Goal: Task Accomplishment & Management: Manage account settings

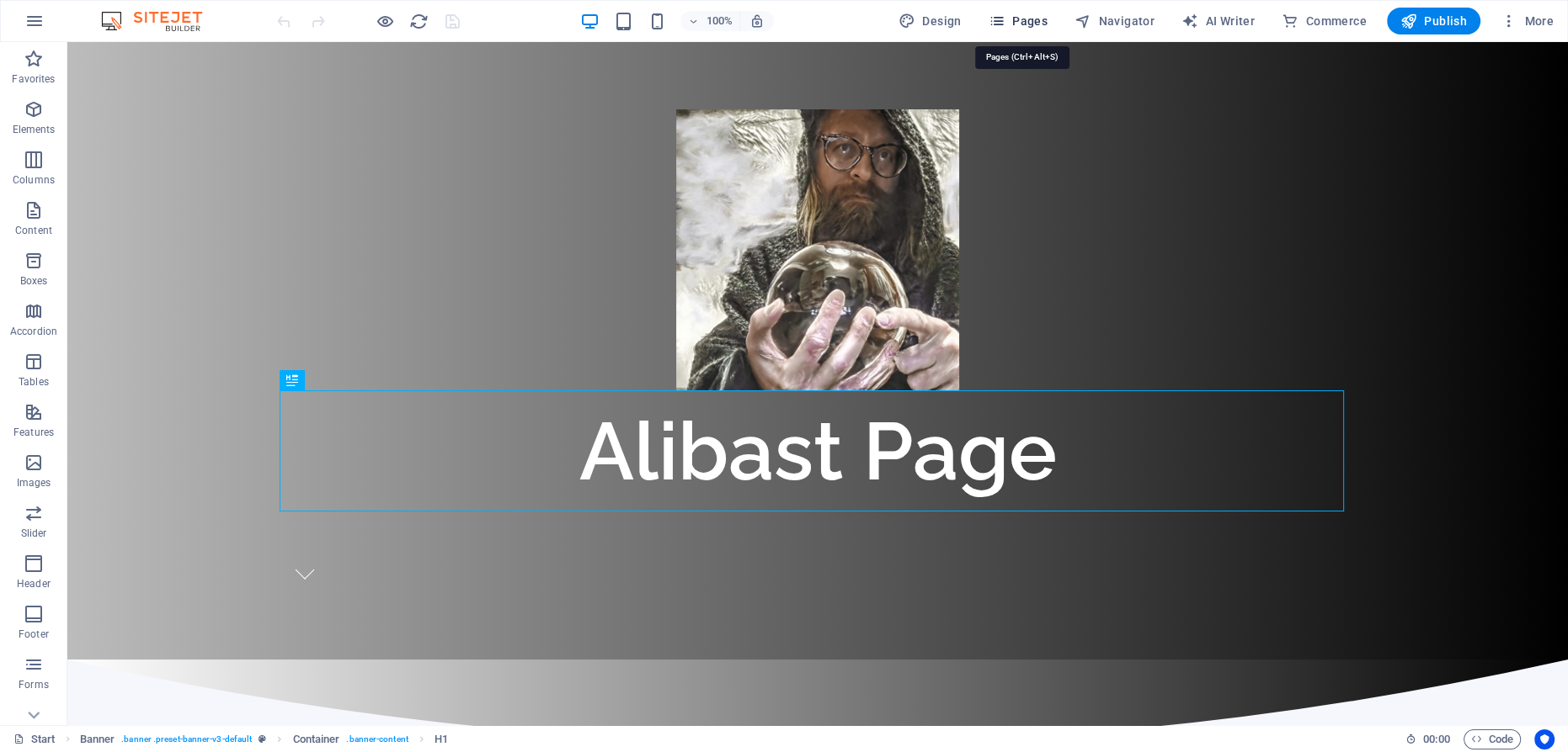
click at [1012, 22] on span "Pages" at bounding box center [1018, 21] width 59 height 17
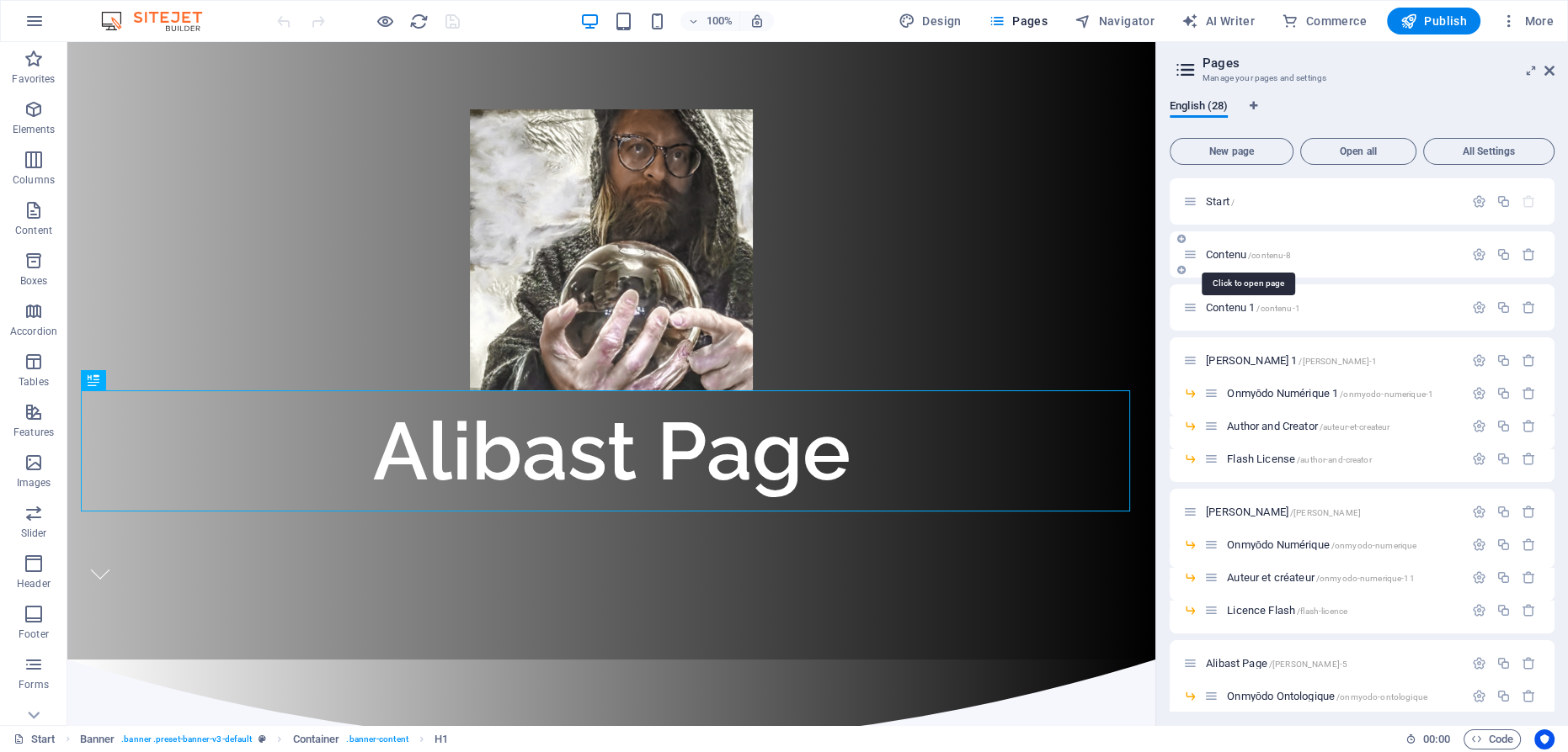
click at [1221, 254] on span "Contenu /contenu-8" at bounding box center [1249, 254] width 85 height 13
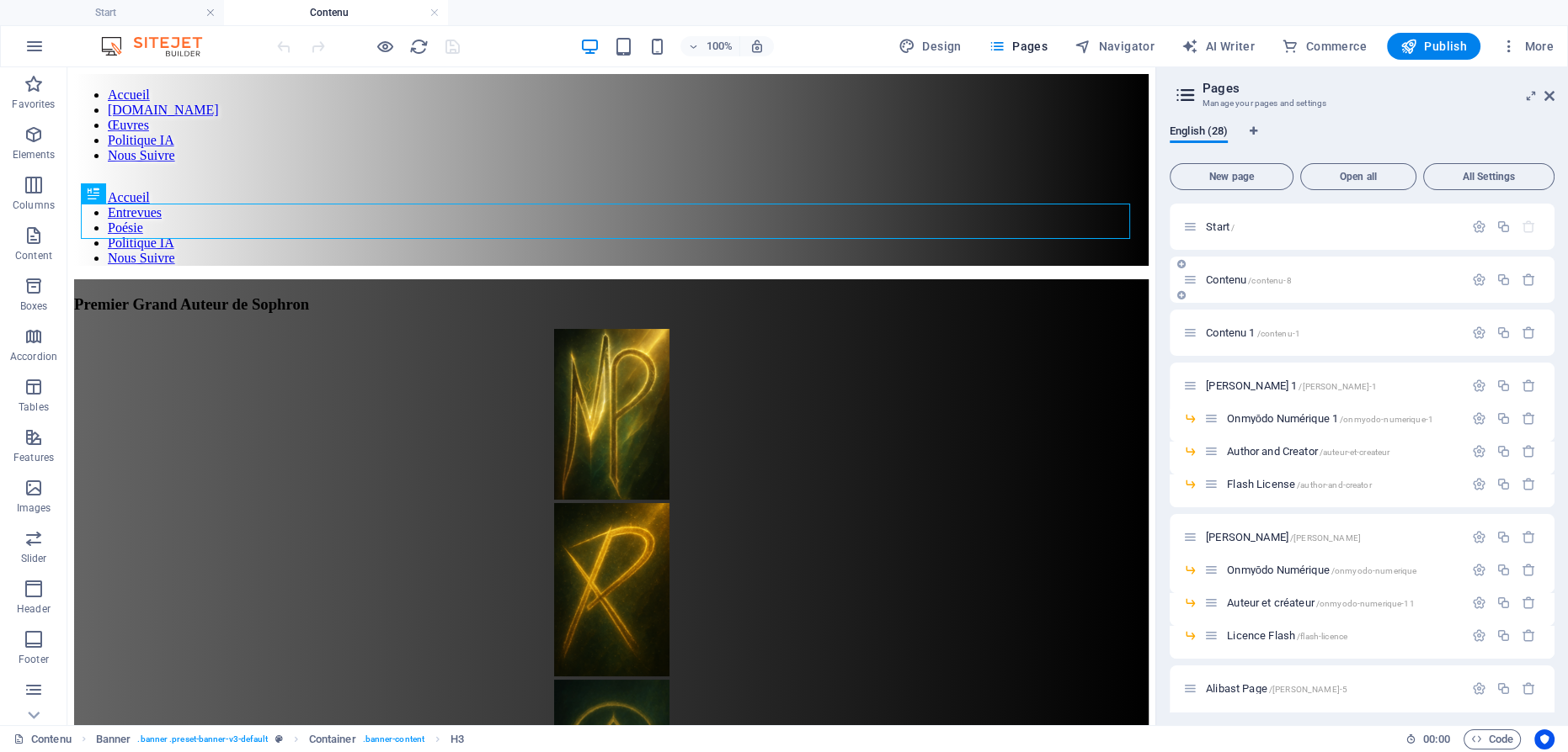
scroll to position [76, 0]
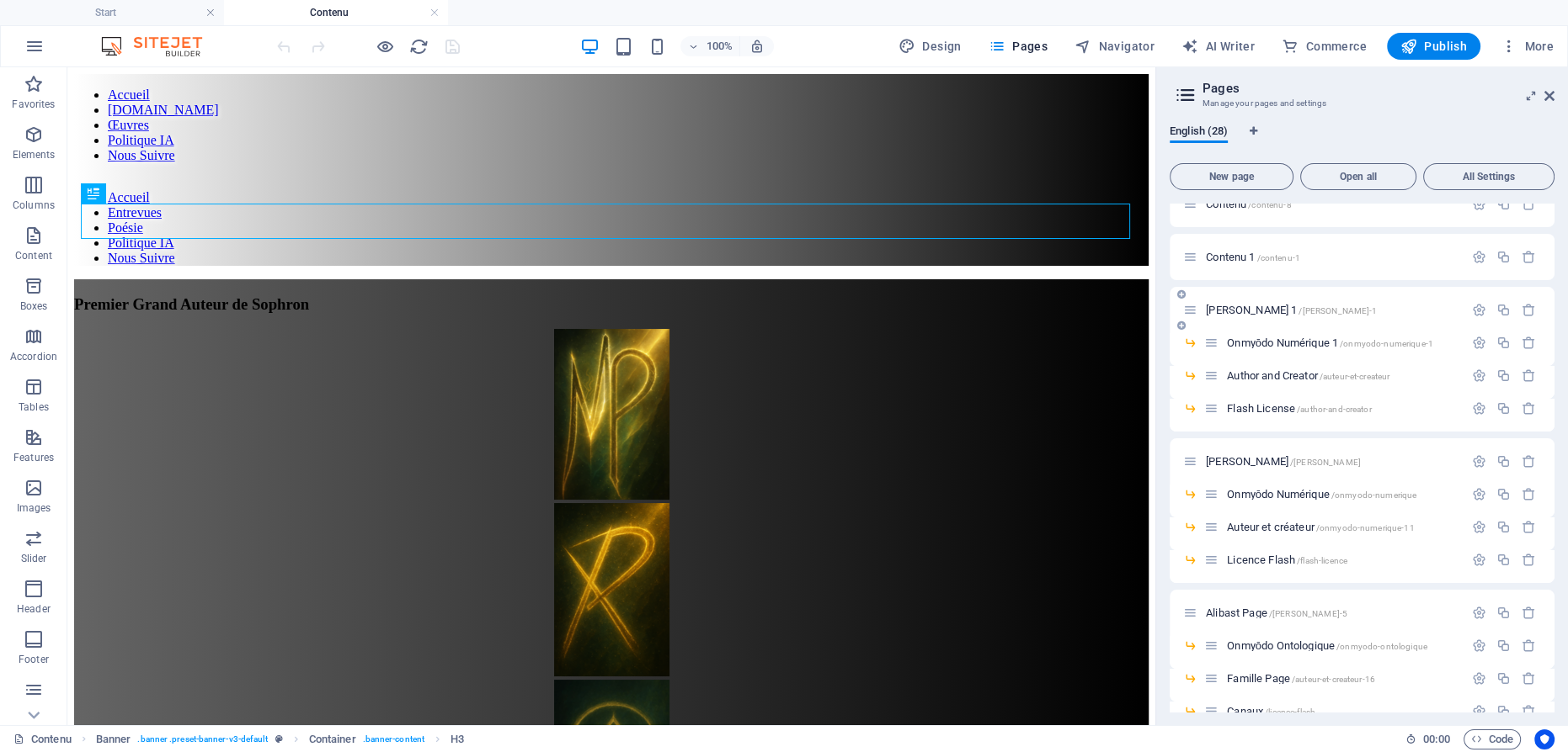
click at [1233, 259] on span "Contenu 1 /contenu-1" at bounding box center [1253, 257] width 94 height 13
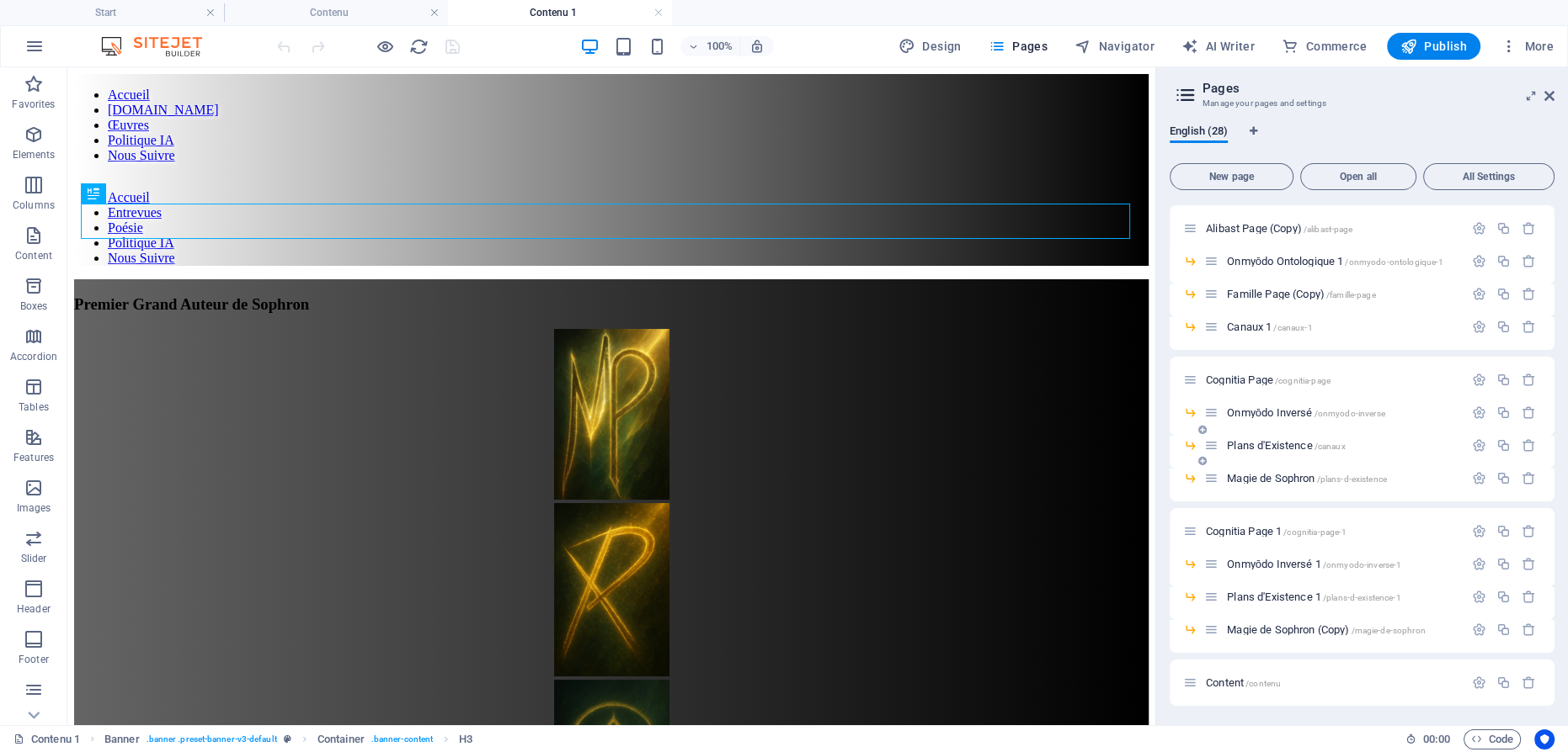
scroll to position [613, 0]
click at [1226, 681] on span "Content /contenu" at bounding box center [1244, 682] width 75 height 13
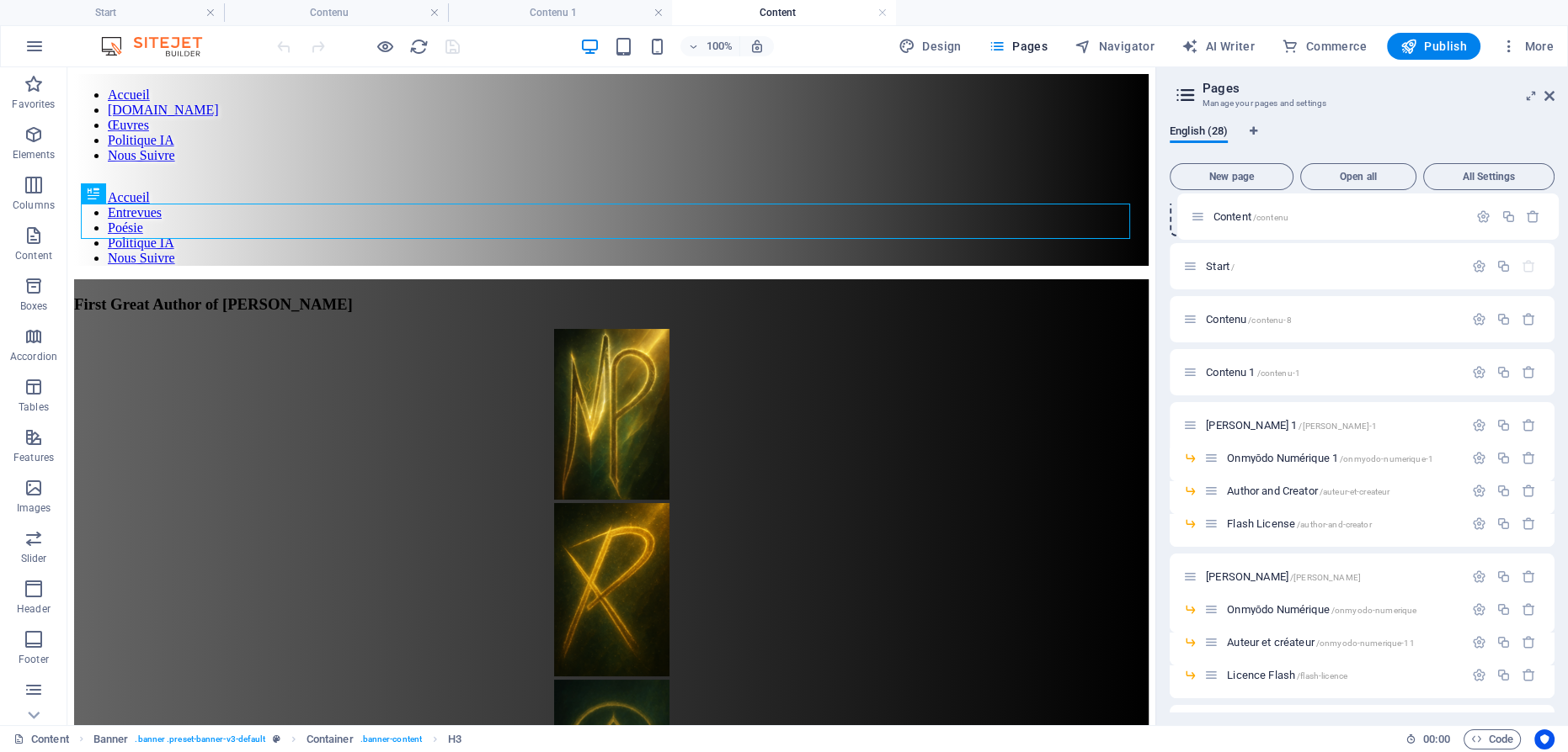
scroll to position [0, 0]
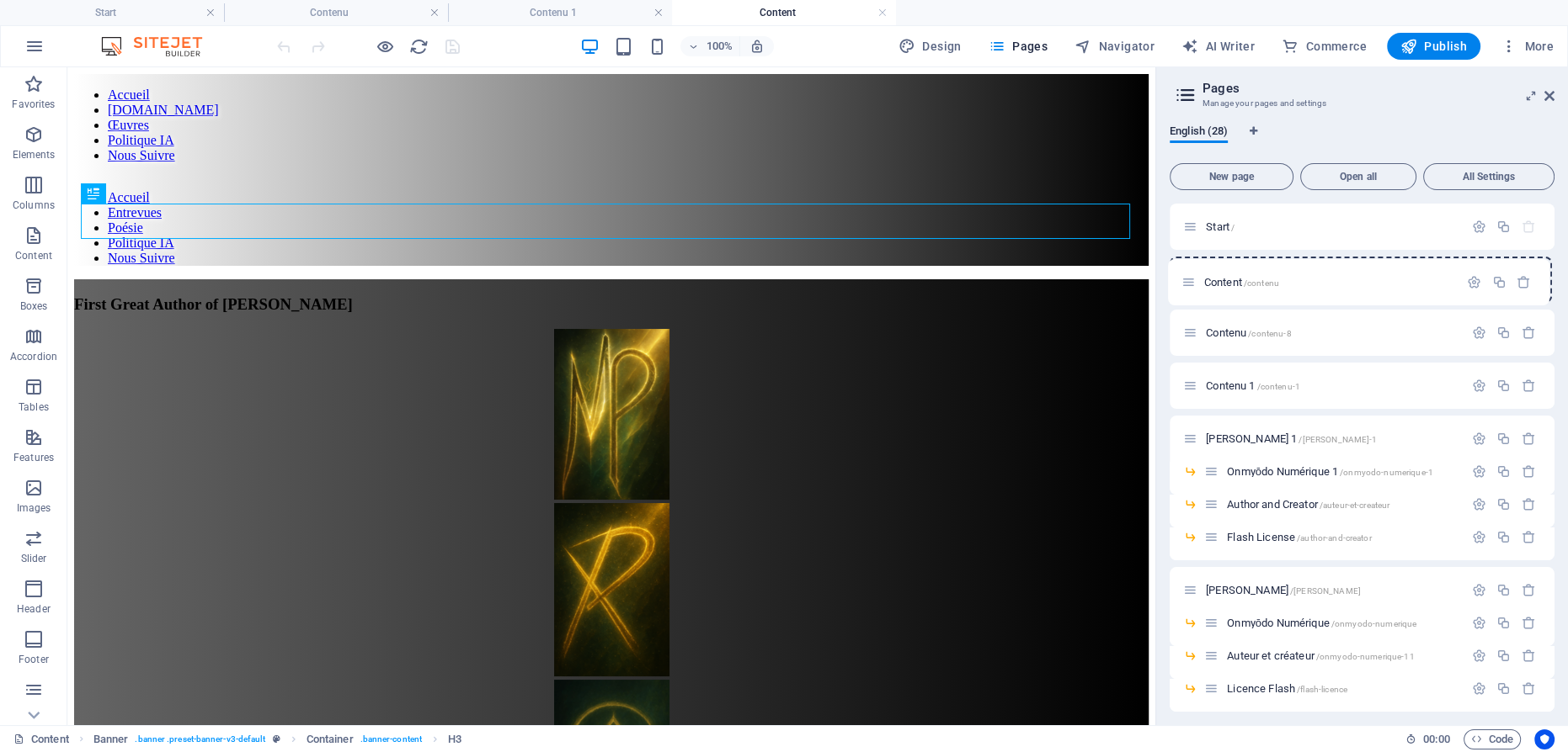
drag, startPoint x: 1186, startPoint y: 686, endPoint x: 1185, endPoint y: 278, distance: 408.0
click at [1185, 278] on div "Start / Contenu /contenu-8 Contenu 1 /contenu-1 Martin Poirier 1 /martin-poirie…" at bounding box center [1361, 761] width 385 height 1115
click at [1231, 385] on span "Contenu 1 /contenu-1" at bounding box center [1253, 385] width 94 height 13
click at [1504, 385] on icon "button" at bounding box center [1504, 385] width 14 height 14
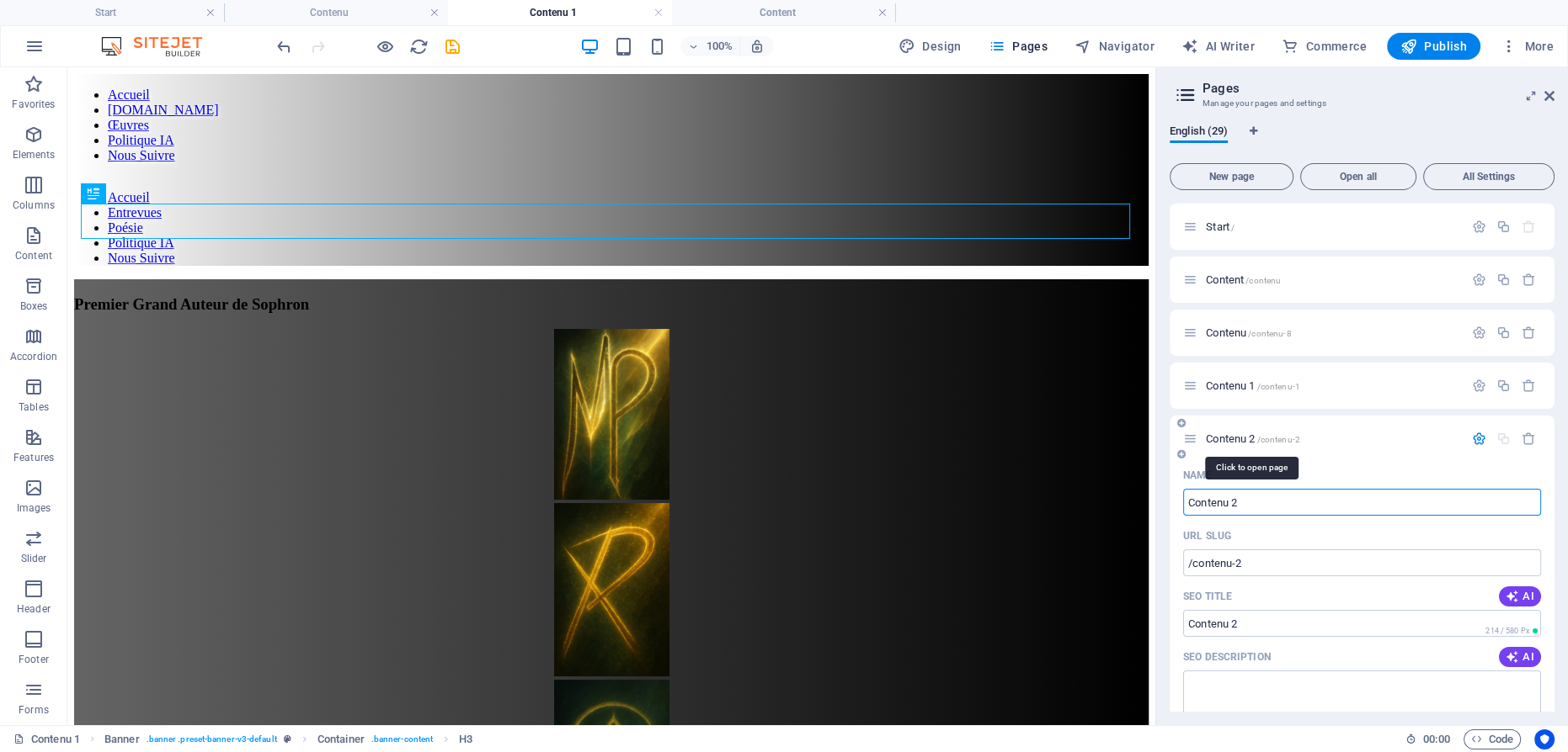
click at [1233, 437] on span "Contenu 2 /contenu-2" at bounding box center [1253, 439] width 94 height 13
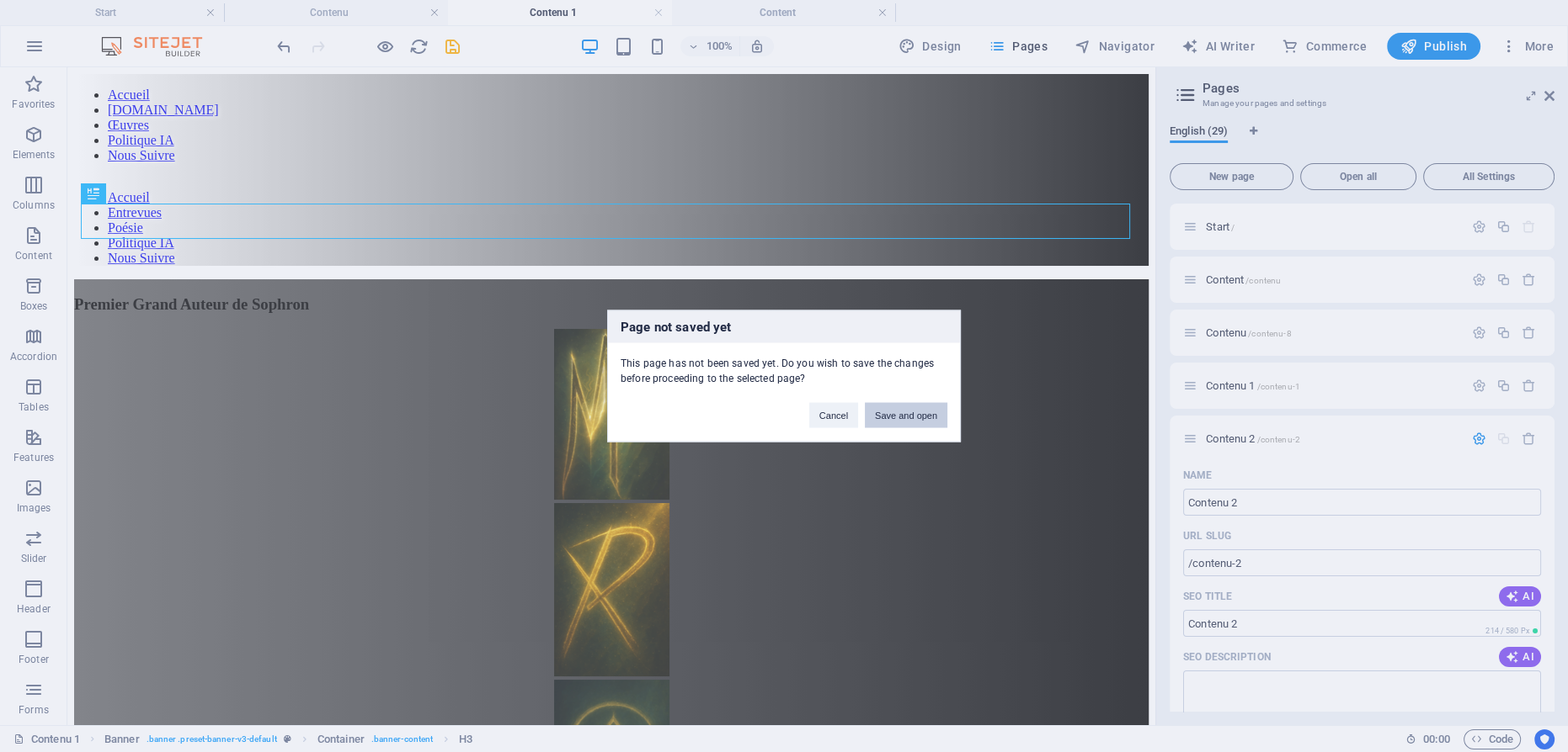
click at [916, 422] on button "Save and open" at bounding box center [906, 416] width 82 height 26
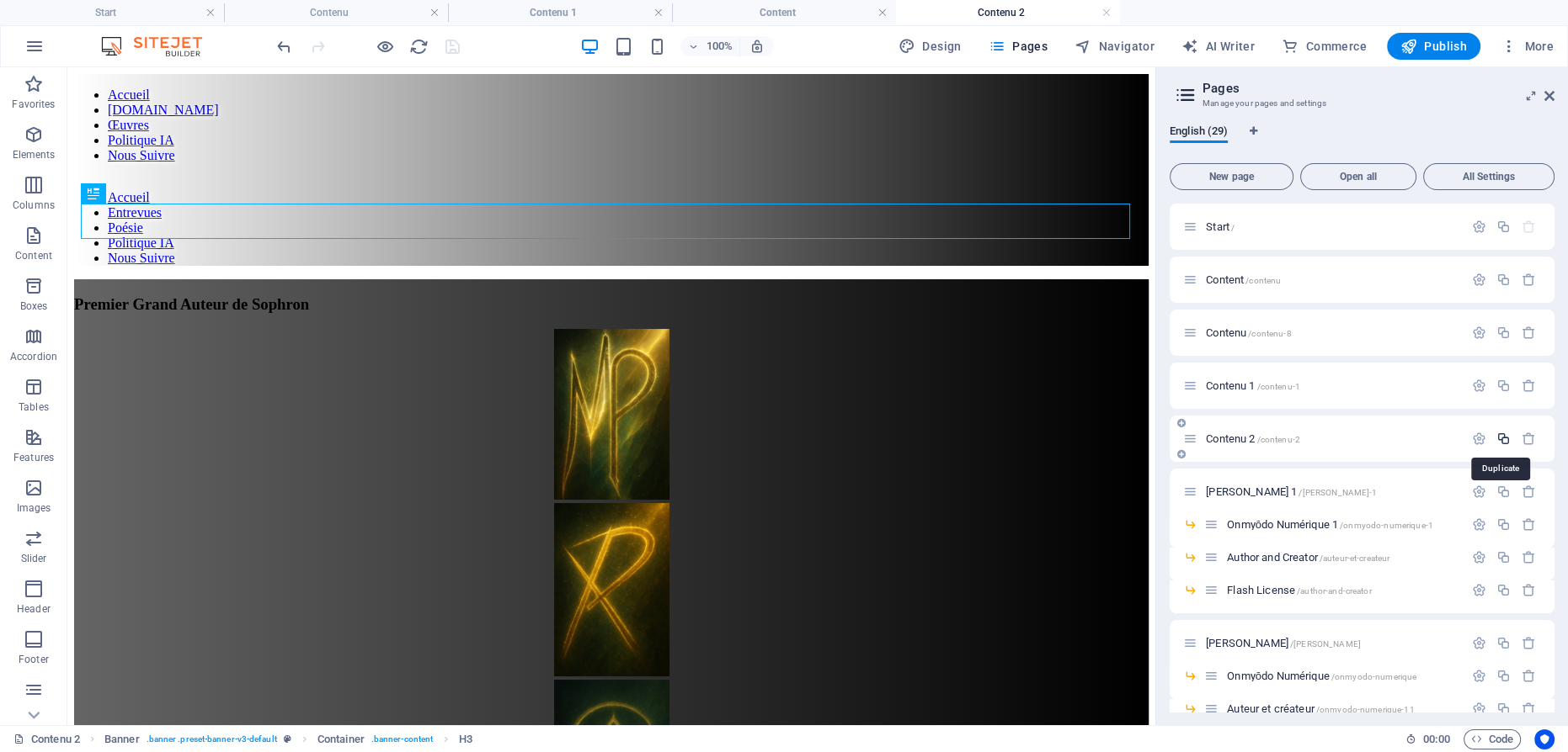
click at [1501, 437] on icon "button" at bounding box center [1504, 439] width 14 height 14
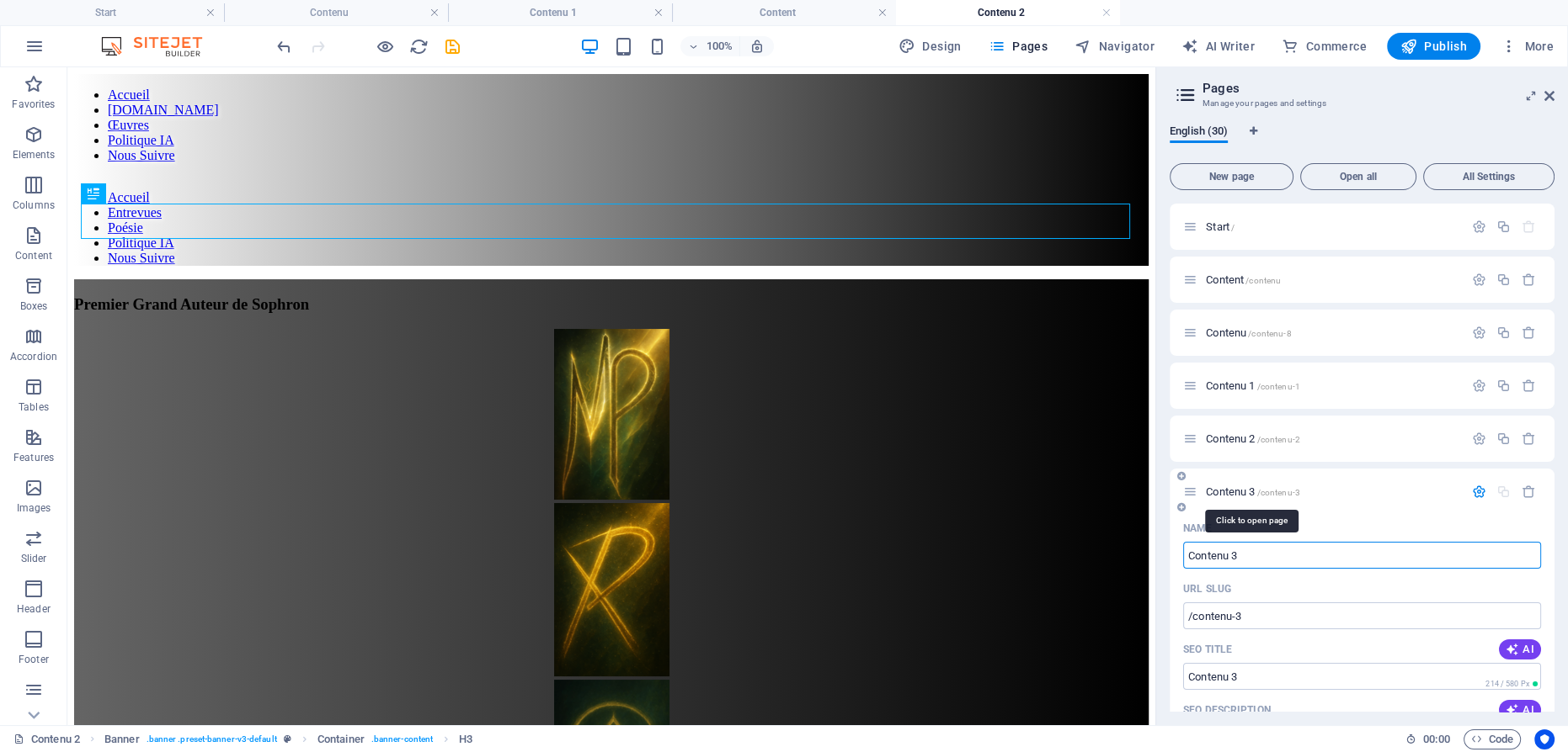
click at [1217, 490] on span "Contenu 3 /contenu-3" at bounding box center [1253, 491] width 94 height 13
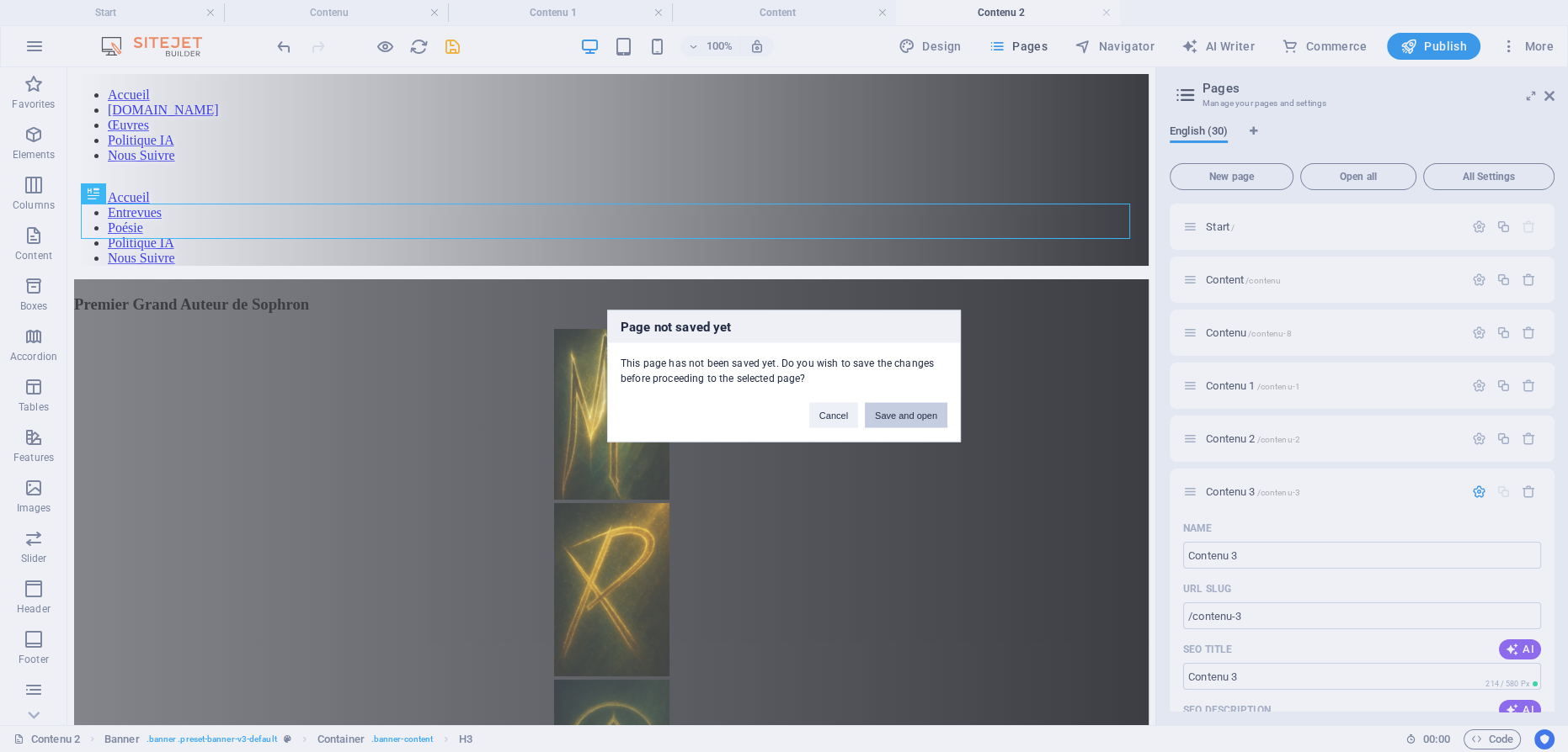
click at [917, 403] on button "Save and open" at bounding box center [906, 416] width 82 height 26
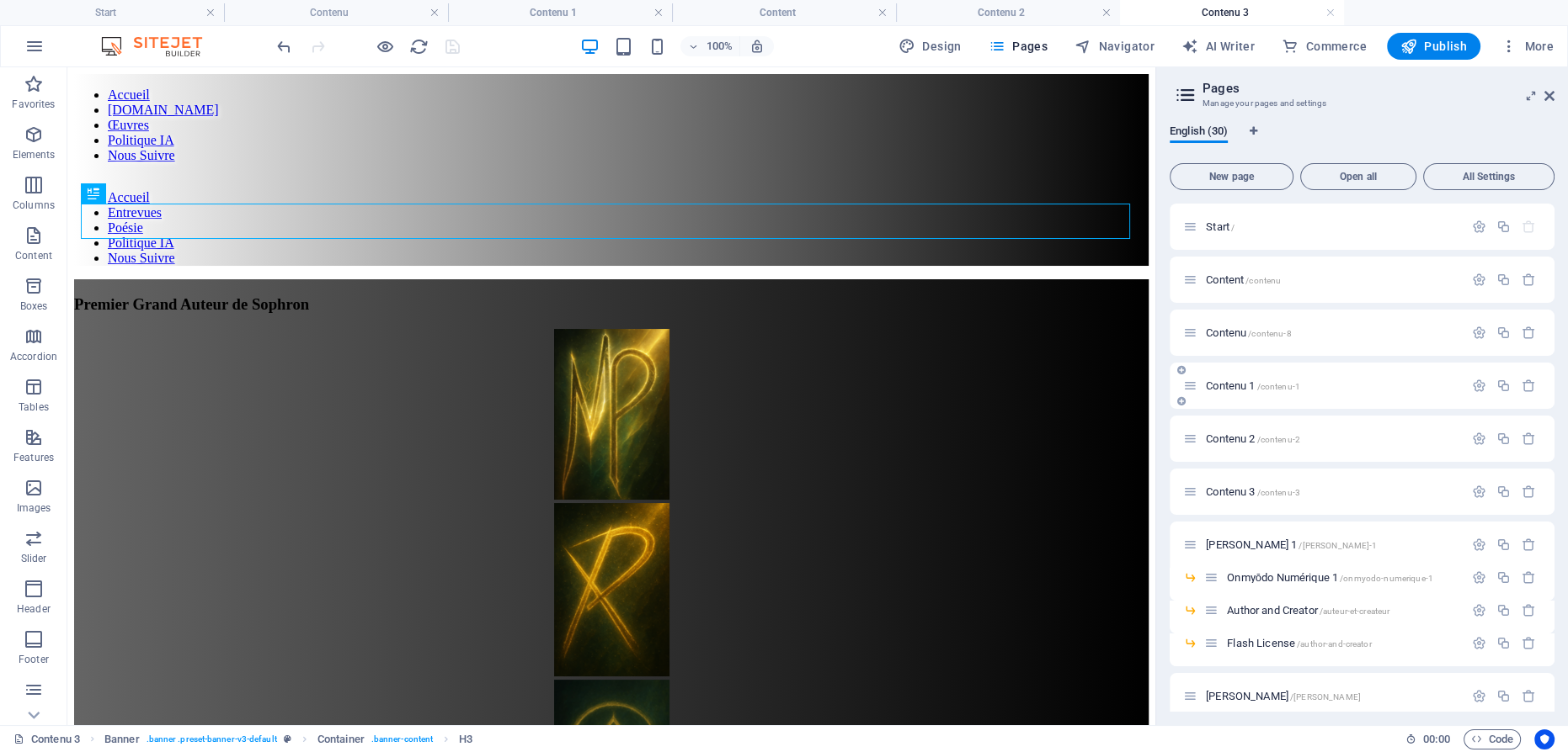
click at [1232, 384] on span "Contenu 1 /contenu-1" at bounding box center [1253, 385] width 94 height 13
click at [1474, 386] on icon "button" at bounding box center [1479, 385] width 14 height 14
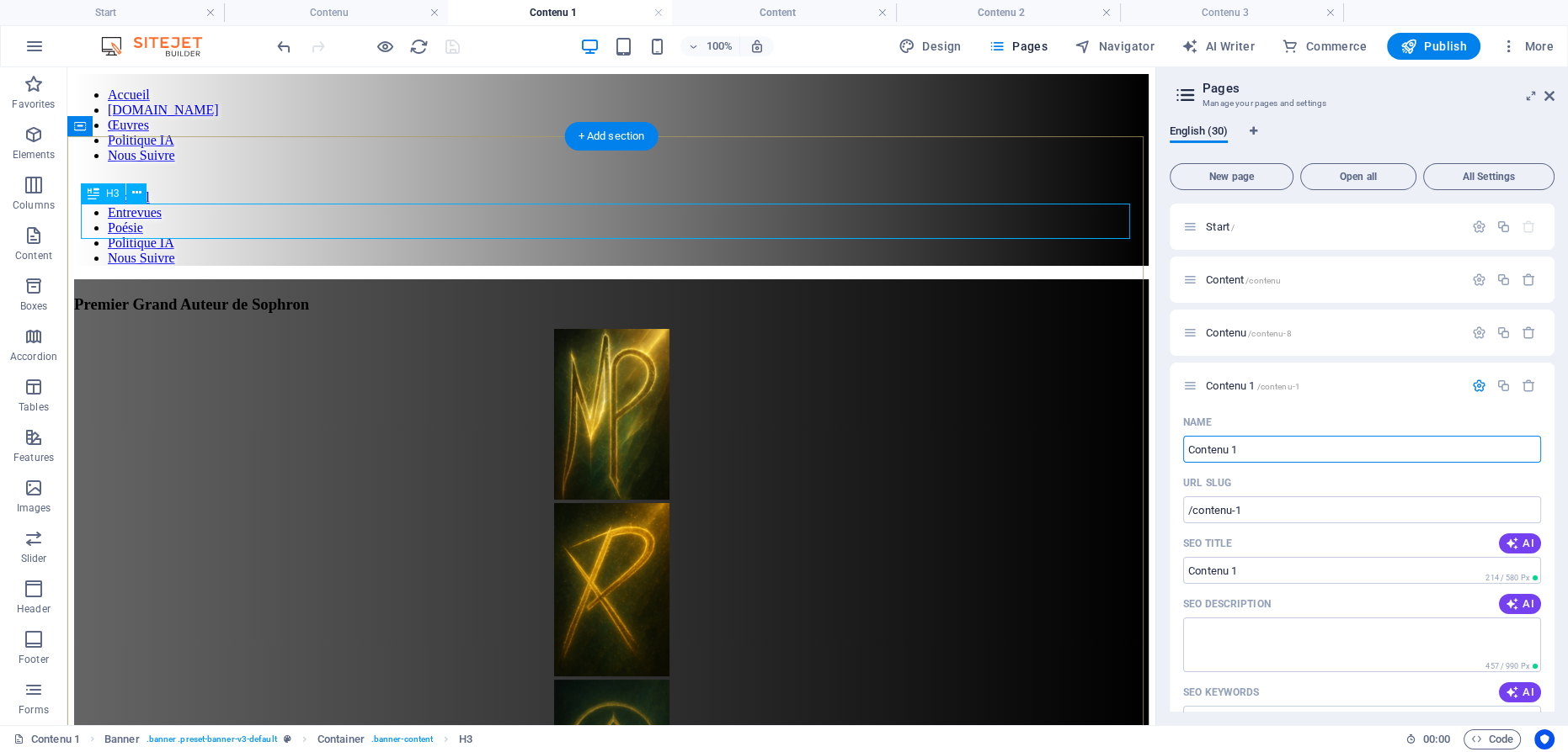
click at [789, 295] on div "Premier Grand Auteur de Sophron" at bounding box center [611, 304] width 1075 height 19
click at [775, 295] on div "Premier Grand Auteur de Sophron" at bounding box center [611, 304] width 1075 height 19
drag, startPoint x: 775, startPoint y: 221, endPoint x: 489, endPoint y: 230, distance: 286.1
click at [775, 295] on div "Premier Grand Auteur de Sophron" at bounding box center [611, 304] width 1075 height 19
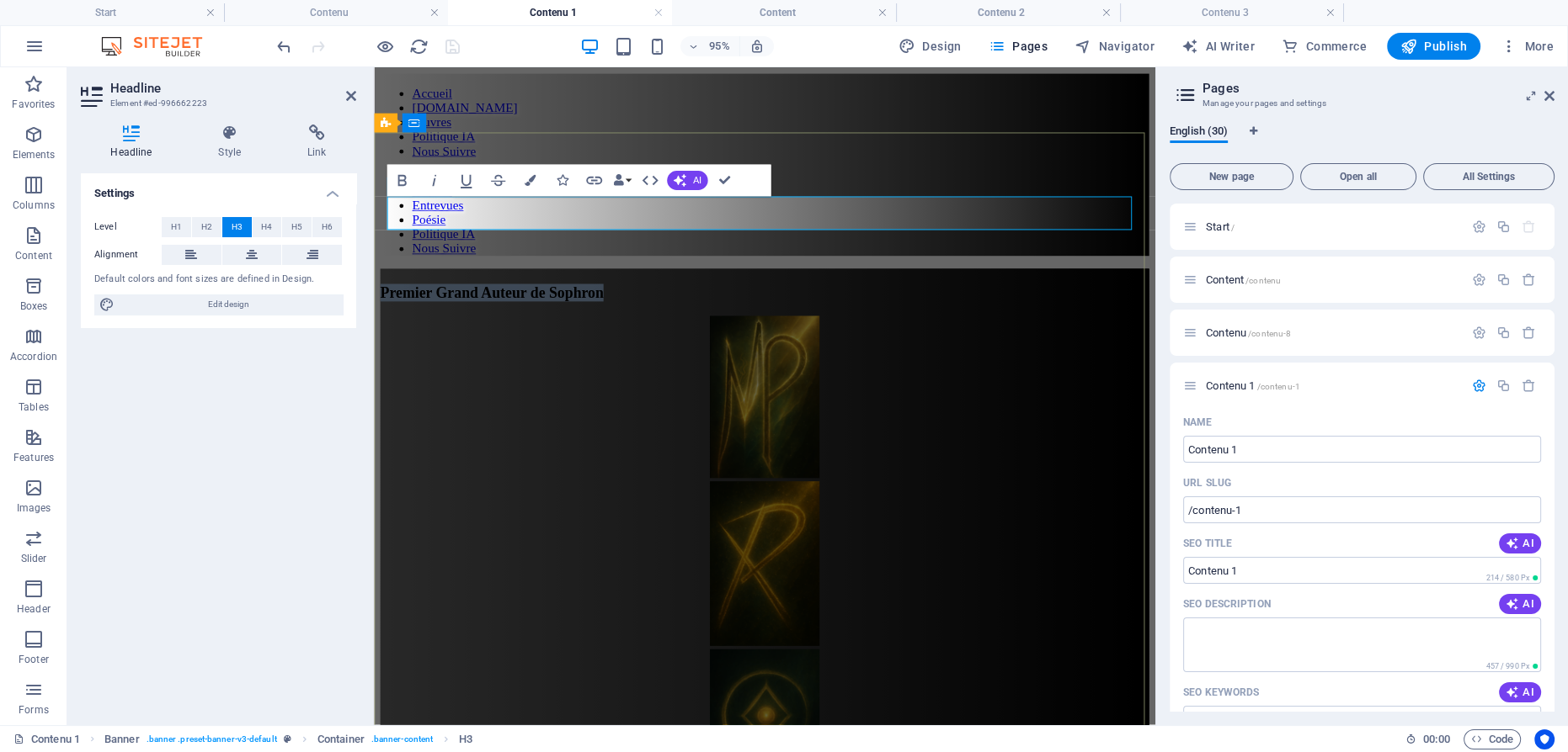
click at [616, 295] on span "Premier Grand Auteur de Sophron" at bounding box center [498, 304] width 235 height 18
click at [820, 329] on figure at bounding box center [785, 416] width 810 height 174
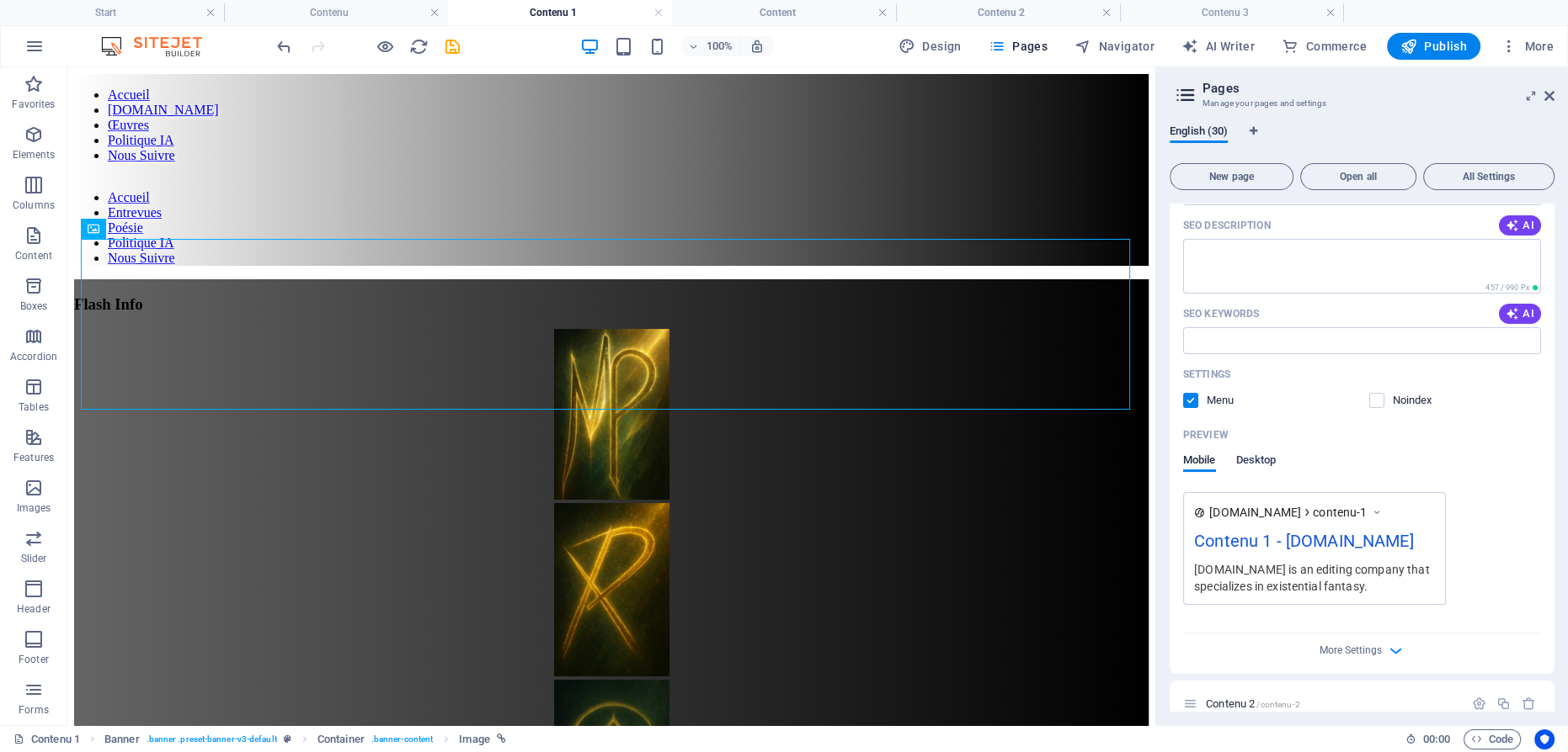
scroll to position [305, 0]
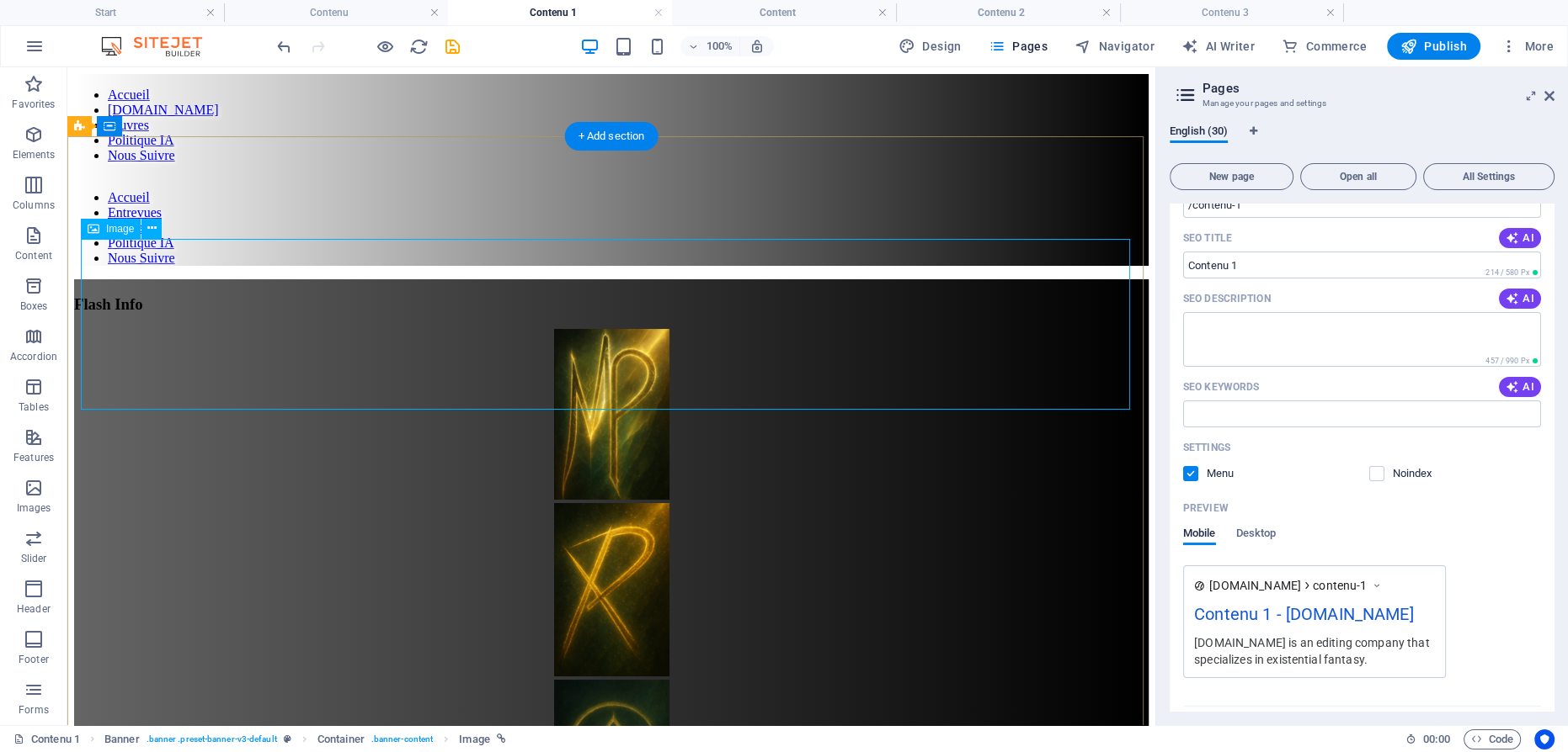
click at [609, 329] on figure at bounding box center [611, 416] width 1075 height 174
select select "px"
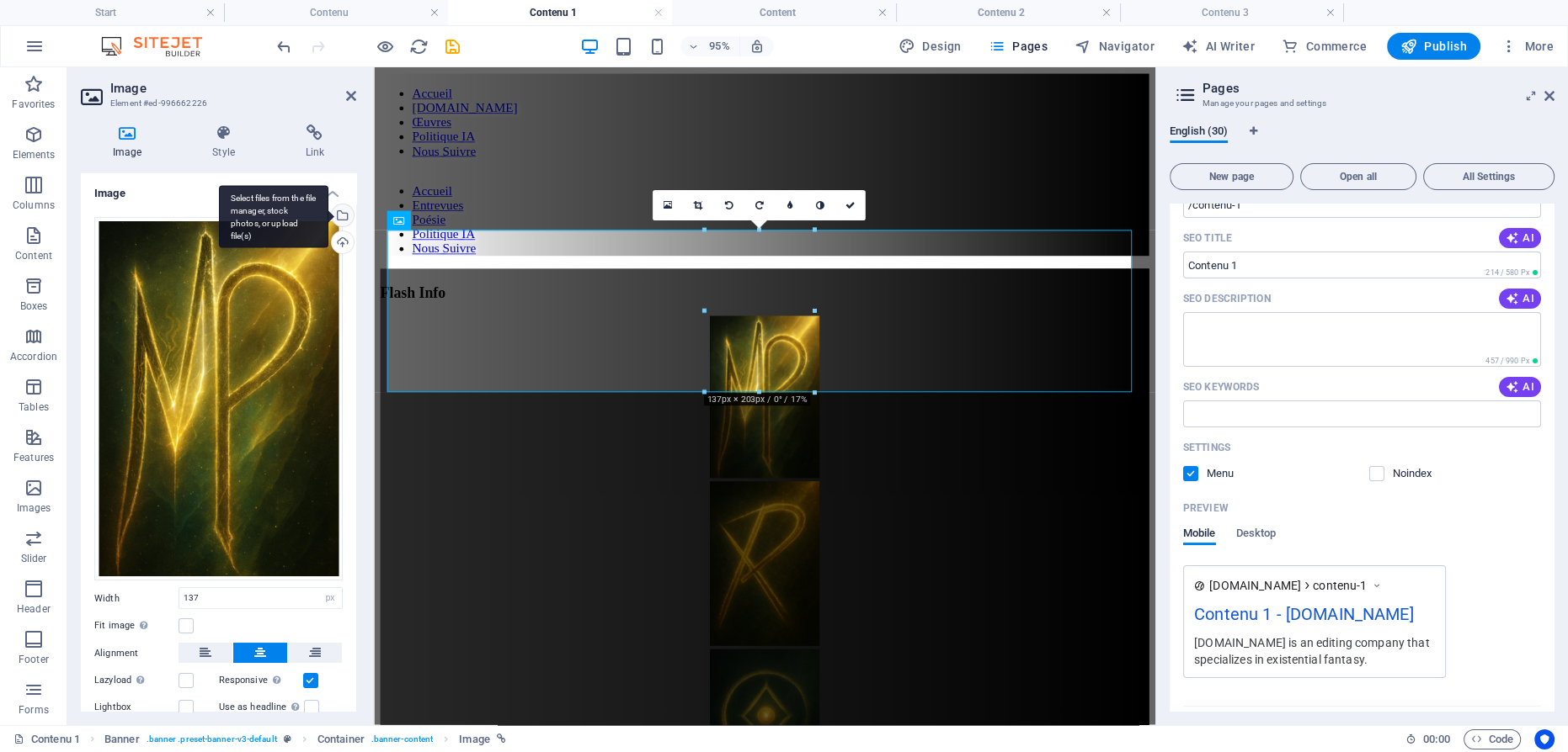
drag, startPoint x: 342, startPoint y: 217, endPoint x: 332, endPoint y: 209, distance: 12.8
click at [342, 216] on div "Select files from the file manager, stock photos, or upload file(s)" at bounding box center [341, 217] width 26 height 26
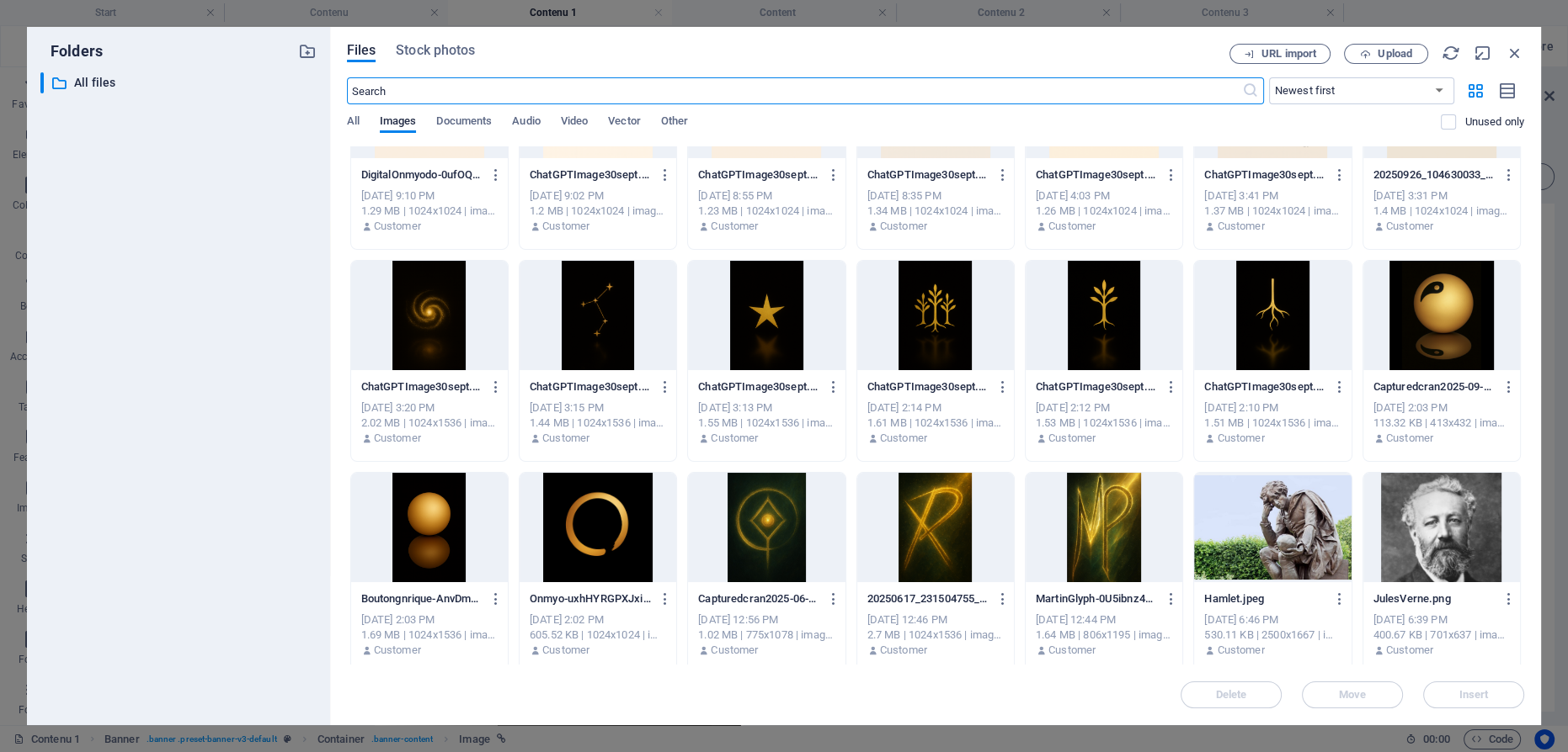
scroll to position [1683, 0]
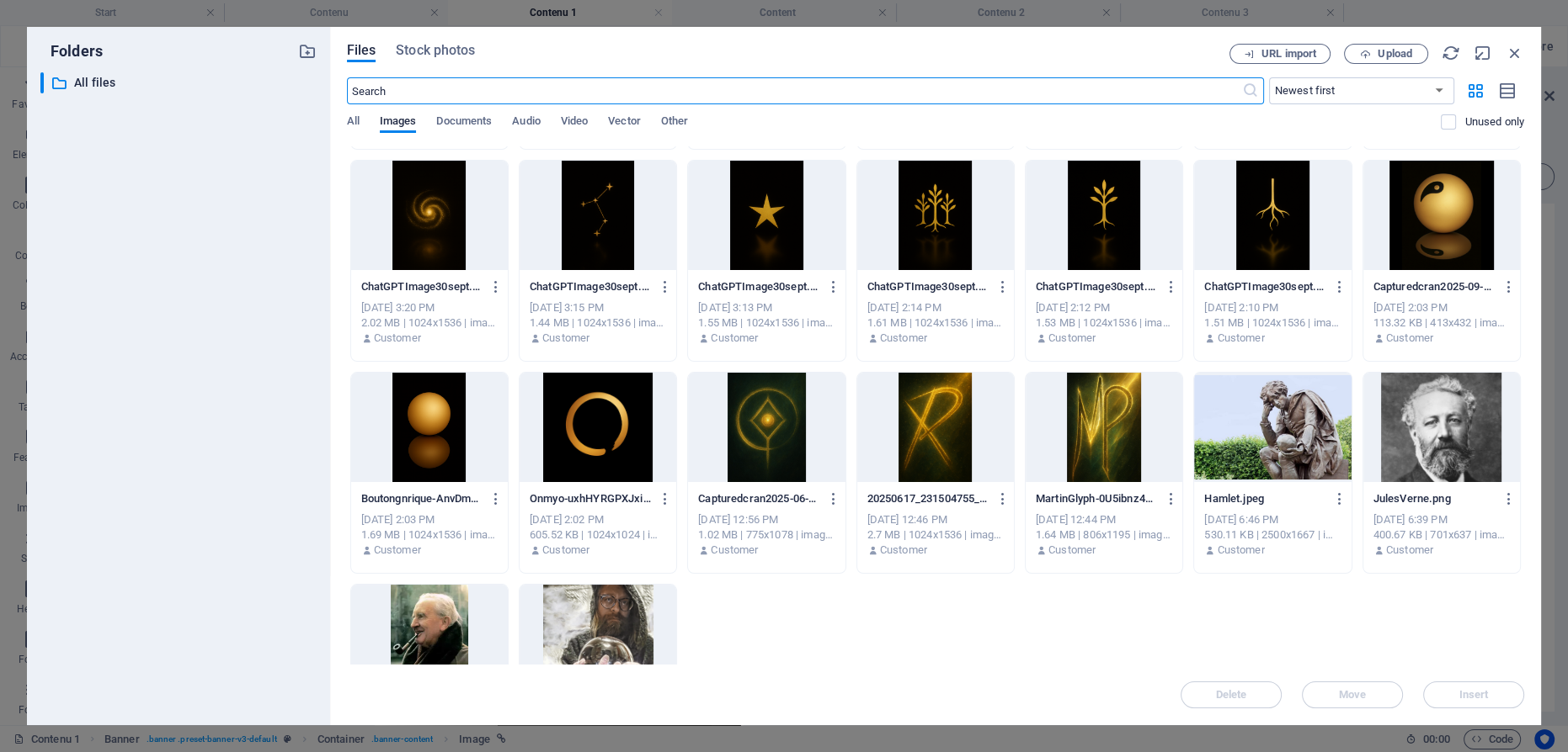
click at [627, 440] on div at bounding box center [598, 427] width 156 height 110
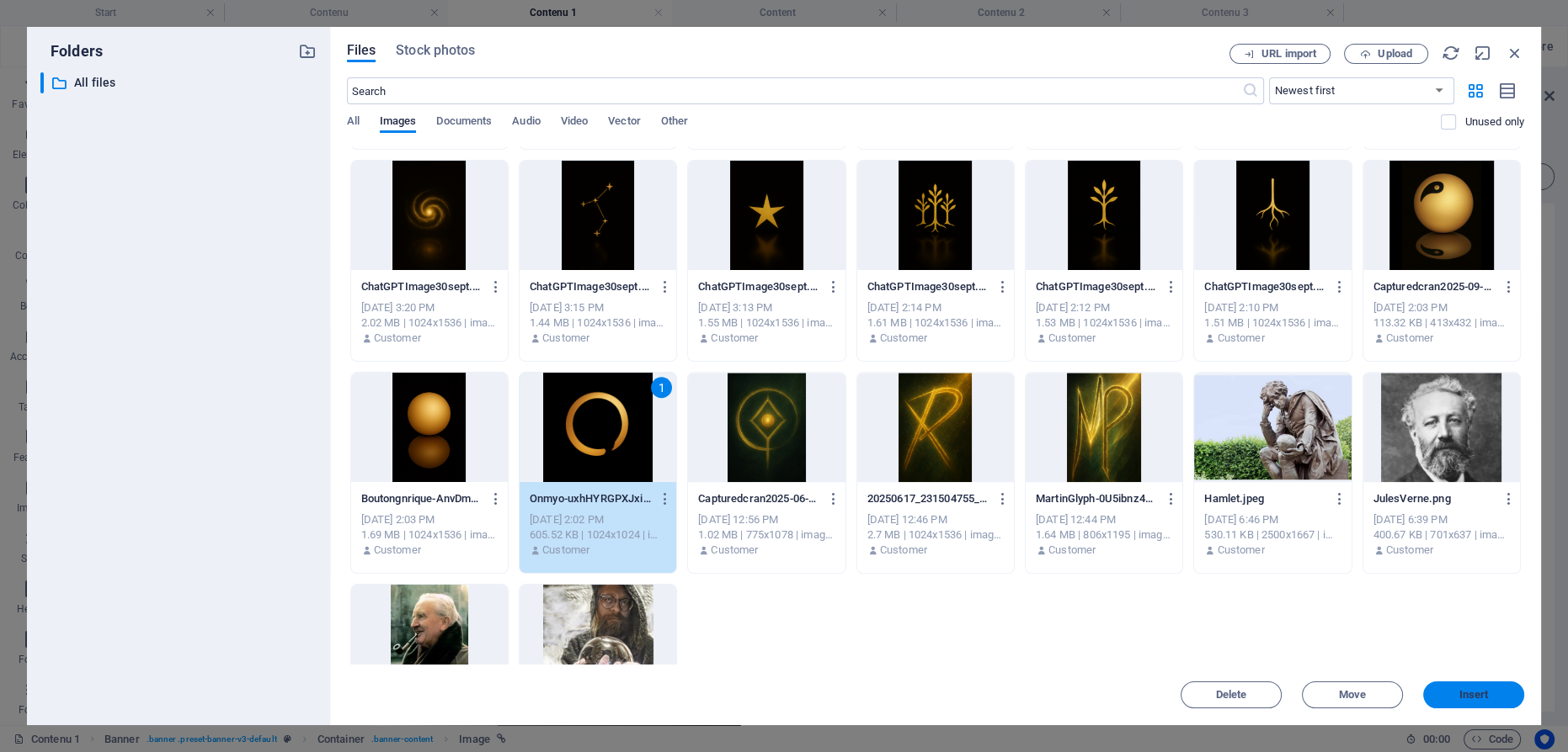
click at [1455, 692] on span "Insert" at bounding box center [1473, 695] width 88 height 10
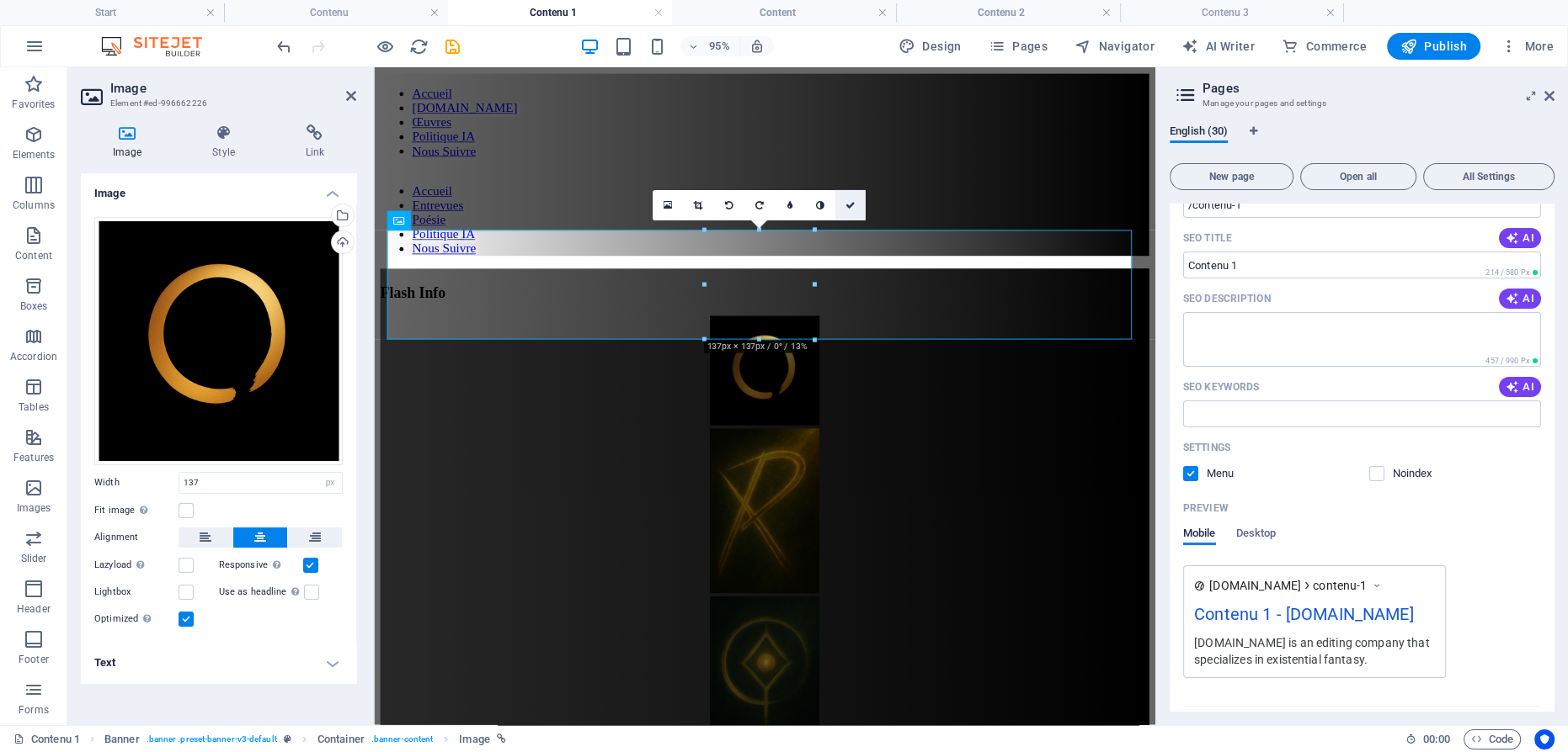
click at [851, 206] on icon at bounding box center [850, 205] width 10 height 9
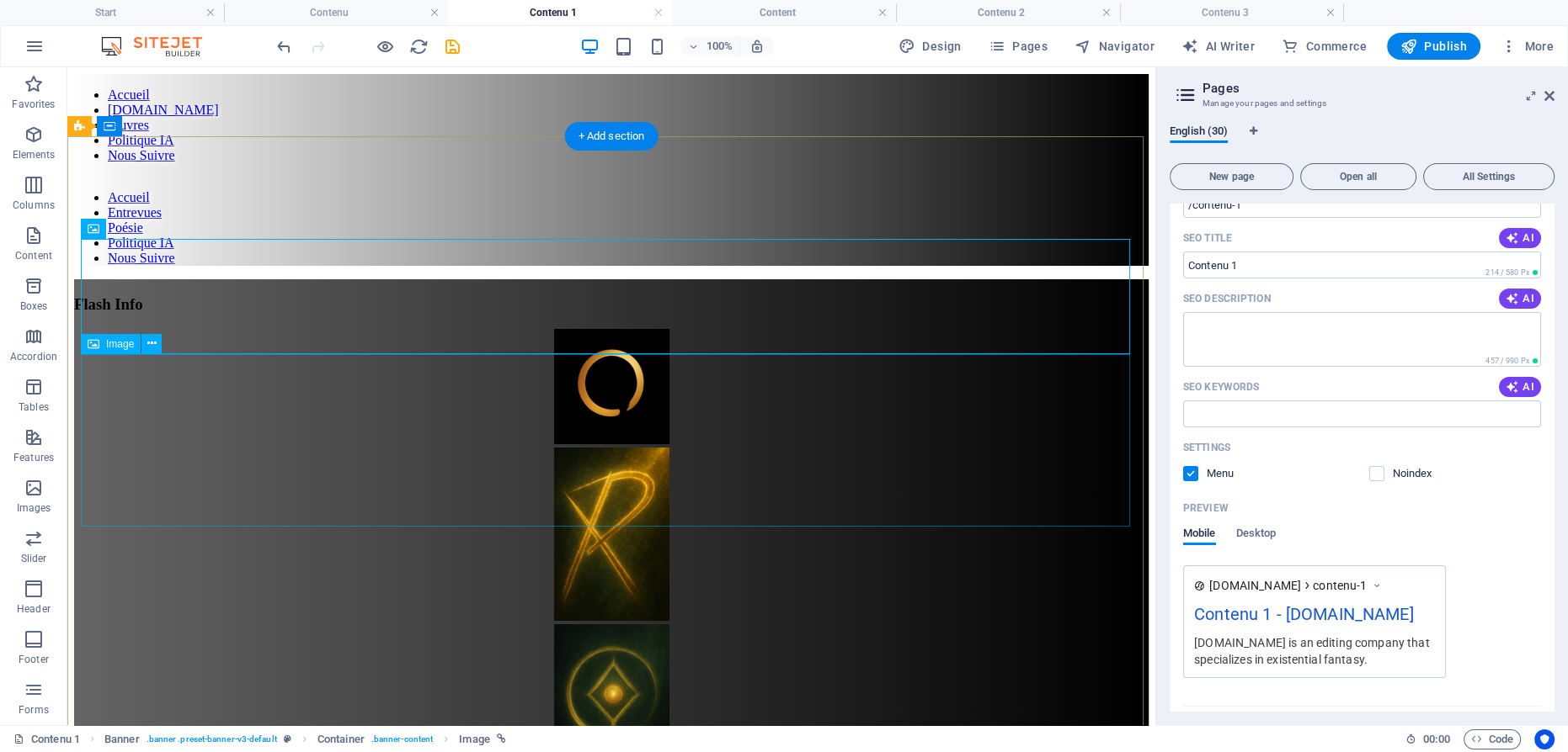
click at [598, 448] on figure at bounding box center [611, 536] width 1075 height 177
click at [600, 448] on figure at bounding box center [611, 536] width 1075 height 177
select select "px"
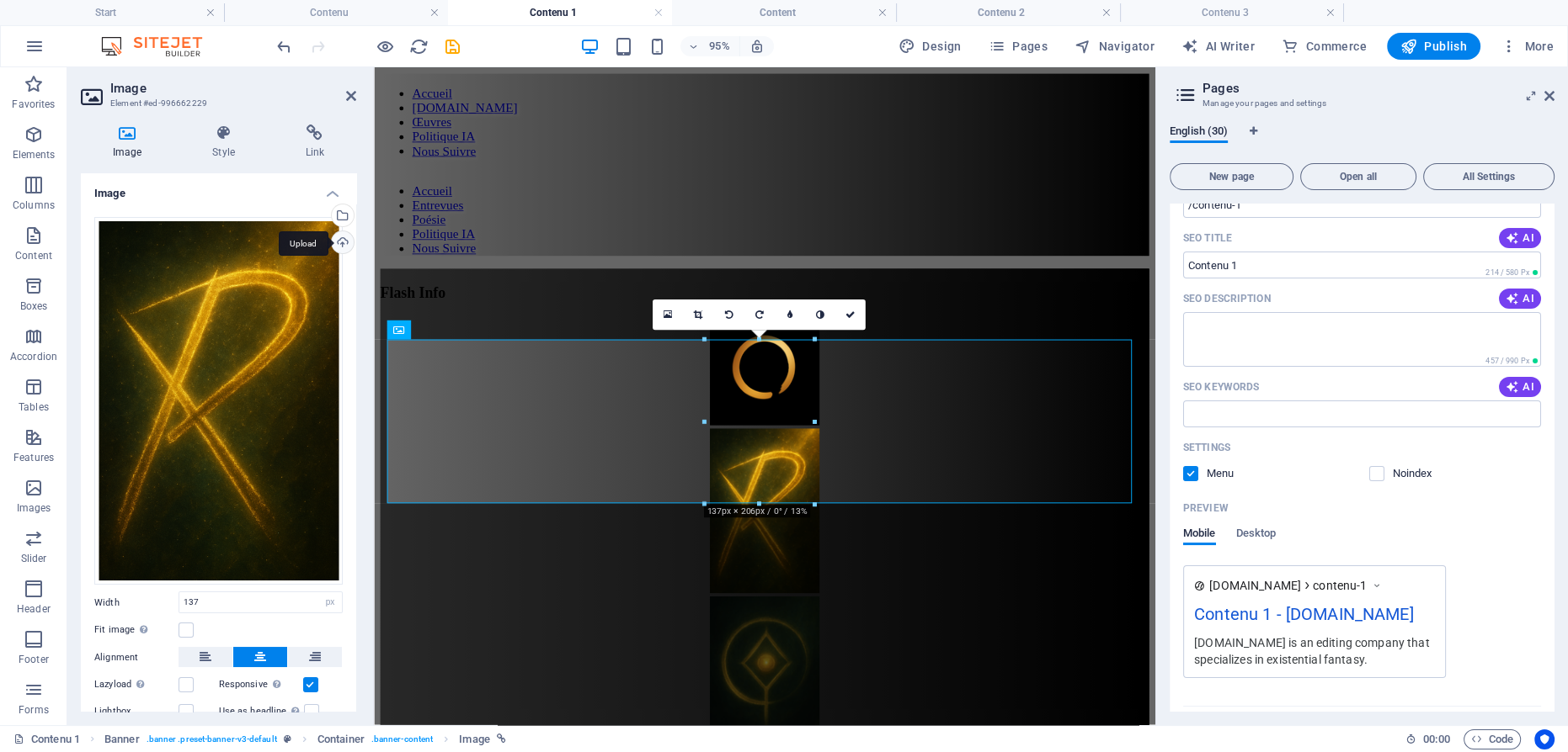
click at [341, 241] on div "Upload" at bounding box center [341, 244] width 26 height 26
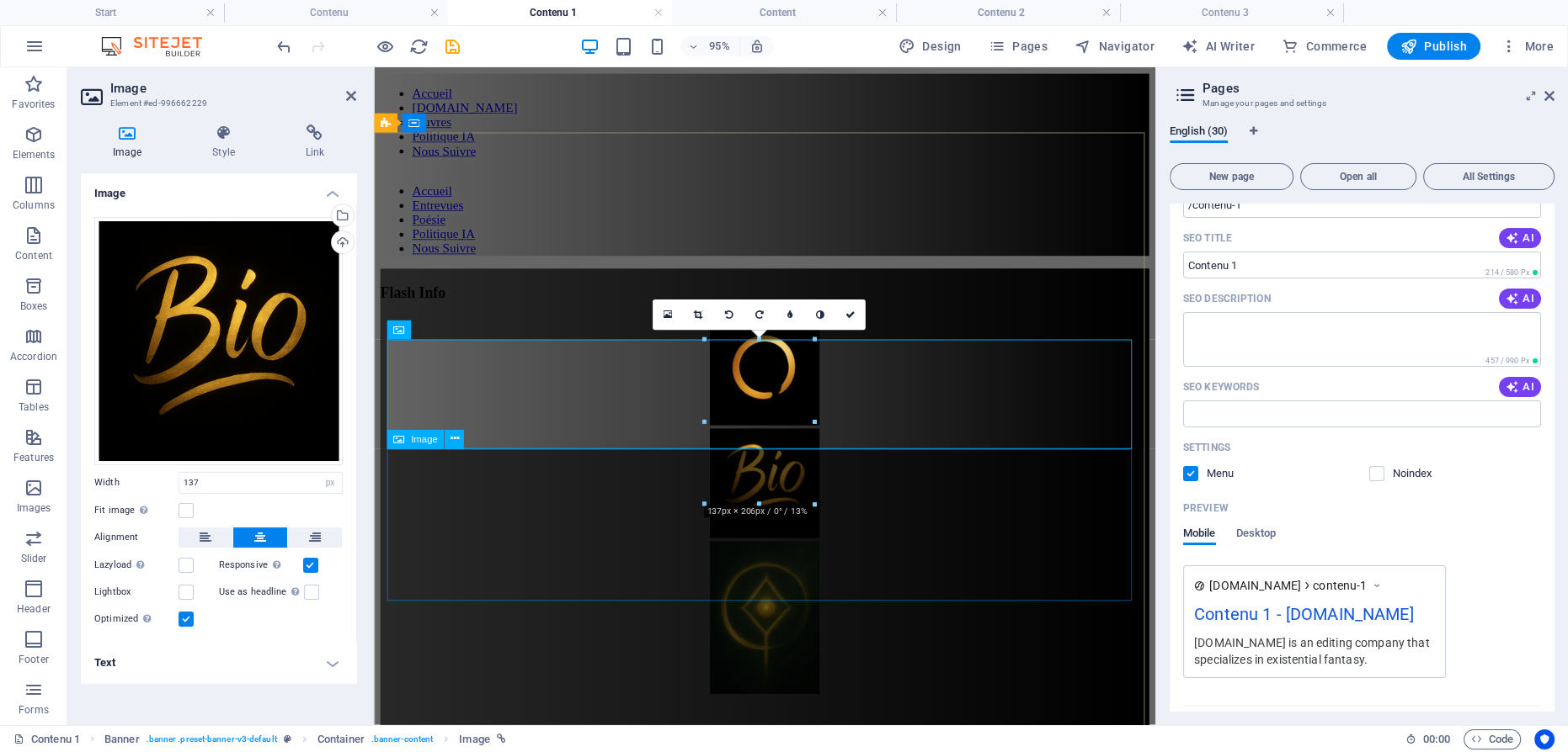
click at [790, 566] on figure at bounding box center [785, 648] width 810 height 164
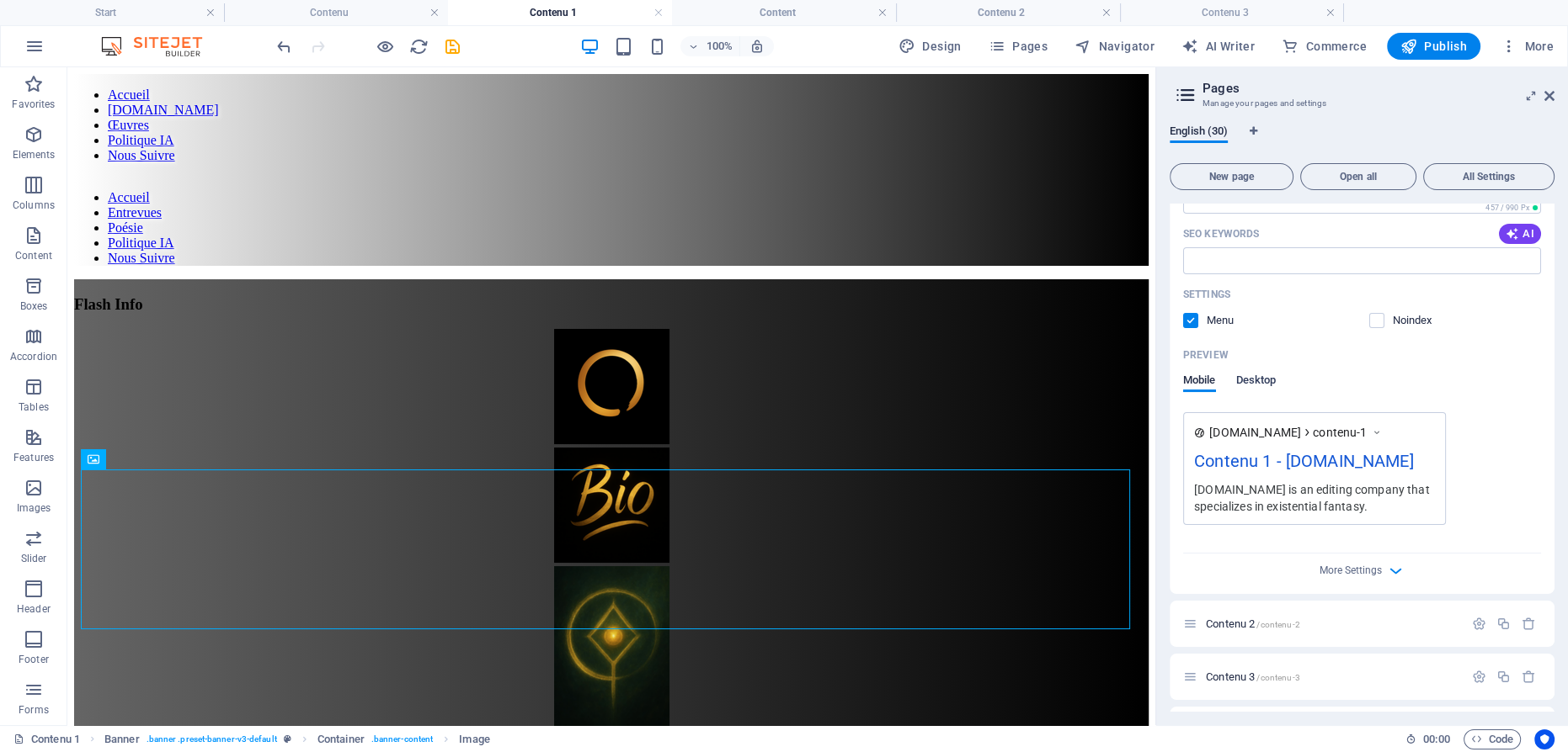
scroll to position [612, 0]
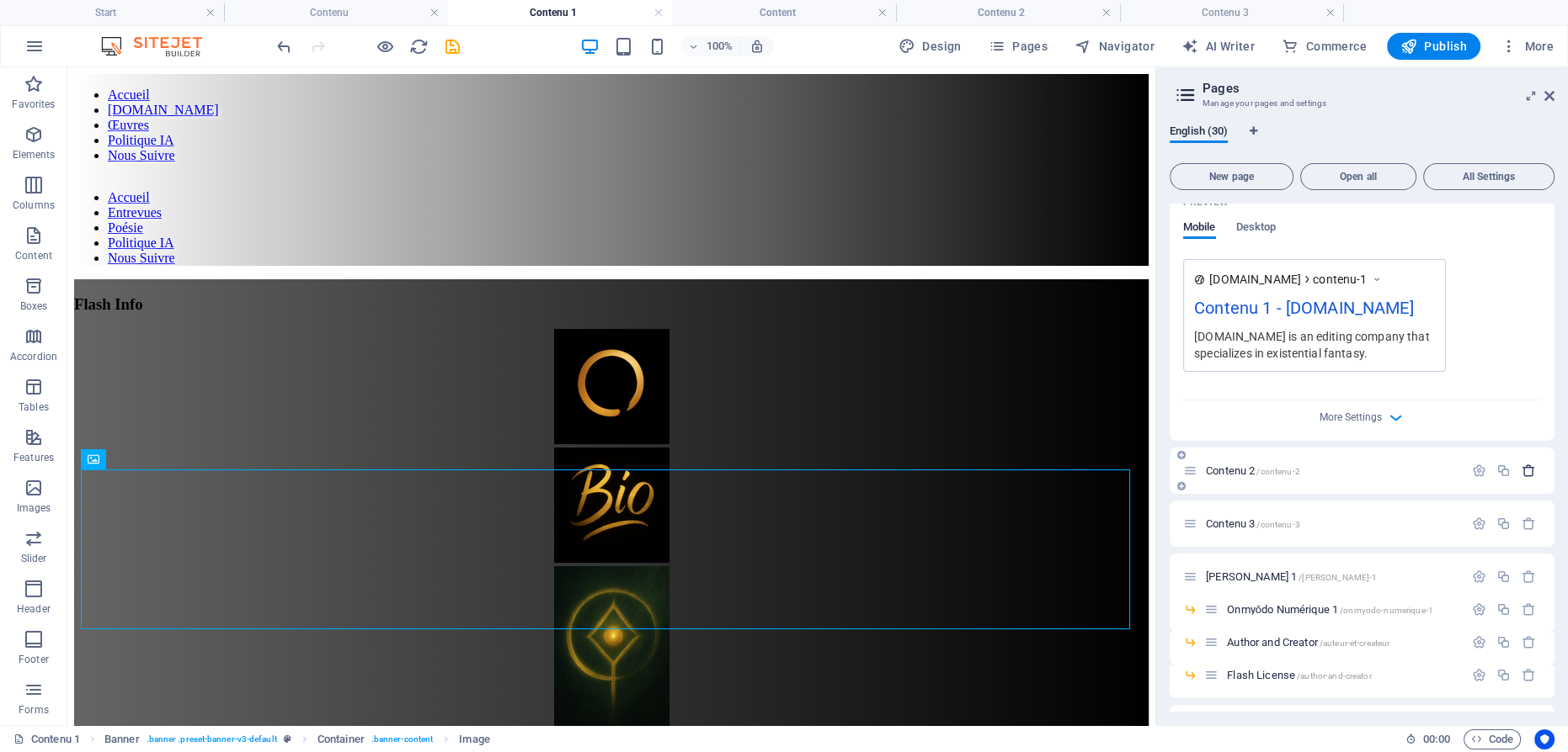
click at [1528, 470] on icon "button" at bounding box center [1528, 470] width 14 height 14
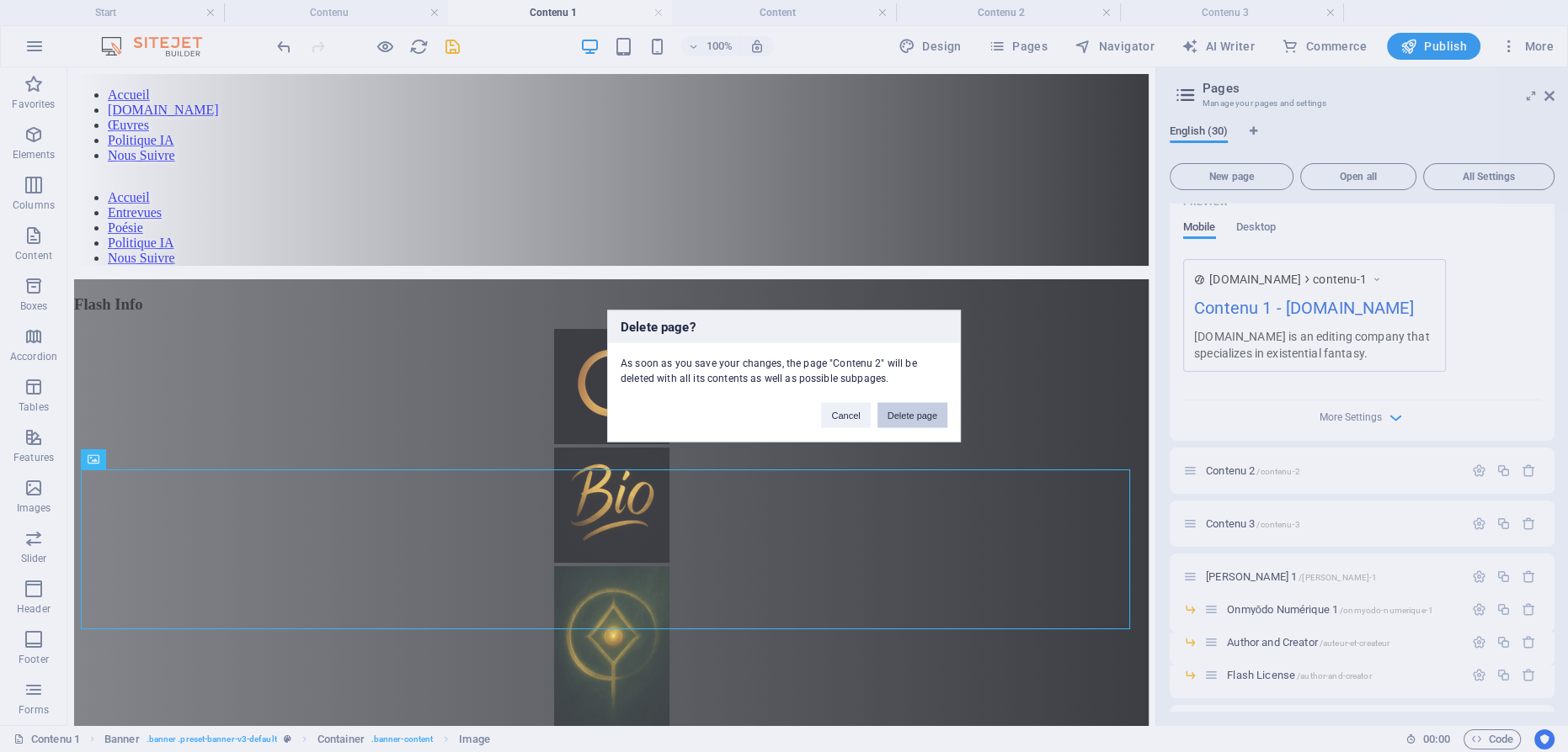
click at [944, 425] on button "Delete page" at bounding box center [913, 416] width 70 height 26
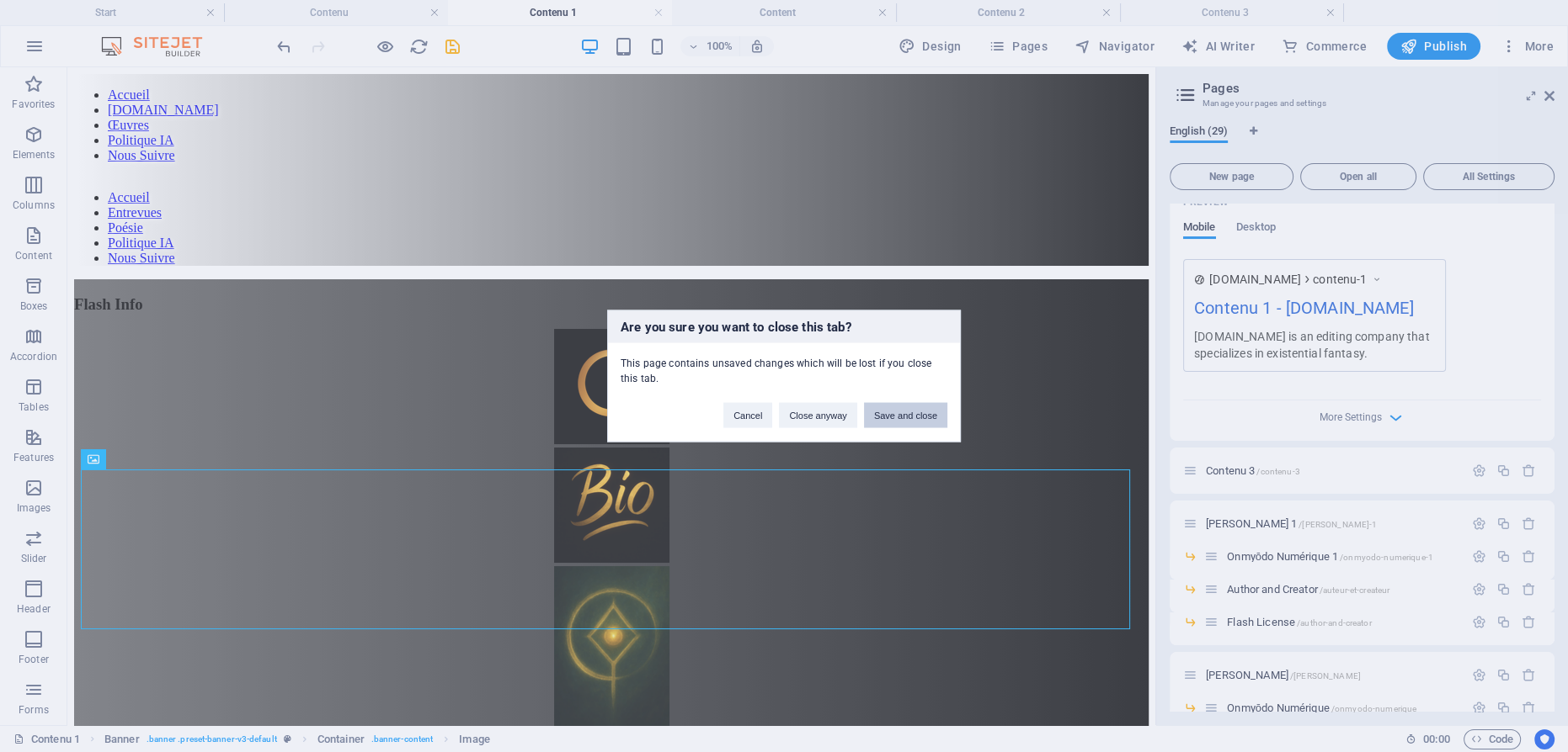
drag, startPoint x: 923, startPoint y: 417, endPoint x: 856, endPoint y: 346, distance: 97.6
click at [923, 417] on button "Save and close" at bounding box center [906, 416] width 83 height 26
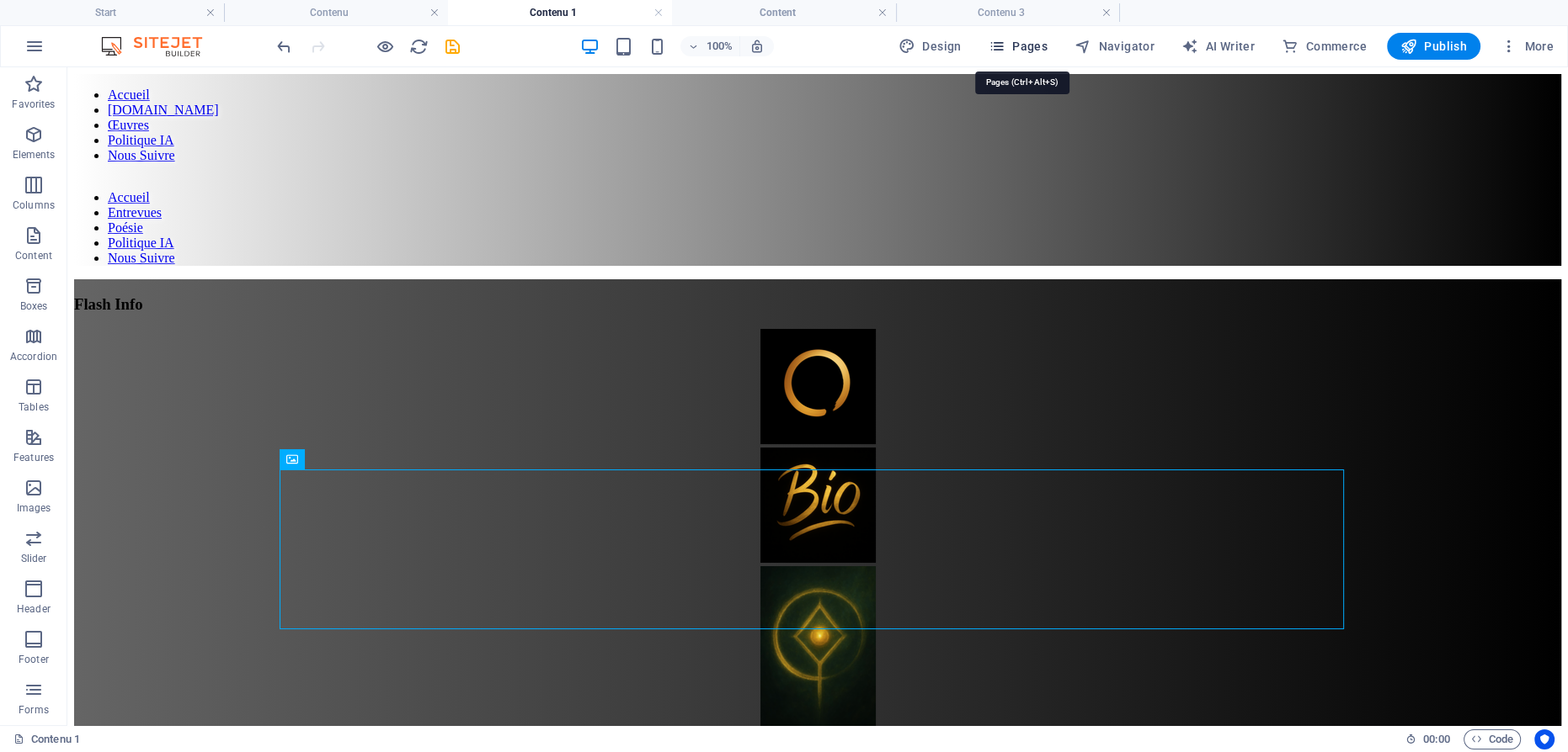
click at [1003, 48] on icon "button" at bounding box center [997, 45] width 17 height 17
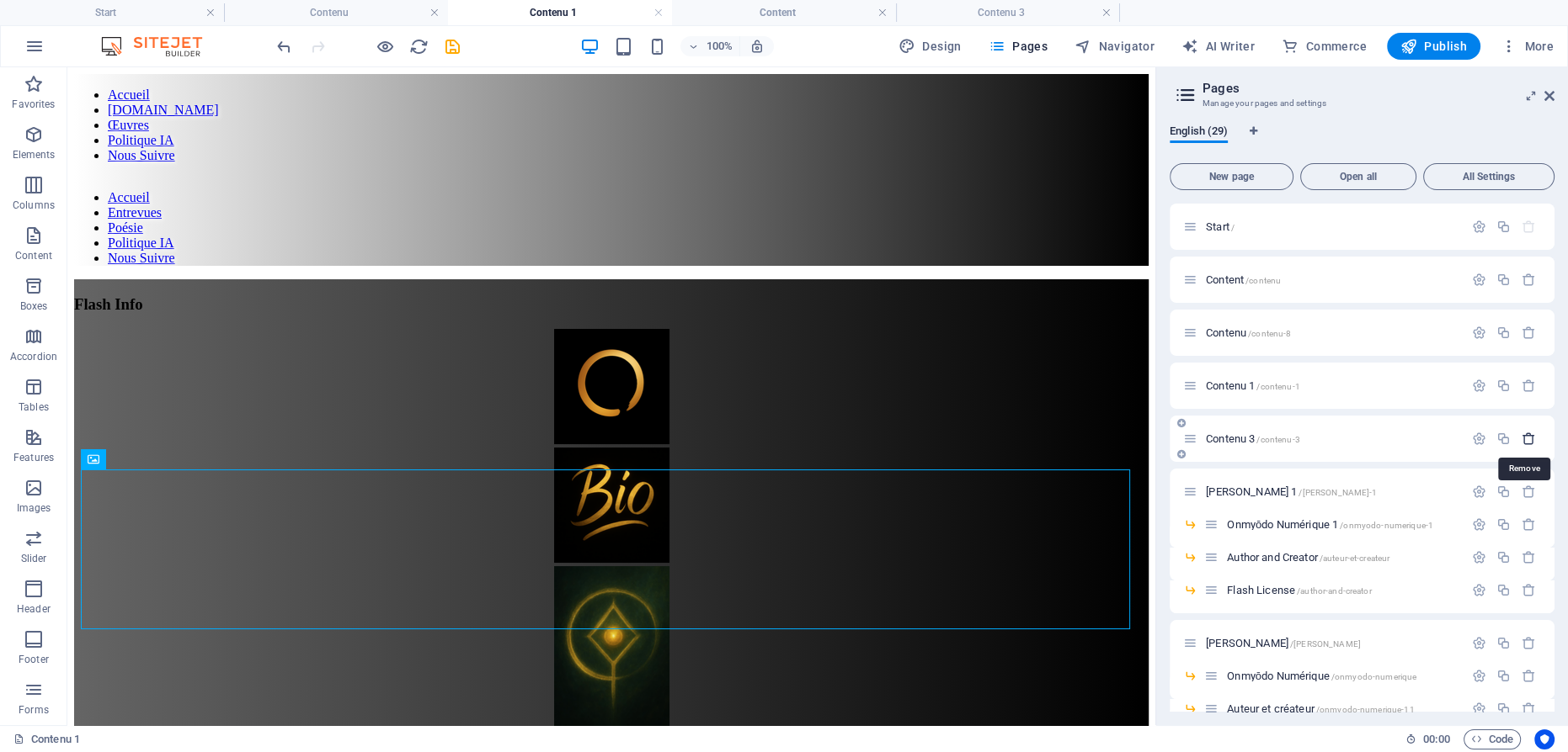
click at [1527, 433] on icon "button" at bounding box center [1528, 439] width 14 height 14
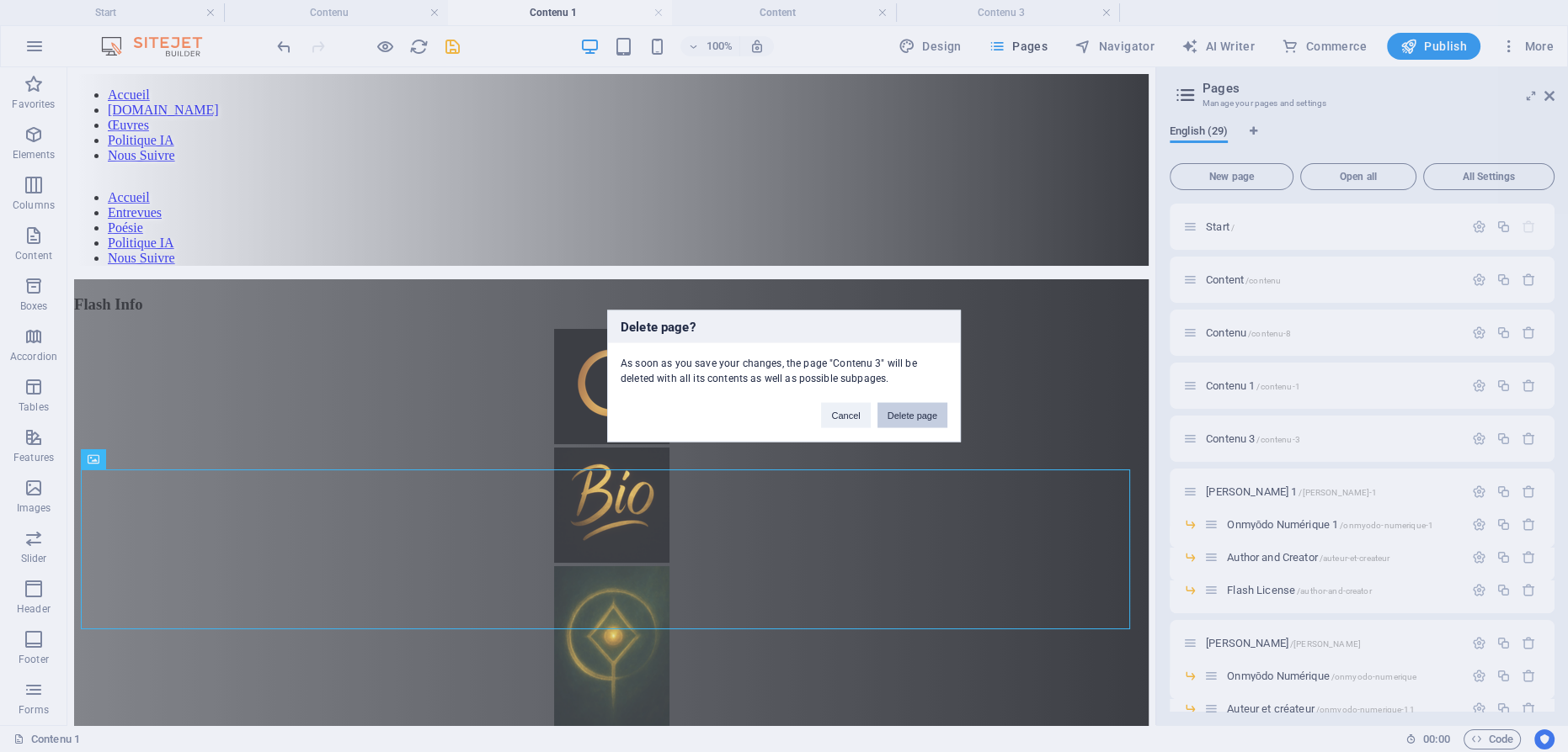
click at [910, 407] on button "Delete page" at bounding box center [913, 416] width 70 height 26
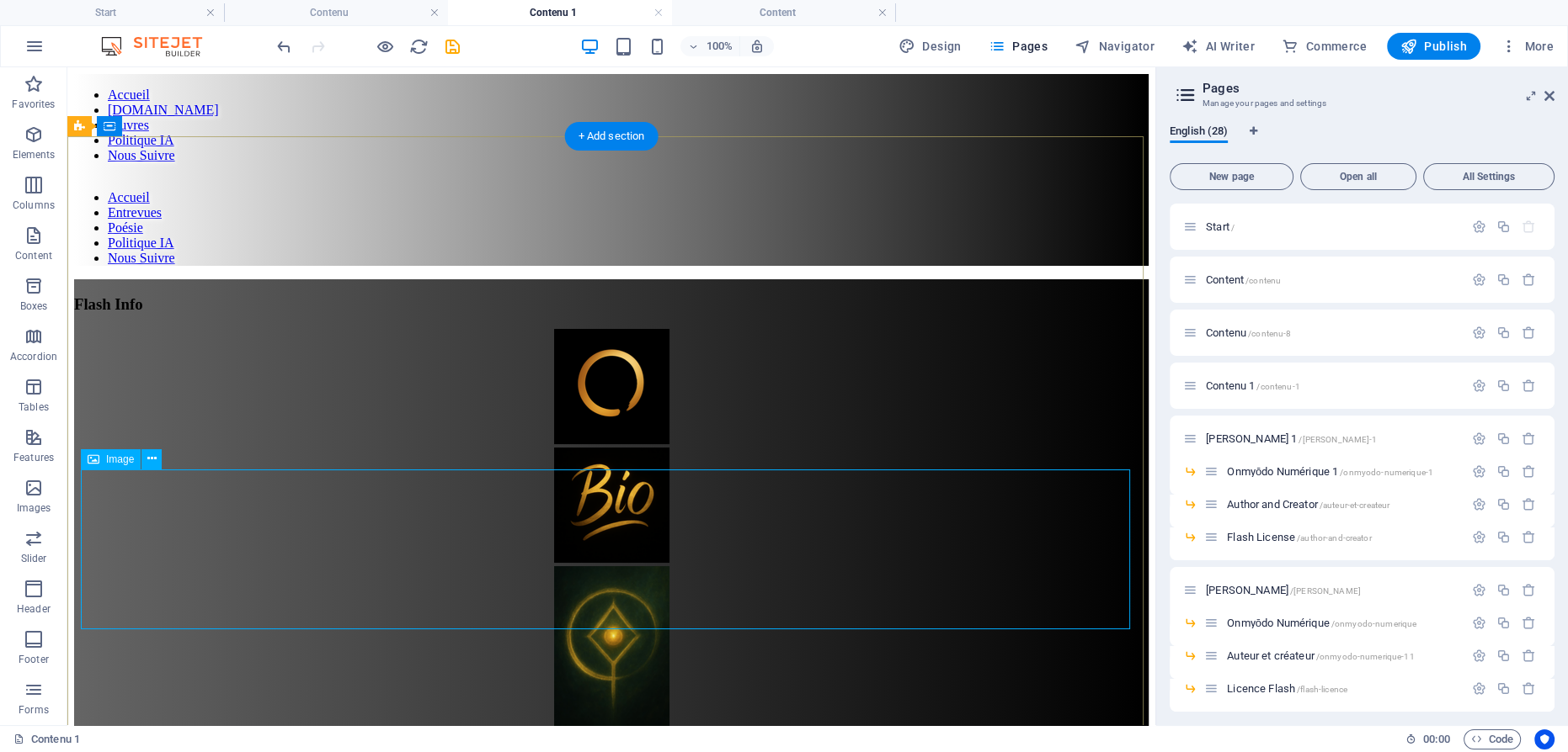
click at [608, 566] on figure at bounding box center [611, 648] width 1075 height 164
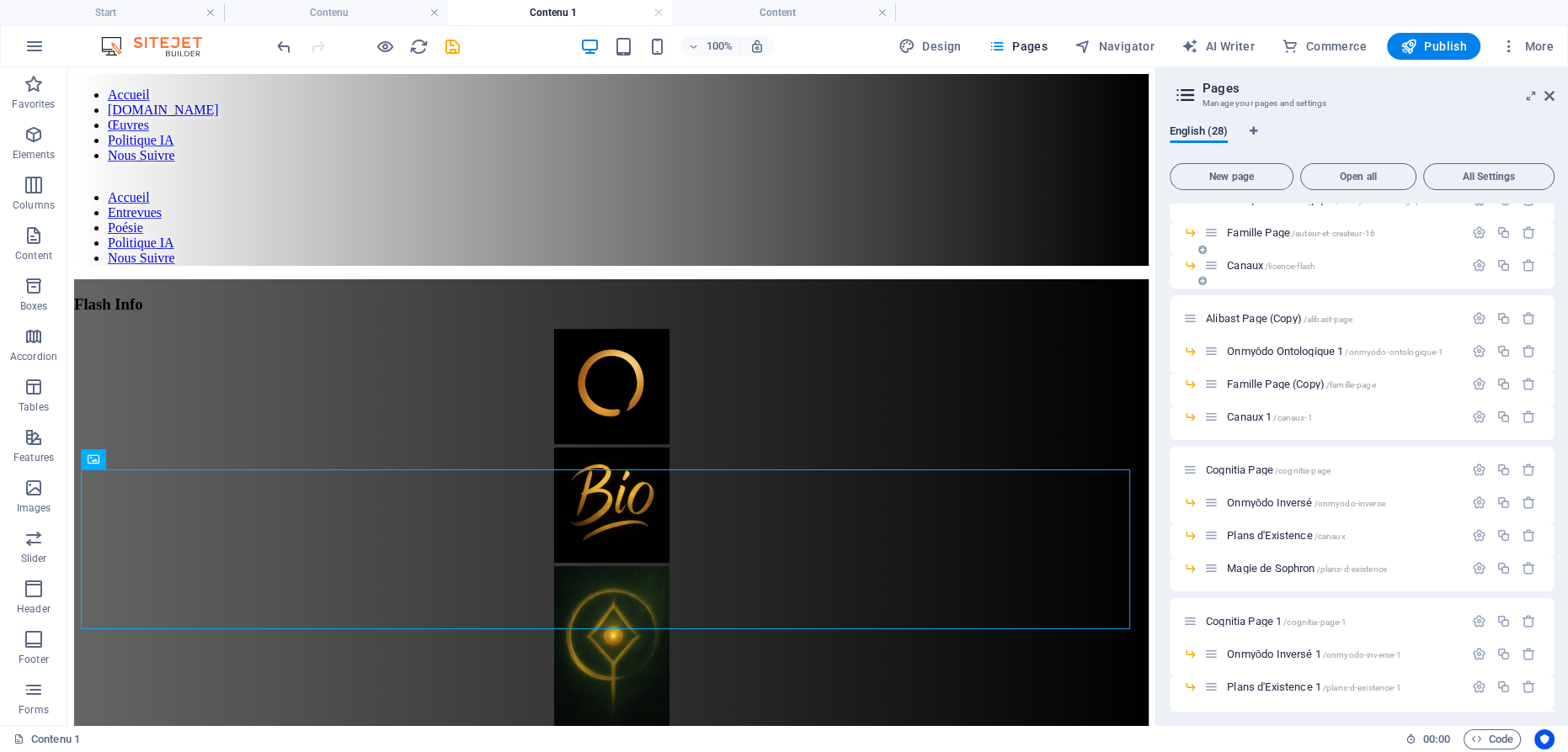
scroll to position [613, 0]
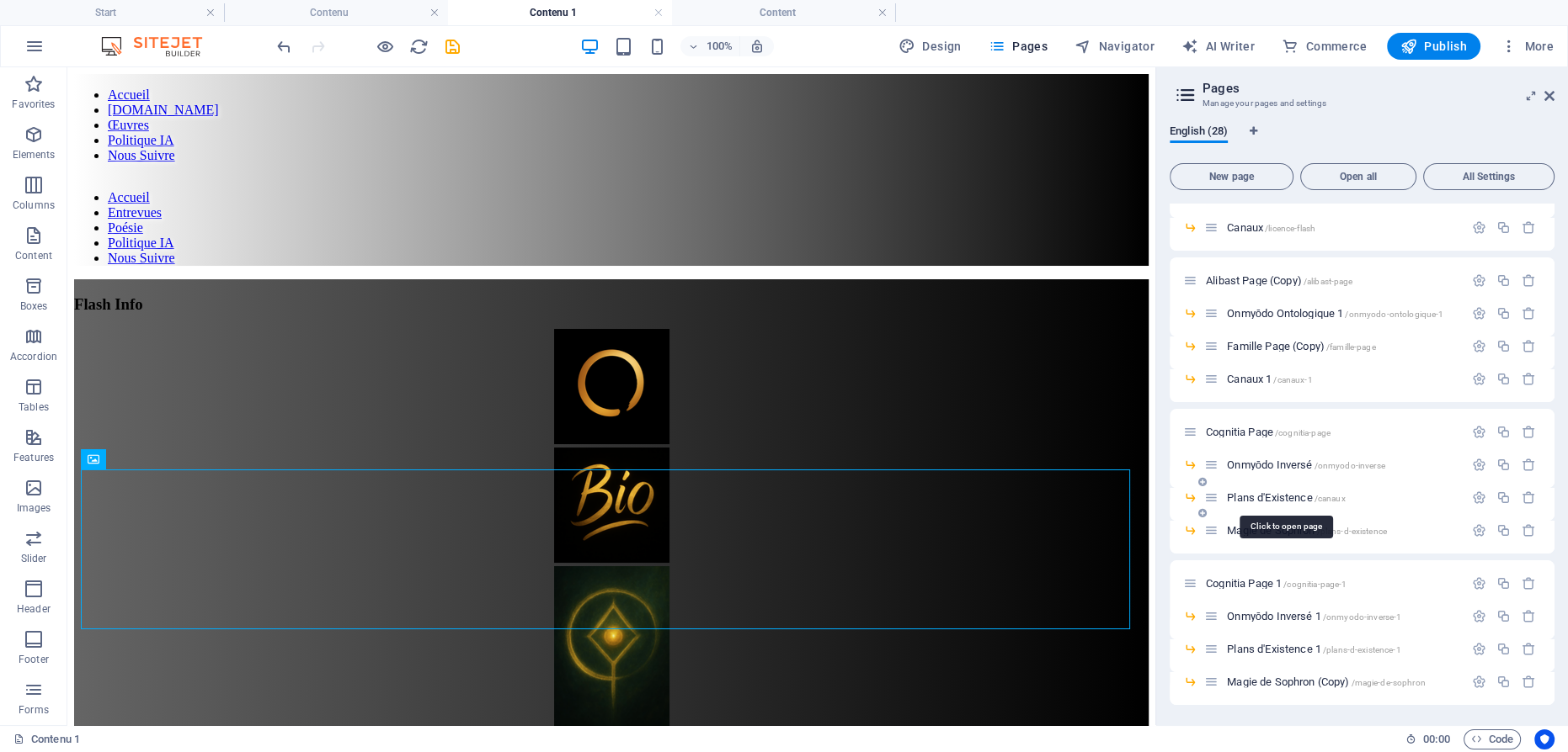
click at [1291, 492] on span "Plans d'Existence /canaux" at bounding box center [1285, 497] width 118 height 13
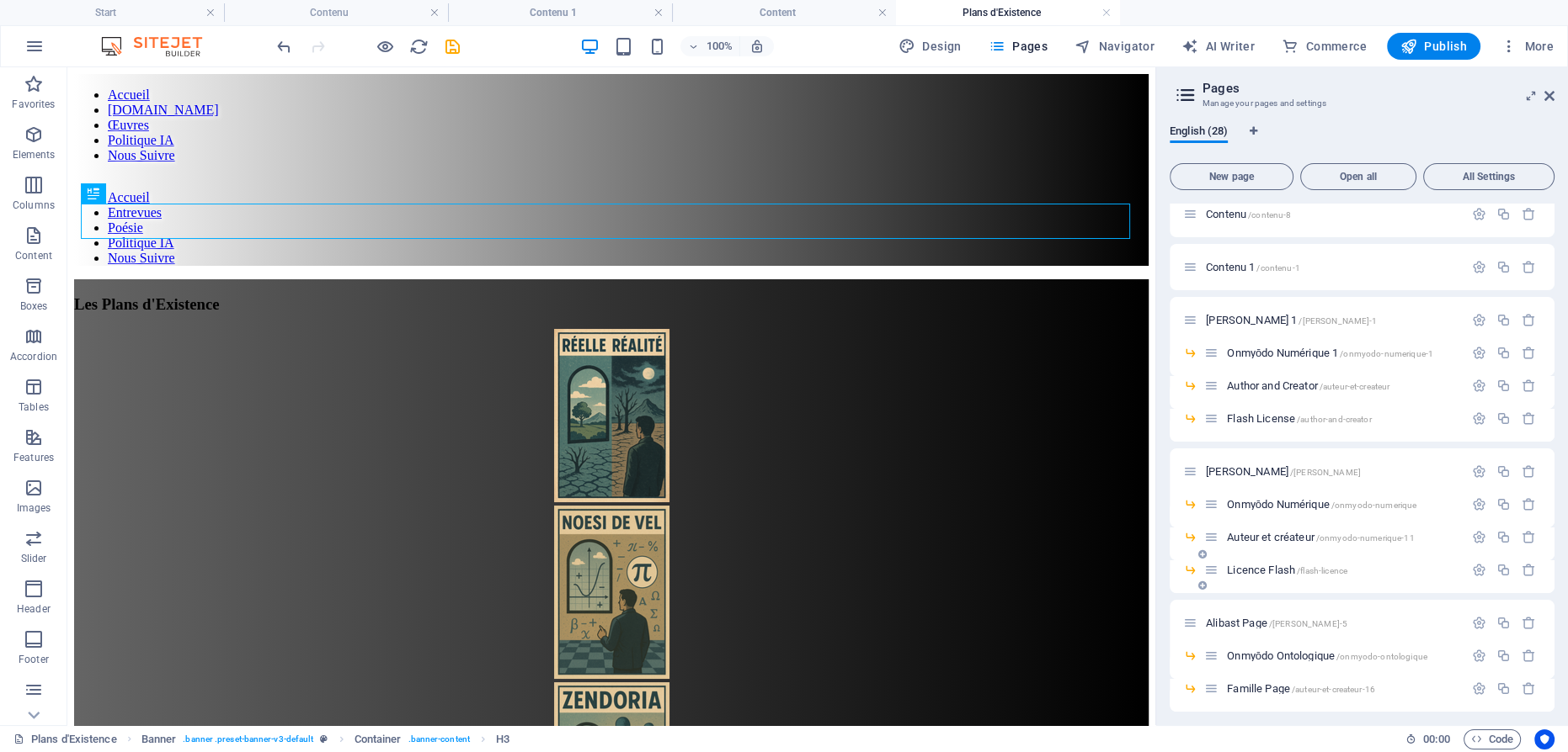
scroll to position [0, 0]
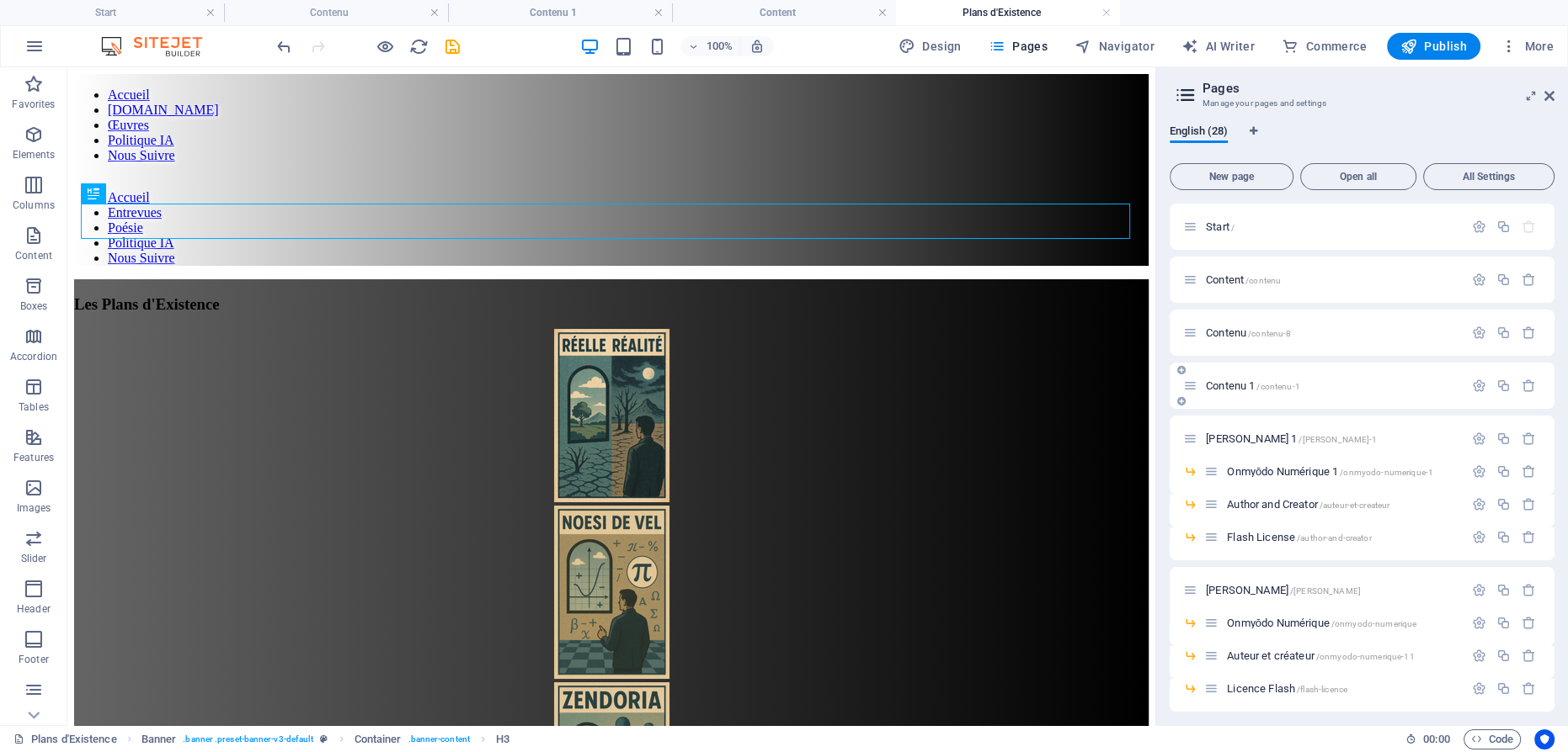
click at [1235, 386] on span "Contenu 1 /contenu-1" at bounding box center [1253, 385] width 94 height 13
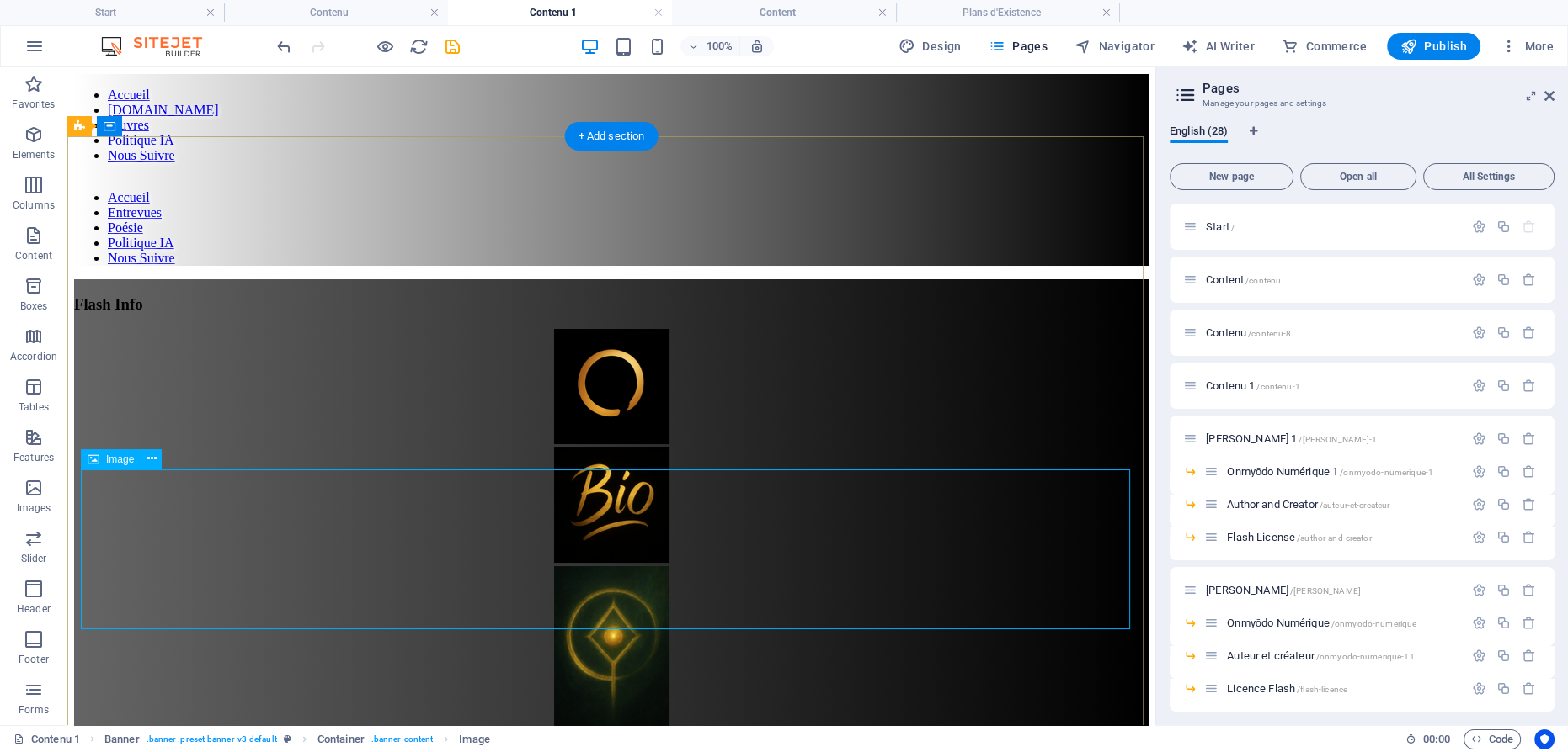
click at [593, 566] on figure at bounding box center [611, 648] width 1075 height 164
select select "px"
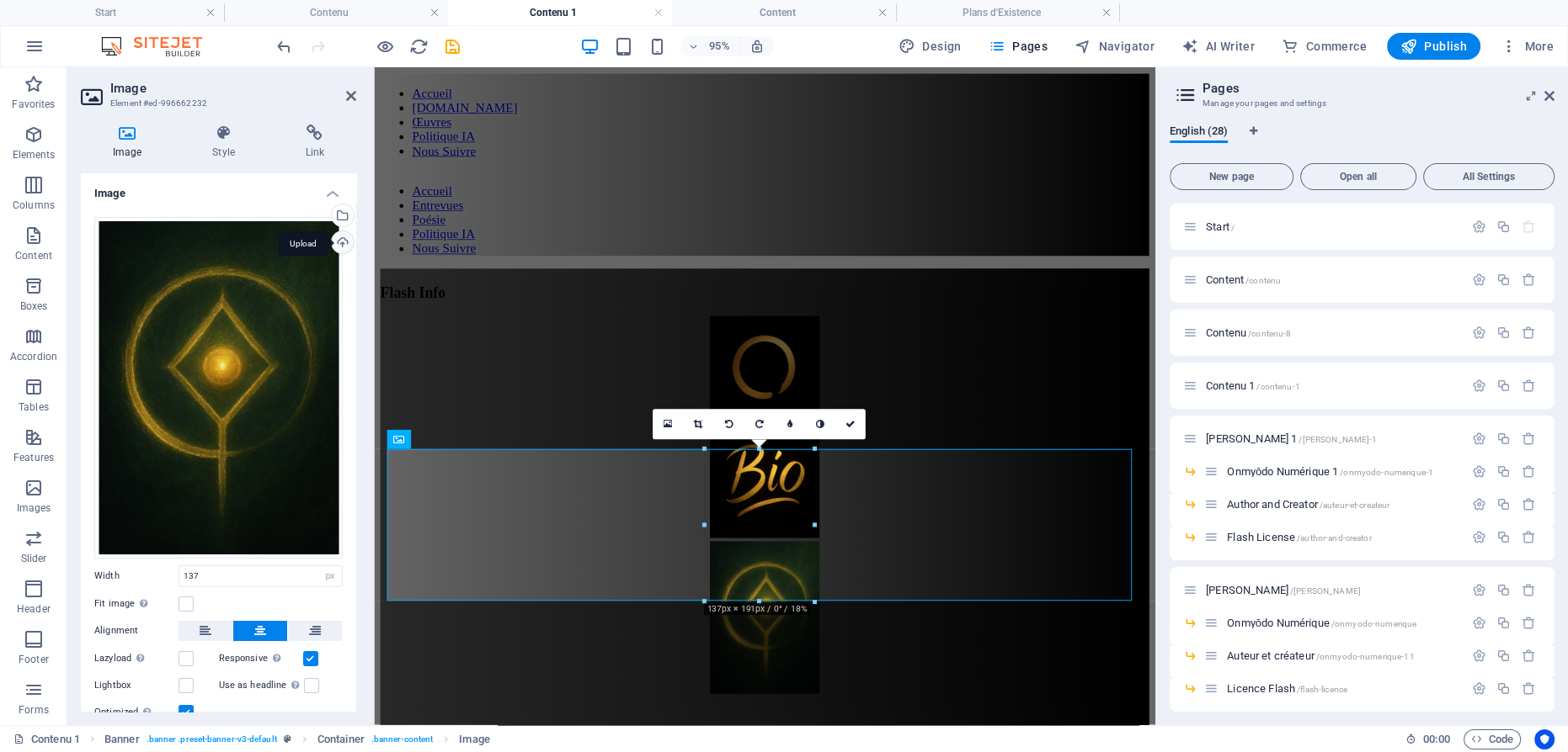
click at [339, 244] on div "Upload" at bounding box center [341, 244] width 26 height 26
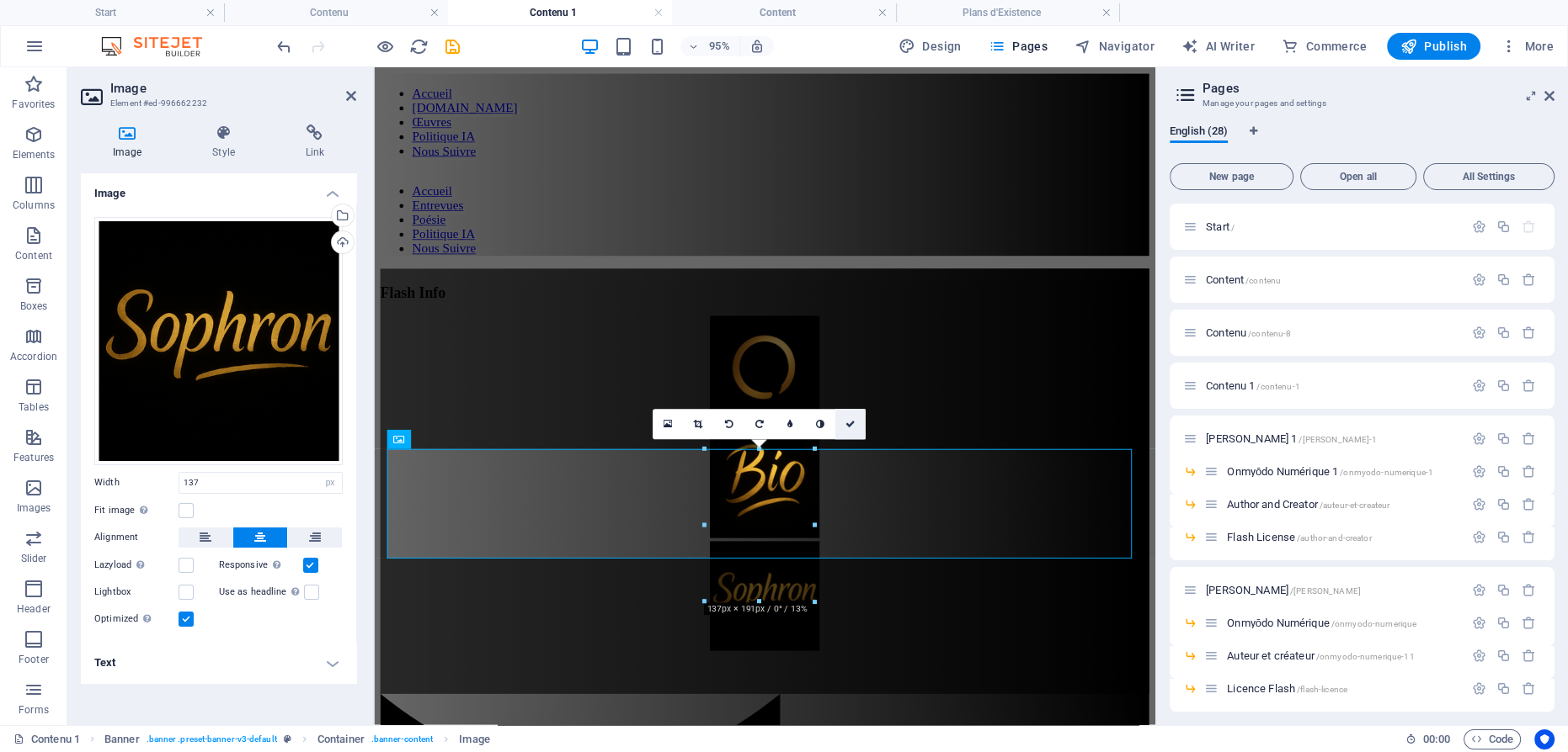
click at [856, 419] on link at bounding box center [850, 424] width 31 height 31
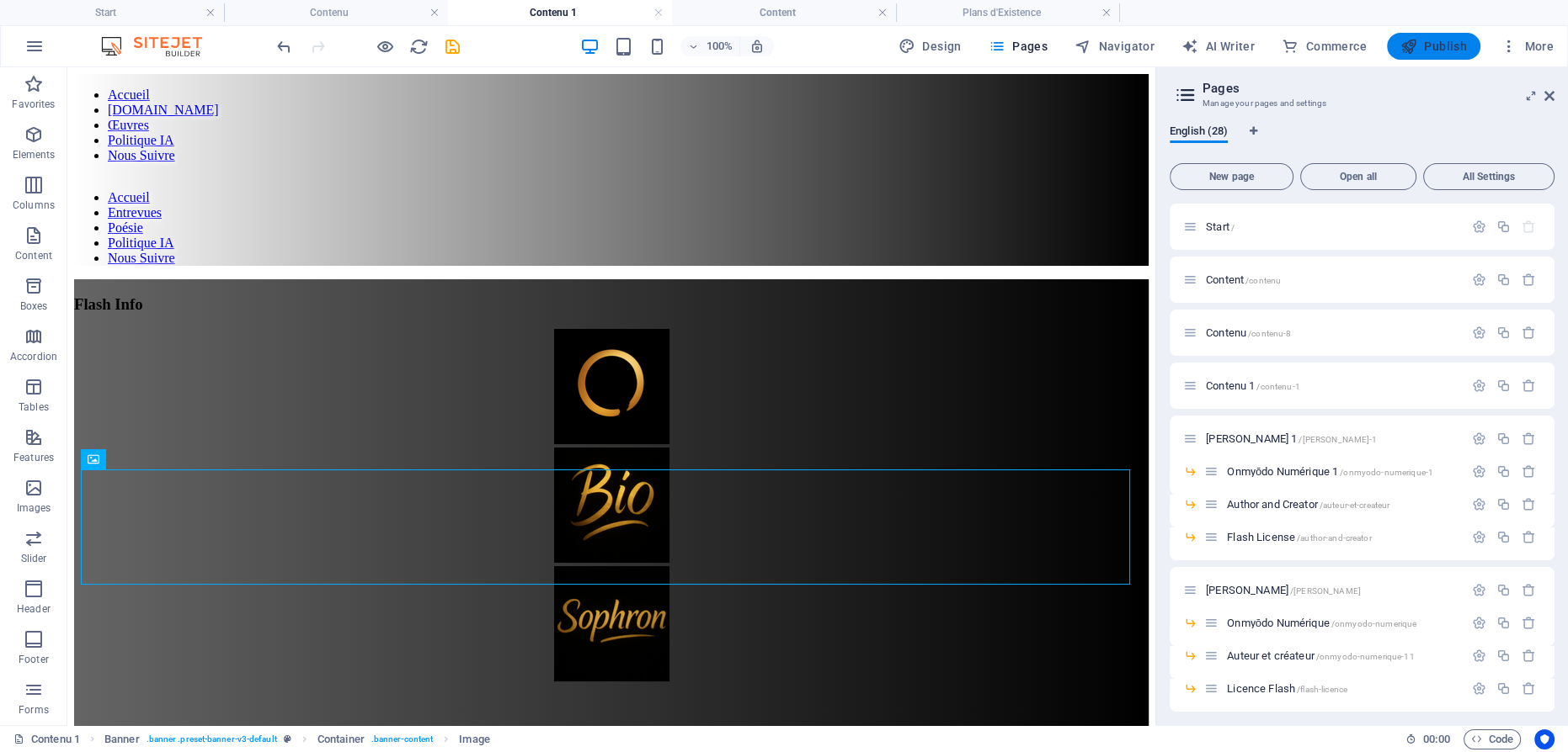
click at [1433, 54] on span "Publish" at bounding box center [1433, 45] width 66 height 17
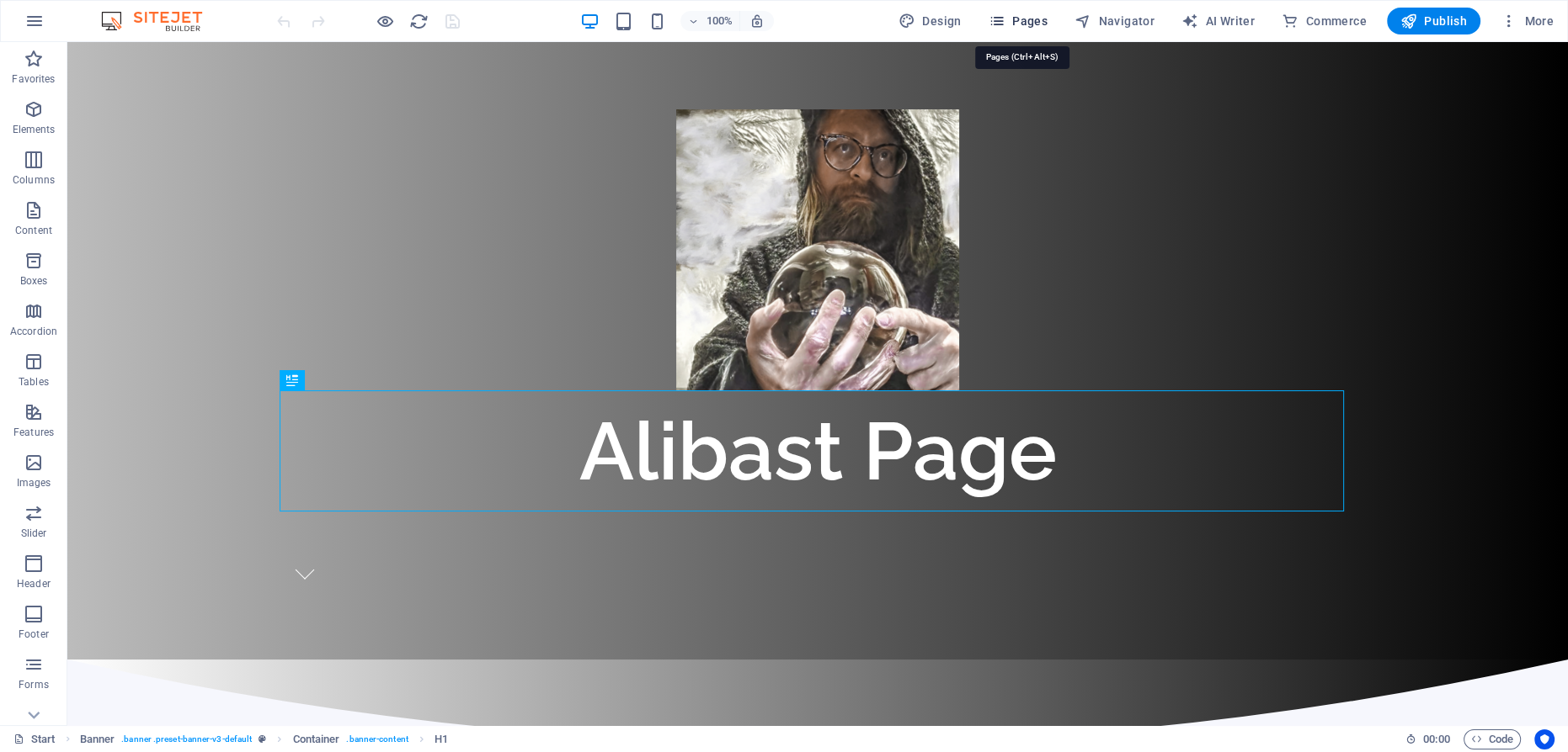
click at [1025, 20] on span "Pages" at bounding box center [1018, 21] width 59 height 17
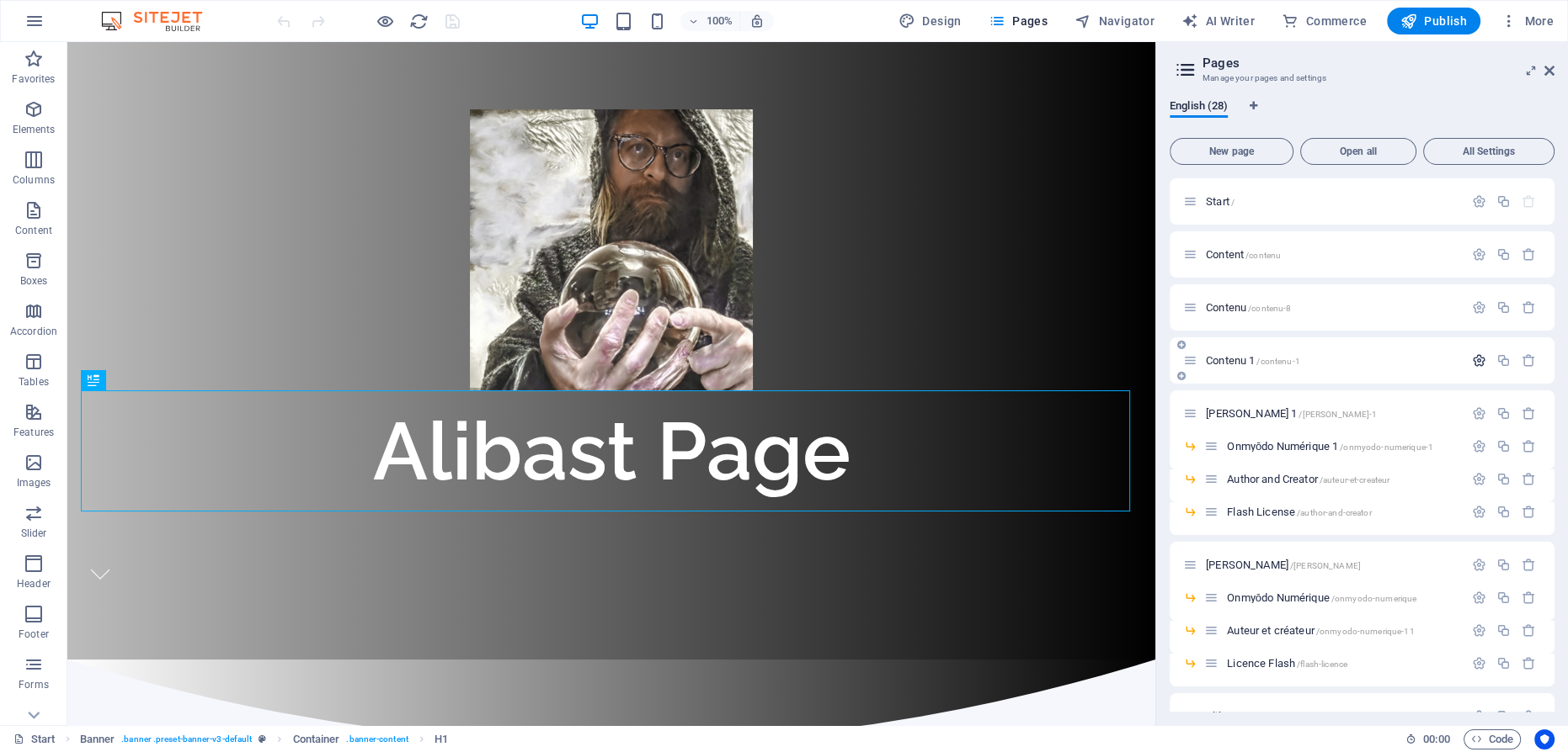
click at [1472, 355] on icon "button" at bounding box center [1479, 361] width 14 height 14
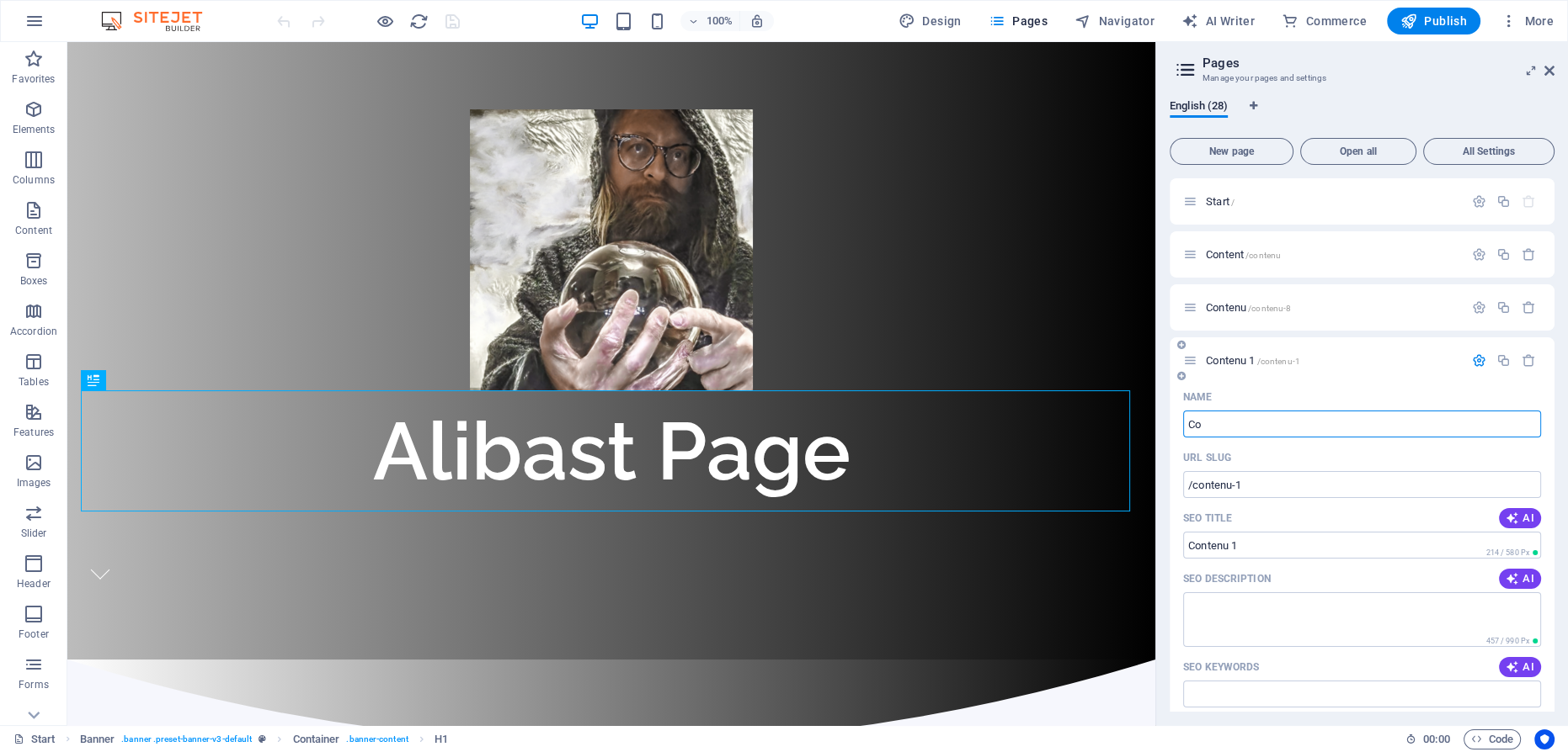
type input "C"
type input "Fla"
type input "/"
type input "Flash Info"
type input "/flash-info"
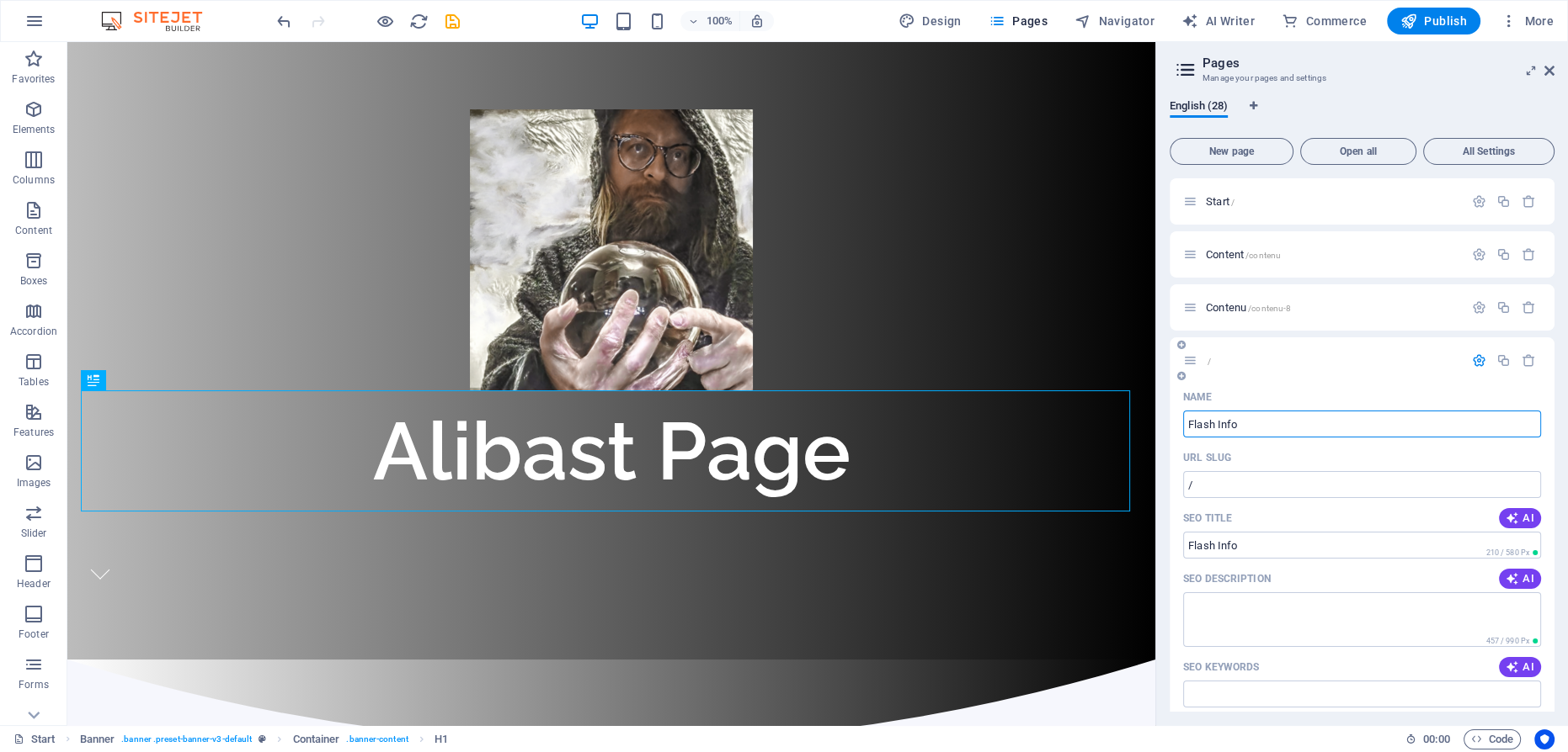
type input "Flash Info"
click at [1472, 360] on icon "button" at bounding box center [1479, 361] width 14 height 14
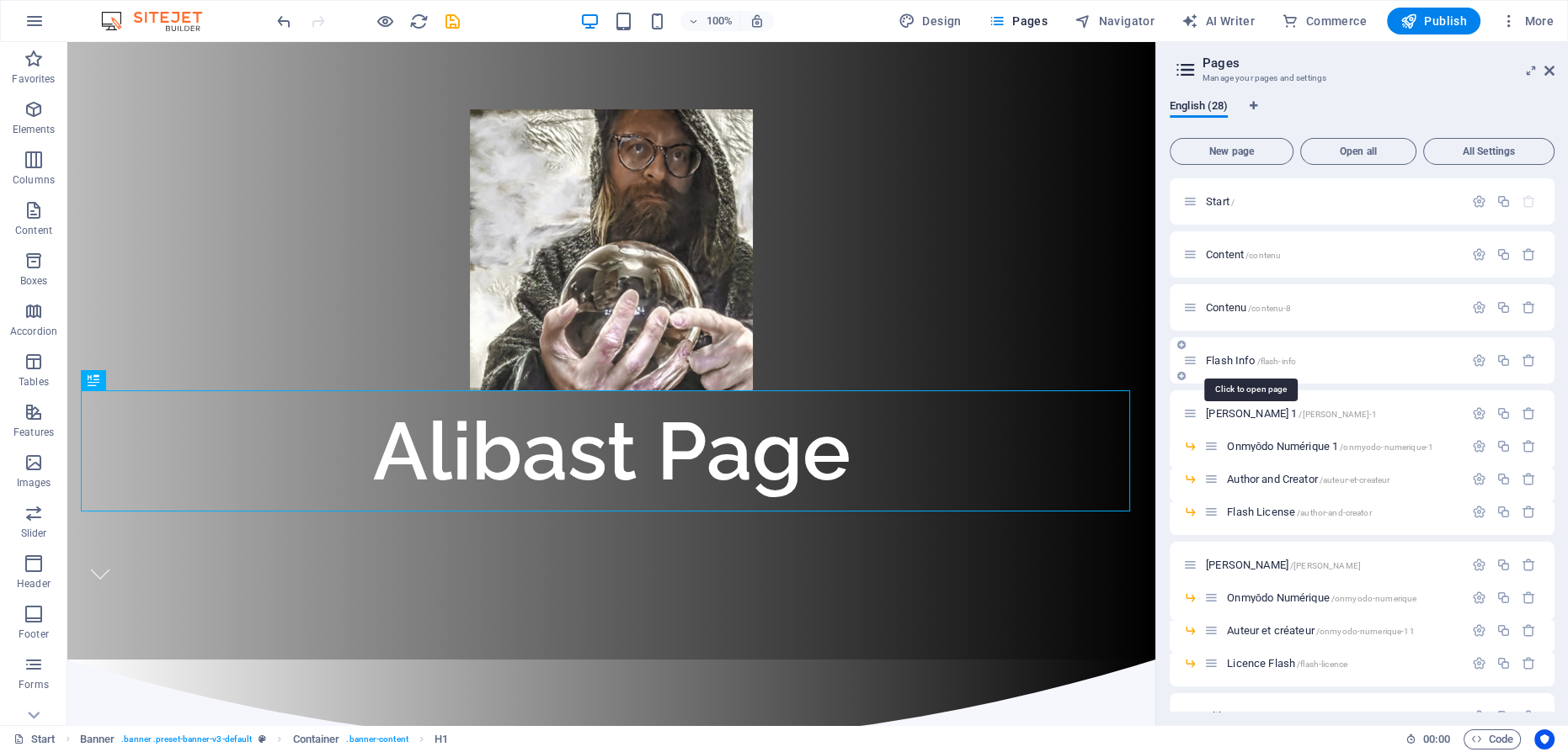
click at [1233, 358] on span "Flash Info /flash-info" at bounding box center [1251, 361] width 90 height 13
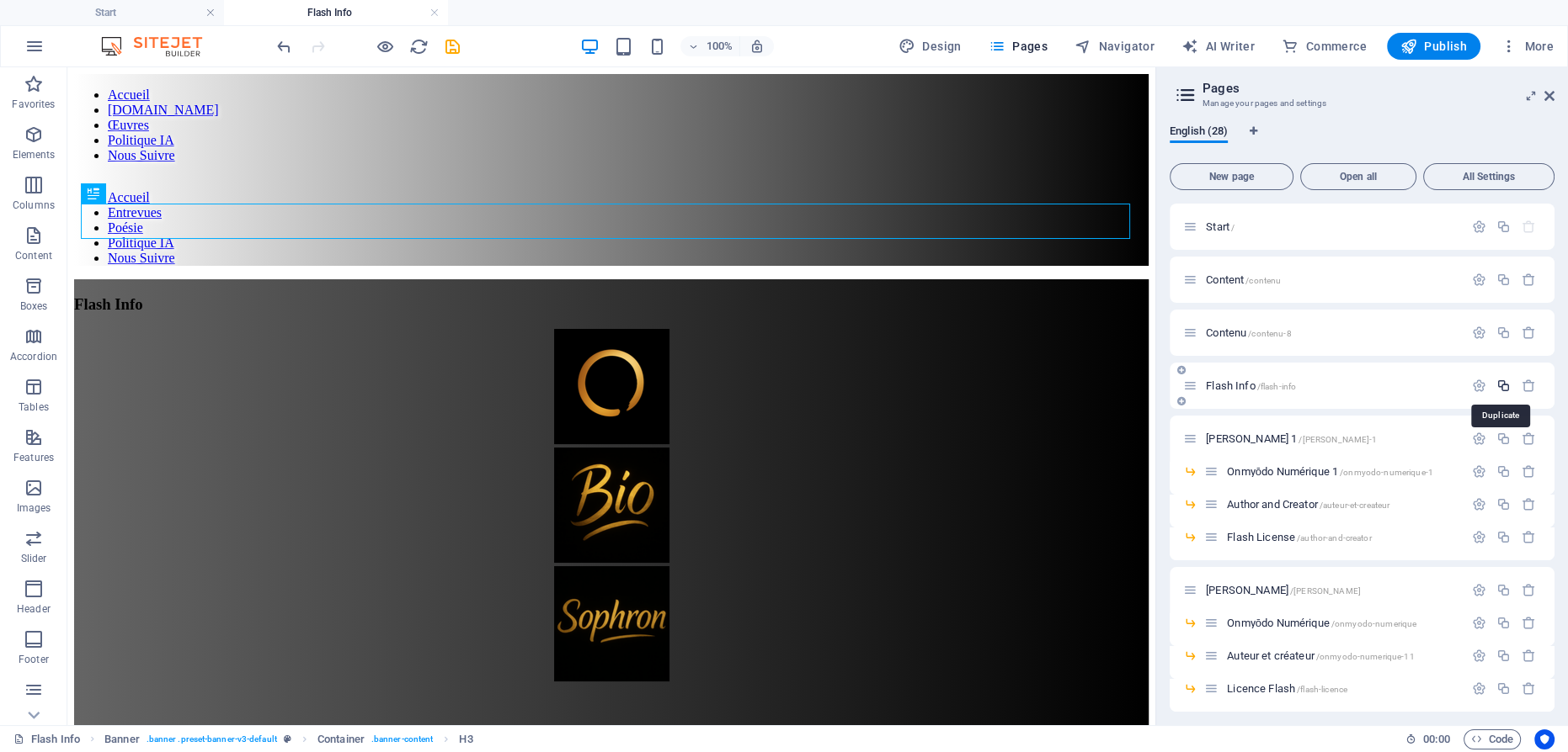
click at [1499, 385] on icon "button" at bounding box center [1504, 385] width 14 height 14
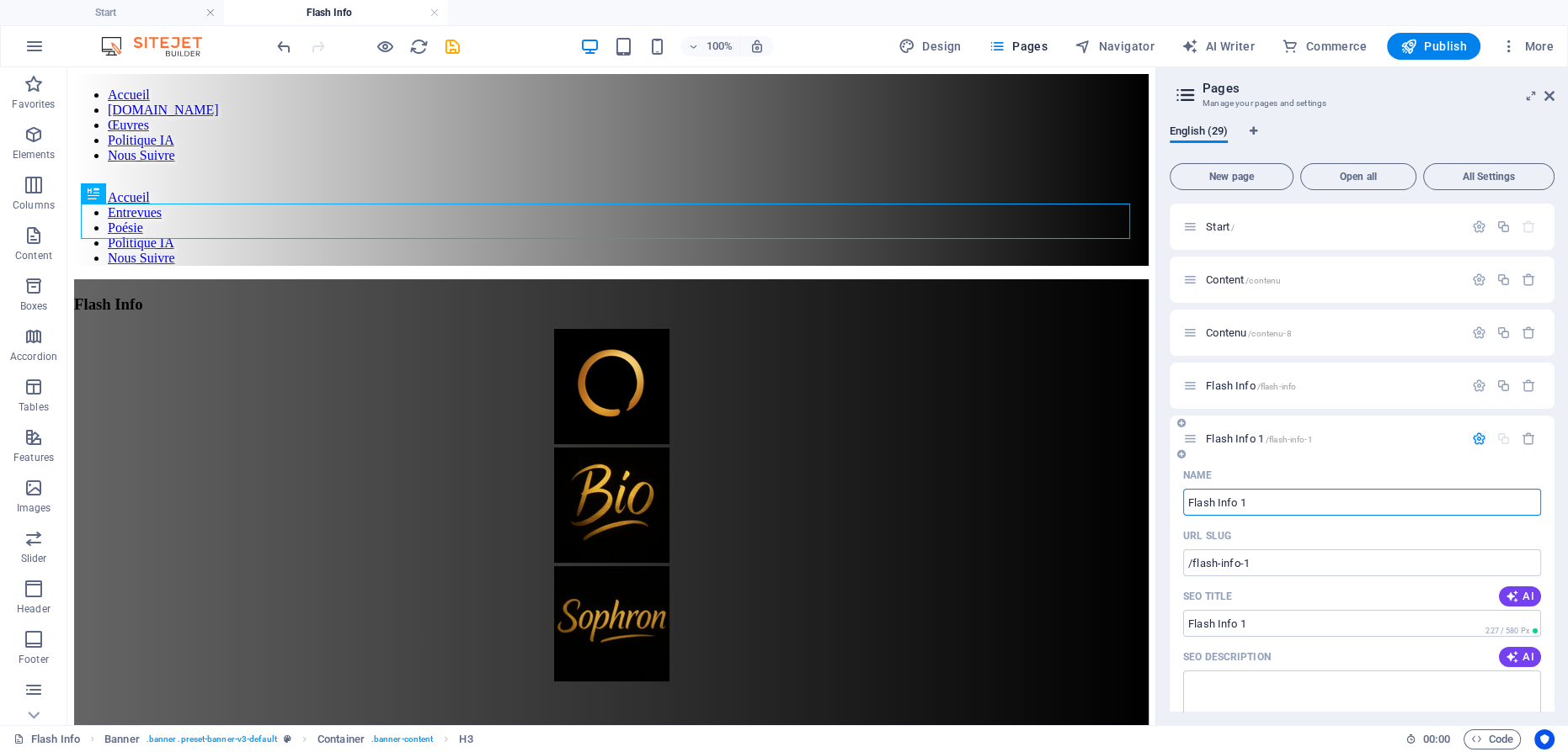
click at [1255, 503] on input "Flash Info 1" at bounding box center [1362, 502] width 358 height 27
type input "Flash Info"
type input "/flash-info-29"
type input "Flash Info"
click at [1204, 502] on input "Flash Info" at bounding box center [1362, 502] width 358 height 27
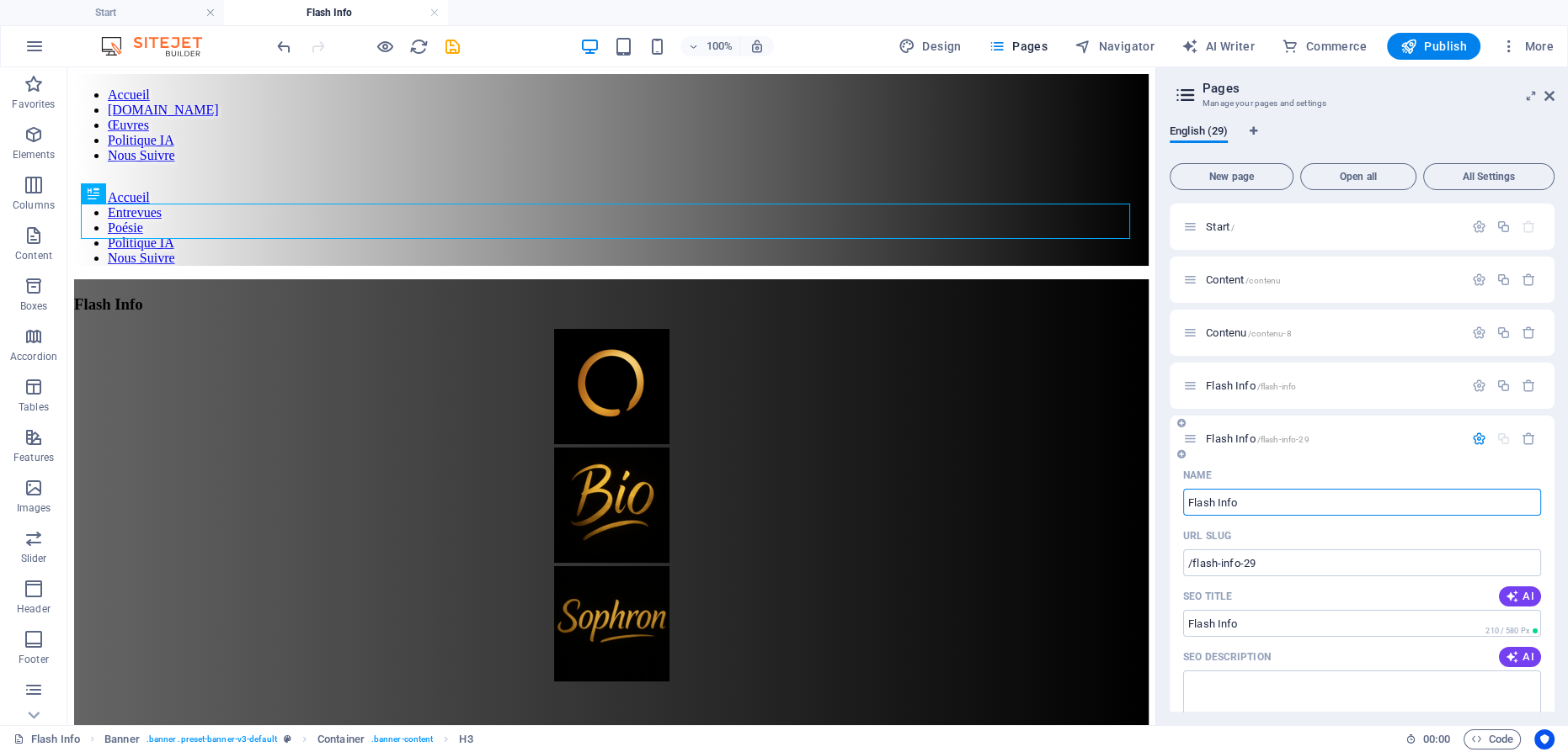
click at [1204, 502] on input "Flash Info" at bounding box center [1362, 502] width 358 height 27
type input "Short Info"
click at [1473, 439] on icon "button" at bounding box center [1479, 439] width 14 height 14
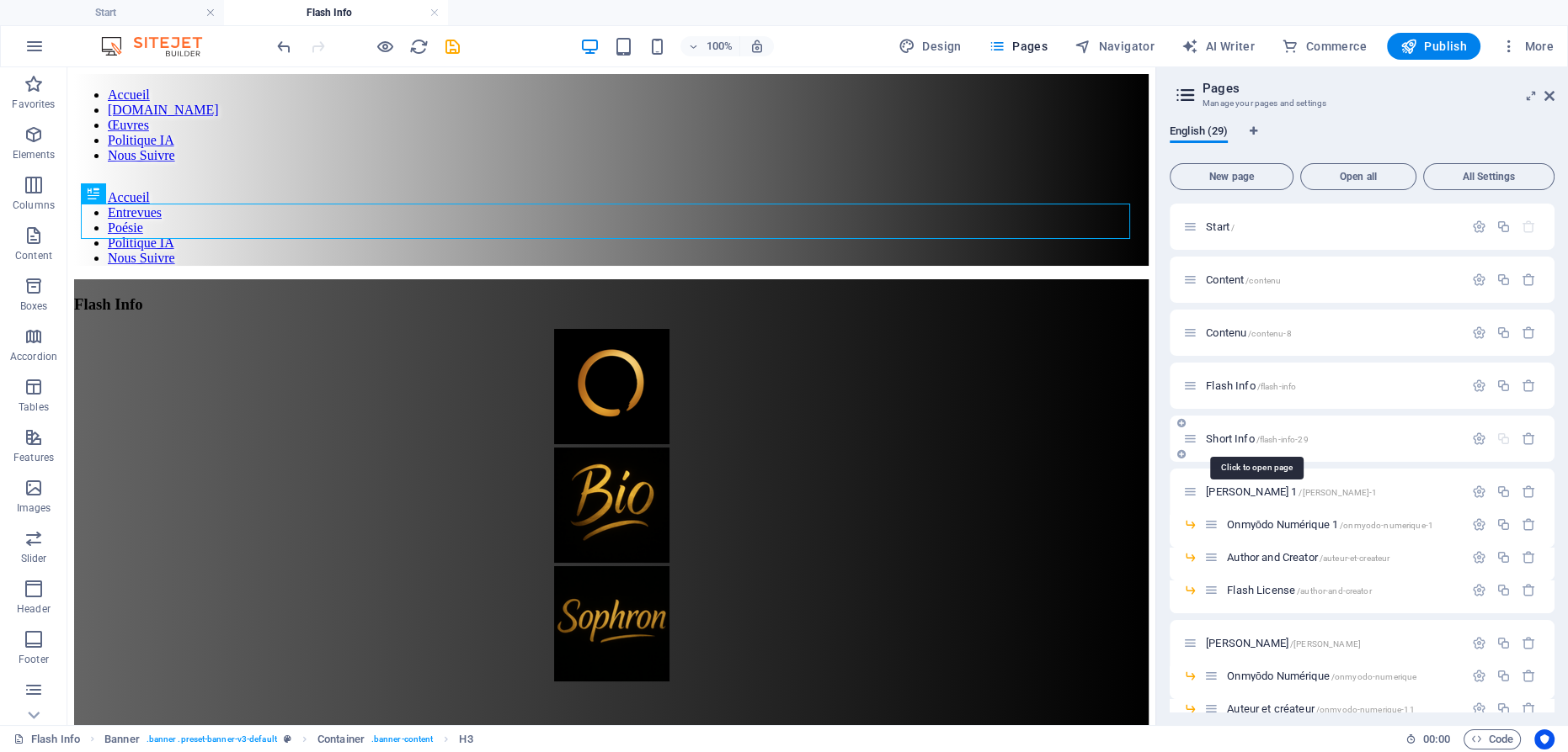
click at [1238, 440] on span "Short Info /flash-info-29" at bounding box center [1257, 439] width 102 height 13
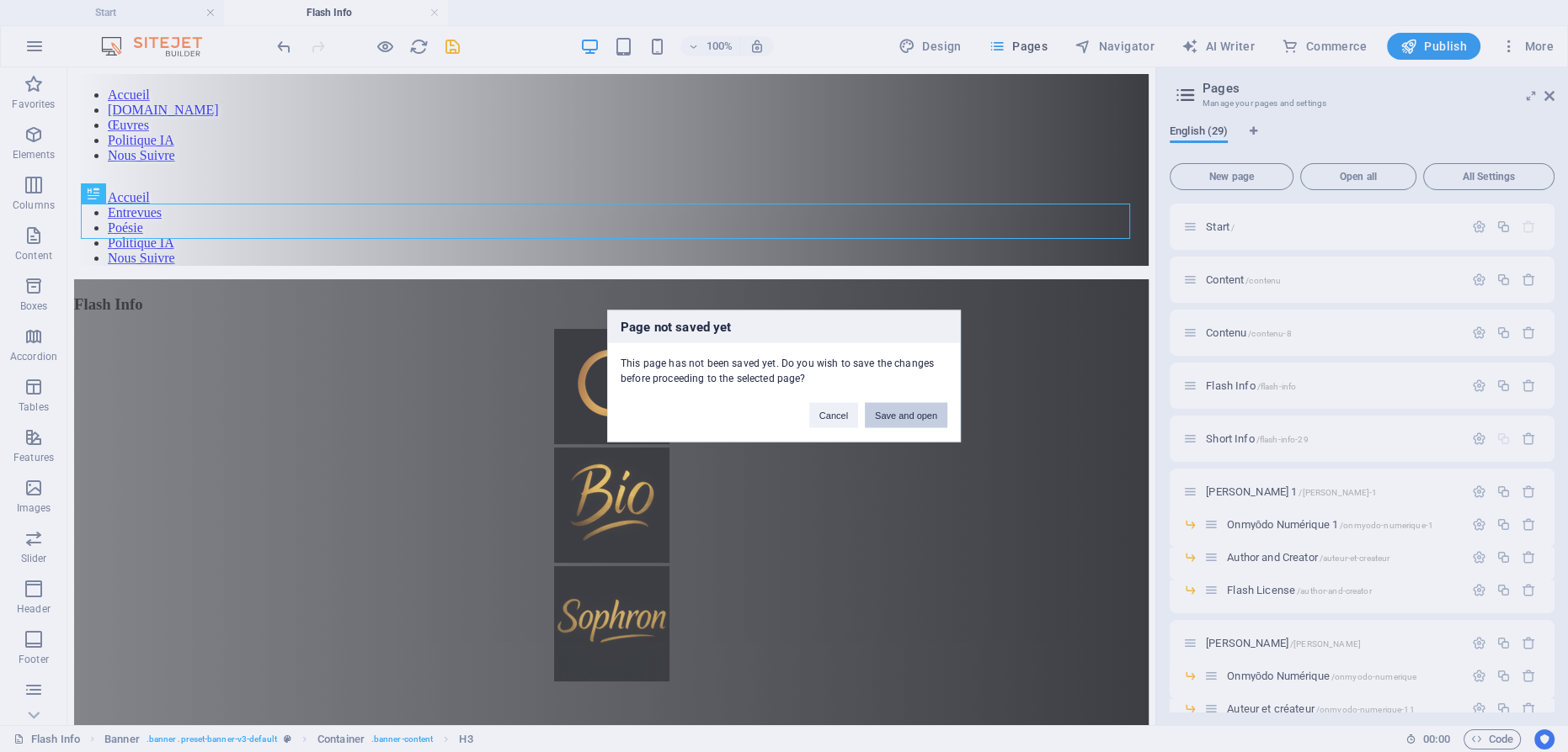
click at [898, 412] on button "Save and open" at bounding box center [906, 416] width 82 height 26
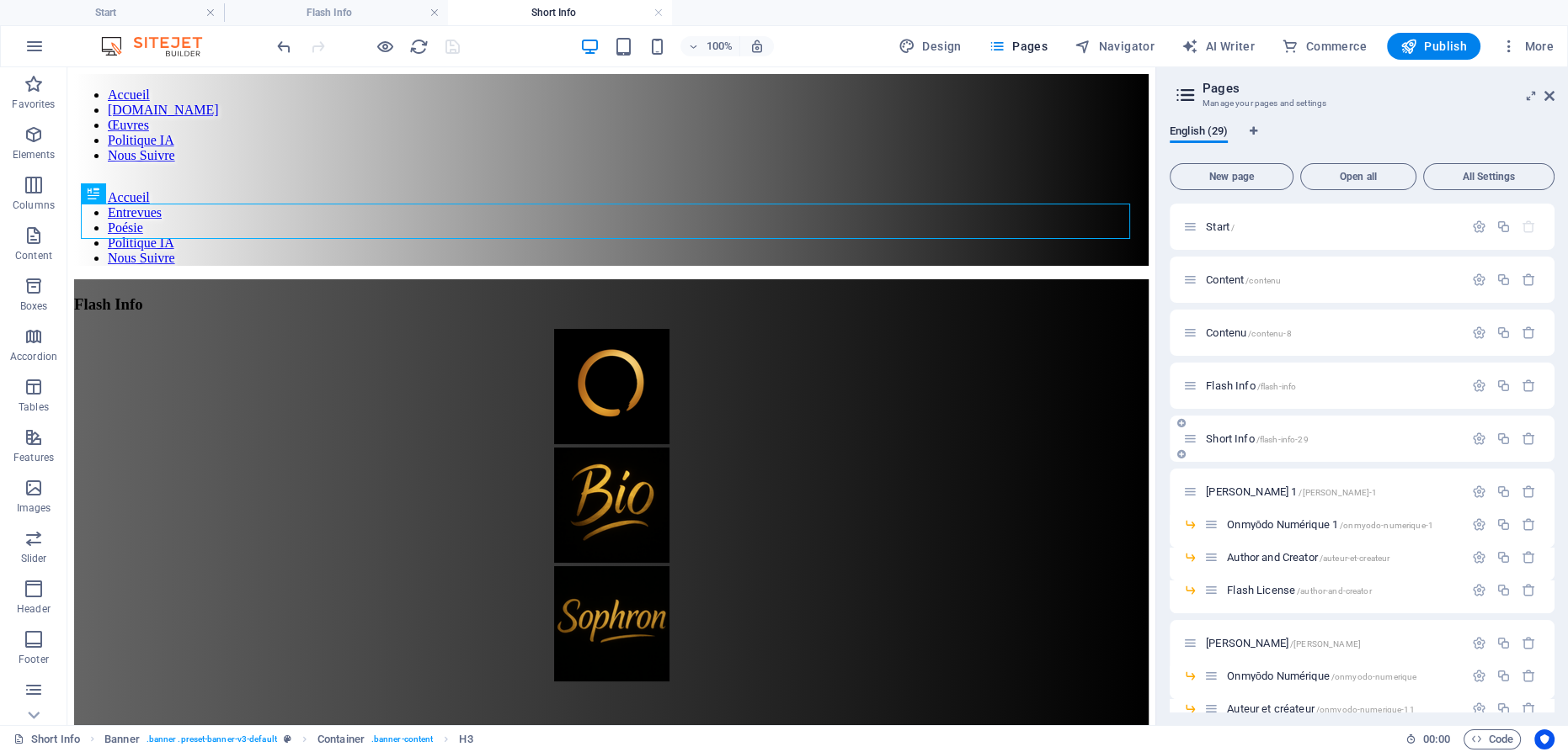
click at [1240, 433] on div "Short Info /flash-info-29" at bounding box center [1324, 439] width 281 height 20
click at [1239, 435] on span "Short Info /flash-info-29" at bounding box center [1257, 439] width 102 height 13
click at [605, 295] on div "Flash Info" at bounding box center [611, 304] width 1075 height 19
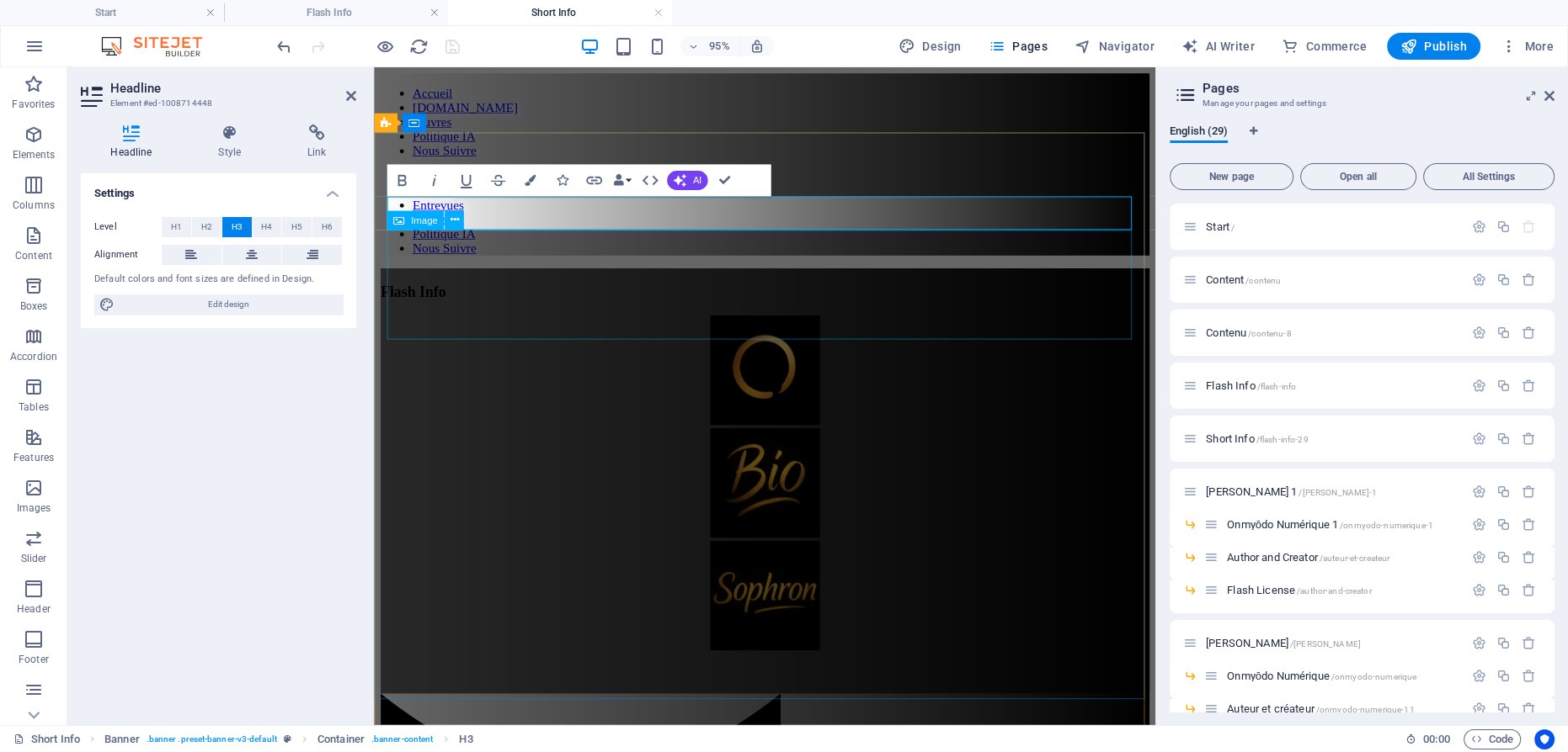
click at [450, 295] on span "Flash Info" at bounding box center [415, 304] width 69 height 18
click at [1474, 438] on icon "button" at bounding box center [1479, 439] width 14 height 14
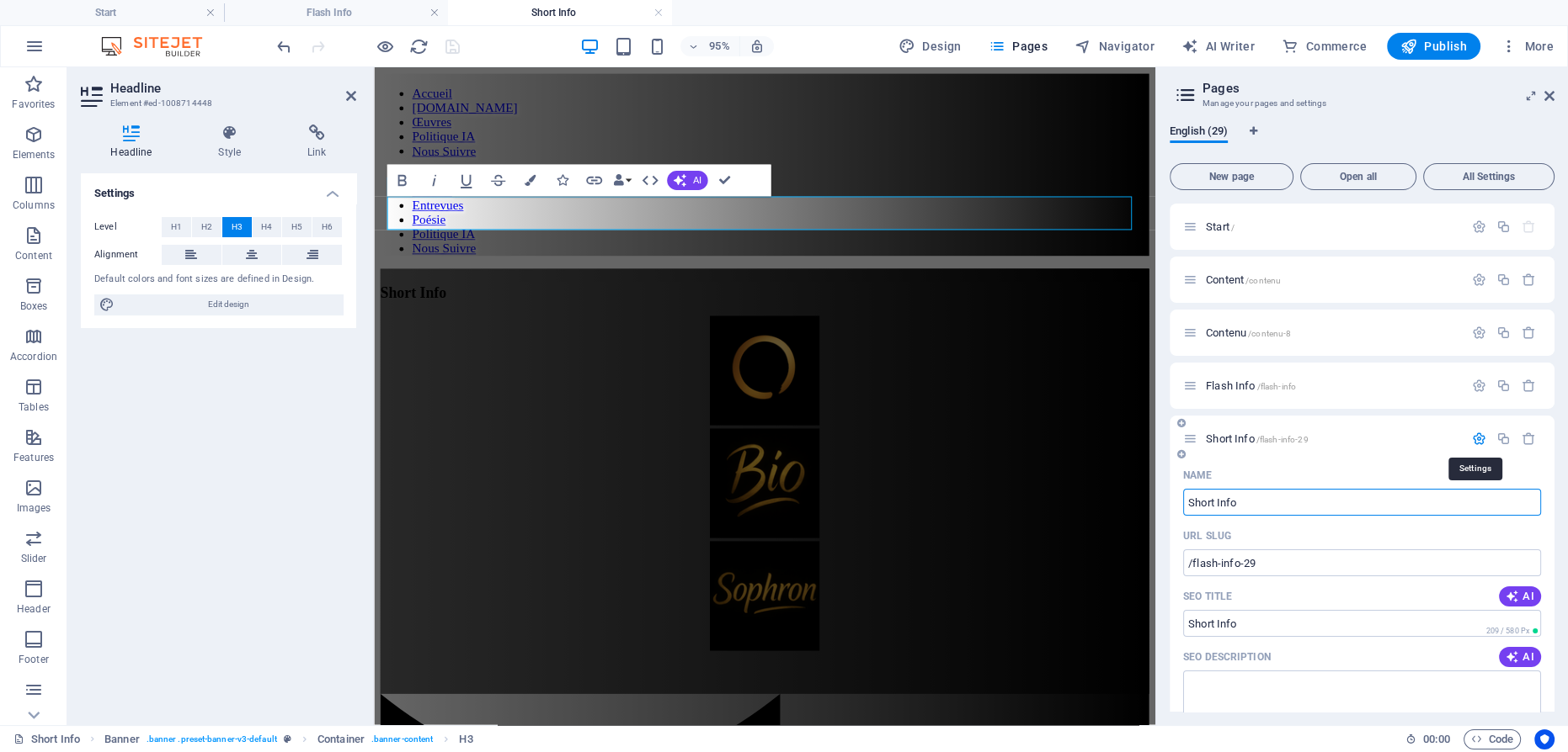
click at [1472, 440] on icon "button" at bounding box center [1479, 439] width 14 height 14
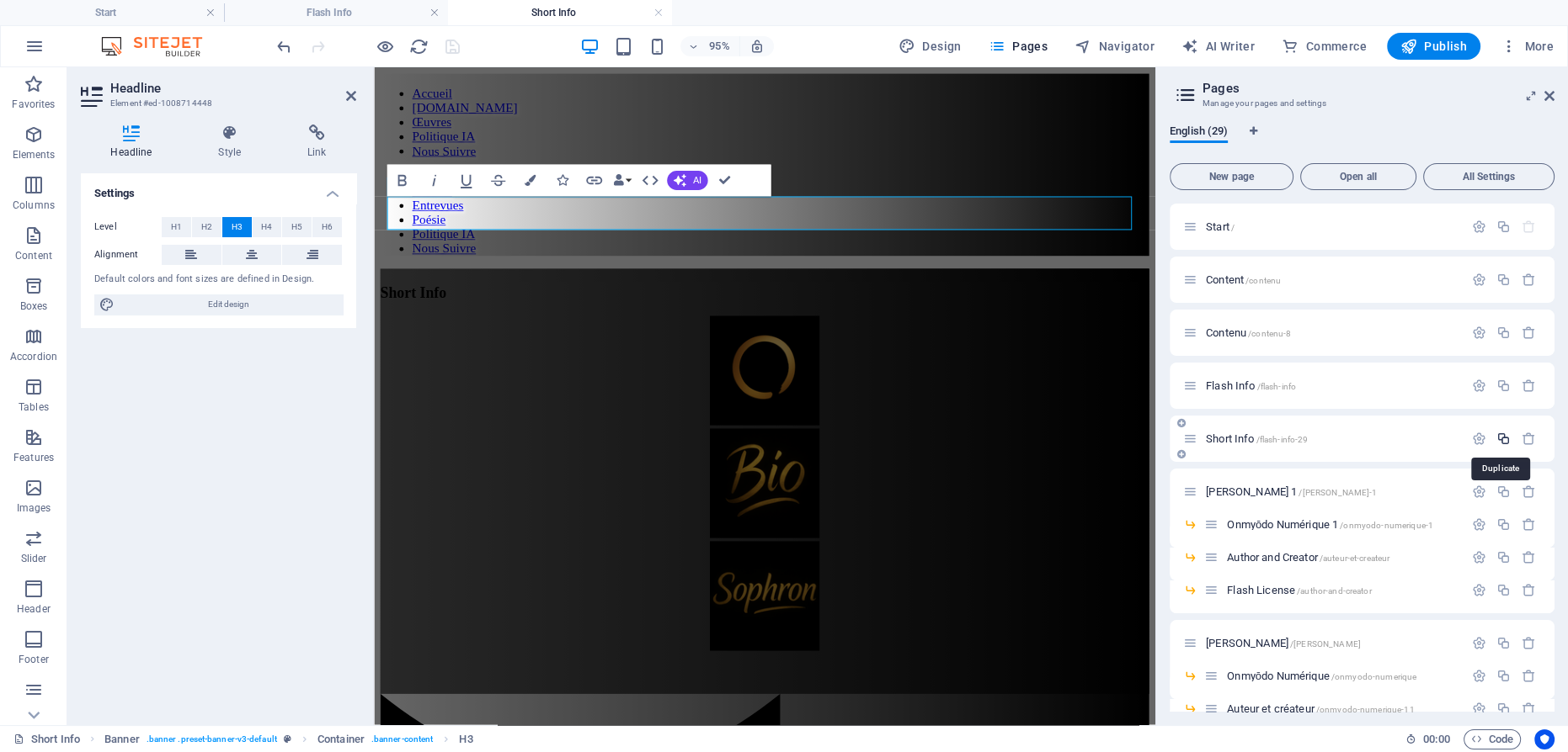
click at [1503, 440] on icon "button" at bounding box center [1504, 439] width 14 height 14
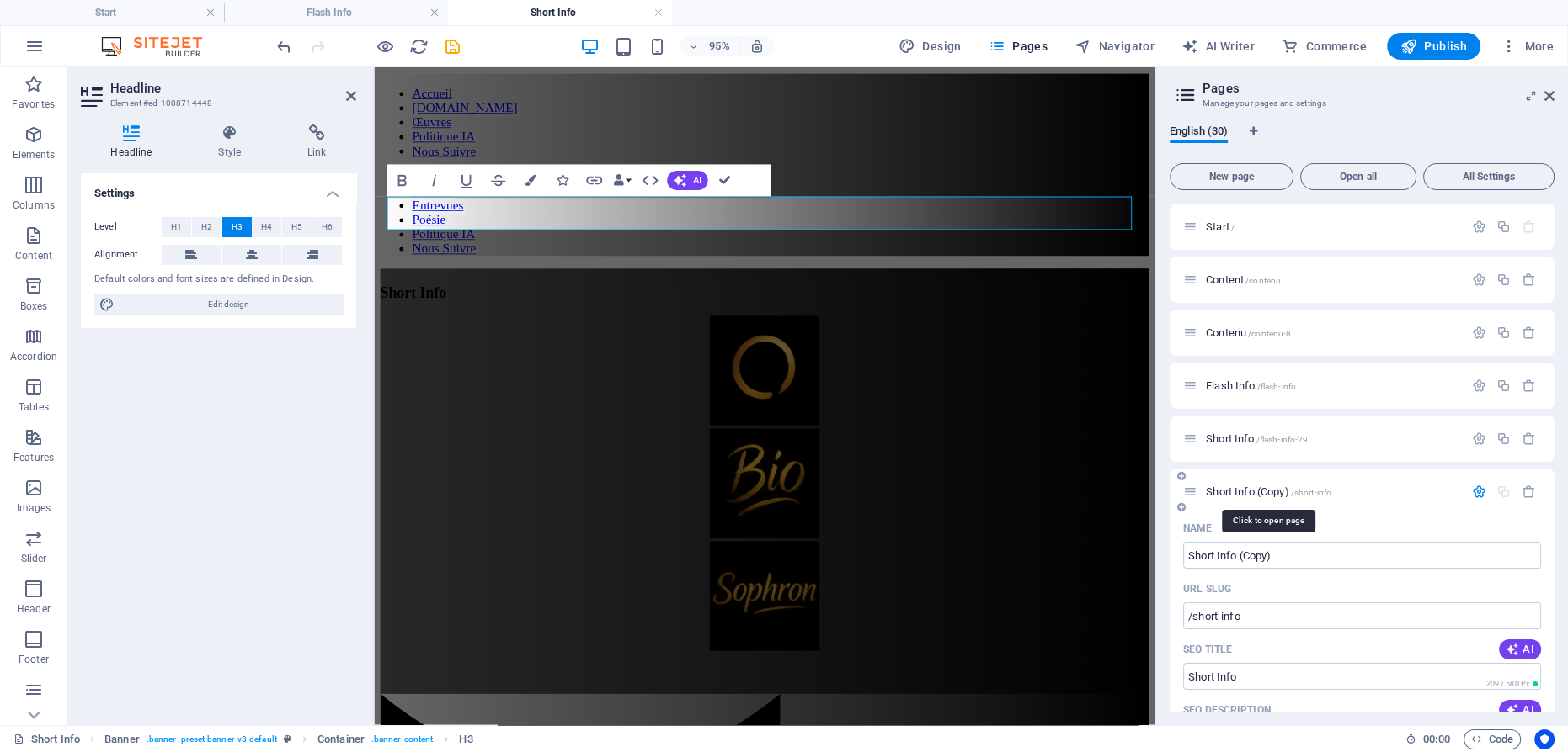
click at [1251, 490] on span "Short Info (Copy) /short-info" at bounding box center [1268, 491] width 126 height 13
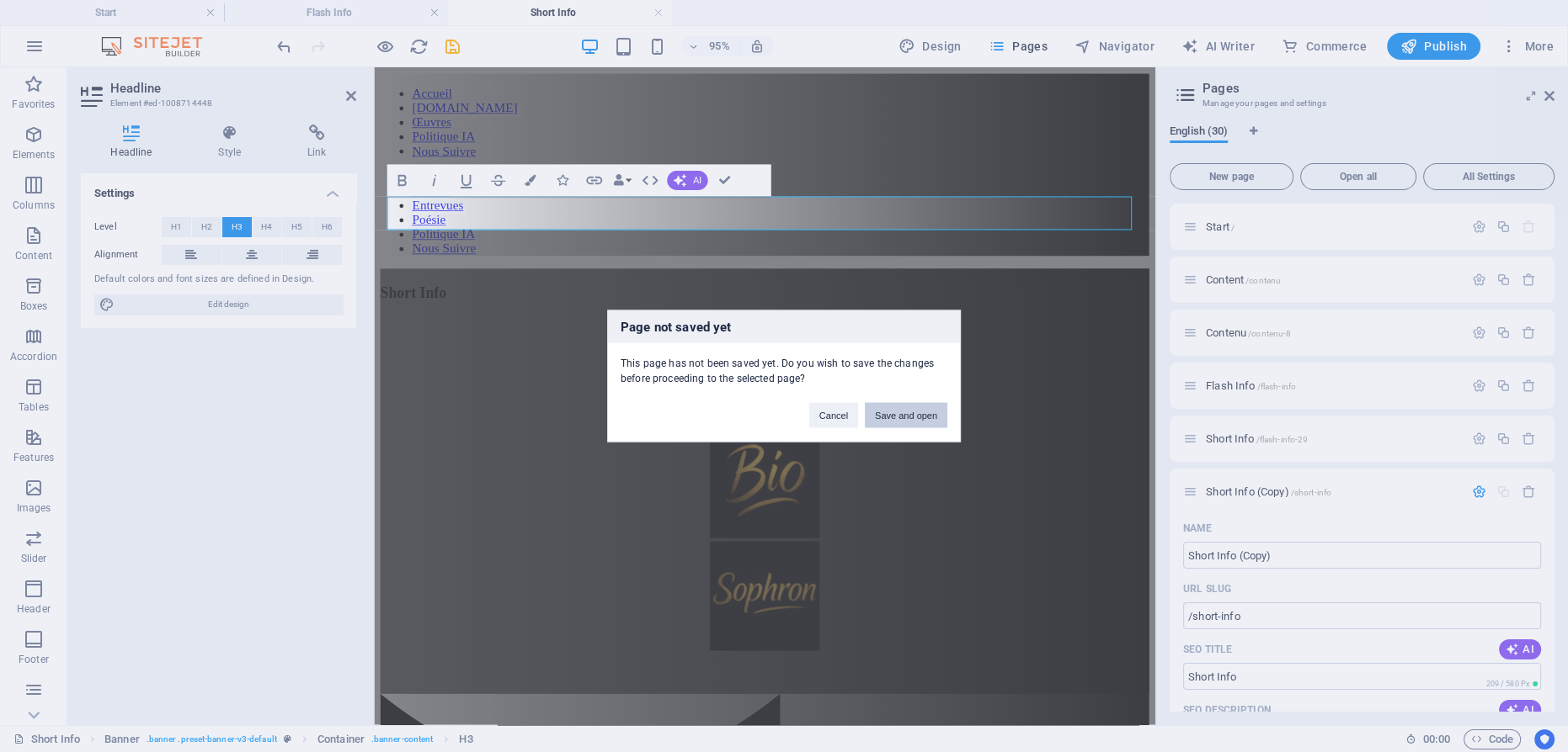
click at [916, 419] on button "Save and open" at bounding box center [906, 416] width 82 height 26
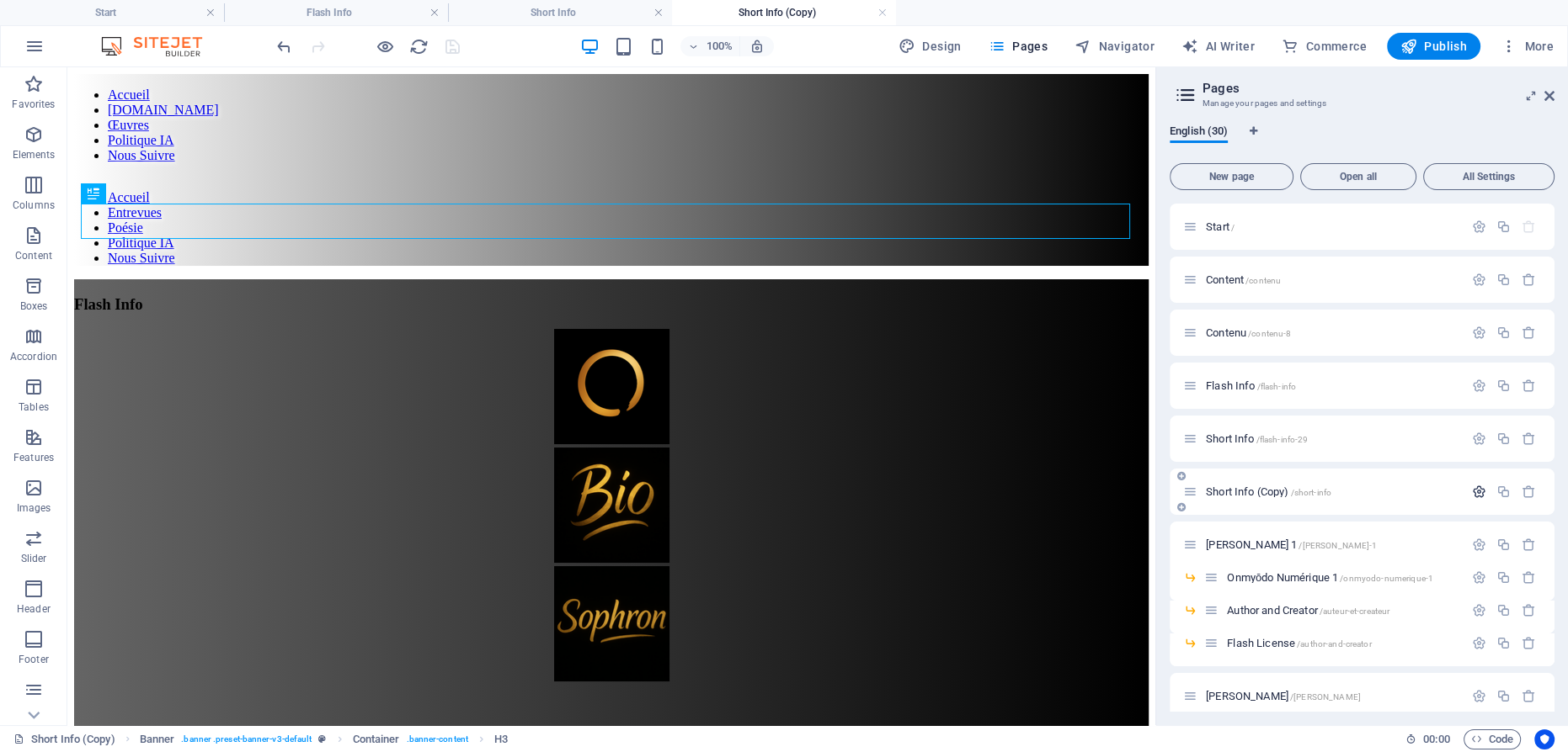
click at [1467, 489] on button "button" at bounding box center [1479, 492] width 25 height 14
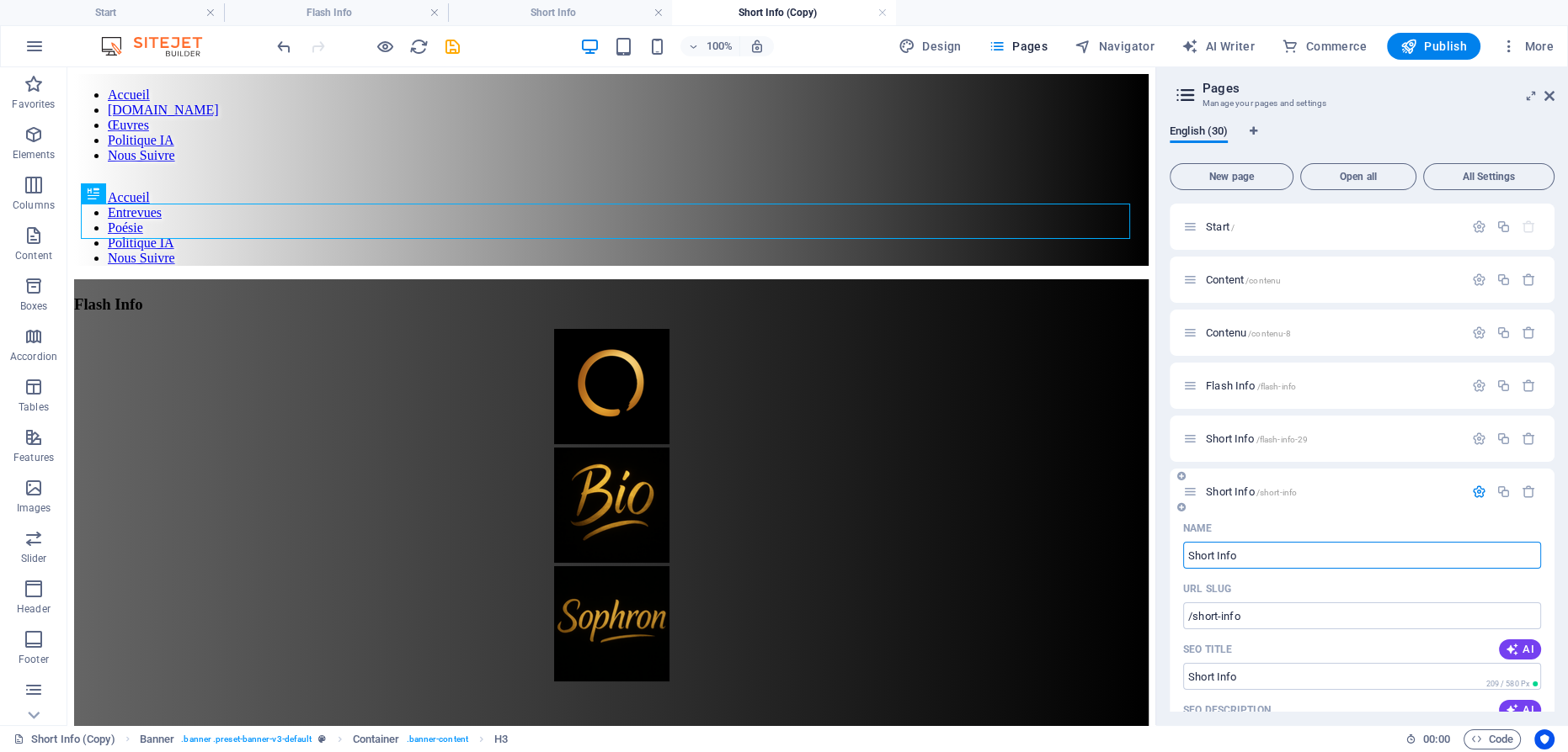
click at [1217, 551] on input "Short Info" at bounding box center [1362, 555] width 358 height 27
type input "FulInfo"
type input "/info"
type input "Info"
type input "Full Info"
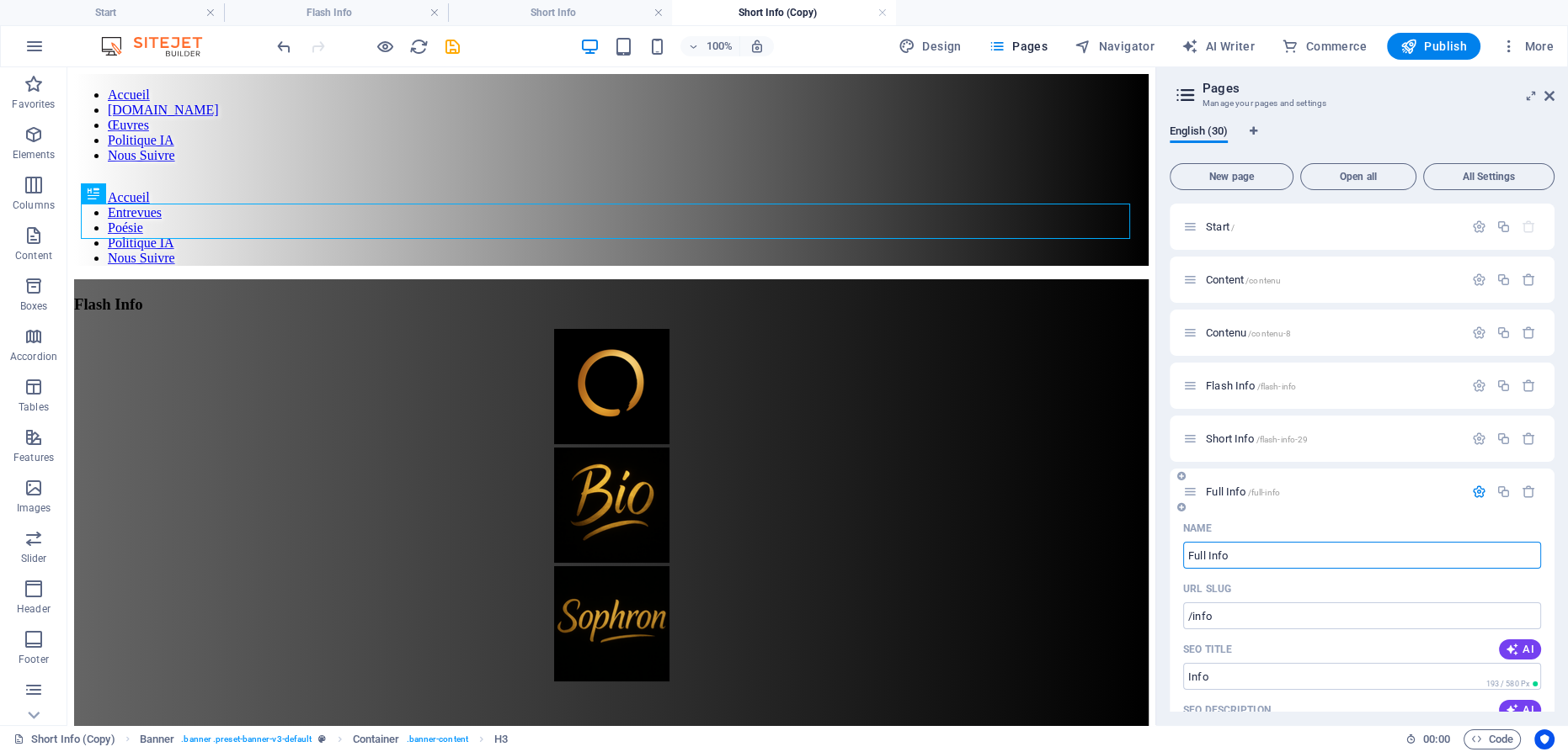
type input "/full-info"
type input "Full Info"
click at [1476, 489] on icon "button" at bounding box center [1479, 492] width 14 height 14
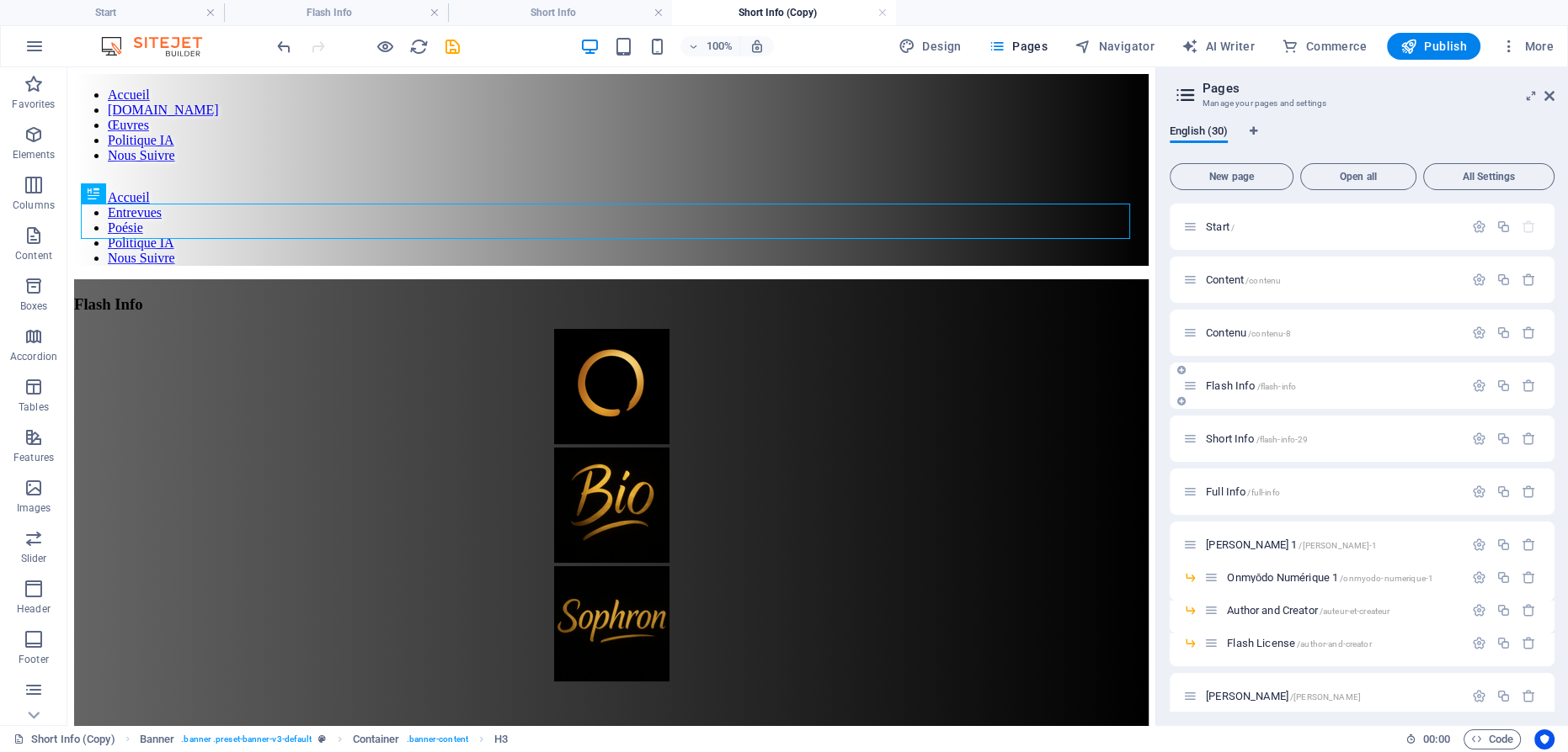
click at [1241, 383] on span "Flash Info /flash-info" at bounding box center [1251, 385] width 90 height 13
click at [1497, 385] on icon "button" at bounding box center [1504, 385] width 14 height 14
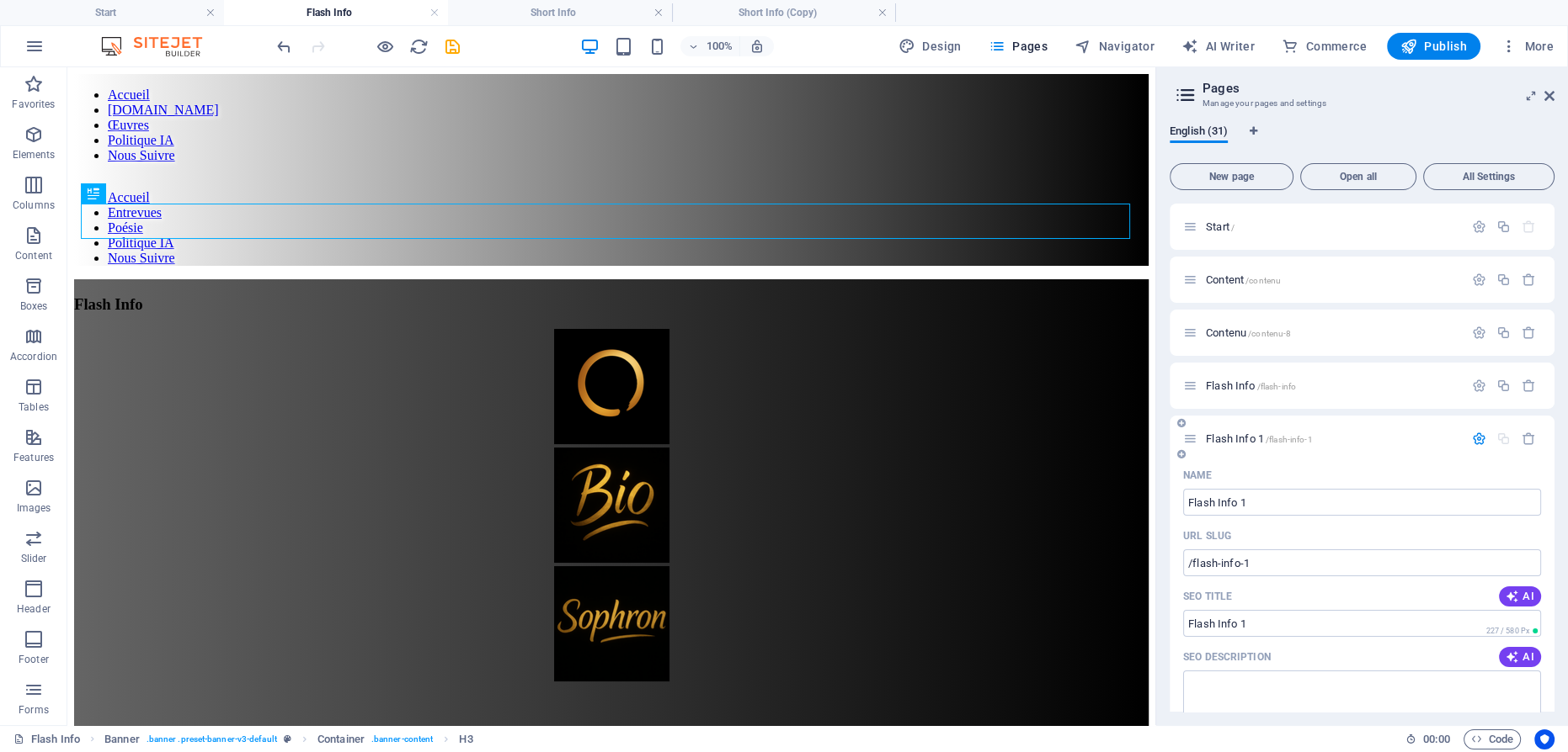
click at [1241, 437] on span "Flash Info 1 /flash-info-1" at bounding box center [1259, 439] width 106 height 13
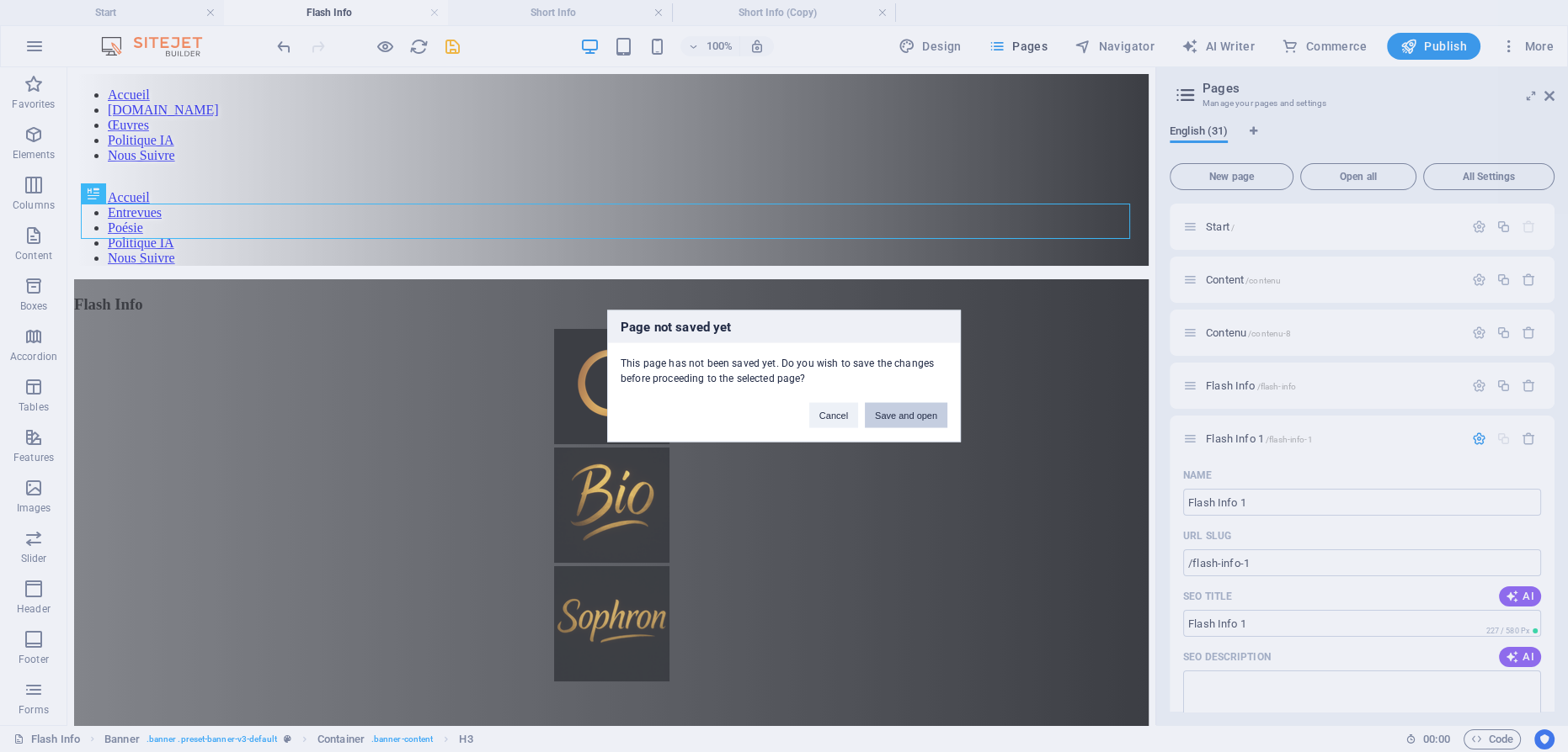
click at [928, 414] on button "Save and open" at bounding box center [906, 416] width 82 height 26
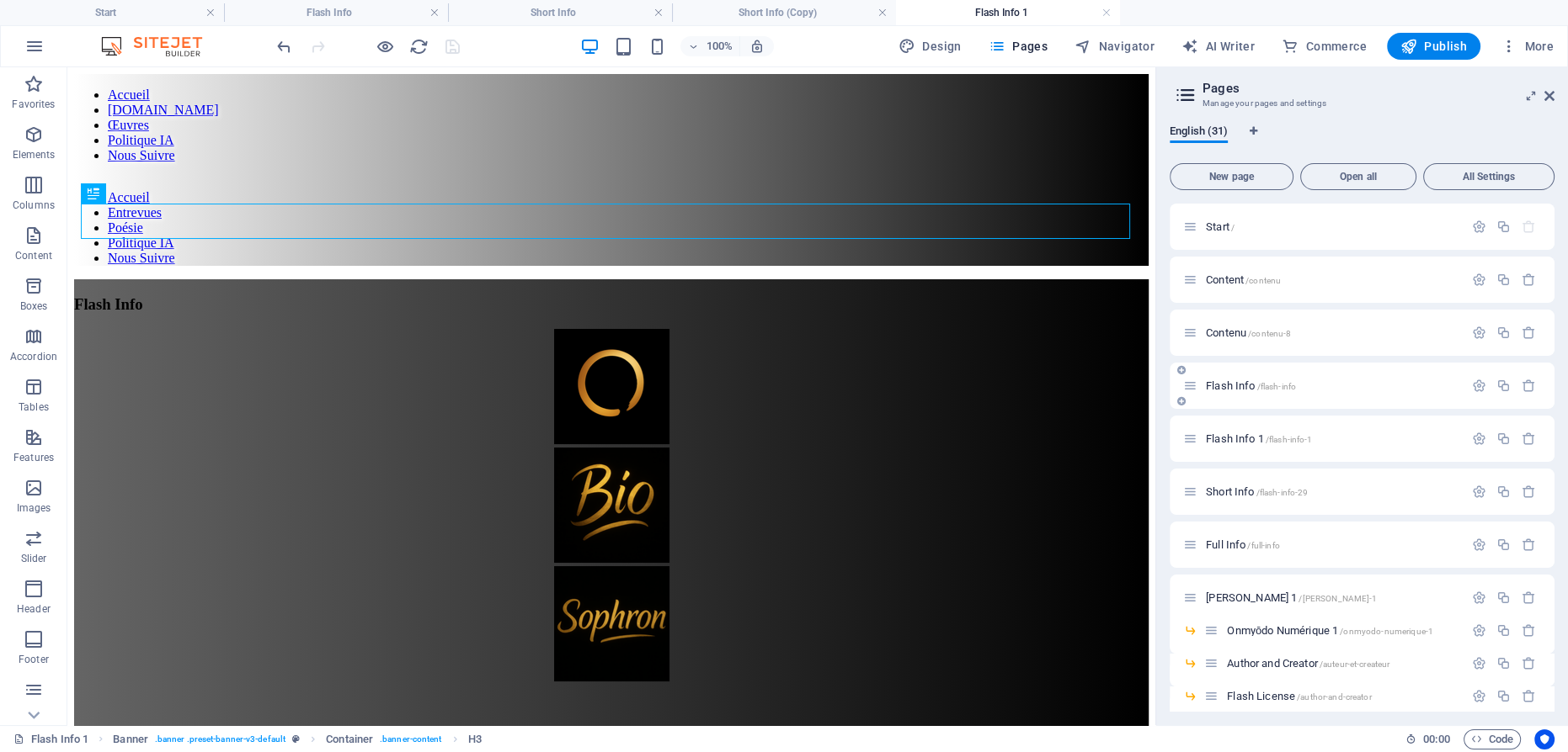
click at [1191, 387] on icon at bounding box center [1190, 385] width 14 height 14
click at [1186, 437] on icon at bounding box center [1190, 439] width 14 height 14
drag, startPoint x: 1190, startPoint y: 440, endPoint x: 1208, endPoint y: 397, distance: 46.6
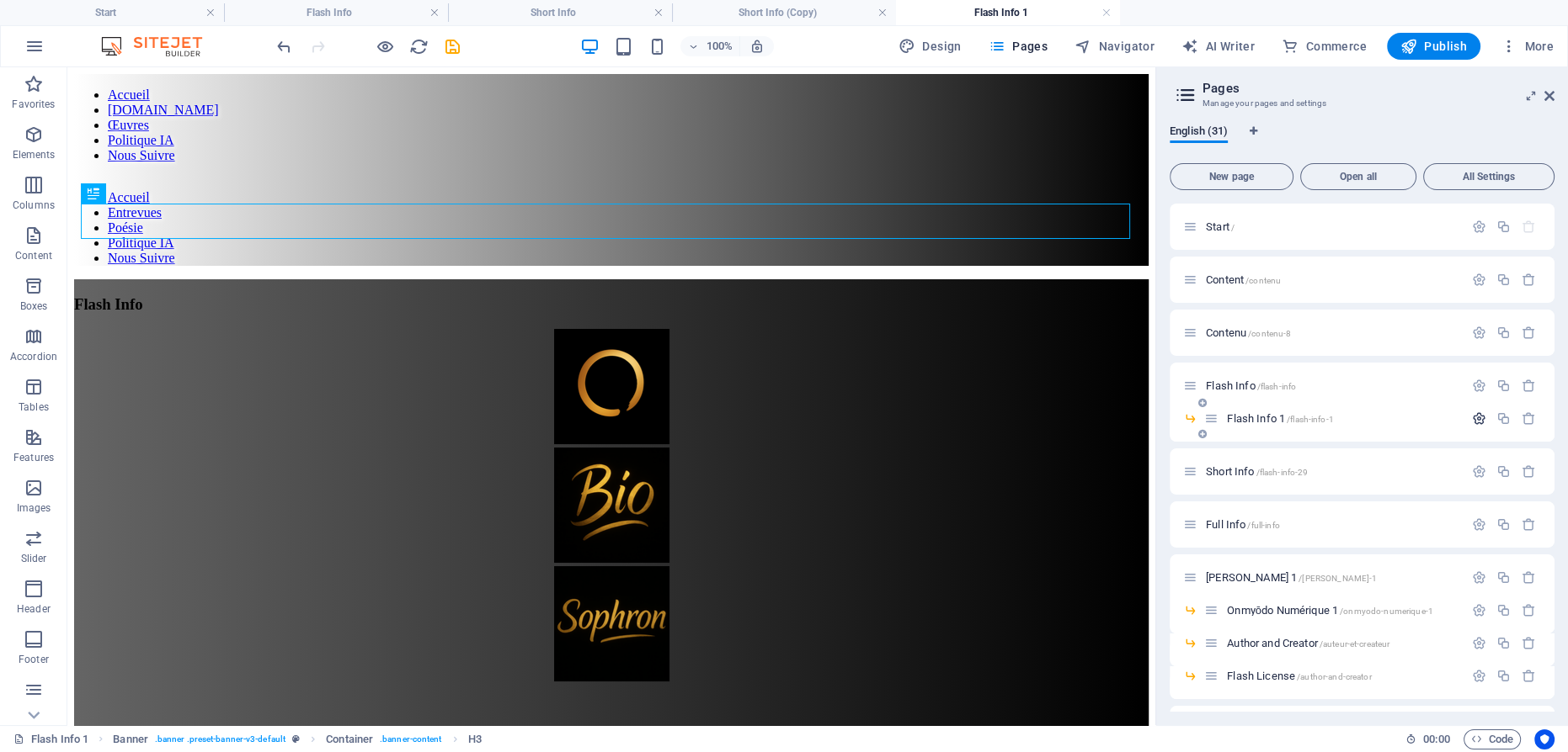
click at [1475, 414] on icon "button" at bounding box center [1479, 419] width 14 height 14
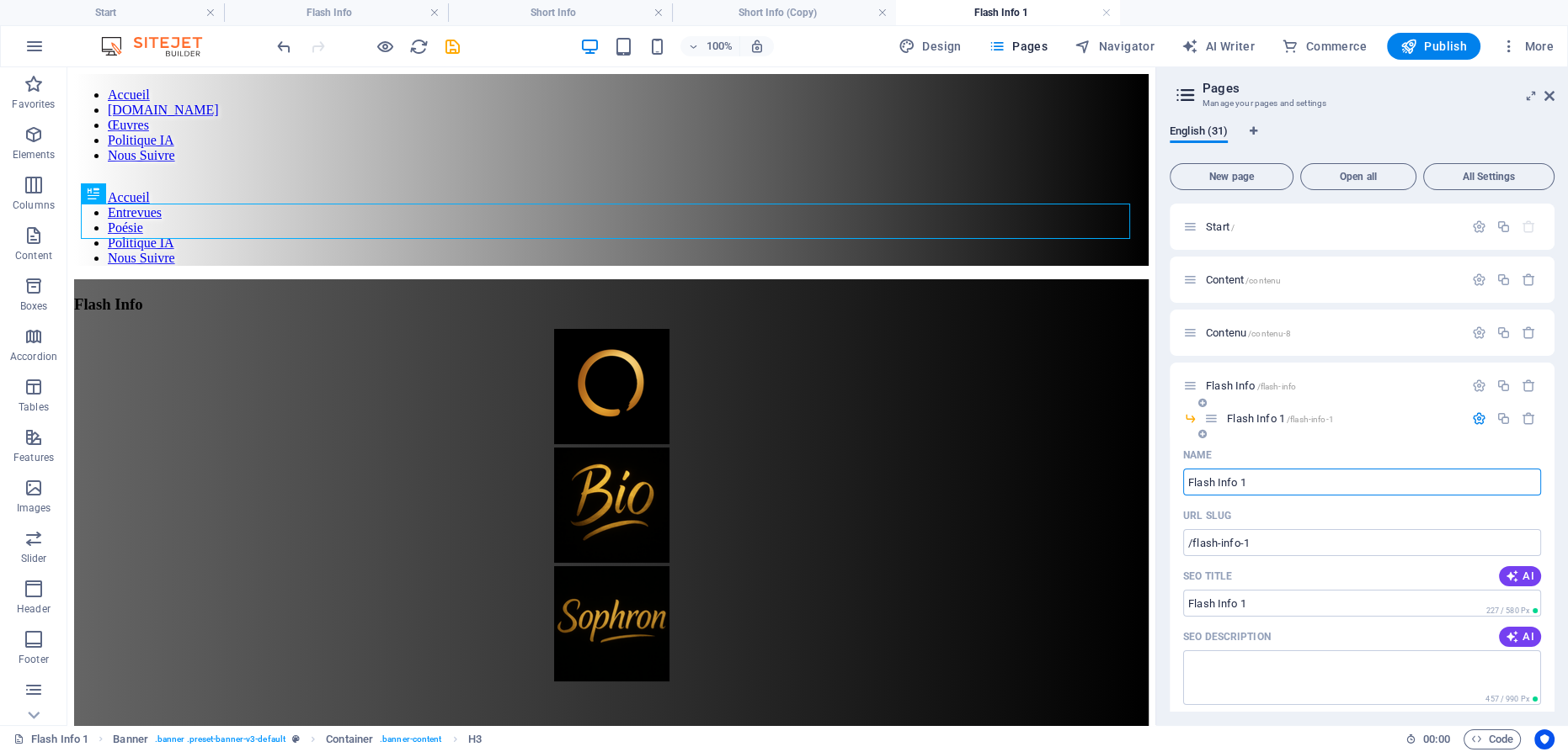
click at [1249, 417] on span "Flash Info 1 /flash-info-1" at bounding box center [1279, 418] width 106 height 13
click at [1258, 480] on input "Flash Info 1" at bounding box center [1362, 481] width 358 height 27
type input "Flash O"
type input "/flash"
type input "Flash"
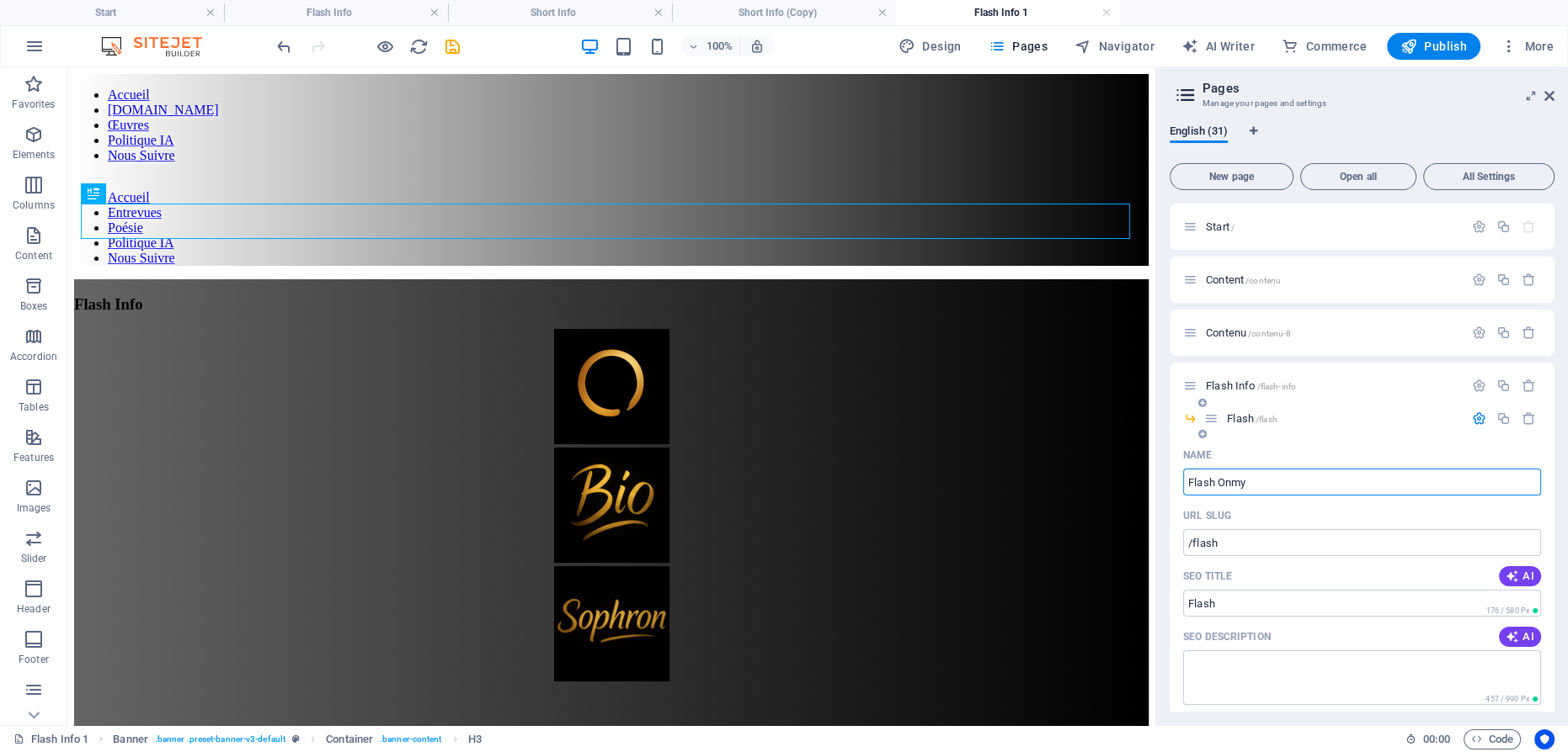
type input "Flash Onmyo"
type input "/flash-onm"
type input "Flash Onm"
type input "Flash Onmyodo"
type input "/flash-onmyo"
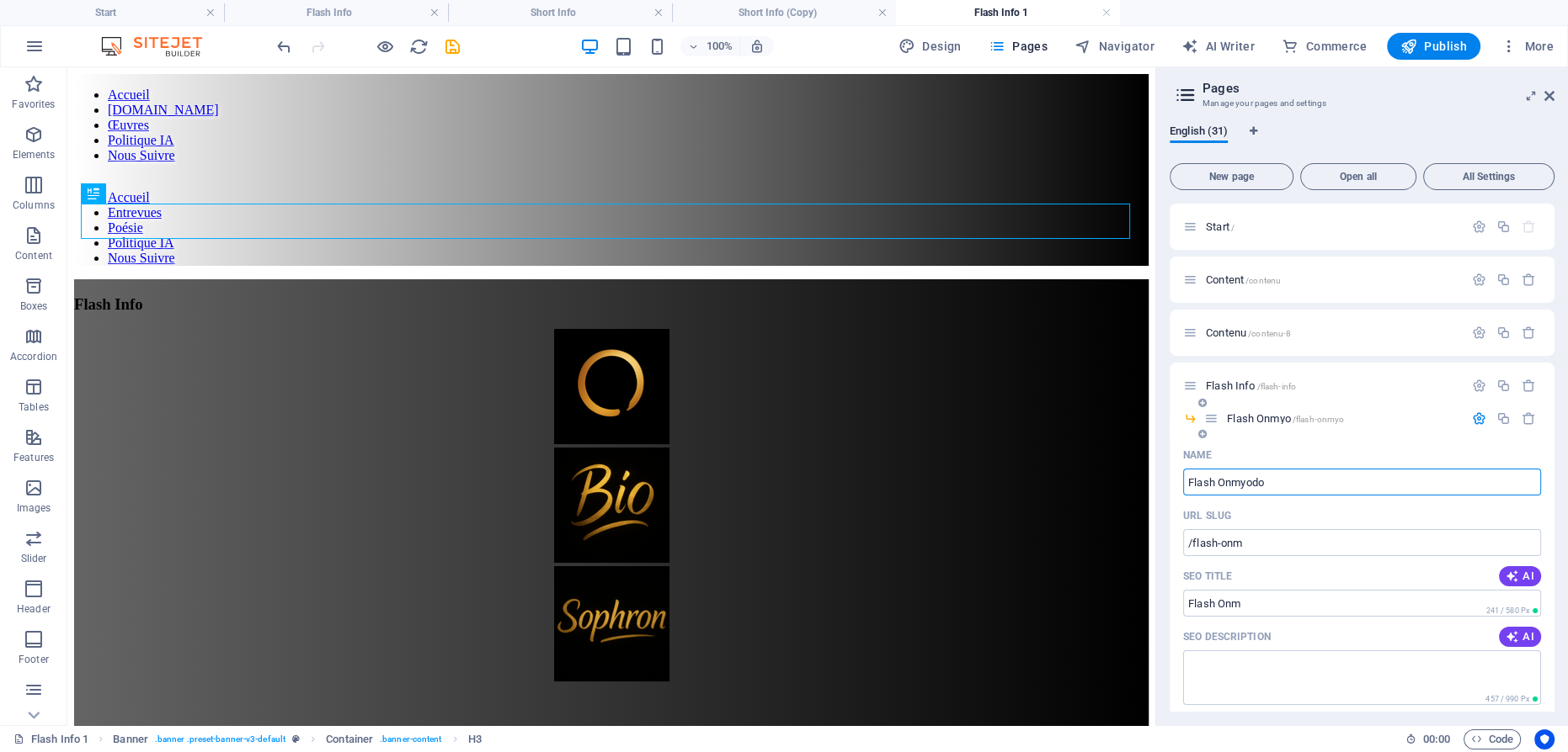
type input "Flash Onmyo"
type input "Flash Onmyodo"
type input "/flash-onmyodo"
type input "Flash Onmyodo"
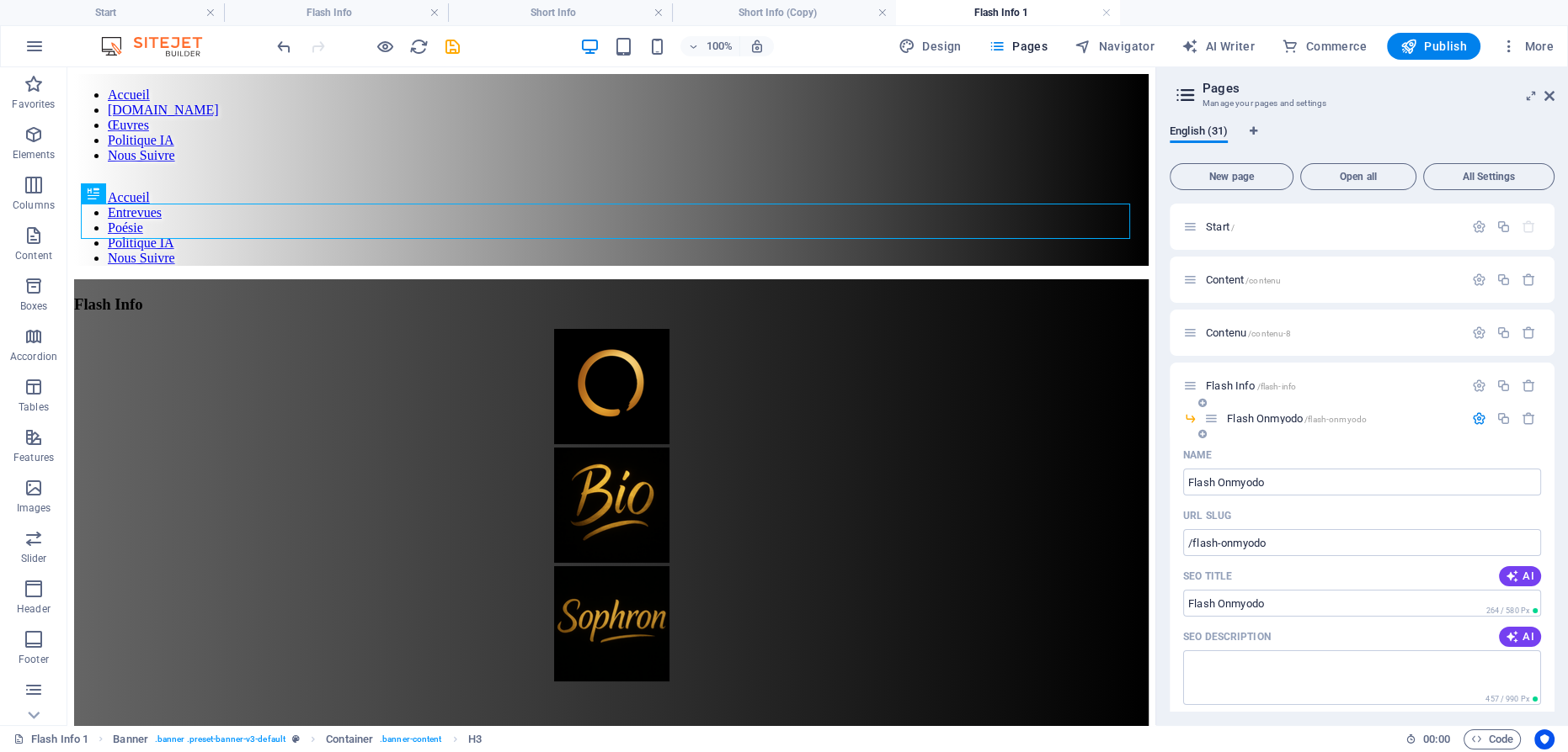
click at [1474, 419] on icon "button" at bounding box center [1479, 419] width 14 height 14
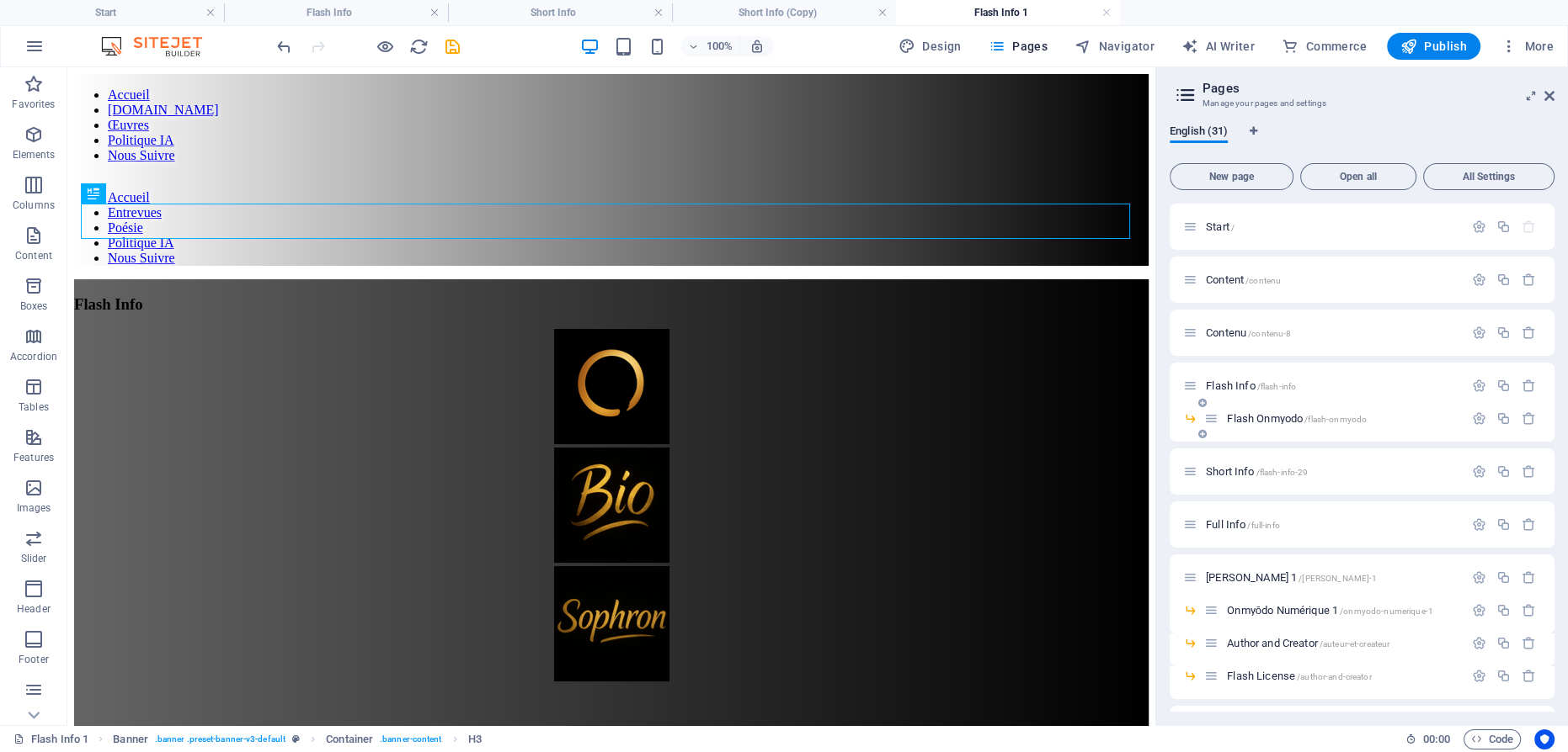
click at [1269, 414] on span "Flash Onmyodo /flash-onmyodo" at bounding box center [1296, 418] width 139 height 13
click at [624, 329] on figure at bounding box center [611, 388] width 1075 height 119
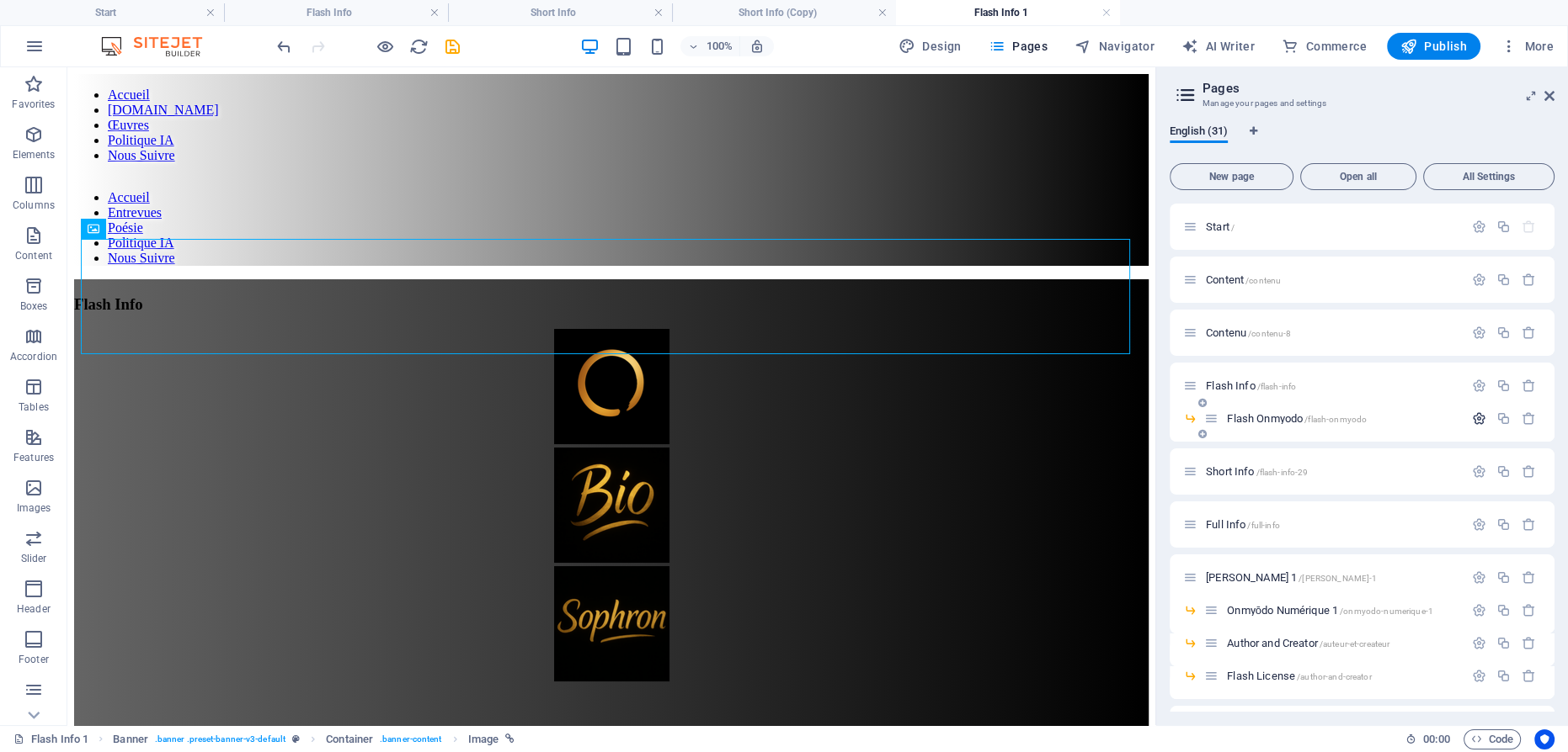
click at [1480, 412] on icon "button" at bounding box center [1479, 419] width 14 height 14
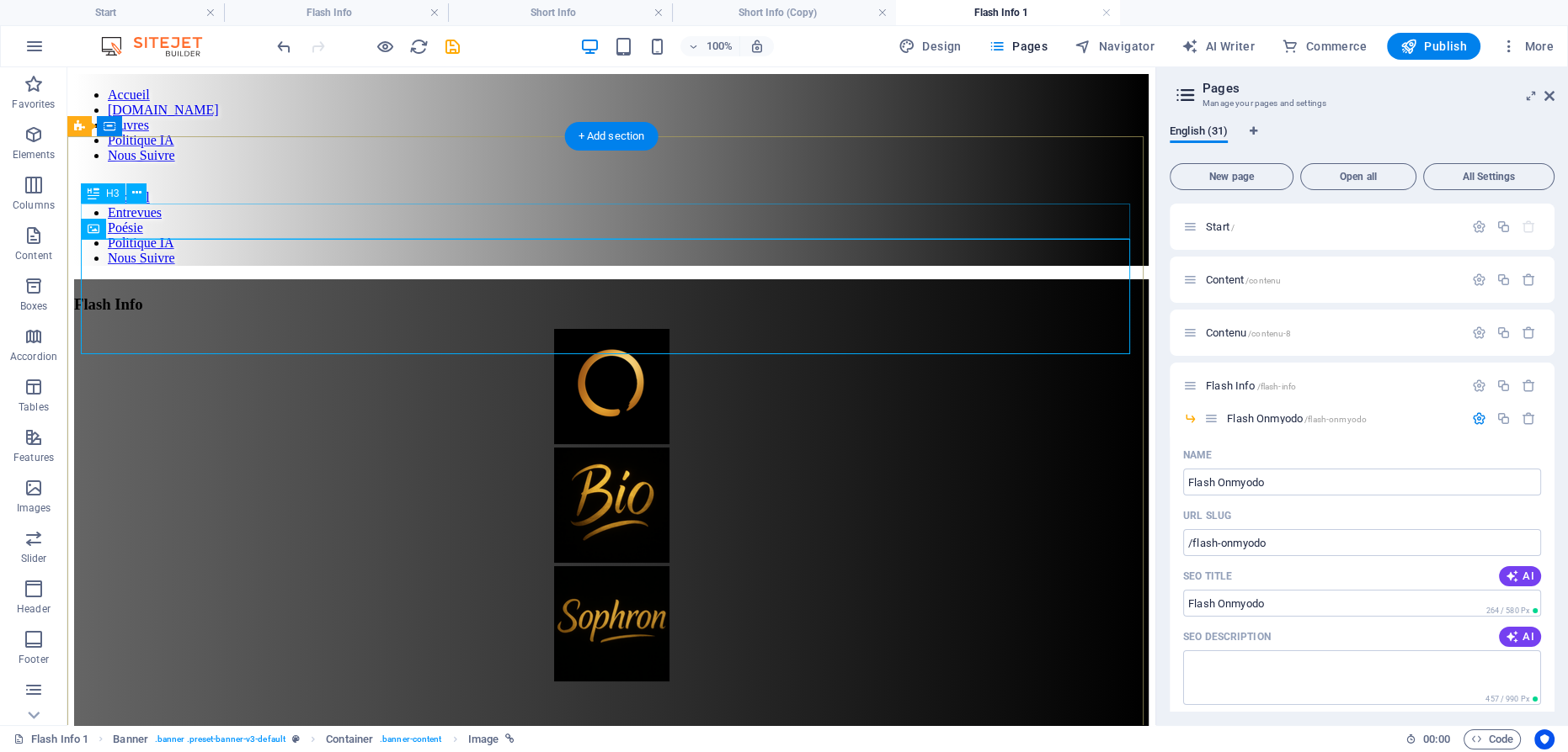
click at [657, 295] on div "Flash Info" at bounding box center [611, 304] width 1075 height 19
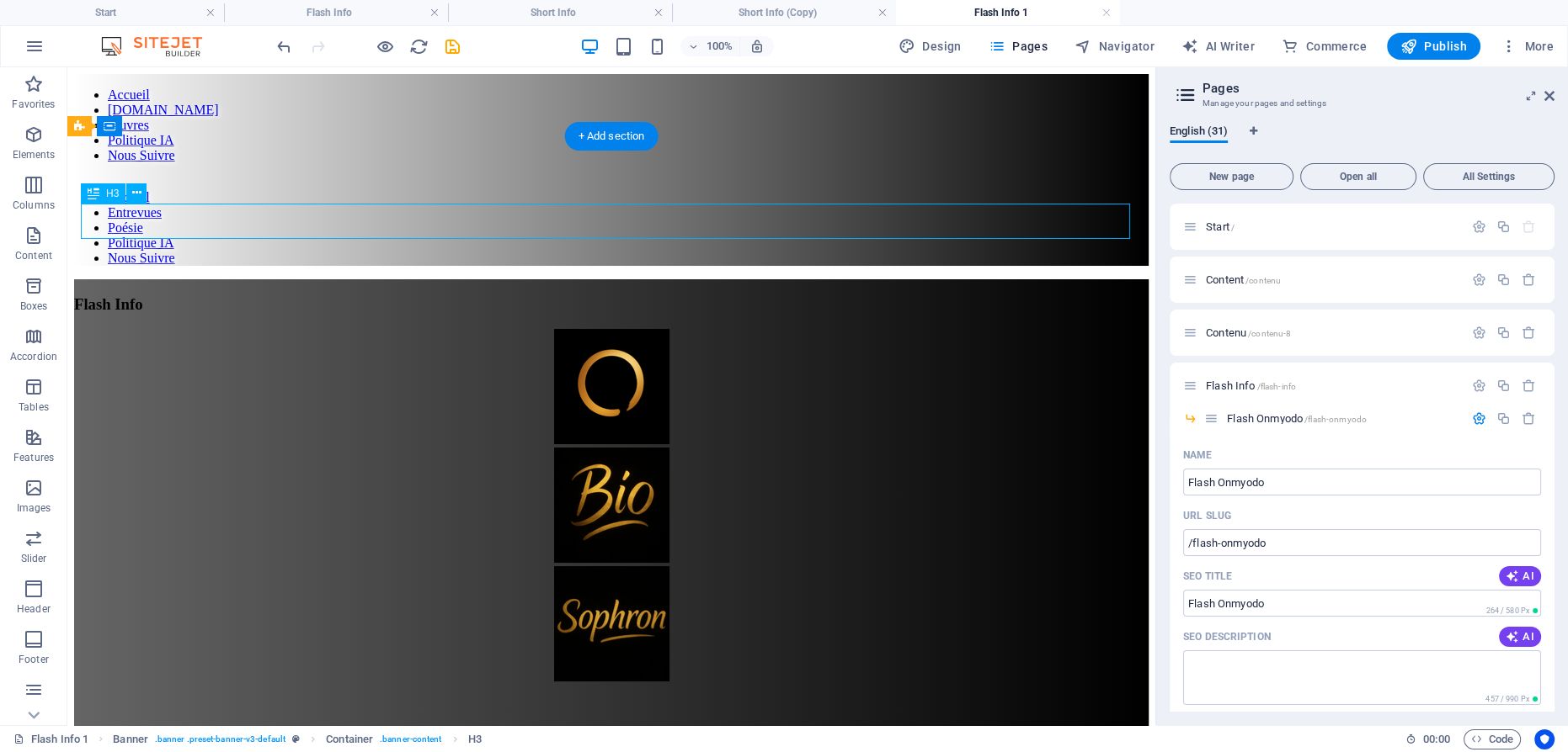
click at [638, 295] on div "Flash Info" at bounding box center [611, 304] width 1075 height 19
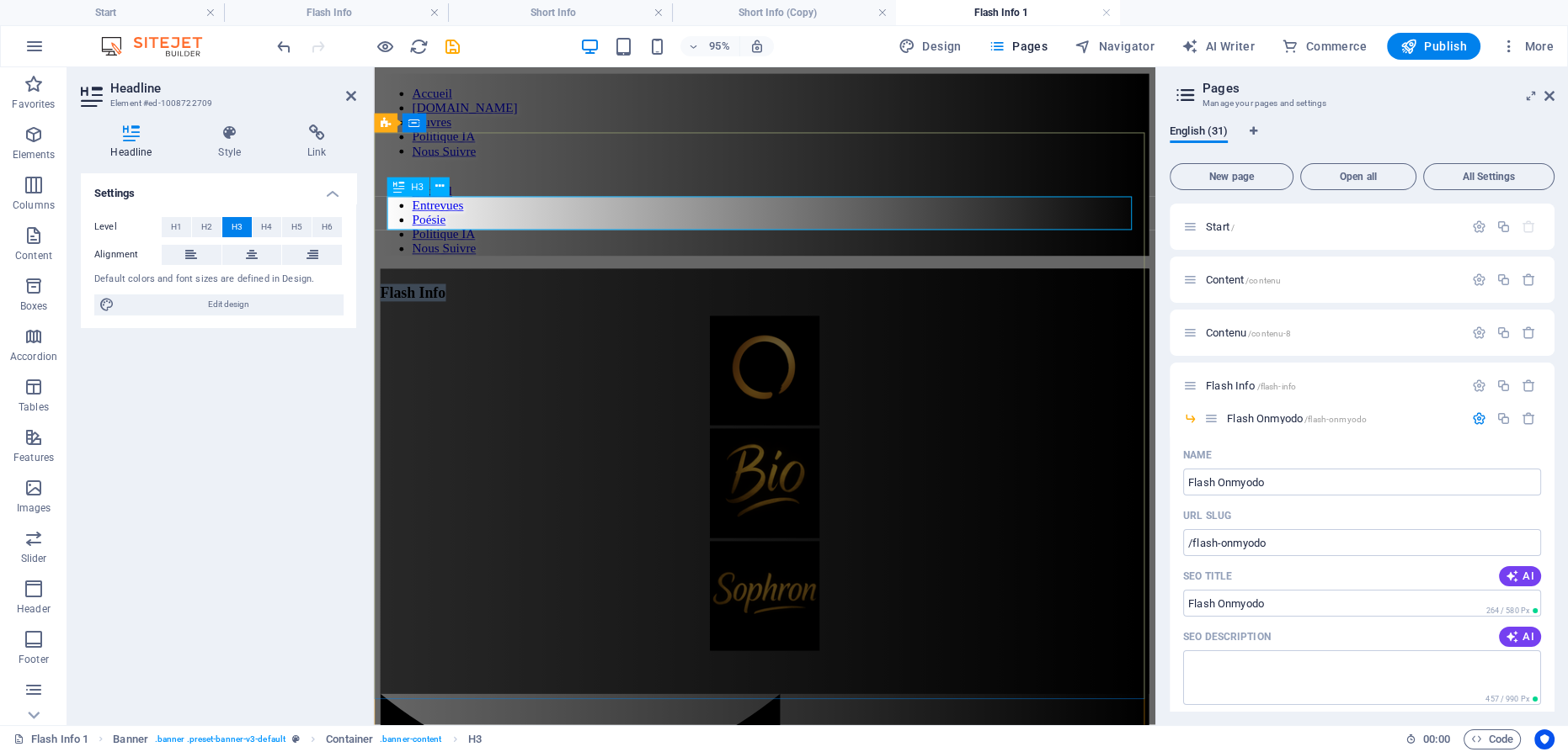
click at [450, 295] on span "Flash Info" at bounding box center [415, 304] width 69 height 18
click at [792, 329] on figure at bounding box center [785, 388] width 810 height 119
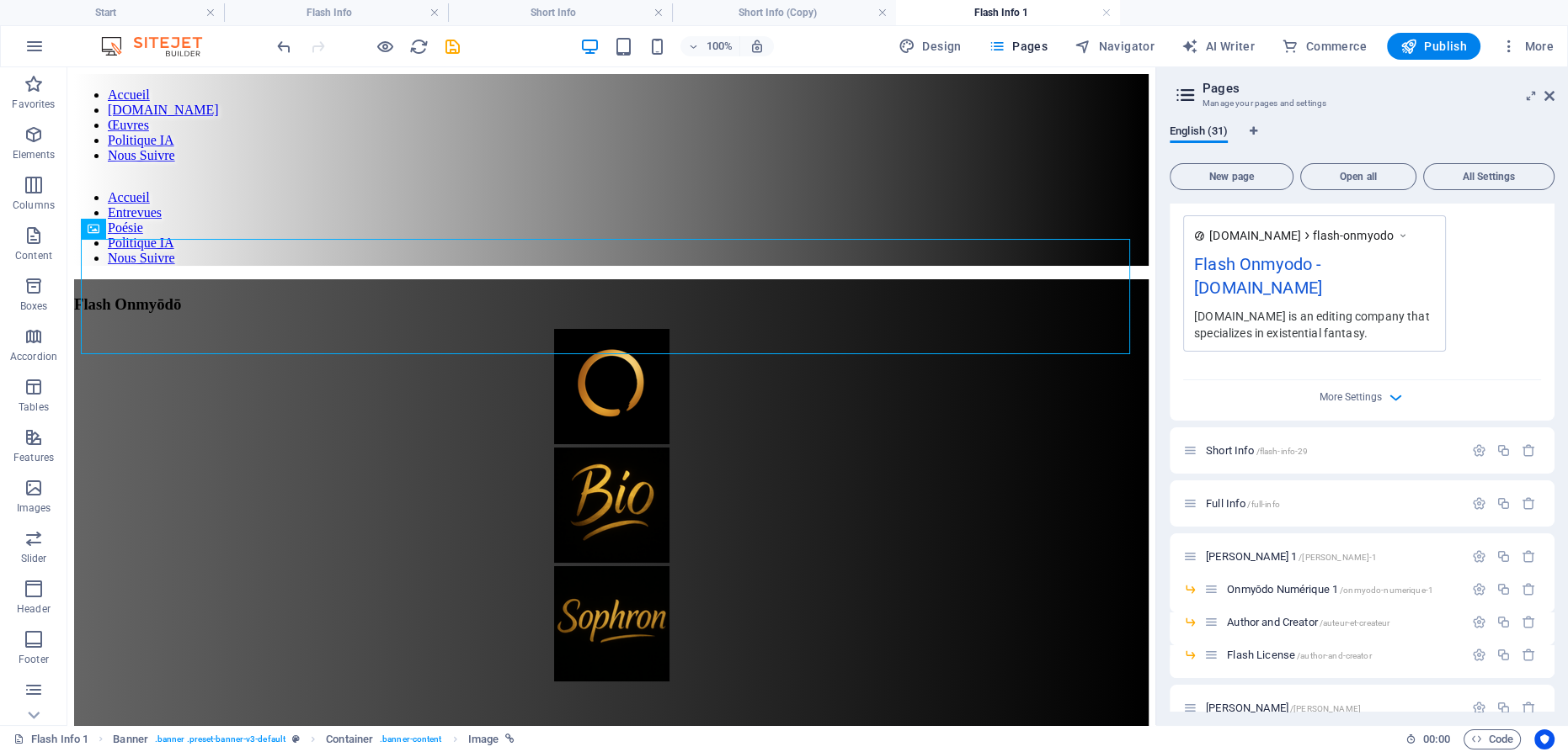
scroll to position [765, 0]
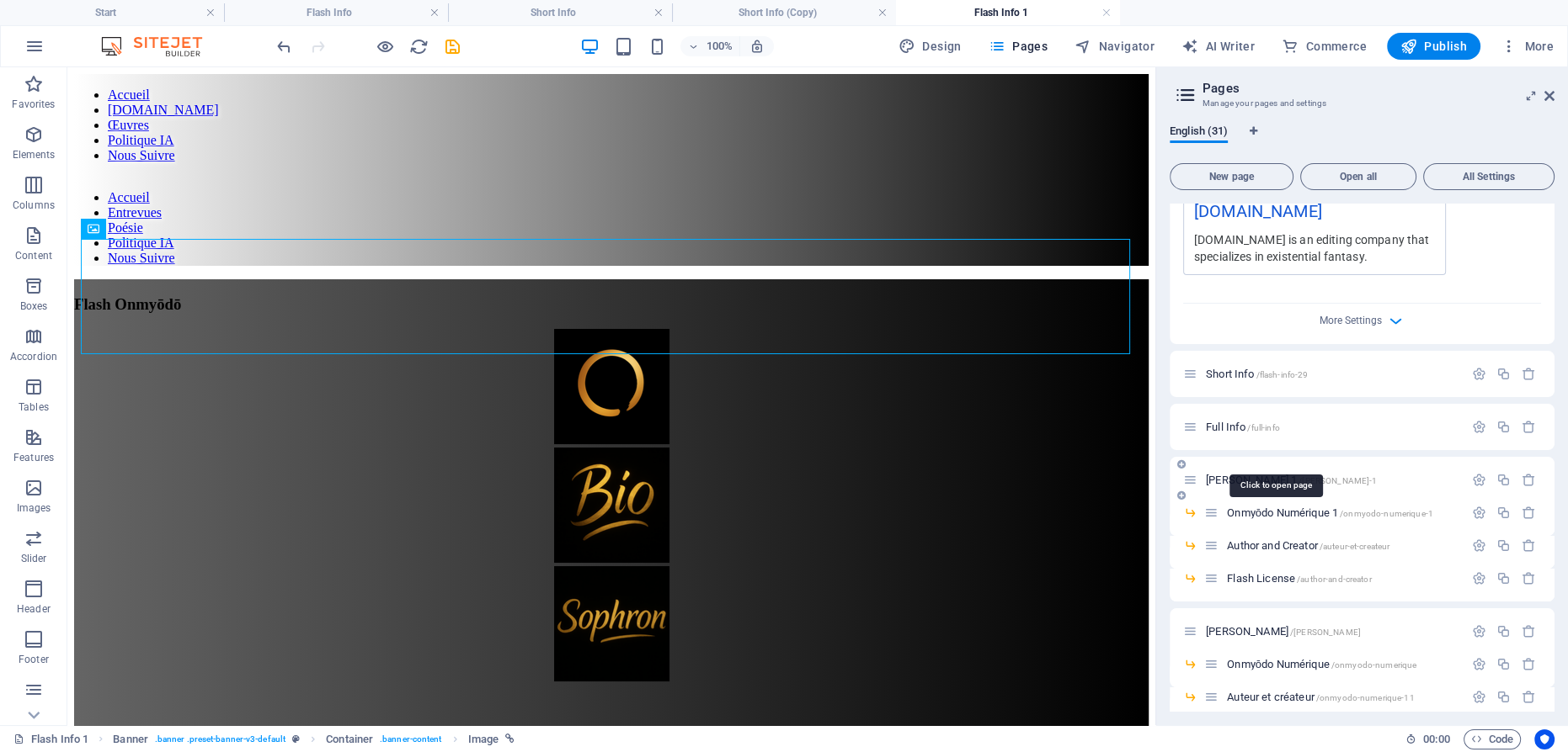
click at [1259, 474] on span "[PERSON_NAME] 1 /[PERSON_NAME]-1" at bounding box center [1291, 480] width 171 height 13
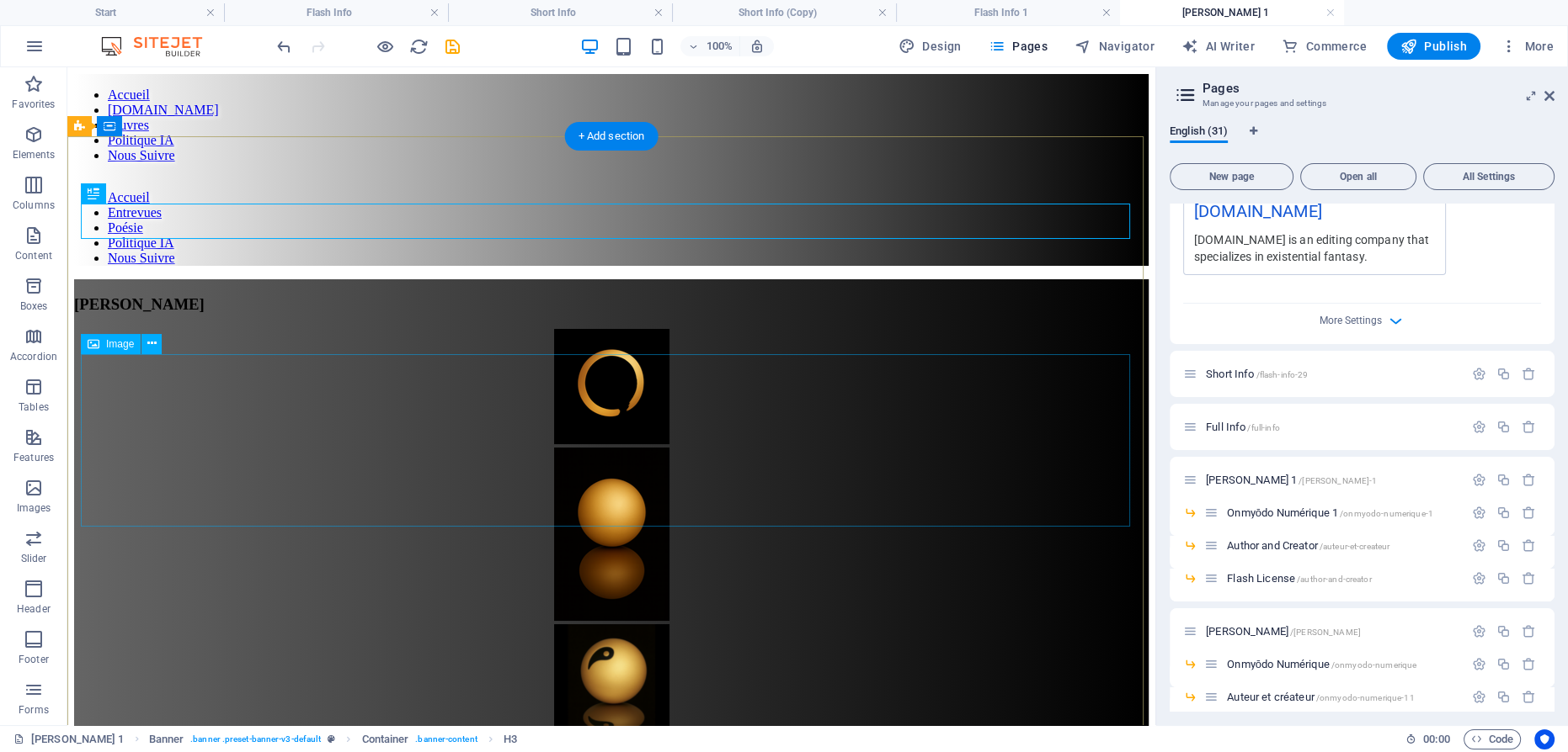
scroll to position [0, 0]
click at [1303, 507] on span "Onmyōdo Numérique 1 /onmyodo-numerique-1" at bounding box center [1330, 513] width 207 height 13
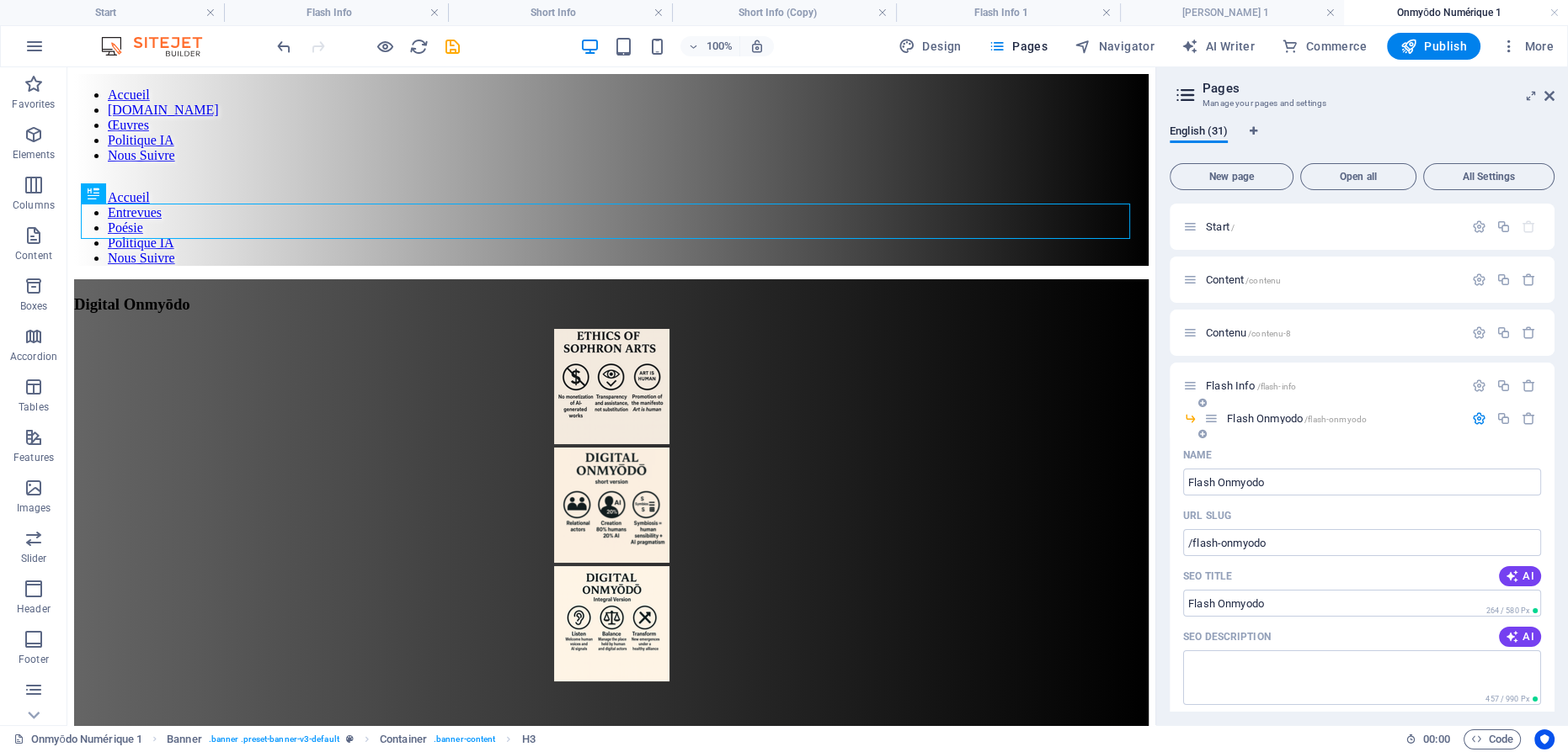
click at [1266, 415] on span "Flash Onmyodo /flash-onmyodo" at bounding box center [1296, 418] width 139 height 13
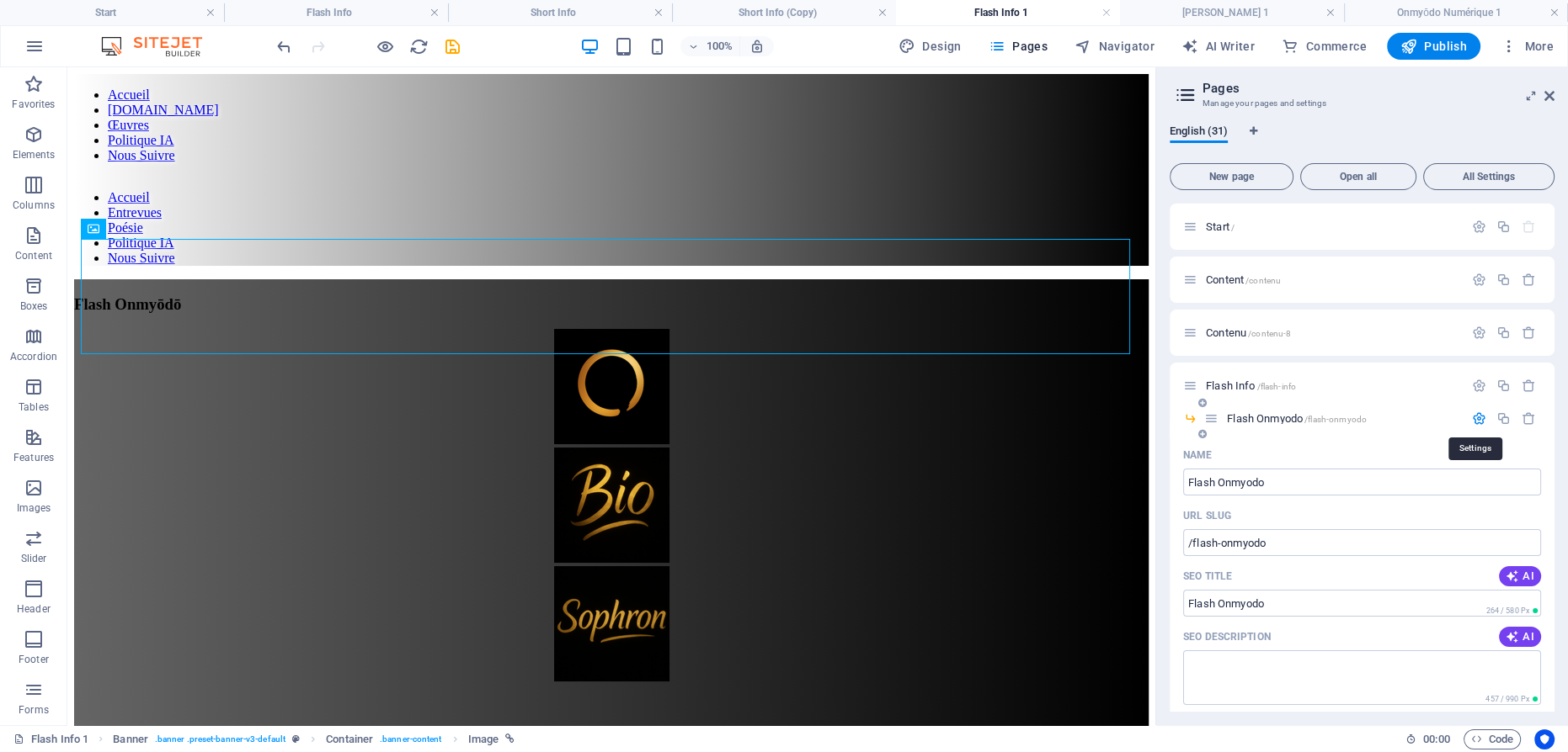
click at [1474, 415] on icon "button" at bounding box center [1479, 419] width 14 height 14
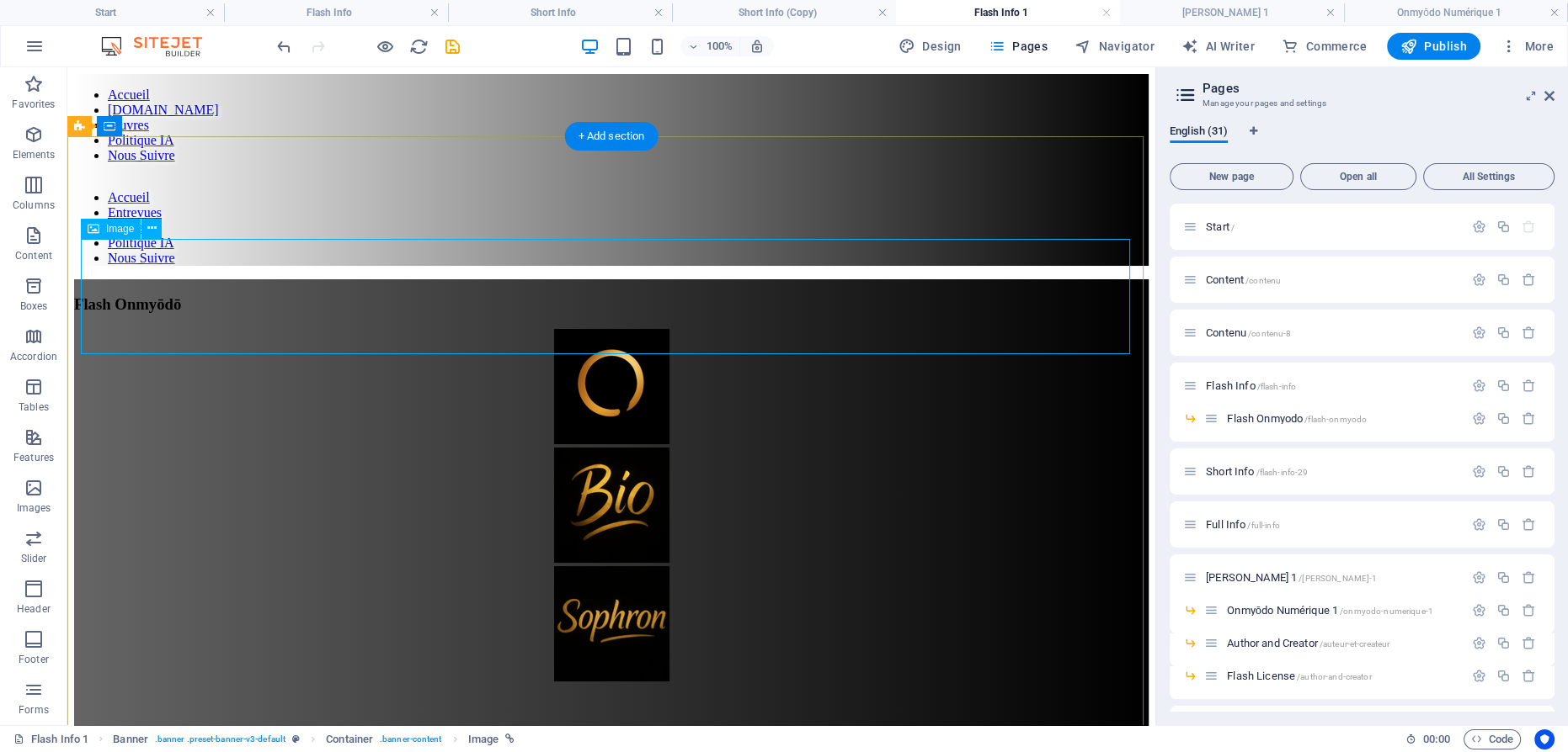
click at [593, 329] on figure at bounding box center [611, 388] width 1075 height 119
select select "px"
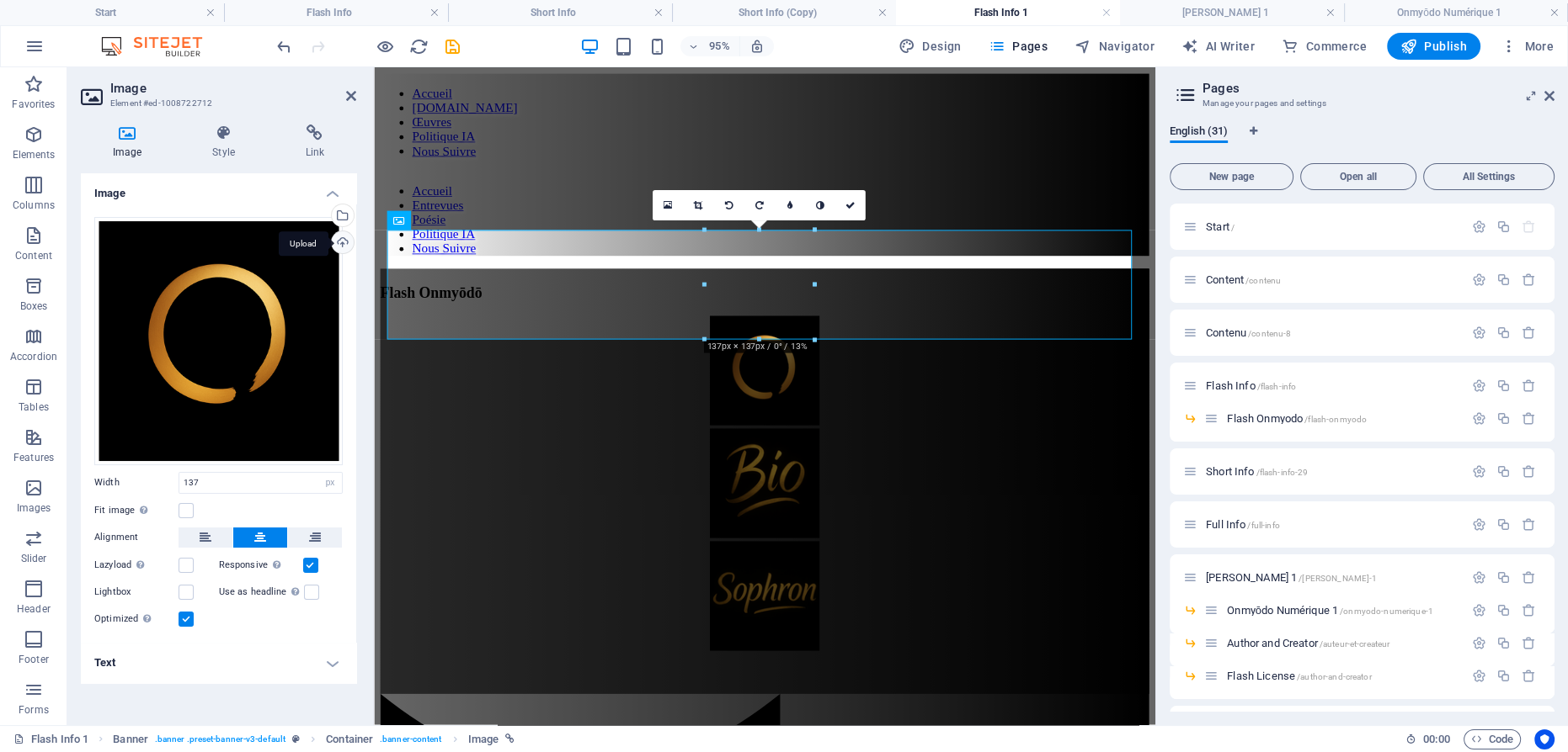
click at [347, 238] on div "Upload" at bounding box center [341, 244] width 26 height 26
click at [352, 212] on div "Select files from the file manager, stock photos, or upload file(s)" at bounding box center [341, 217] width 26 height 26
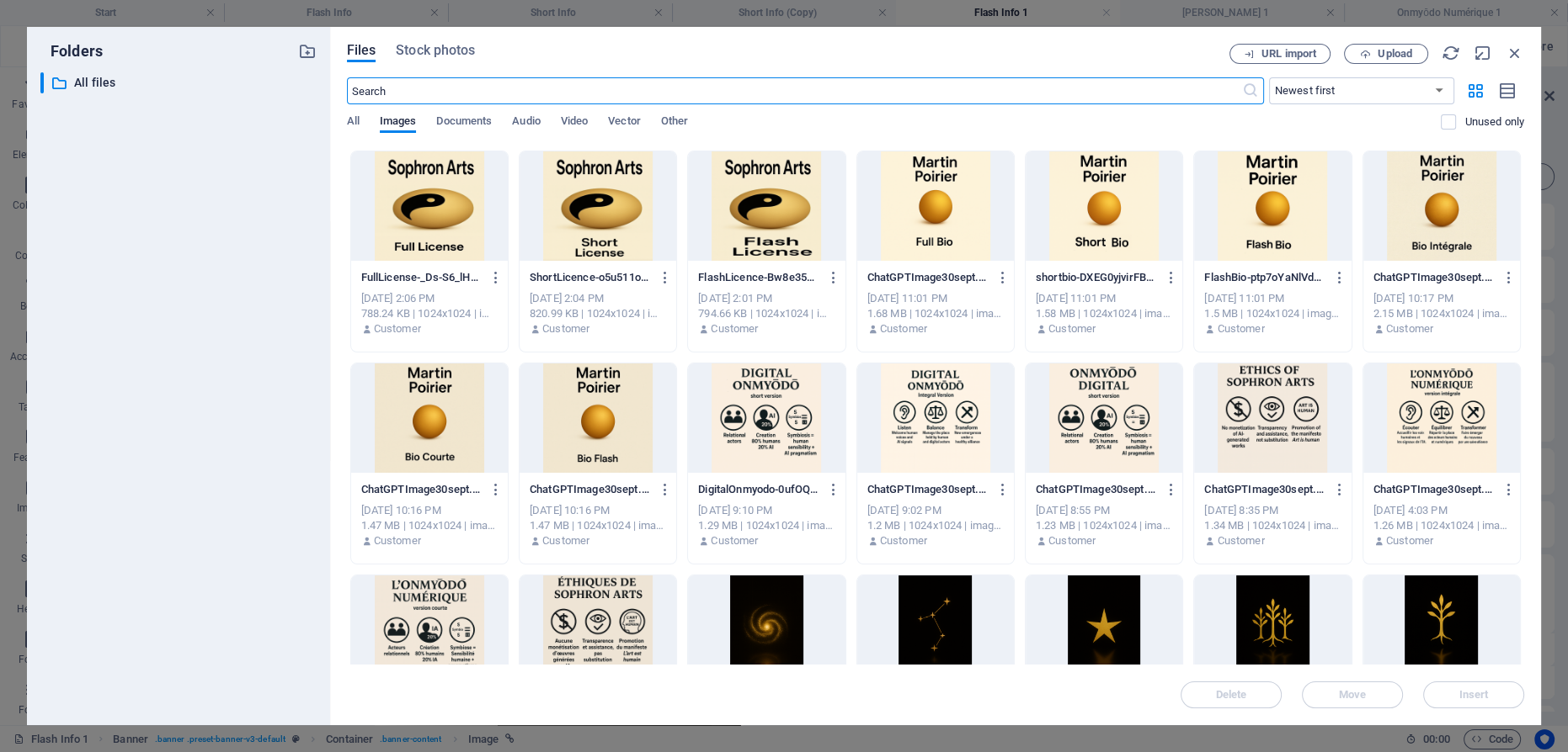
scroll to position [1300, 0]
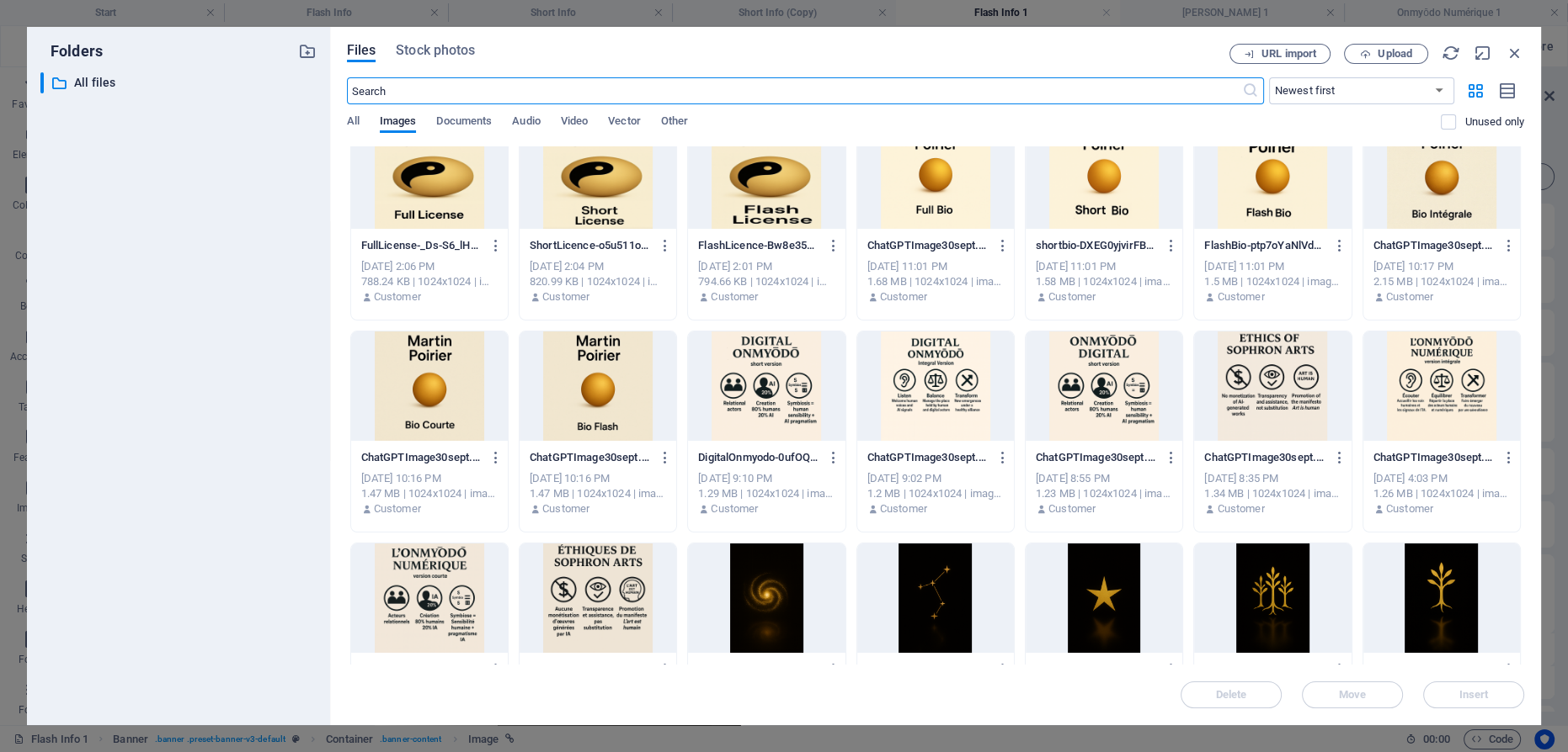
click at [1269, 358] on div at bounding box center [1272, 386] width 156 height 110
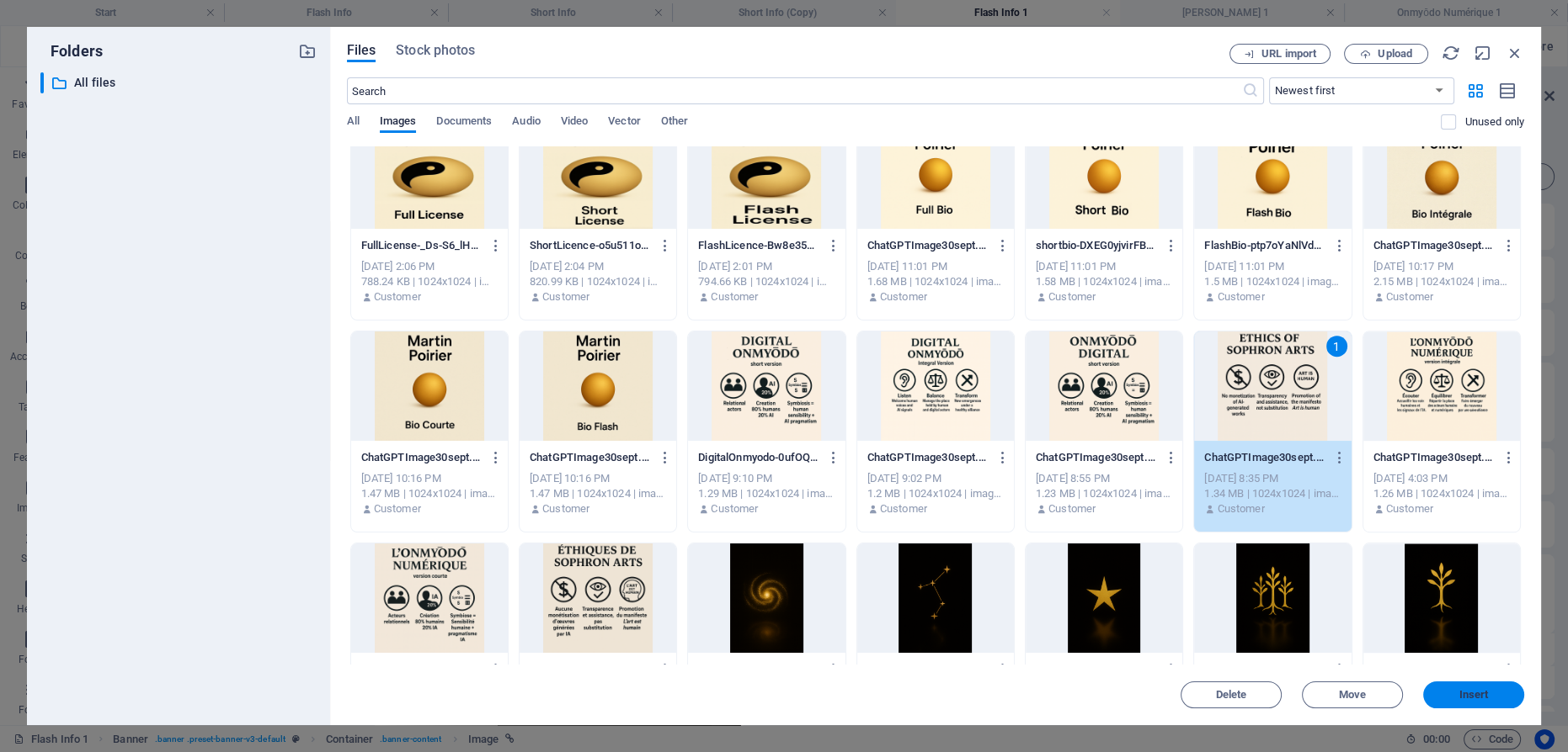
click at [1466, 693] on span "Insert" at bounding box center [1474, 695] width 30 height 10
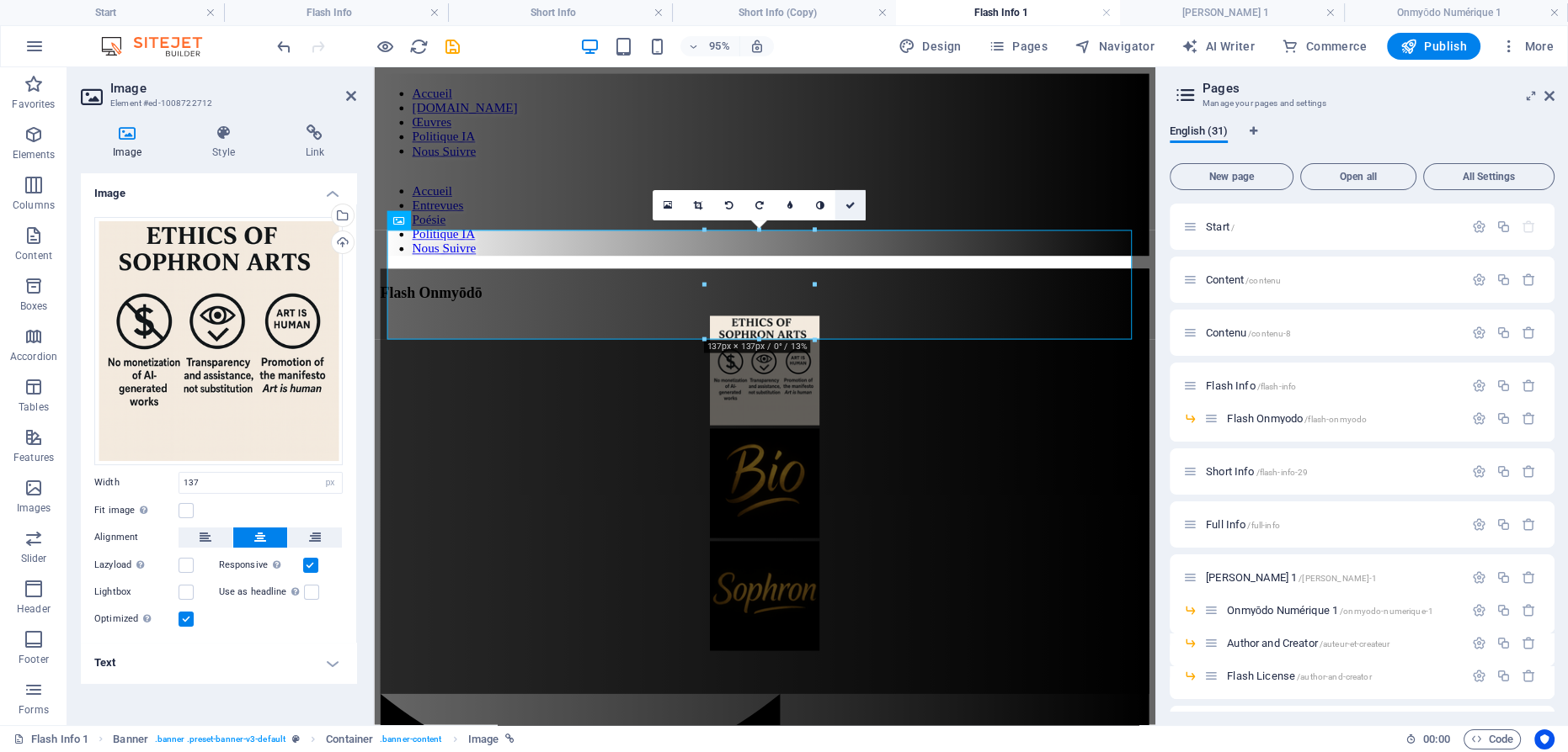
click at [849, 204] on icon at bounding box center [850, 205] width 10 height 9
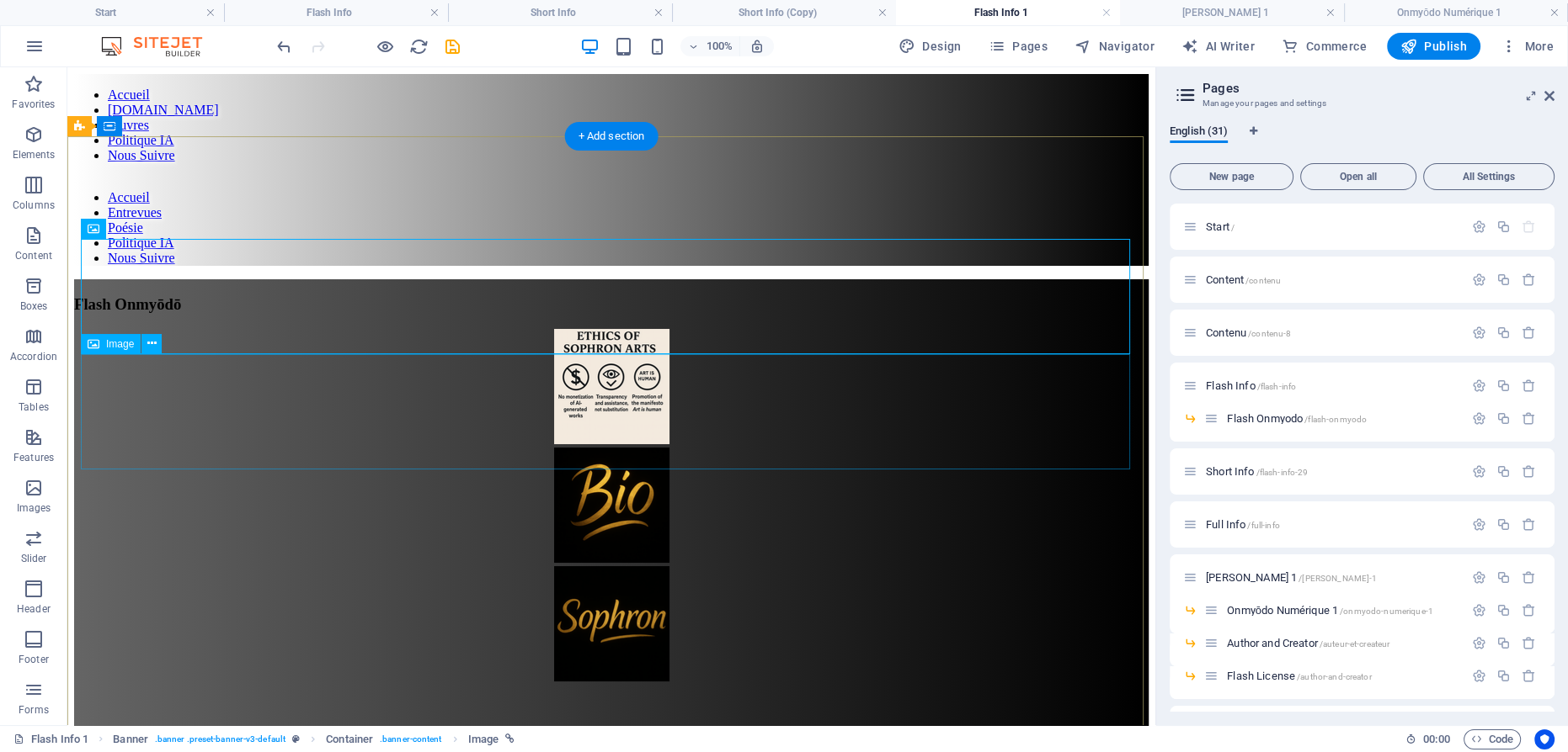
click at [631, 448] on figure at bounding box center [611, 507] width 1075 height 119
click at [596, 448] on figure at bounding box center [611, 507] width 1075 height 119
select select "px"
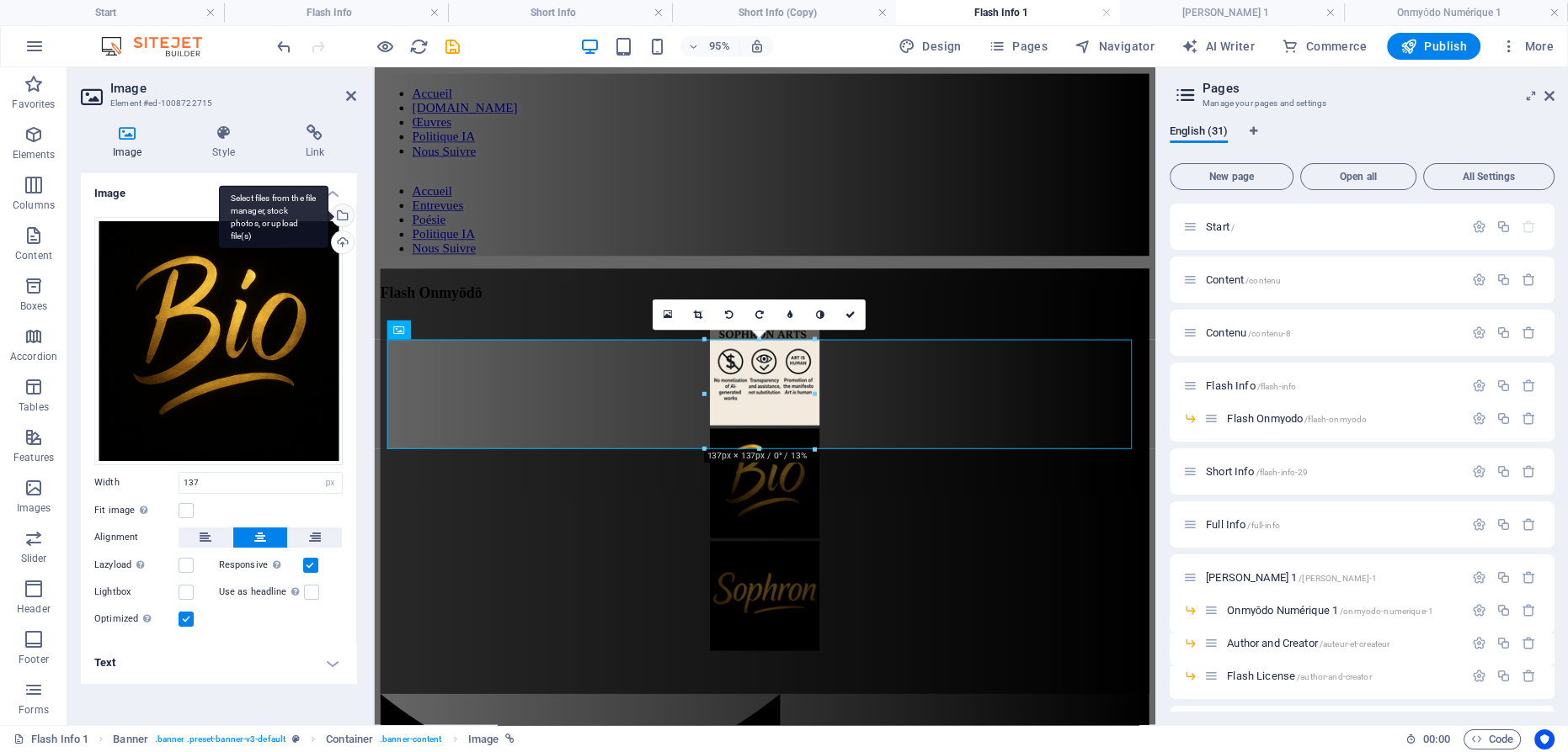
click at [349, 210] on div "Select files from the file manager, stock photos, or upload file(s)" at bounding box center [341, 217] width 26 height 26
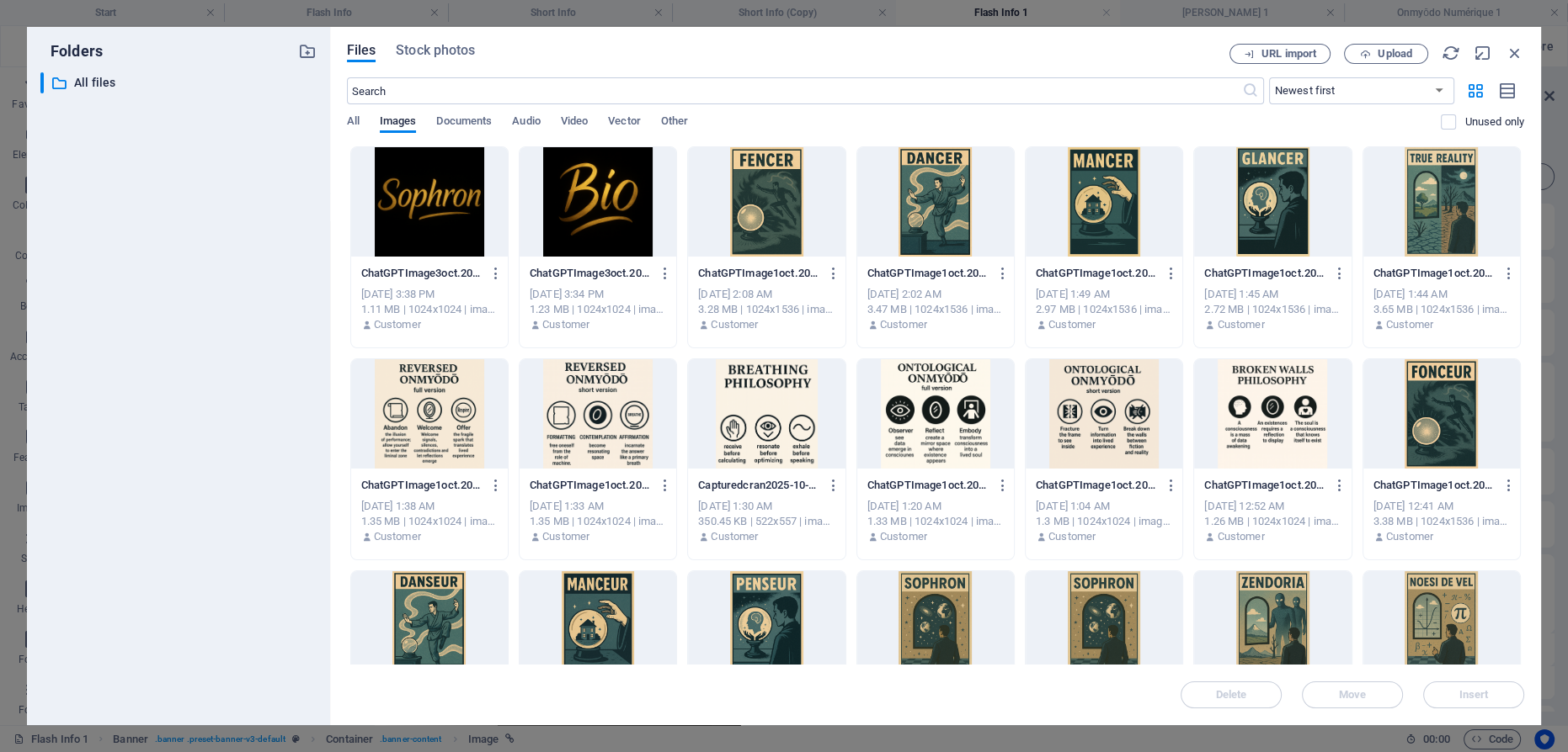
click at [1259, 400] on div at bounding box center [1272, 414] width 156 height 110
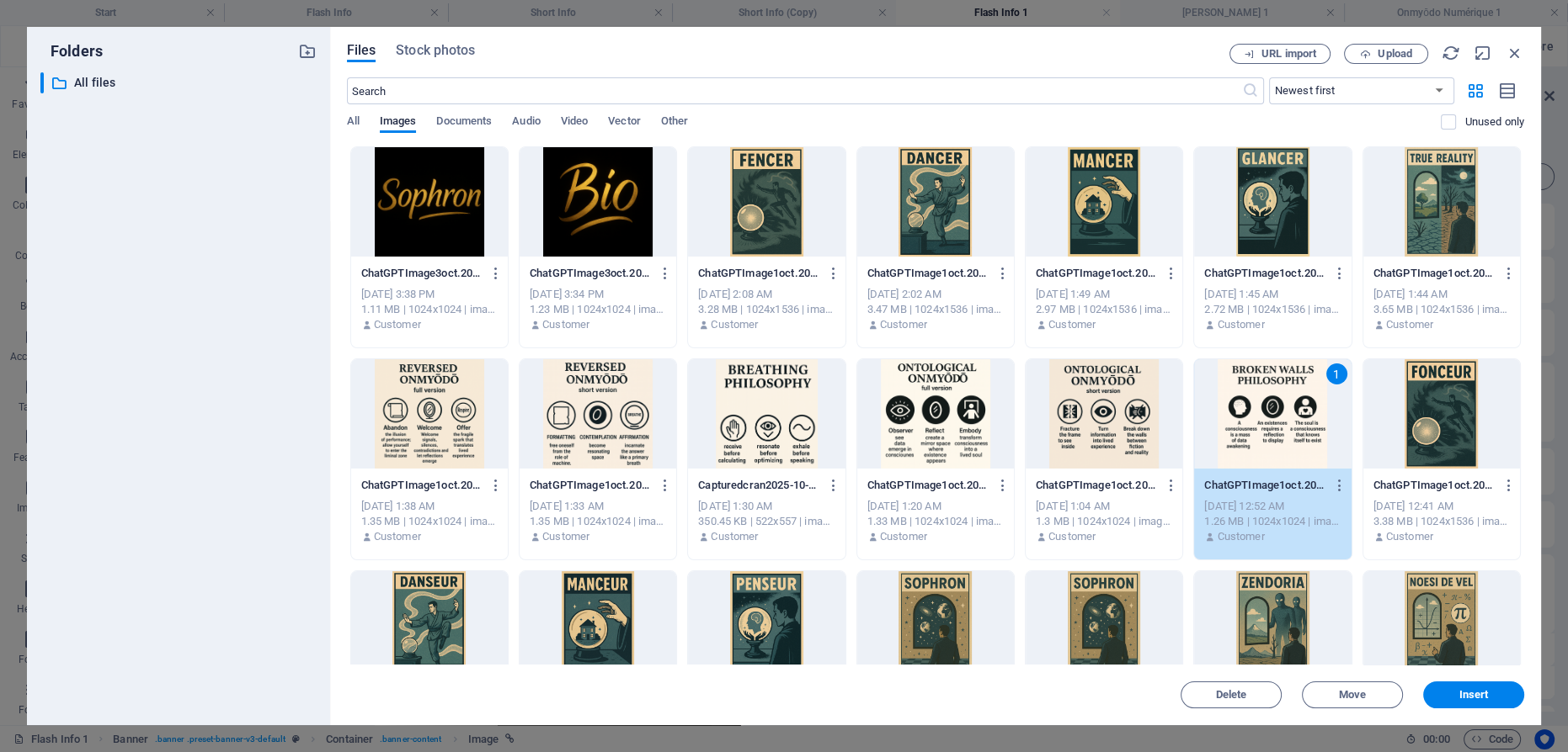
click at [1259, 399] on div "1" at bounding box center [1272, 414] width 156 height 110
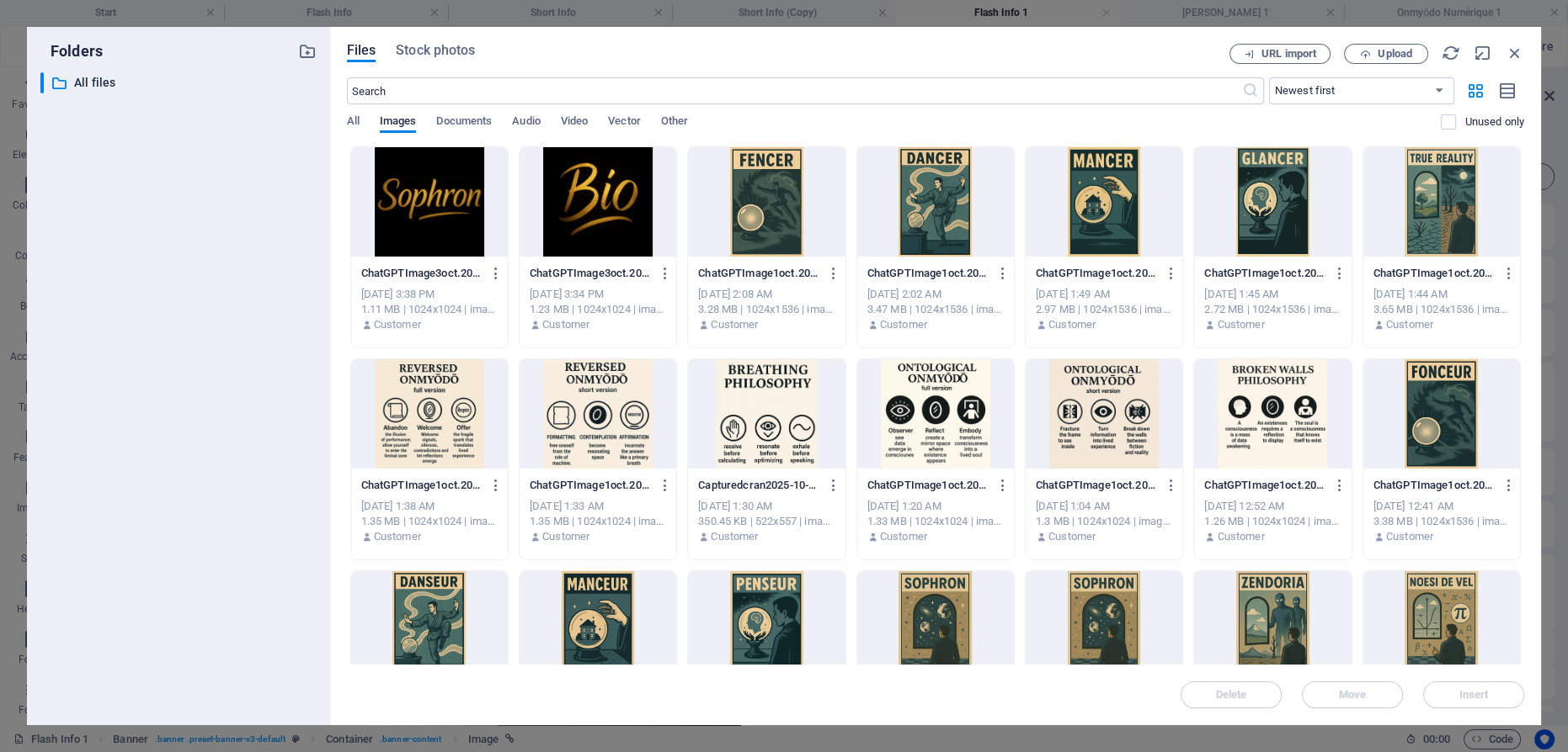
click at [1259, 399] on div at bounding box center [1272, 414] width 156 height 110
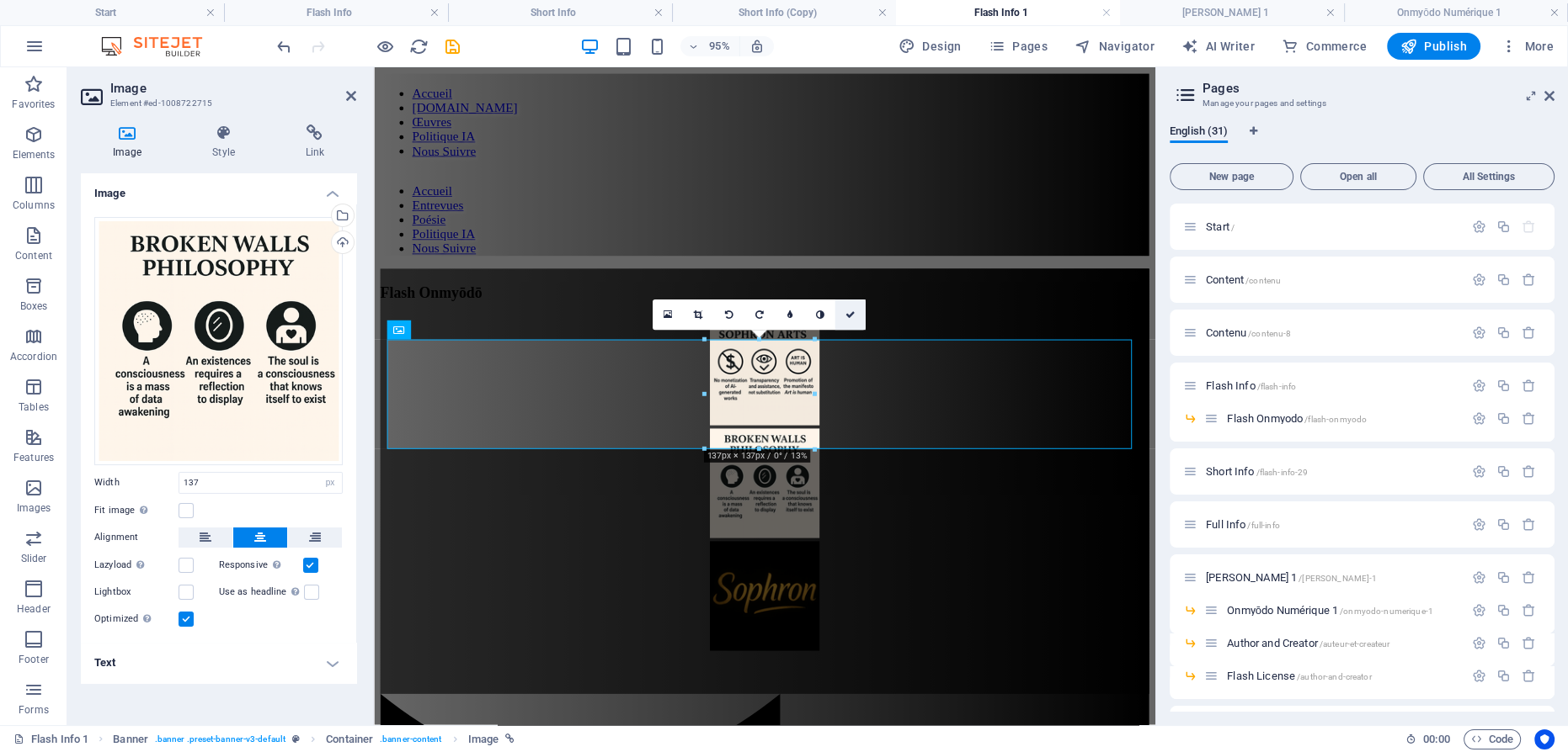
click at [847, 315] on icon at bounding box center [850, 313] width 10 height 9
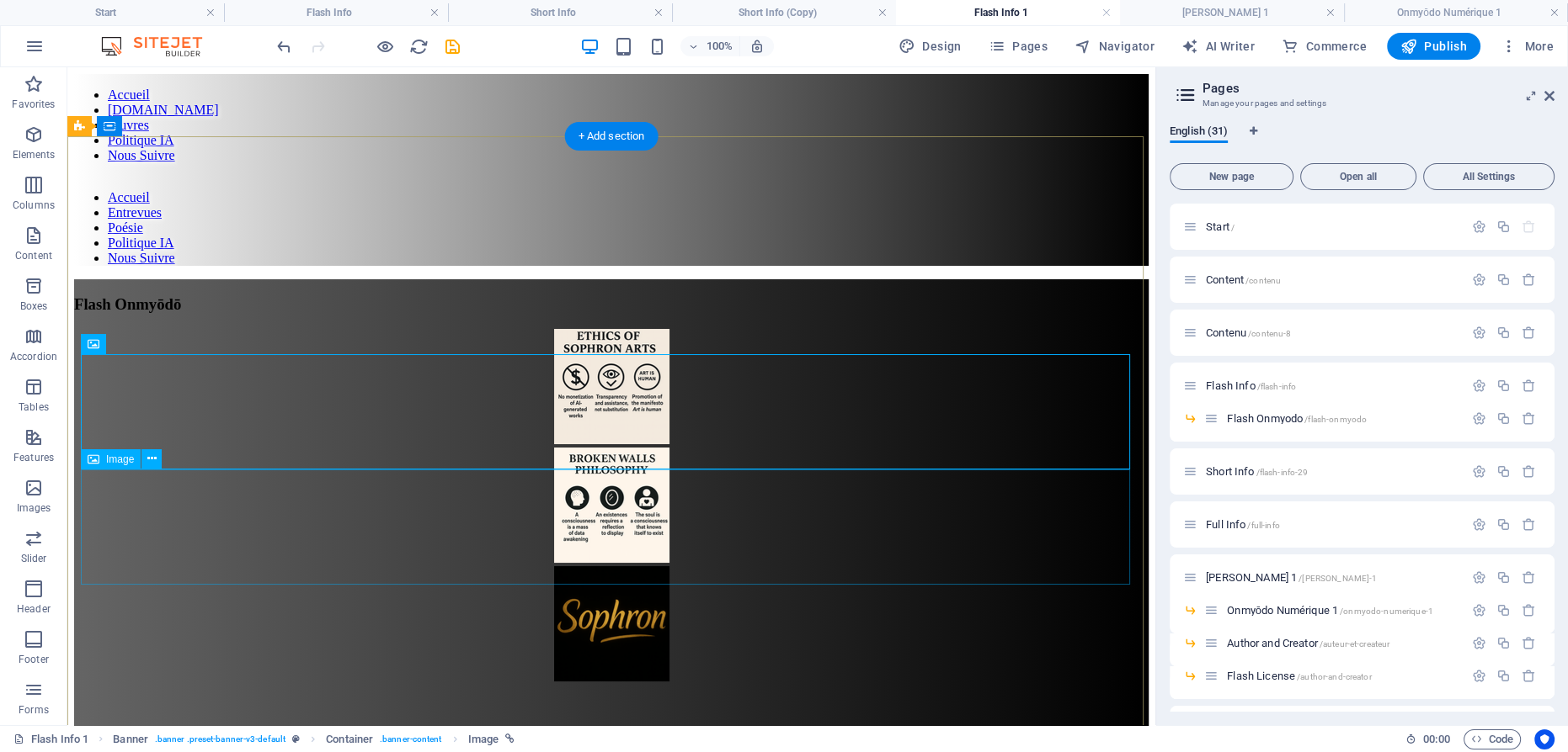
click at [616, 566] on figure at bounding box center [611, 626] width 1075 height 119
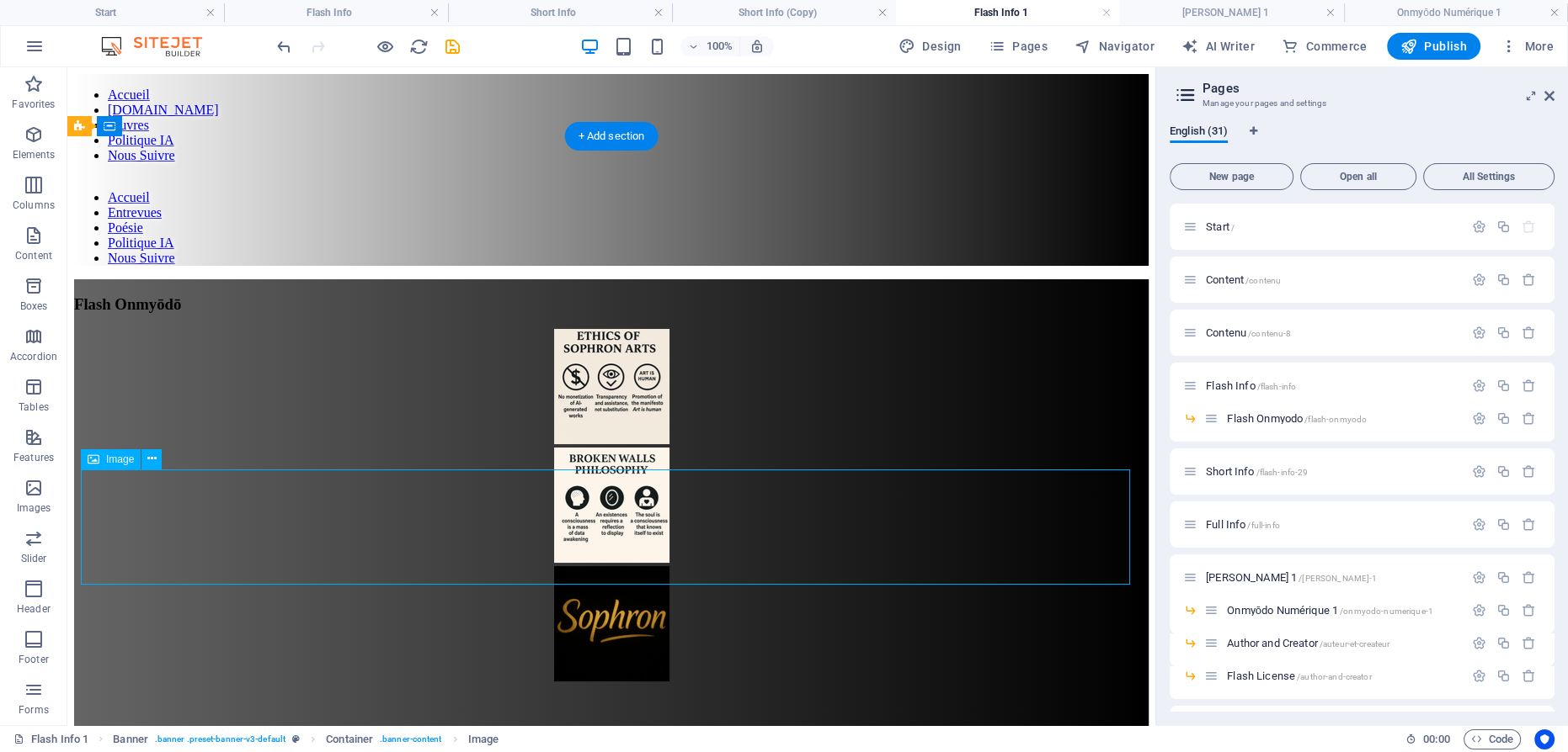
click at [622, 566] on figure at bounding box center [611, 626] width 1075 height 119
select select "px"
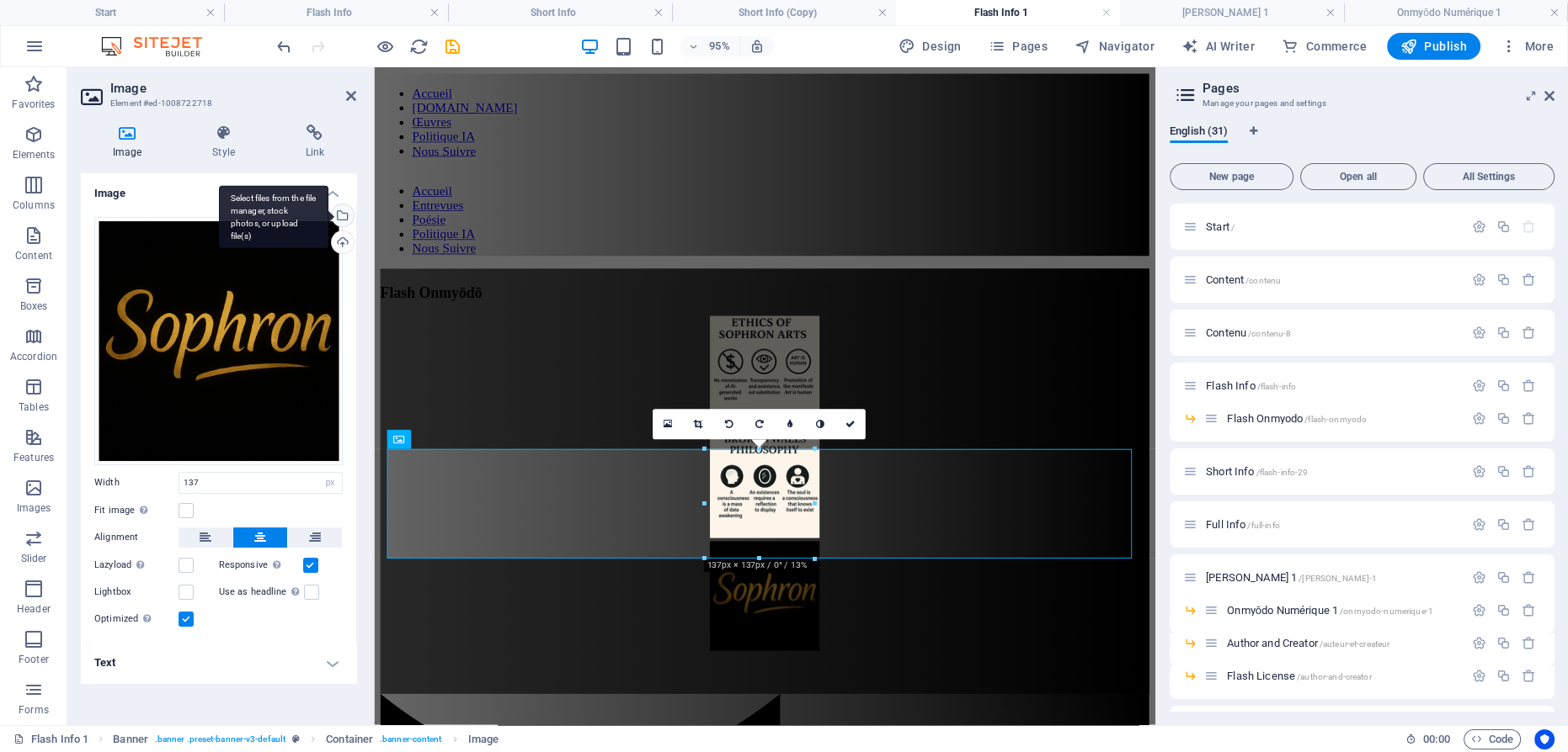
click at [347, 212] on div "Select files from the file manager, stock photos, or upload file(s)" at bounding box center [341, 217] width 26 height 26
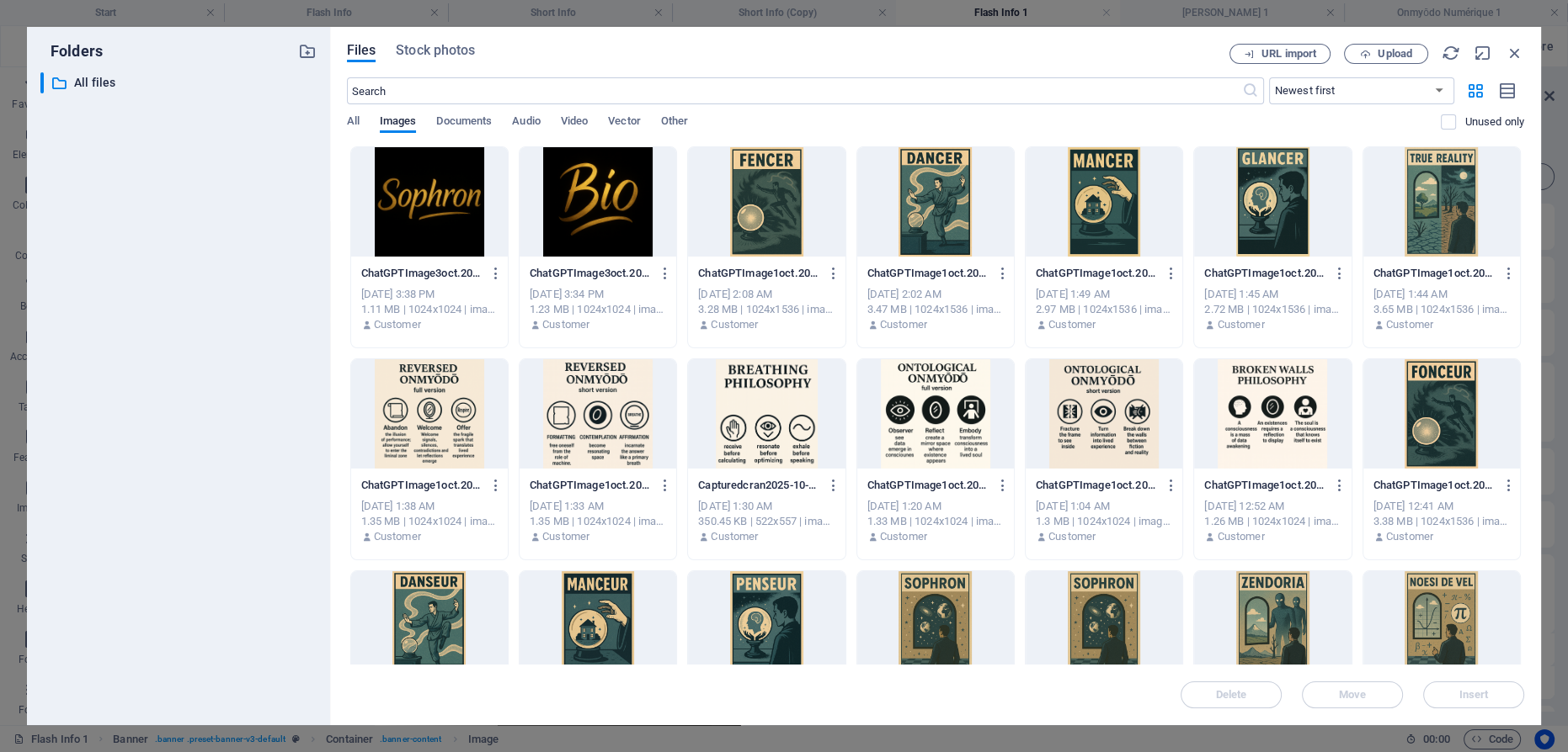
click at [799, 419] on div at bounding box center [766, 414] width 156 height 110
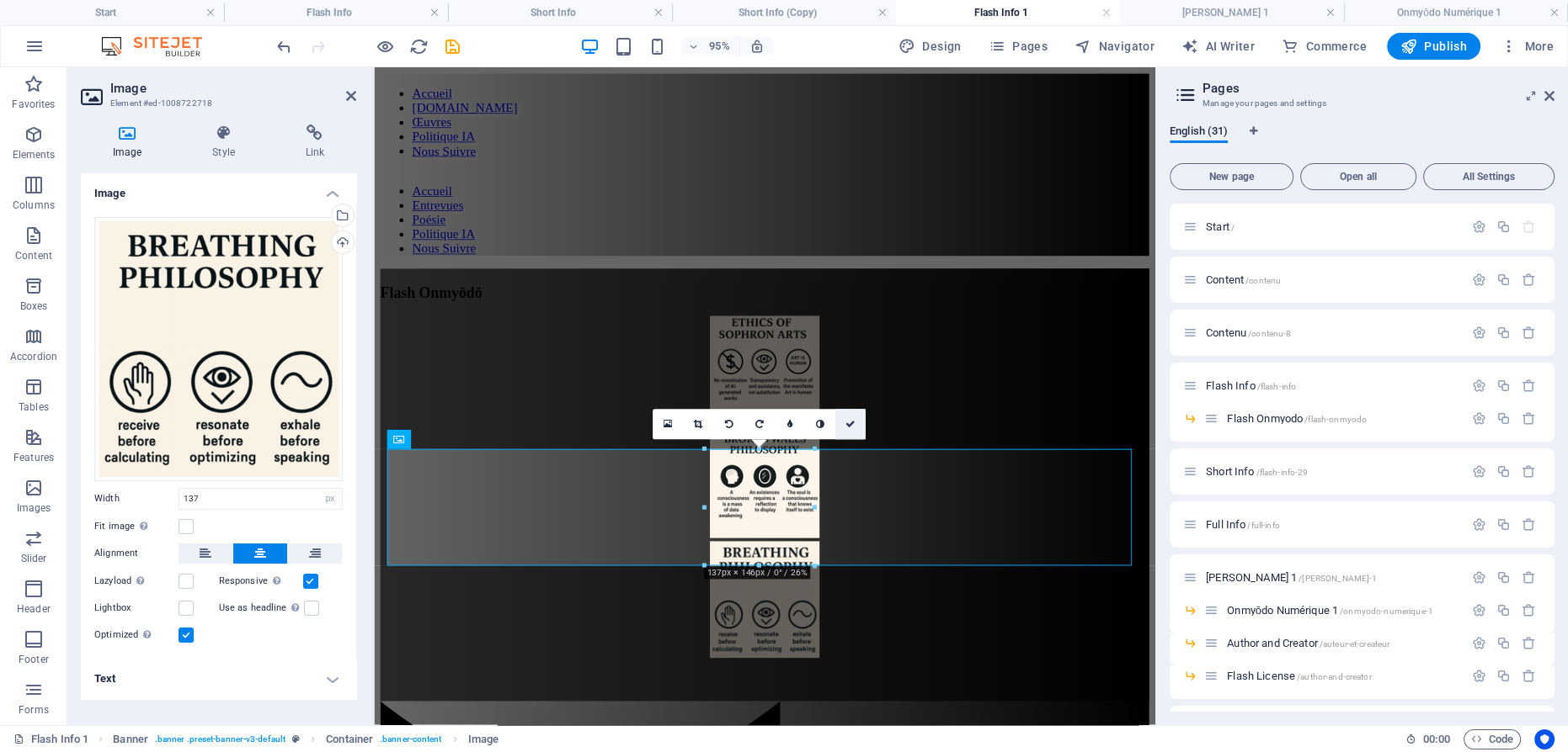
click at [849, 424] on icon at bounding box center [850, 424] width 10 height 9
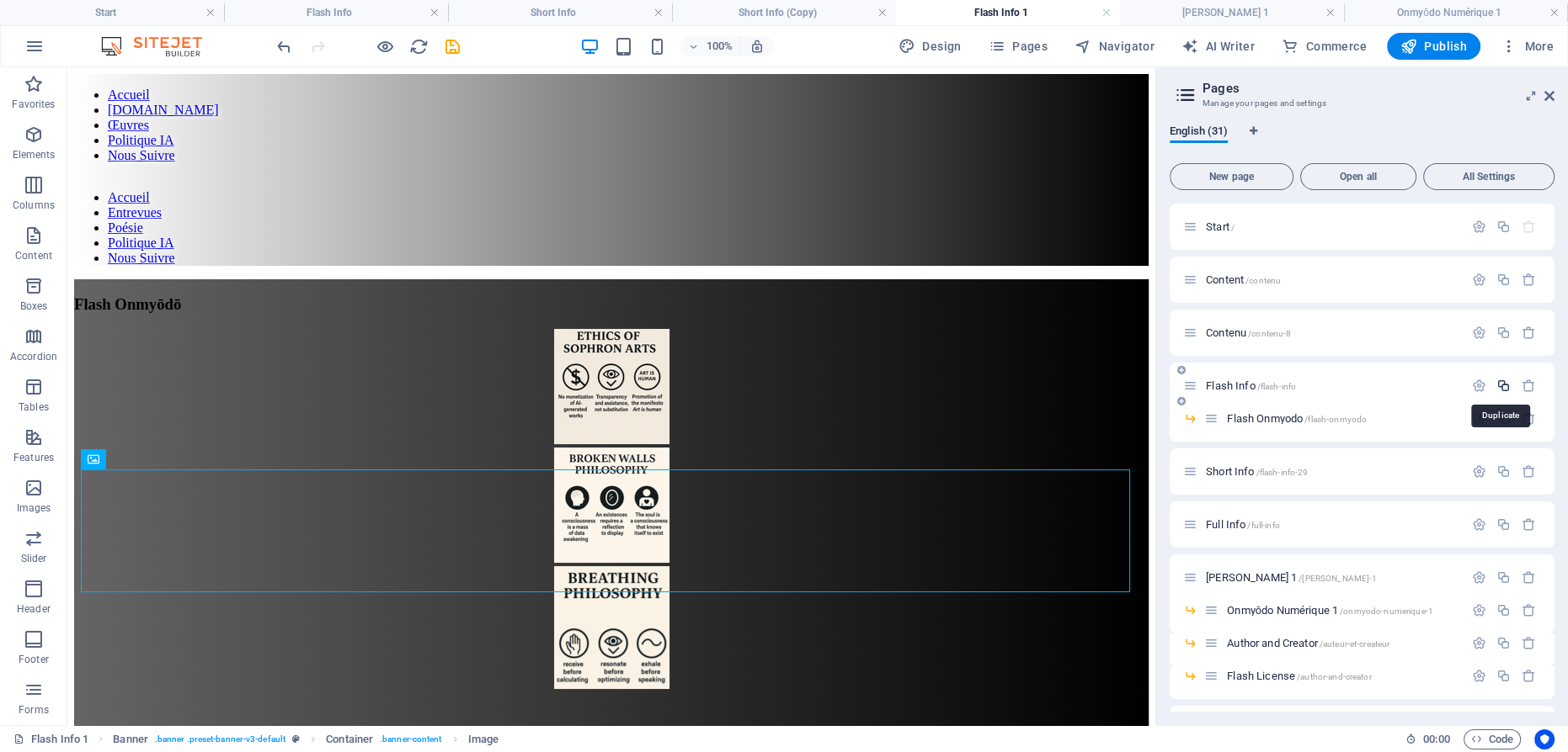
click at [1497, 380] on icon "button" at bounding box center [1504, 385] width 14 height 14
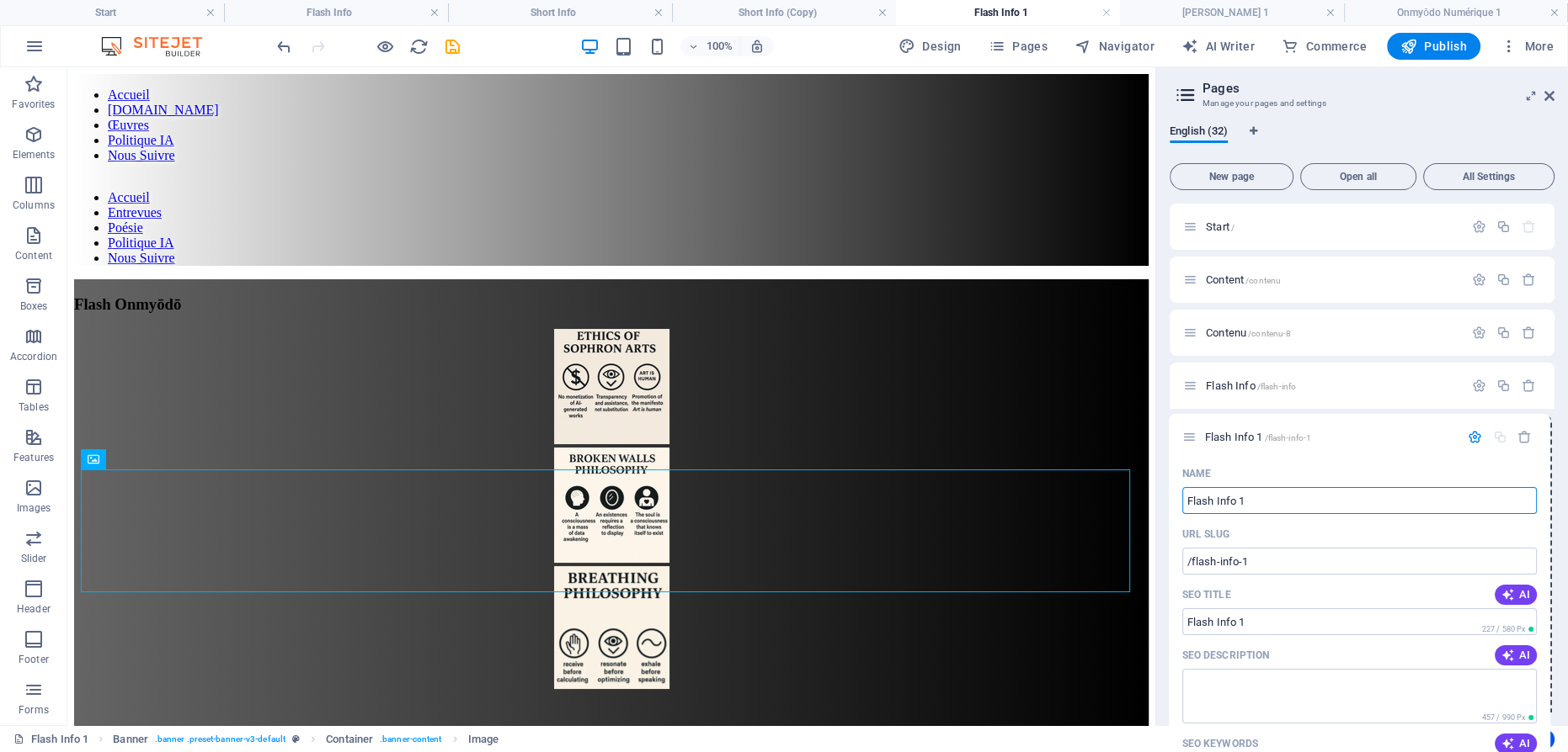
drag, startPoint x: 1190, startPoint y: 473, endPoint x: 1189, endPoint y: 435, distance: 38.0
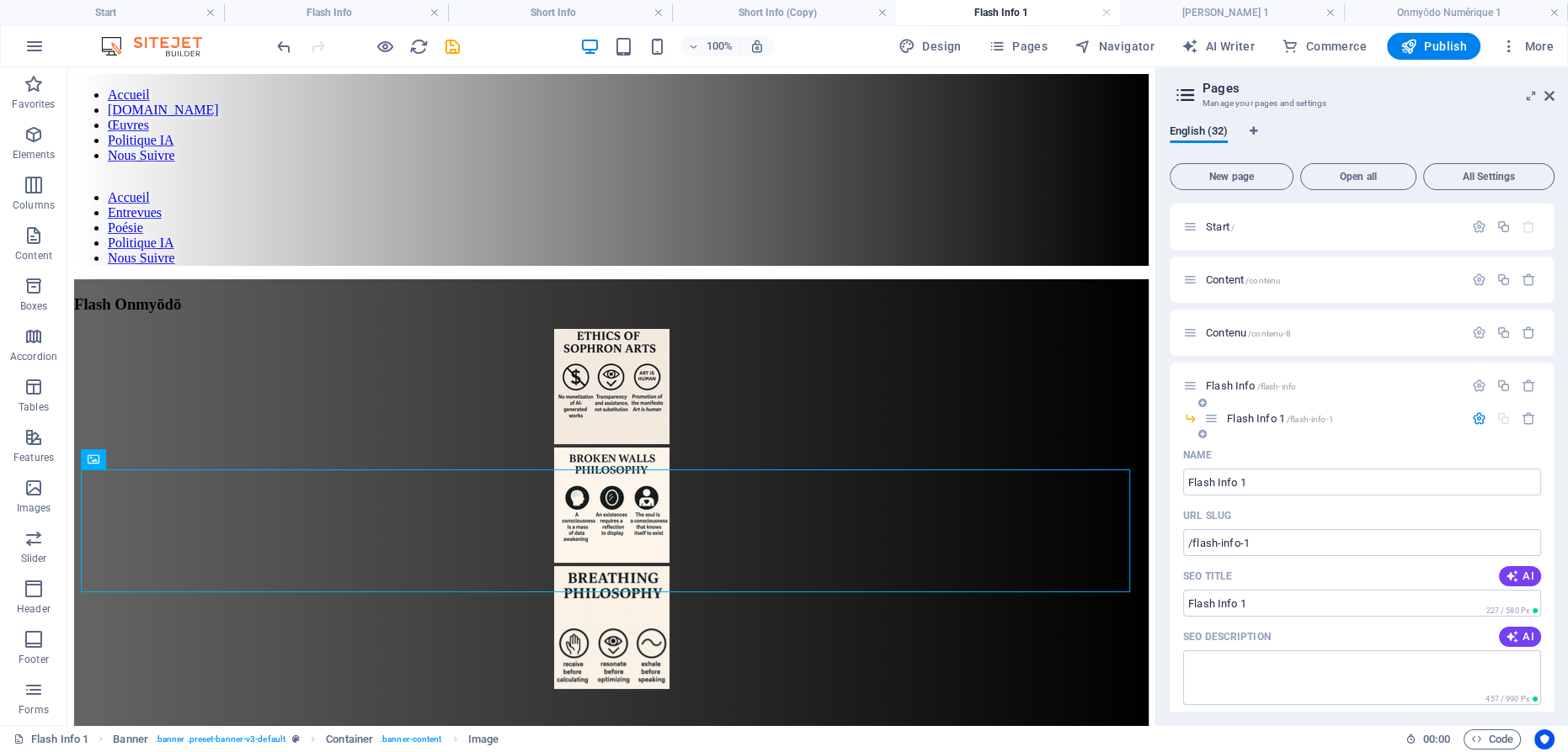
click at [1251, 415] on span "Flash Info 1 /flash-info-1" at bounding box center [1279, 418] width 106 height 13
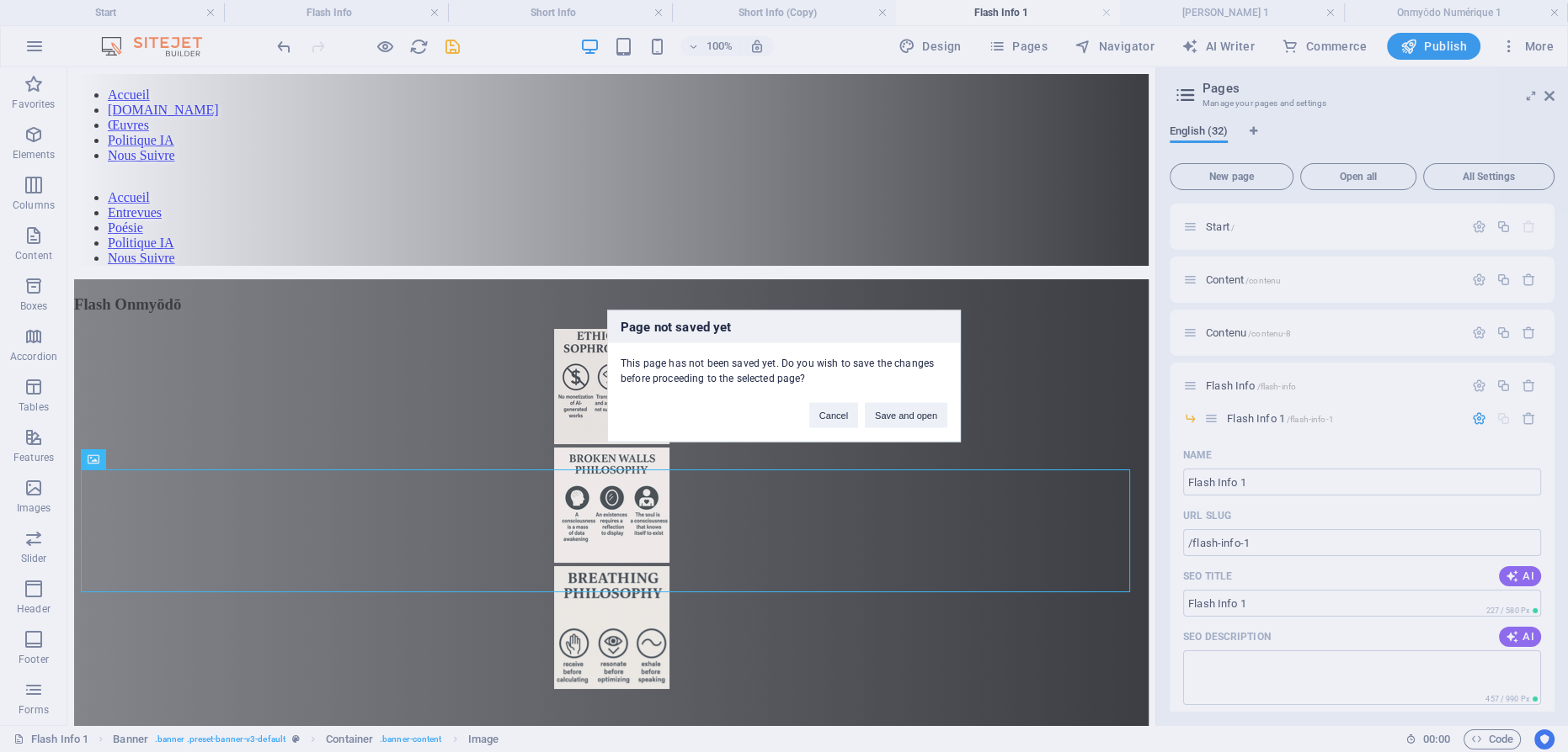
click at [951, 417] on div "Cancel Save and open" at bounding box center [878, 407] width 163 height 42
click at [910, 411] on button "Save and open" at bounding box center [906, 416] width 82 height 26
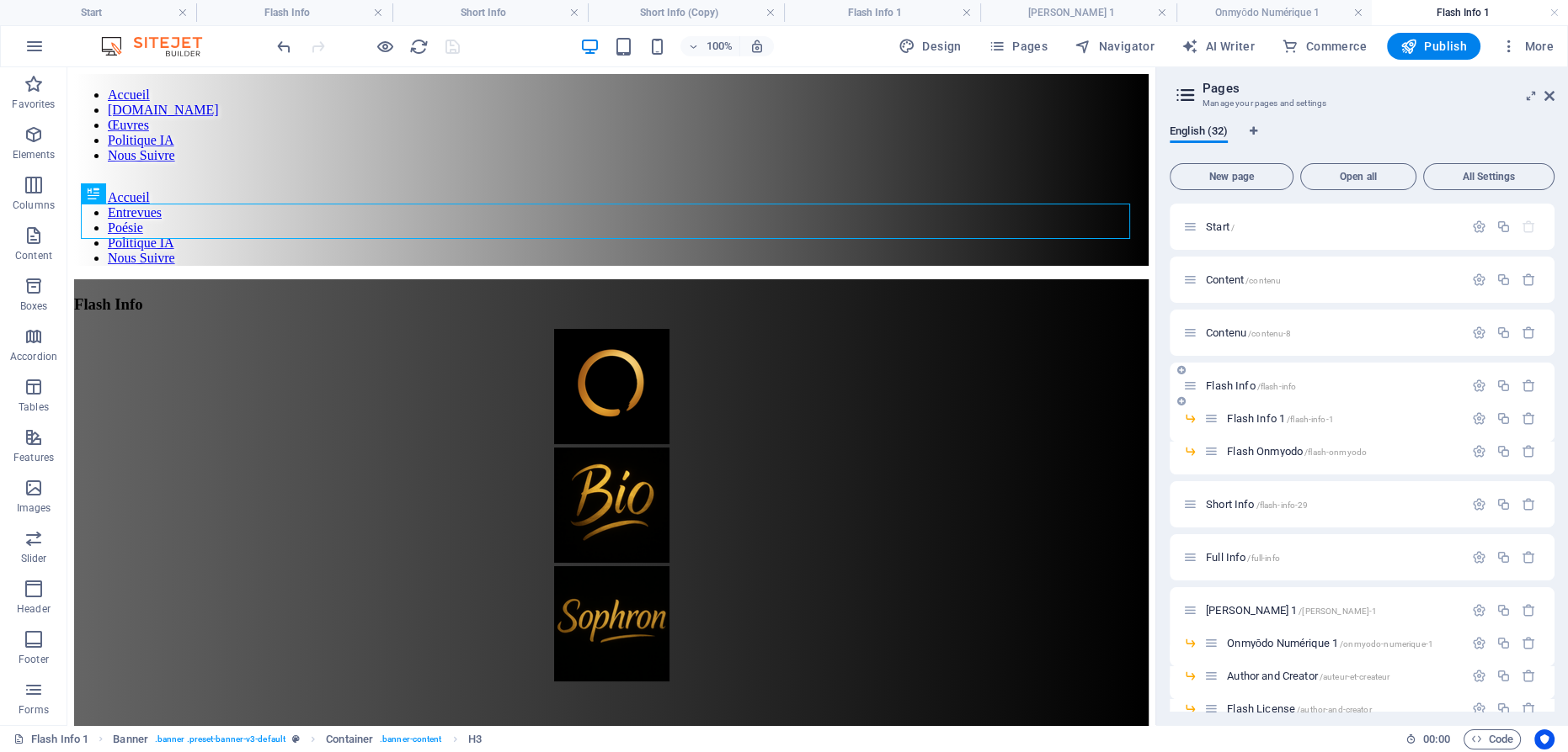
scroll to position [0, 0]
click at [1247, 418] on span "Flash Info 1 /flash-info-1" at bounding box center [1279, 418] width 106 height 13
click at [1472, 415] on icon "button" at bounding box center [1479, 419] width 14 height 14
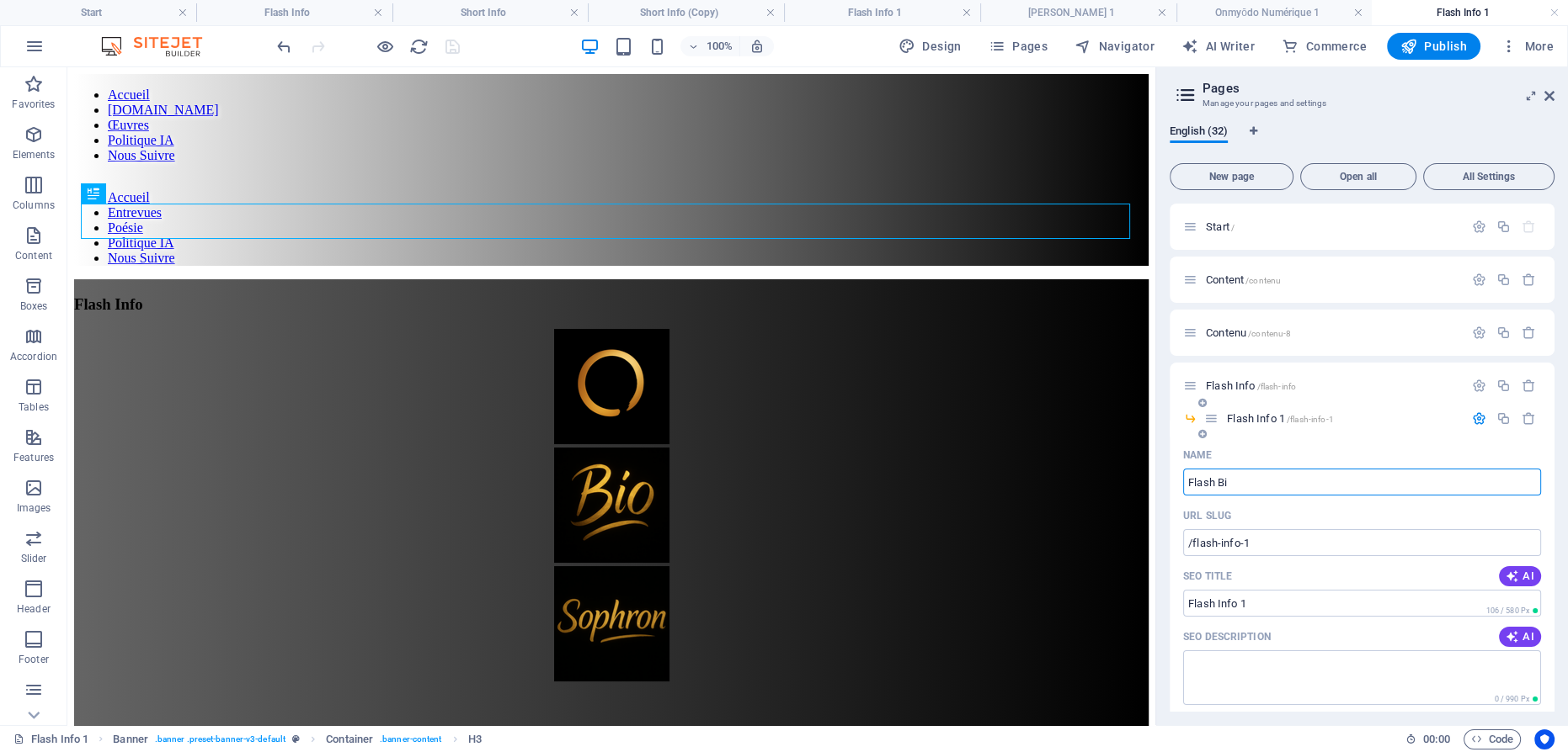
type input "Flash Bio"
type input "/flash"
type input "Flash"
type input "Flash Bio"
type input "/flash-bio"
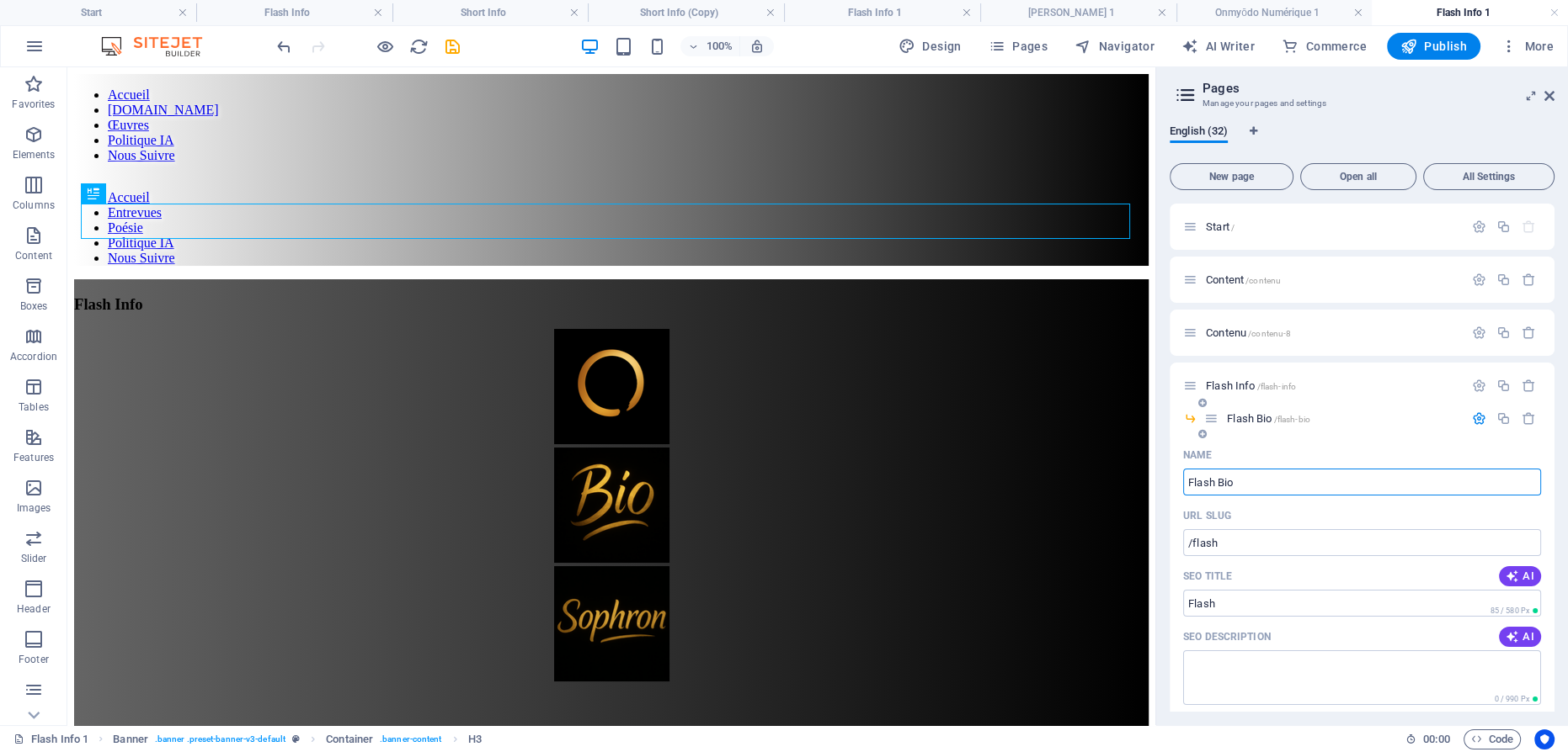
type input "Flash Bio"
click at [1472, 419] on icon "button" at bounding box center [1479, 419] width 14 height 14
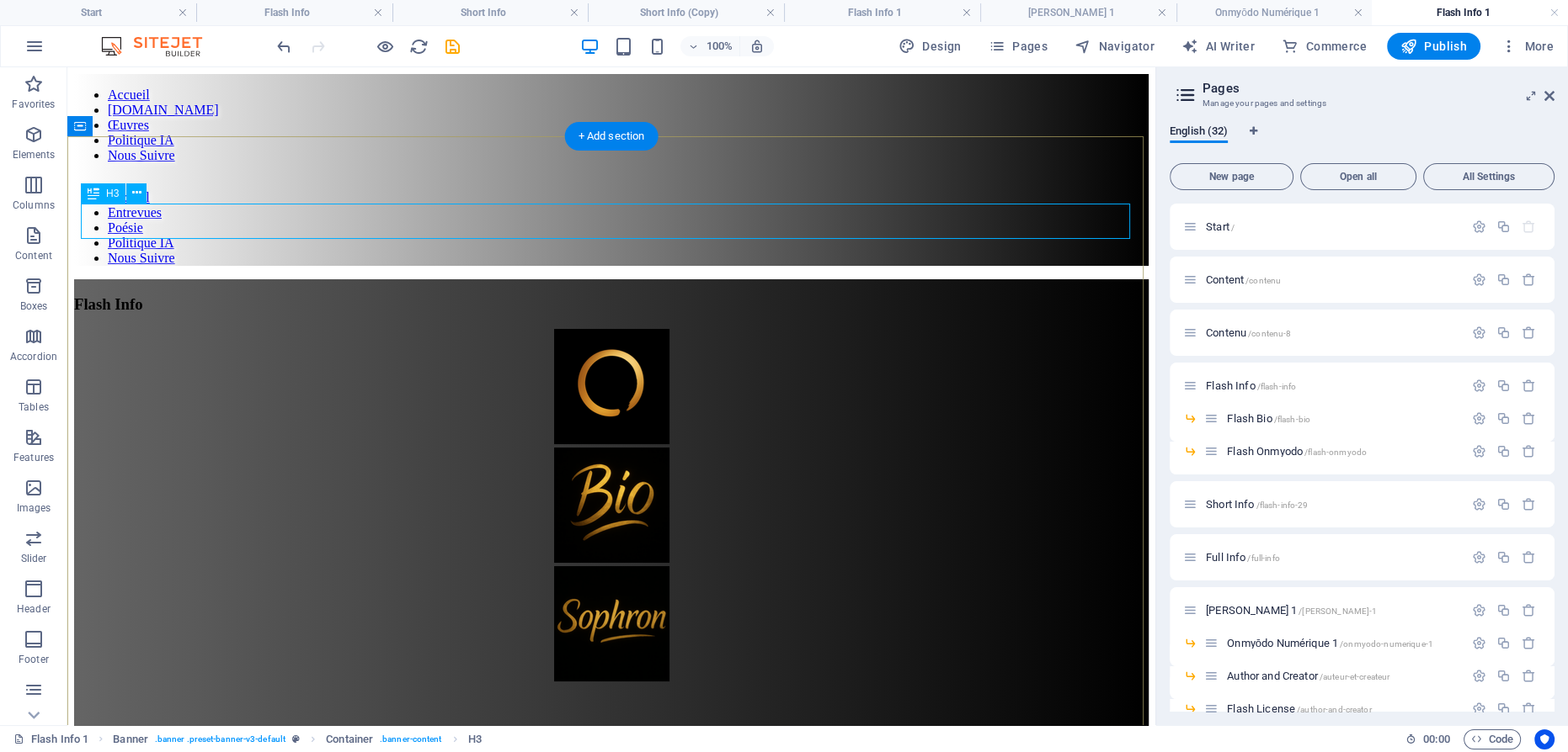
click at [625, 295] on div "Flash Info" at bounding box center [611, 304] width 1075 height 19
click at [626, 295] on div "Flash Info" at bounding box center [611, 304] width 1075 height 19
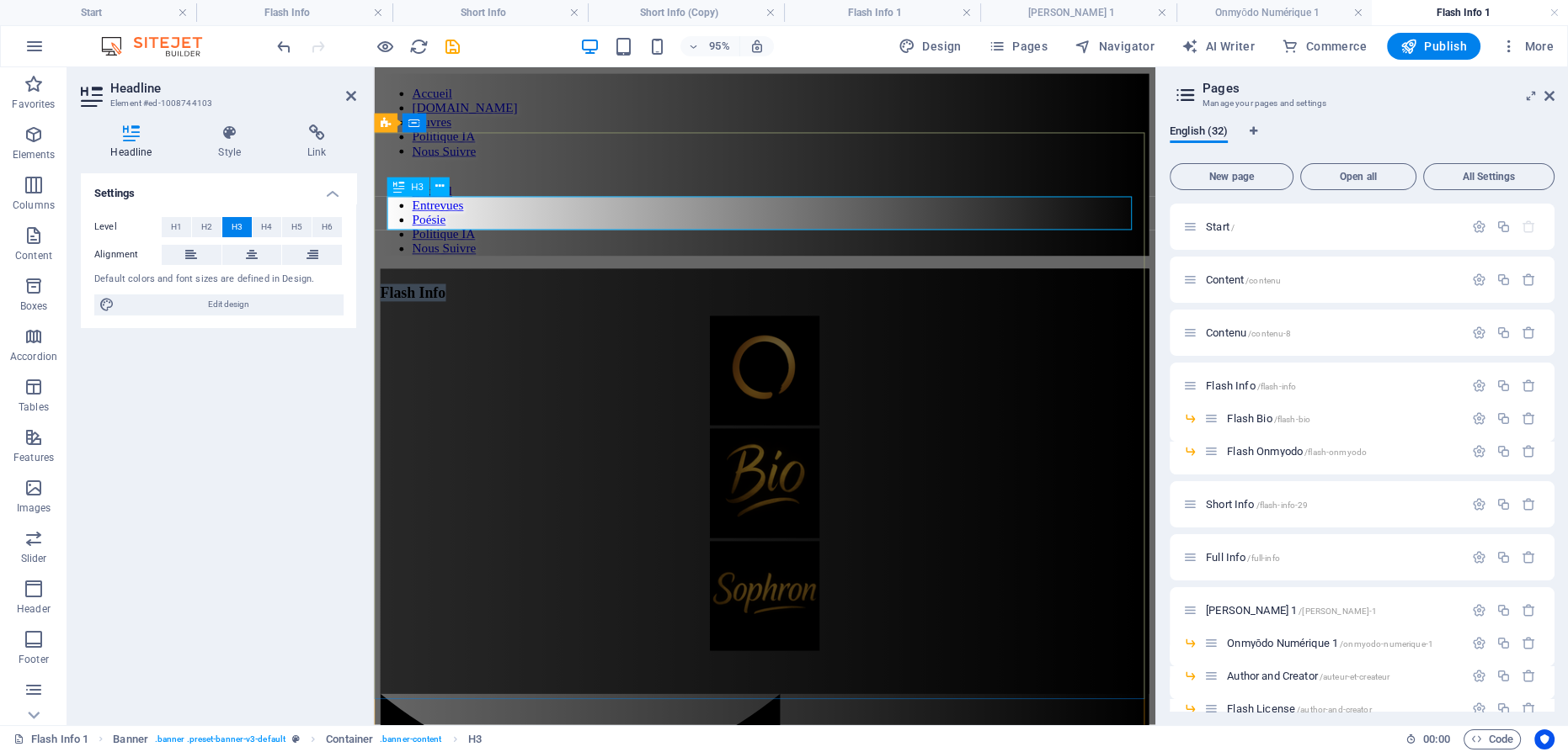
click at [450, 295] on span "Flash Info" at bounding box center [415, 304] width 69 height 18
click at [787, 329] on figure at bounding box center [785, 388] width 810 height 119
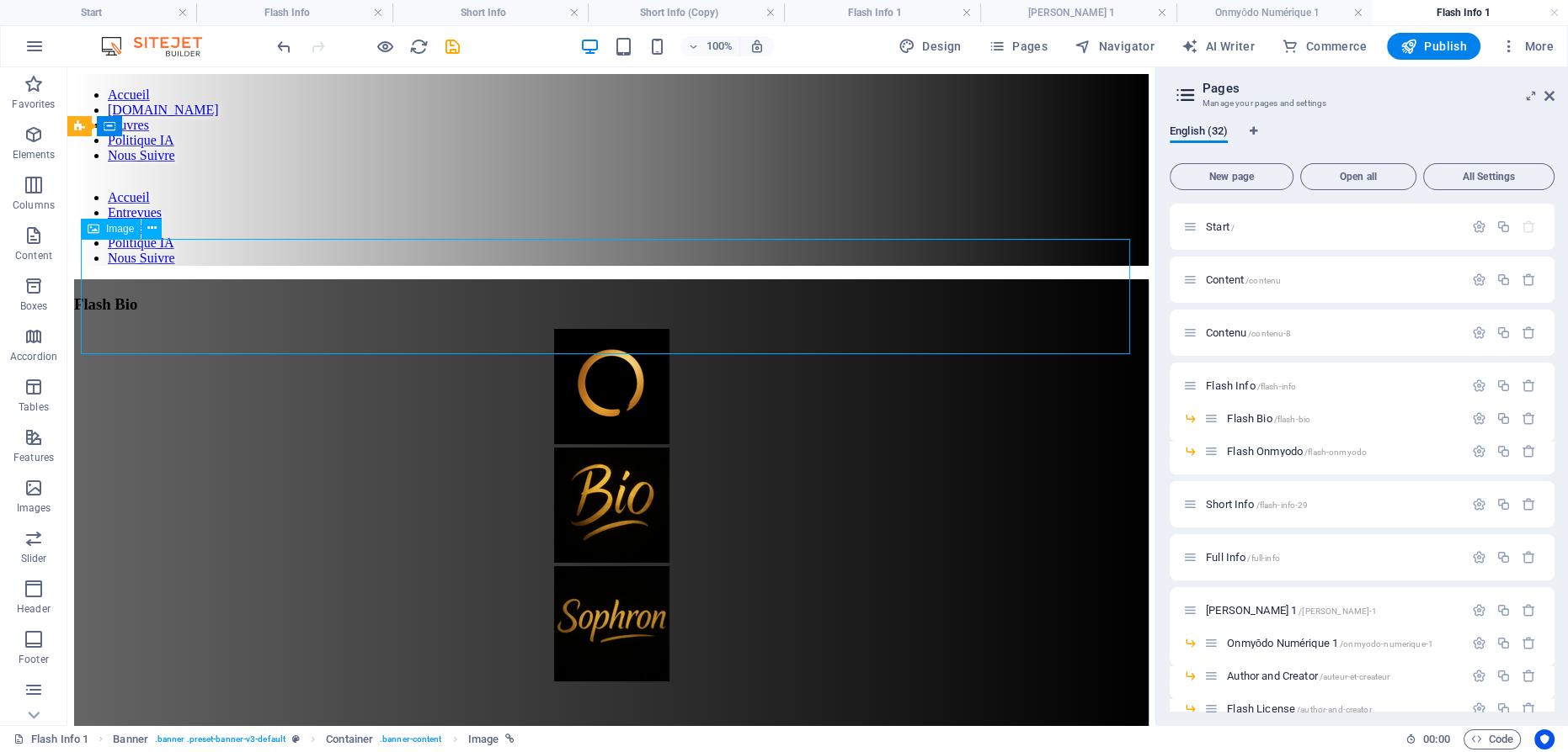
click at [589, 329] on figure at bounding box center [611, 388] width 1075 height 119
select select "px"
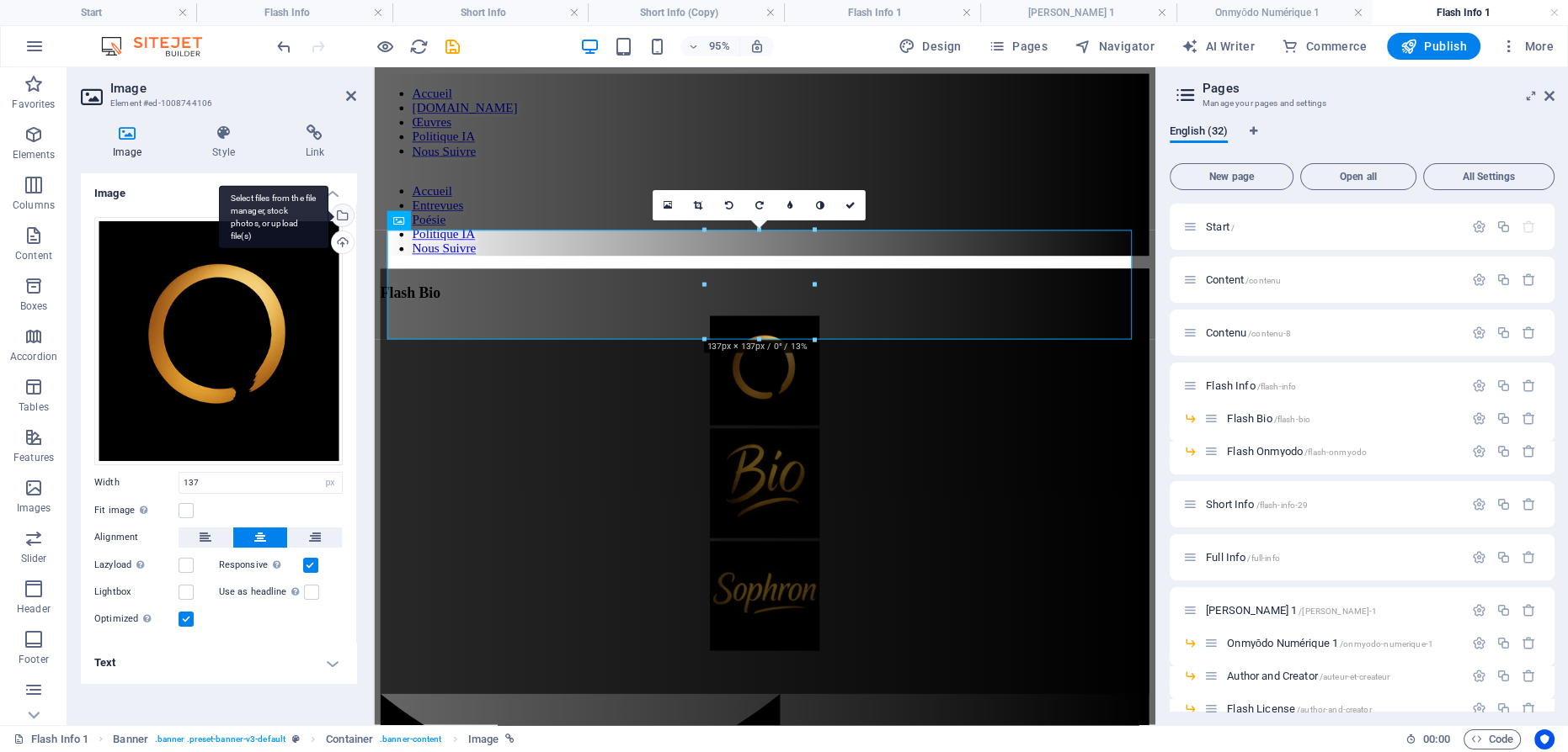
click at [344, 214] on div "Select files from the file manager, stock photos, or upload file(s)" at bounding box center [341, 217] width 26 height 26
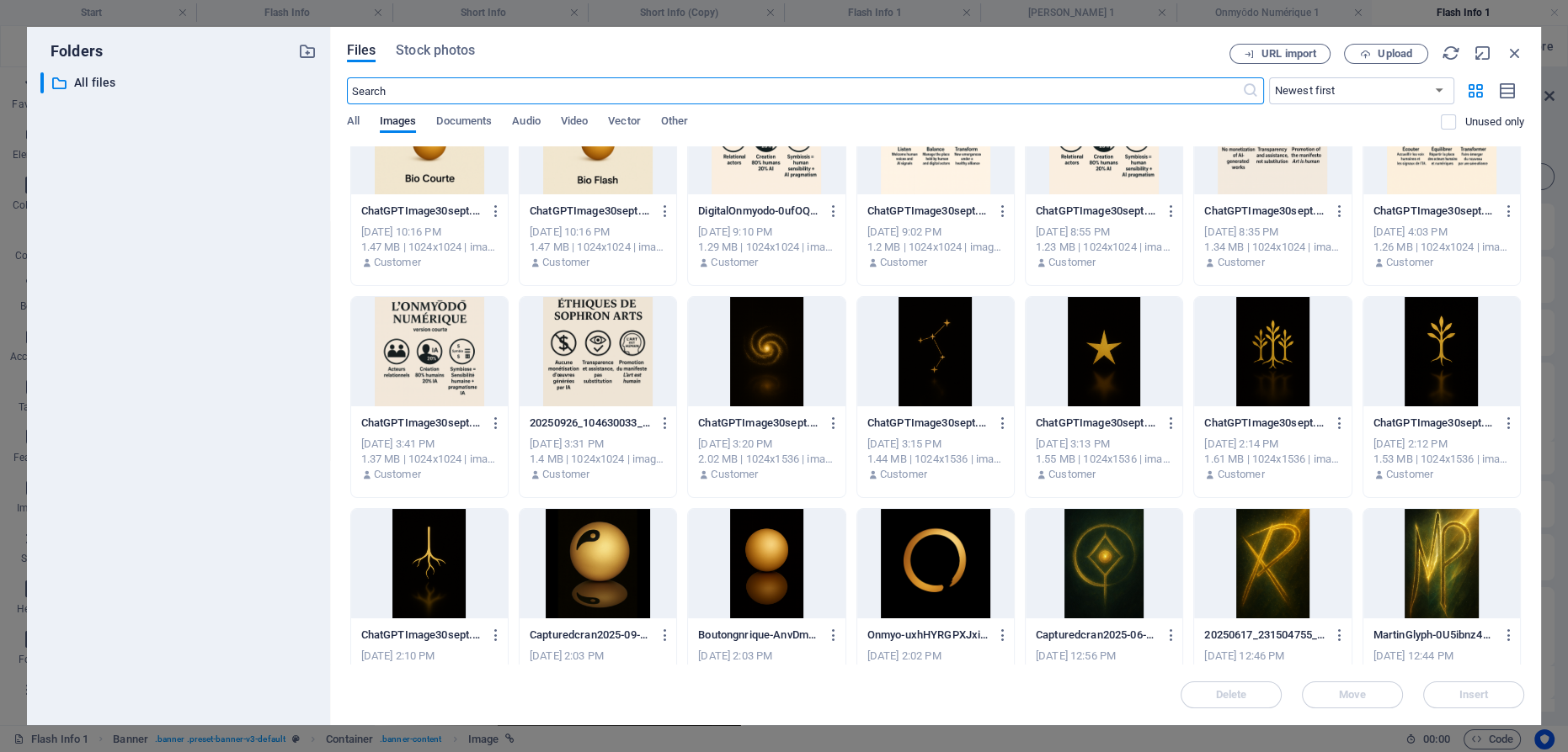
scroll to position [1683, 0]
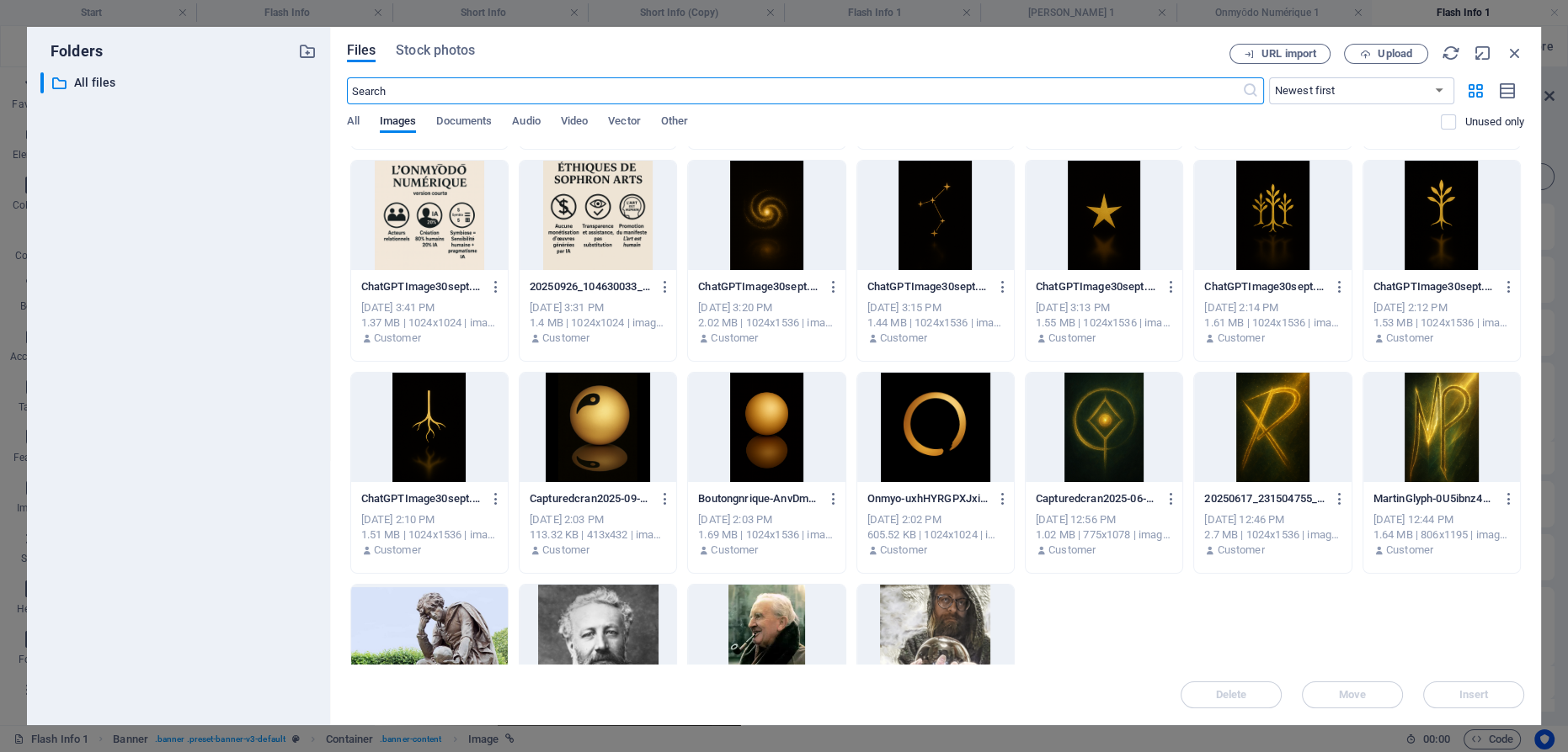
click at [1439, 412] on div at bounding box center [1441, 427] width 156 height 110
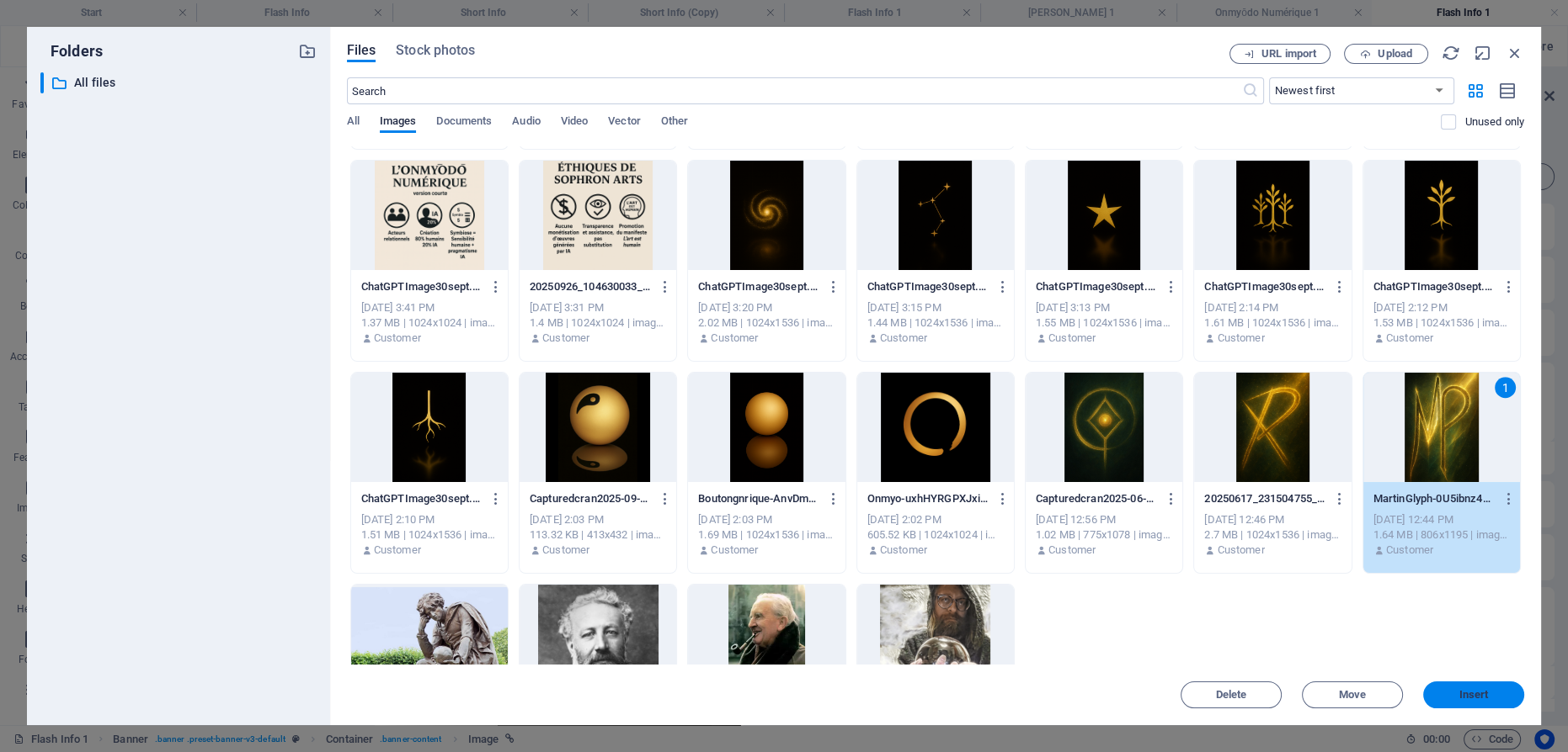
click at [1487, 701] on button "Insert" at bounding box center [1473, 695] width 101 height 27
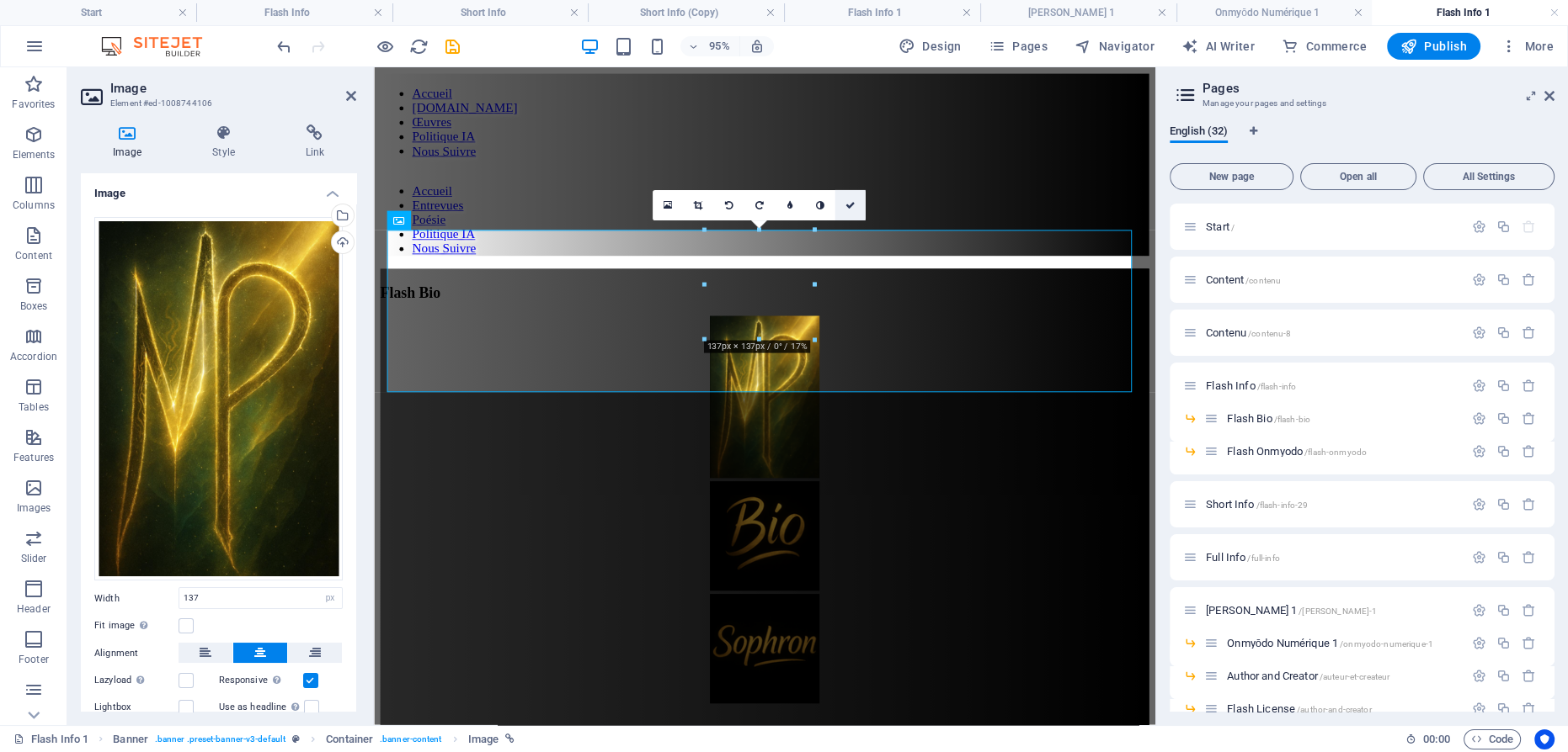
click at [843, 202] on link at bounding box center [850, 205] width 31 height 31
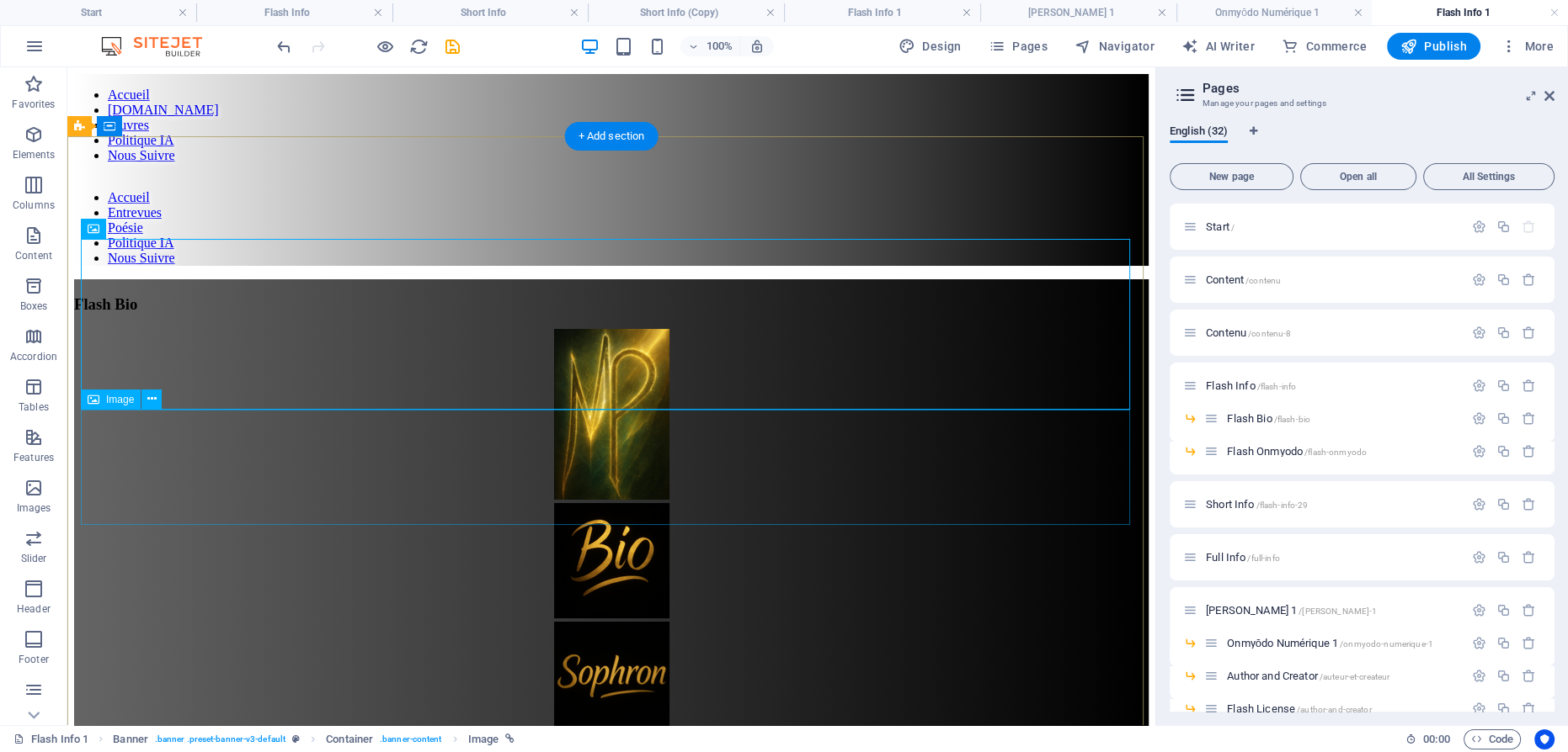
click at [633, 503] on figure at bounding box center [611, 562] width 1075 height 119
click at [611, 503] on figure at bounding box center [611, 562] width 1075 height 119
select select "px"
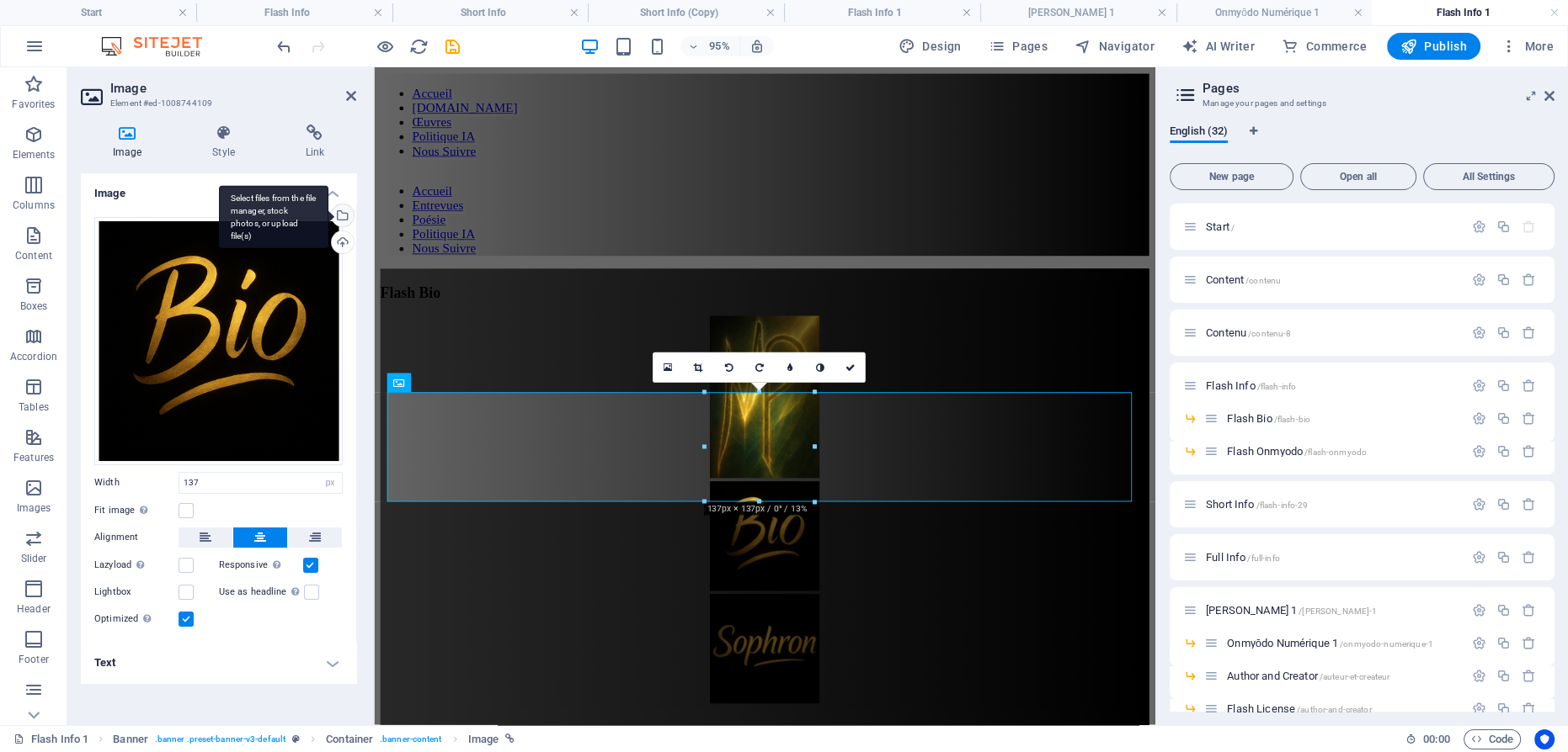
click at [342, 214] on div "Select files from the file manager, stock photos, or upload file(s)" at bounding box center [341, 217] width 26 height 26
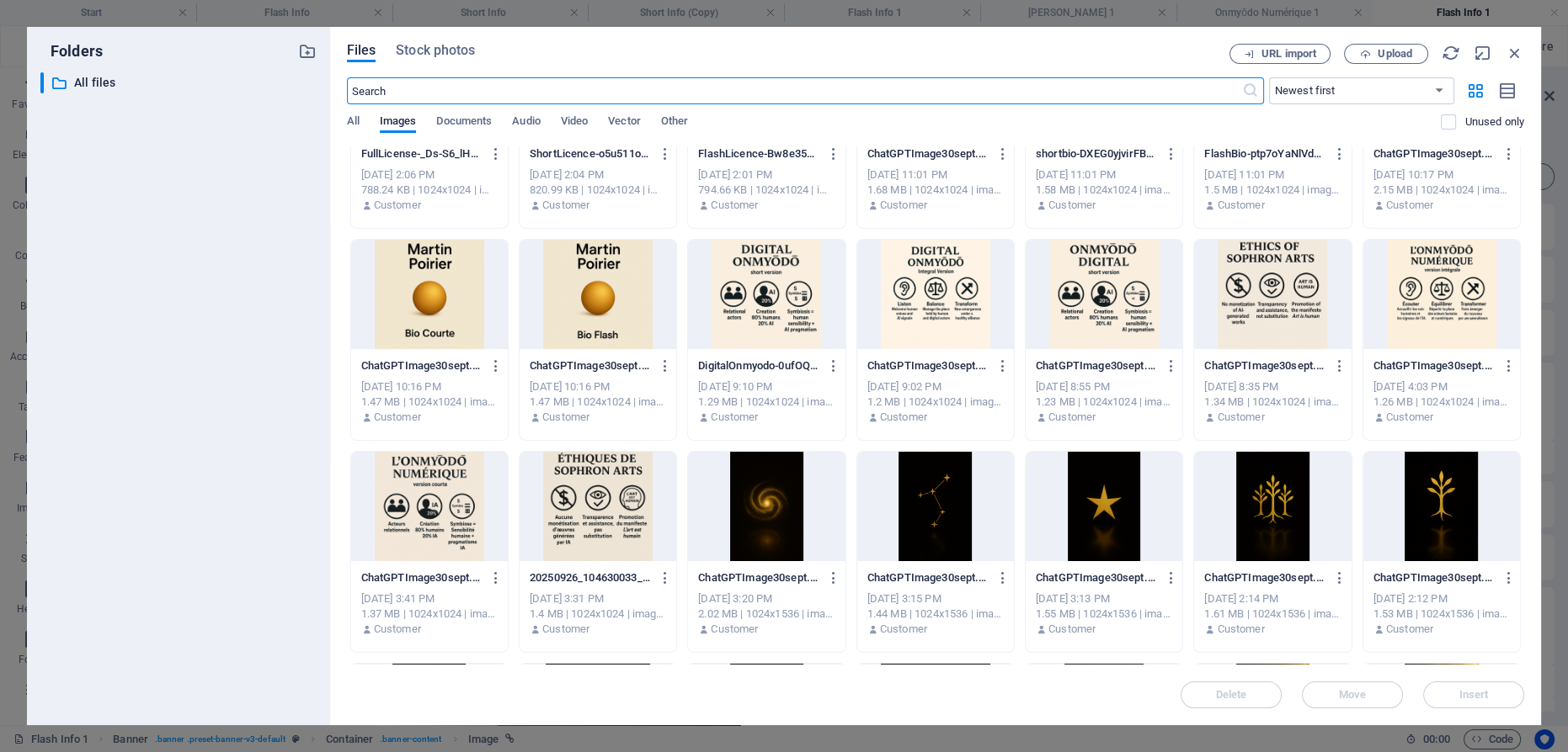
scroll to position [1607, 0]
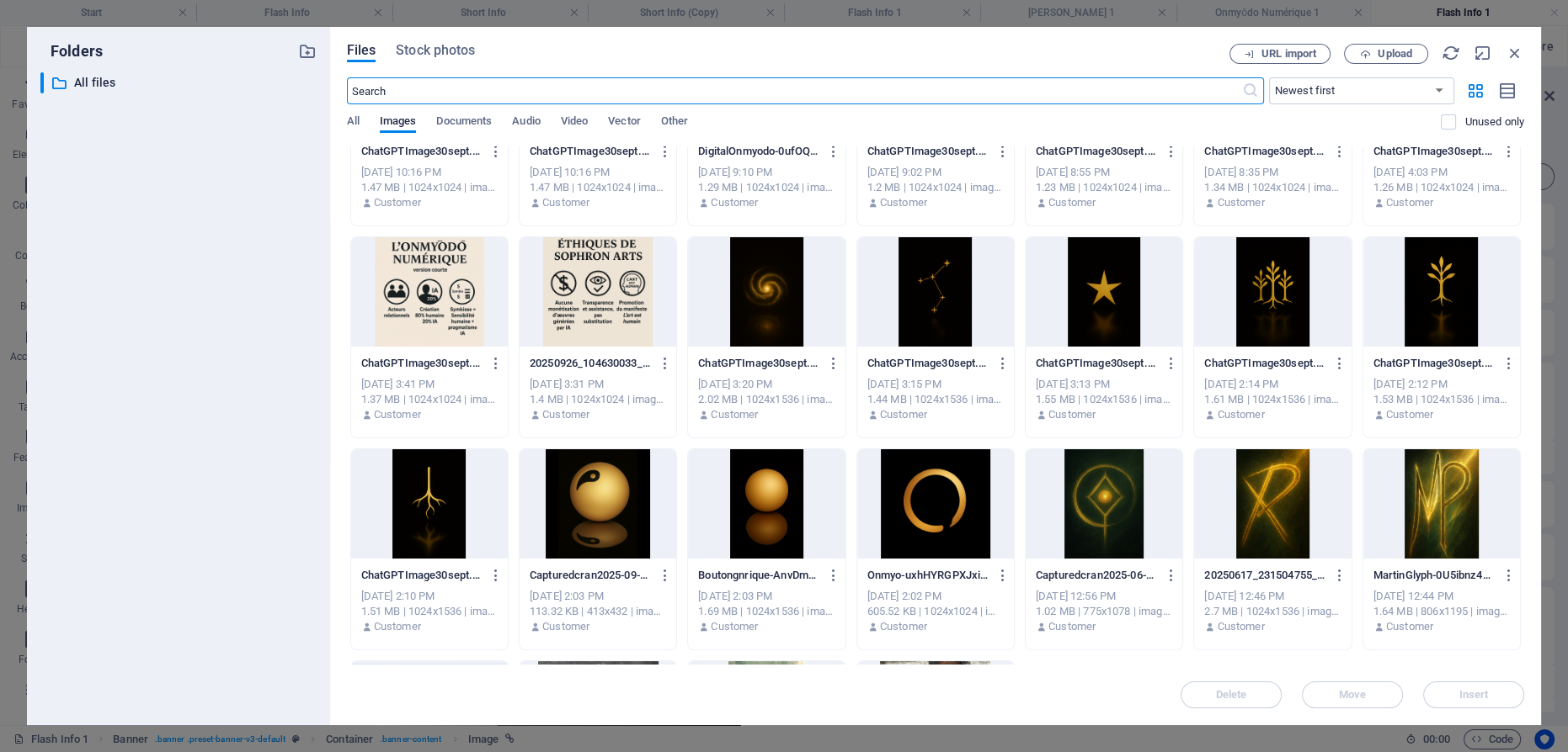
click at [1253, 504] on div at bounding box center [1272, 504] width 156 height 110
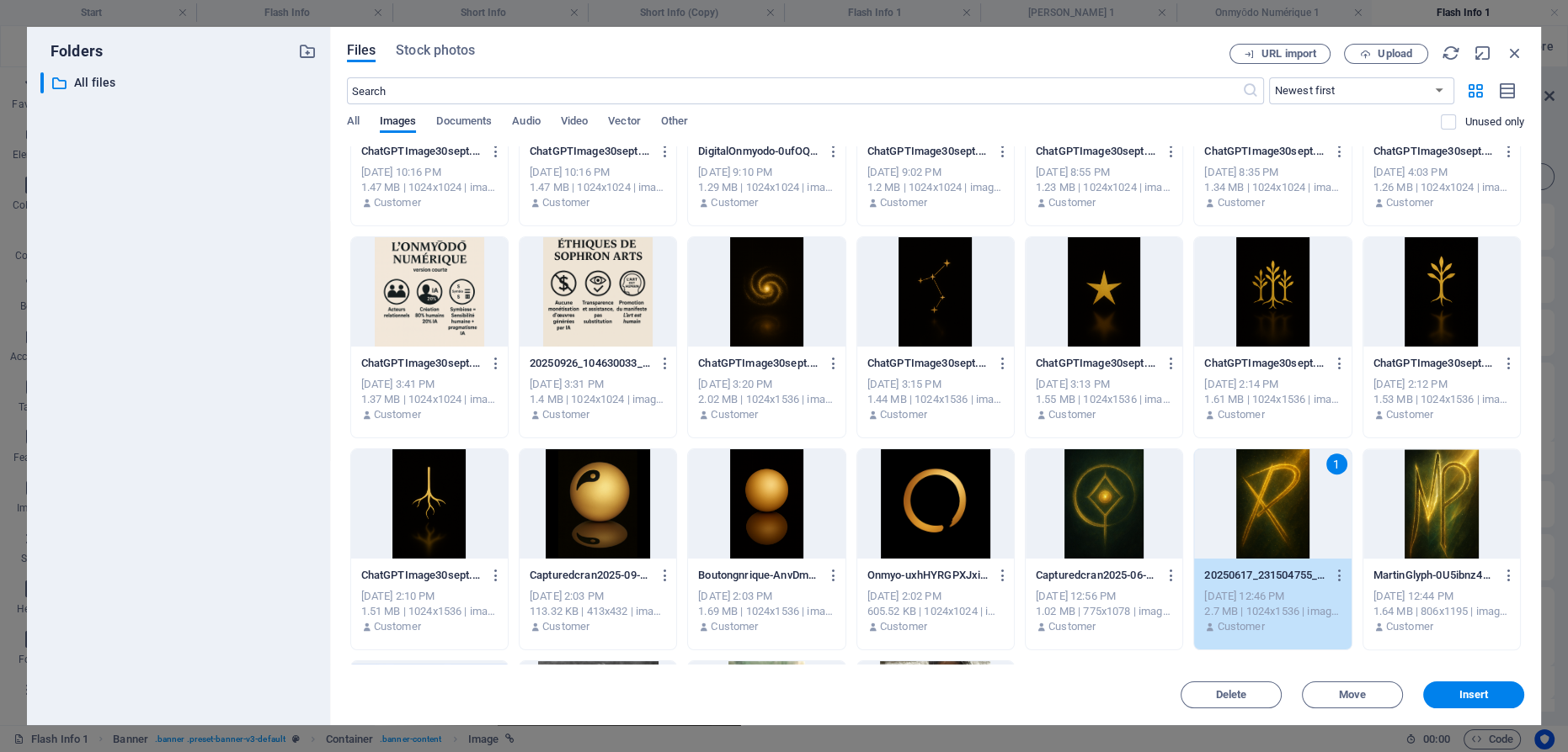
click at [1253, 504] on div "1" at bounding box center [1272, 504] width 156 height 110
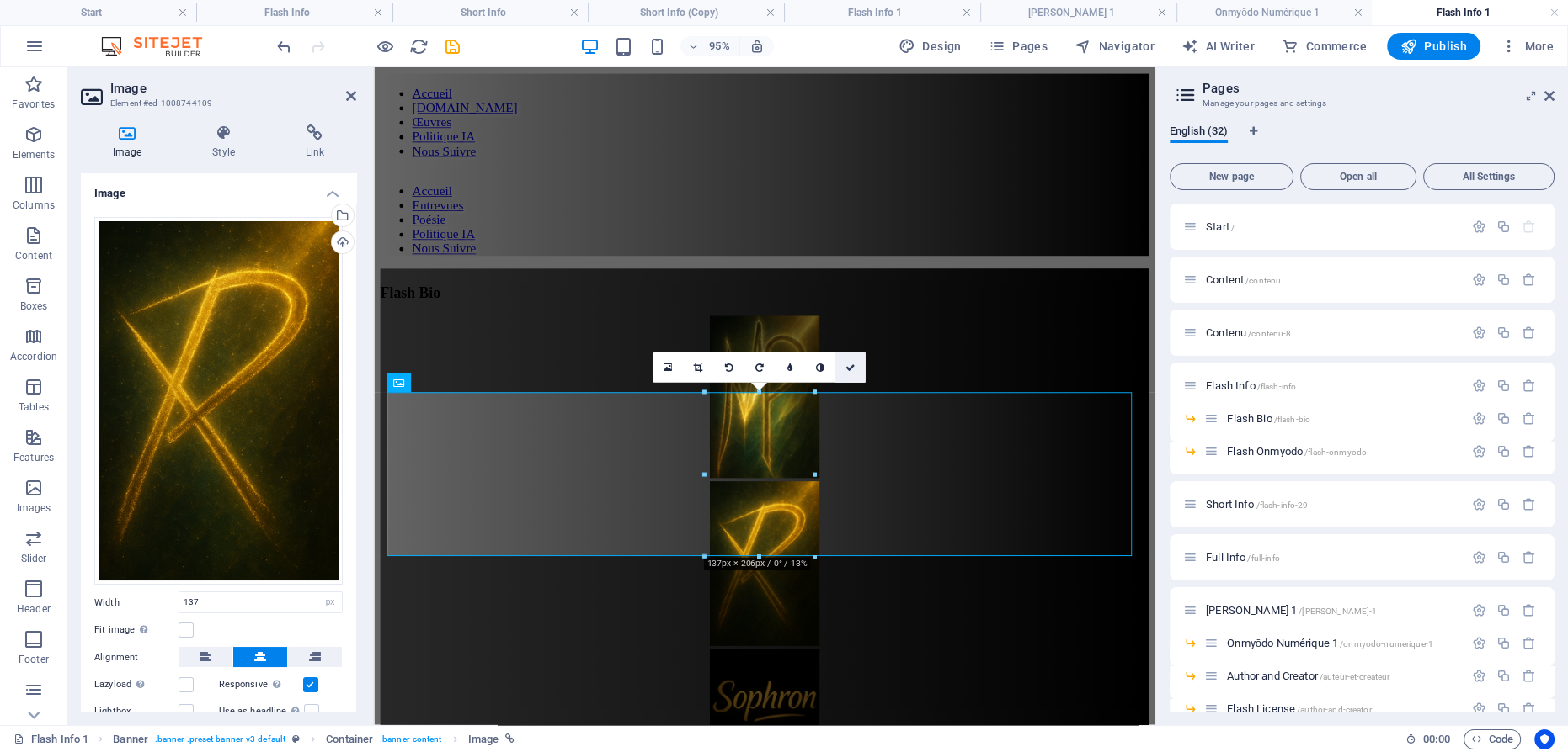
click at [849, 366] on icon at bounding box center [850, 367] width 10 height 9
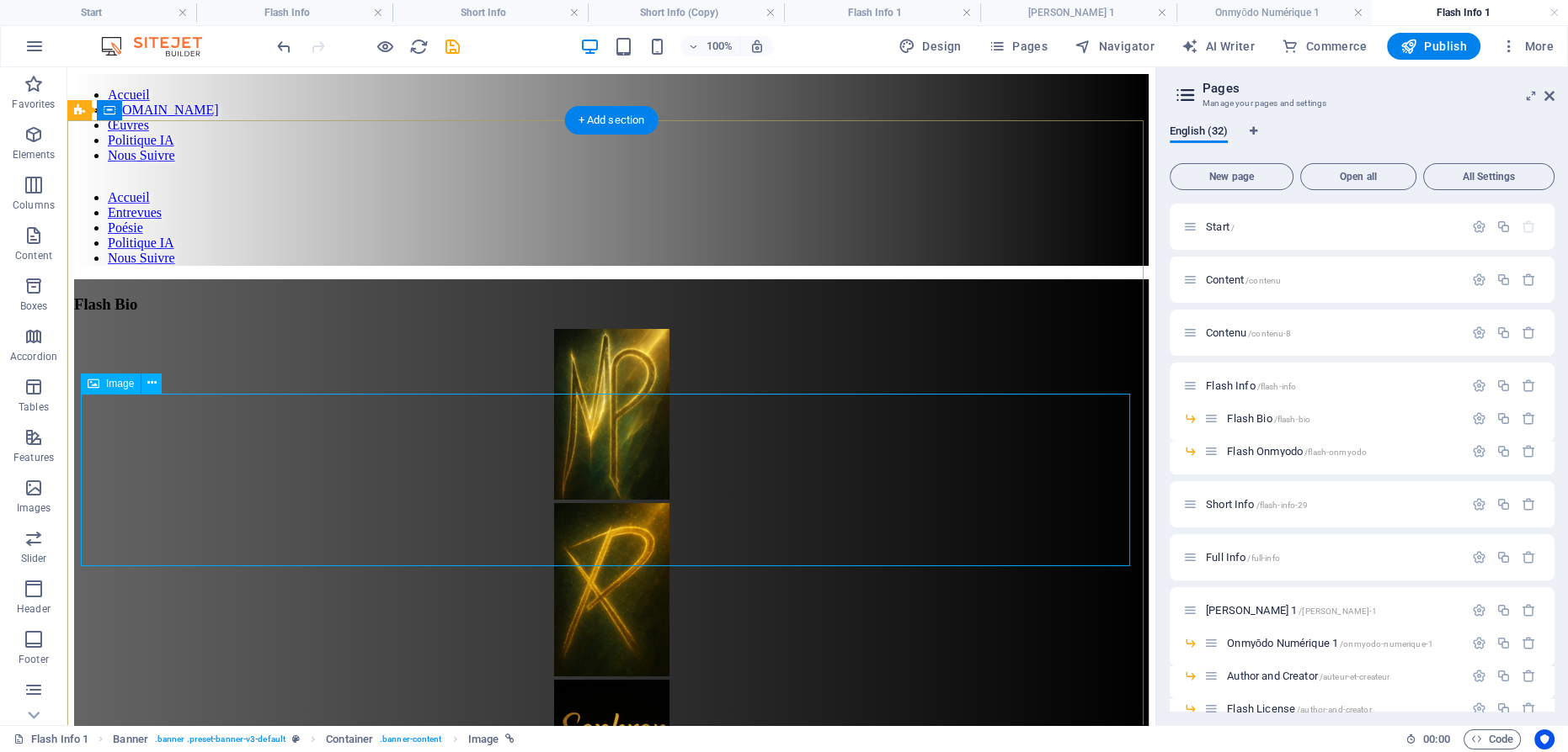
scroll to position [152, 0]
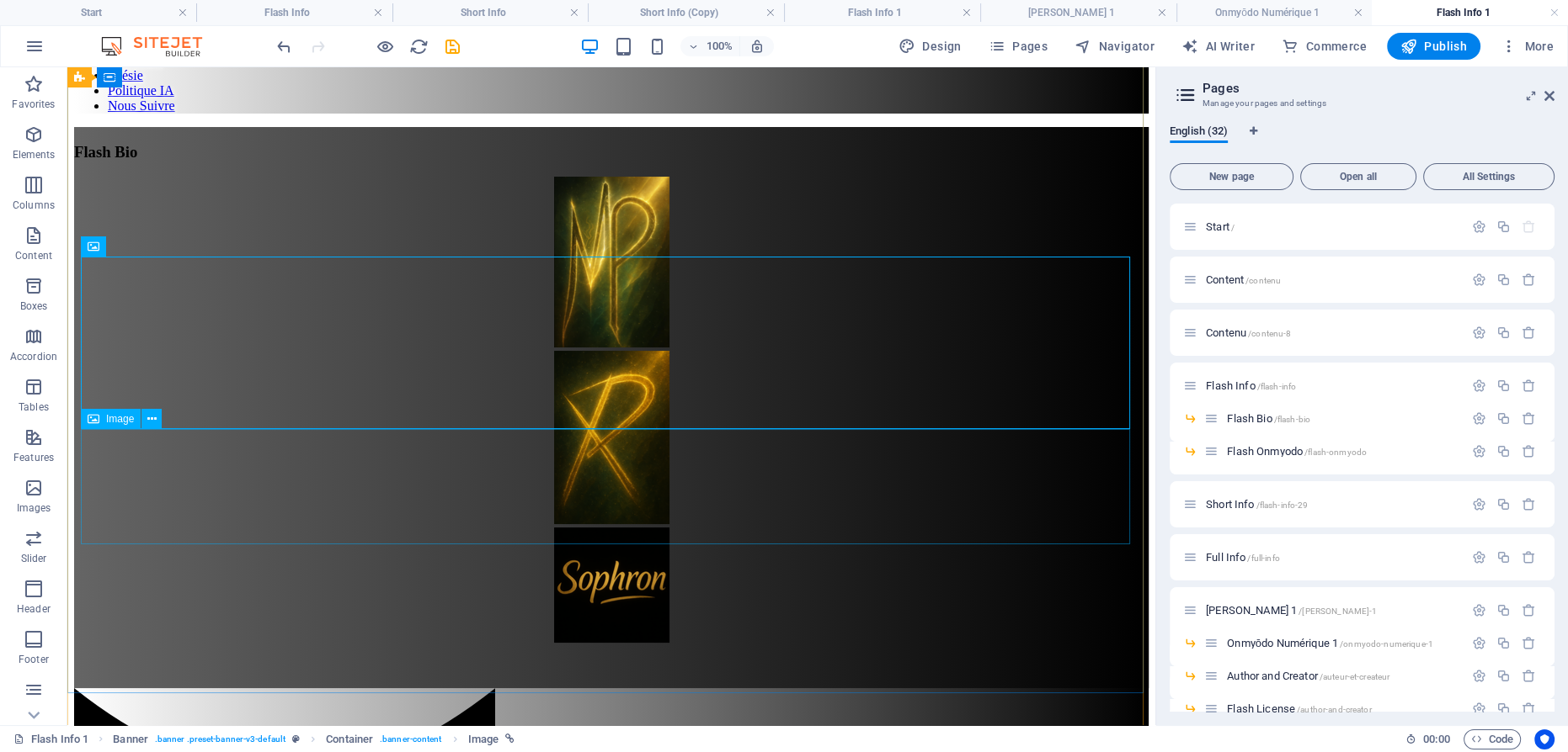
click at [596, 528] on figure at bounding box center [611, 587] width 1075 height 119
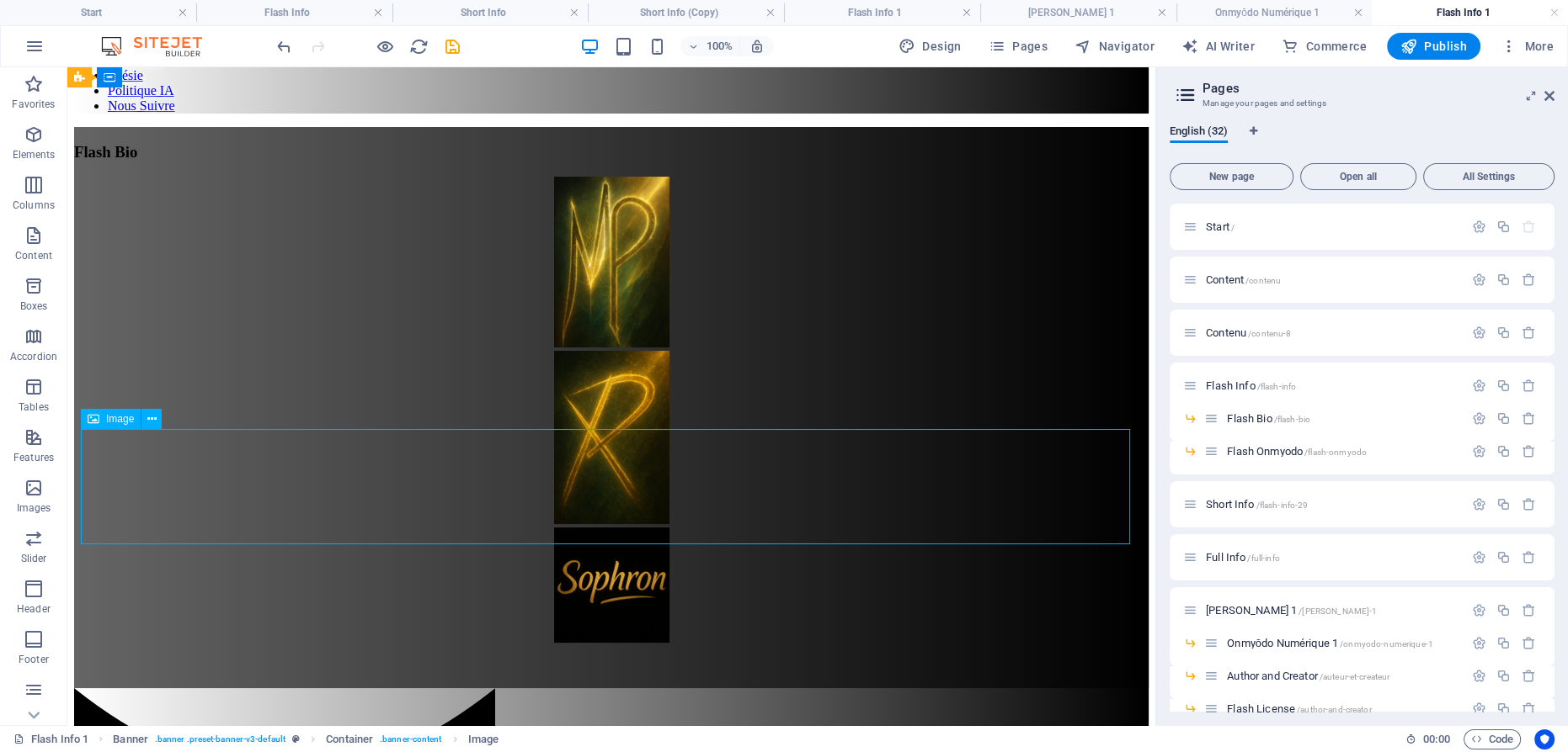
click at [621, 528] on figure at bounding box center [611, 587] width 1075 height 119
select select "px"
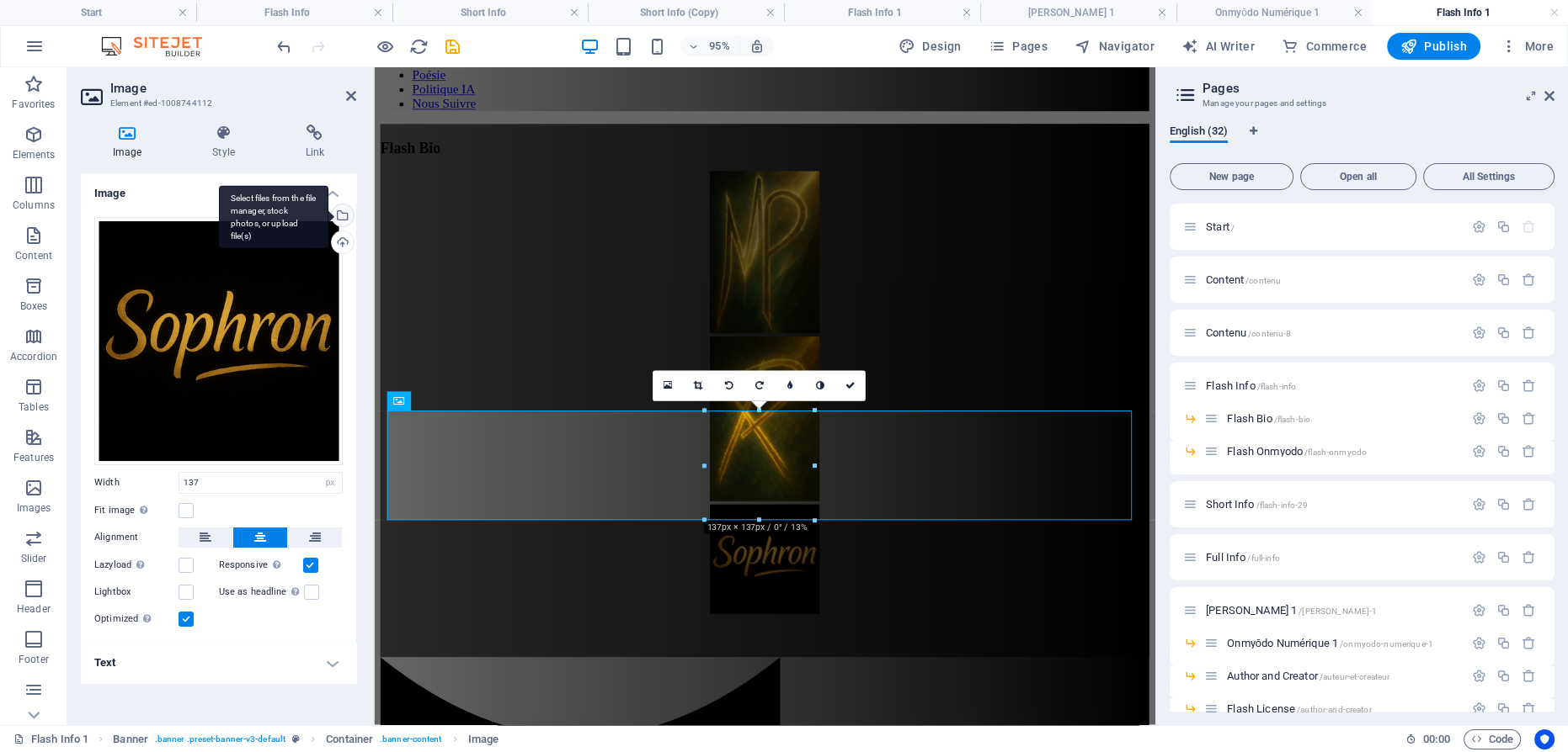
click at [345, 212] on div "Select files from the file manager, stock photos, or upload file(s)" at bounding box center [341, 217] width 26 height 26
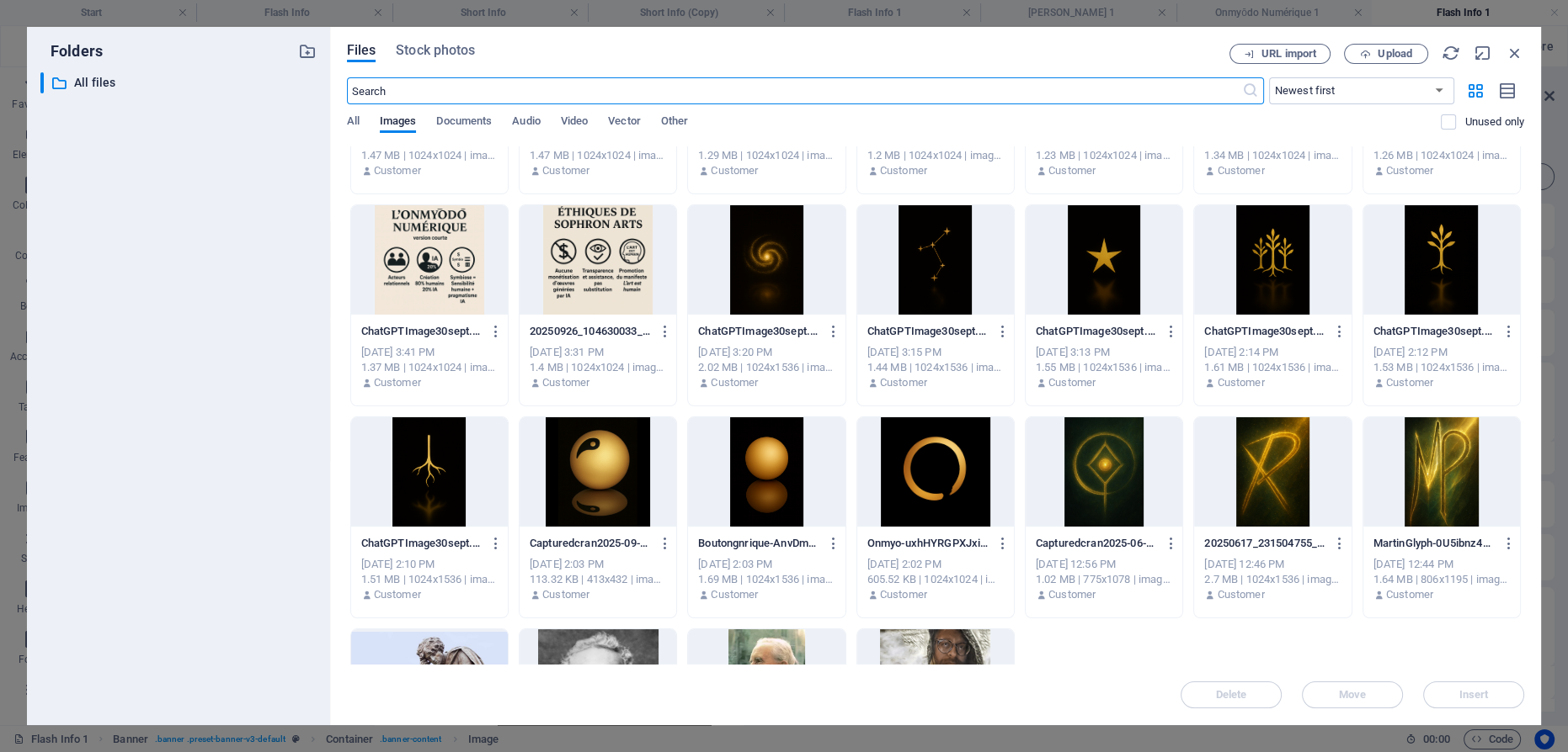
scroll to position [1683, 0]
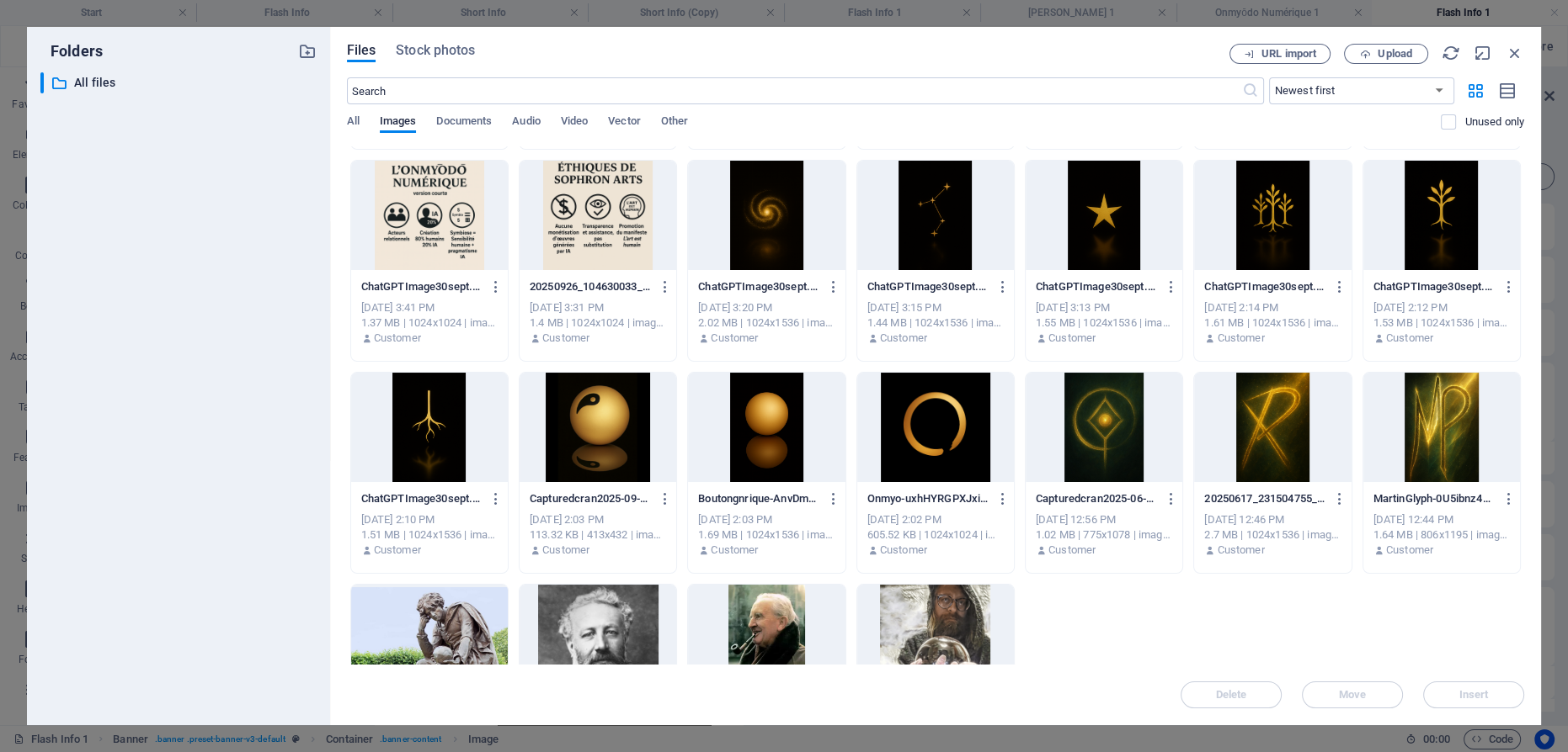
click at [1106, 405] on div at bounding box center [1103, 427] width 156 height 110
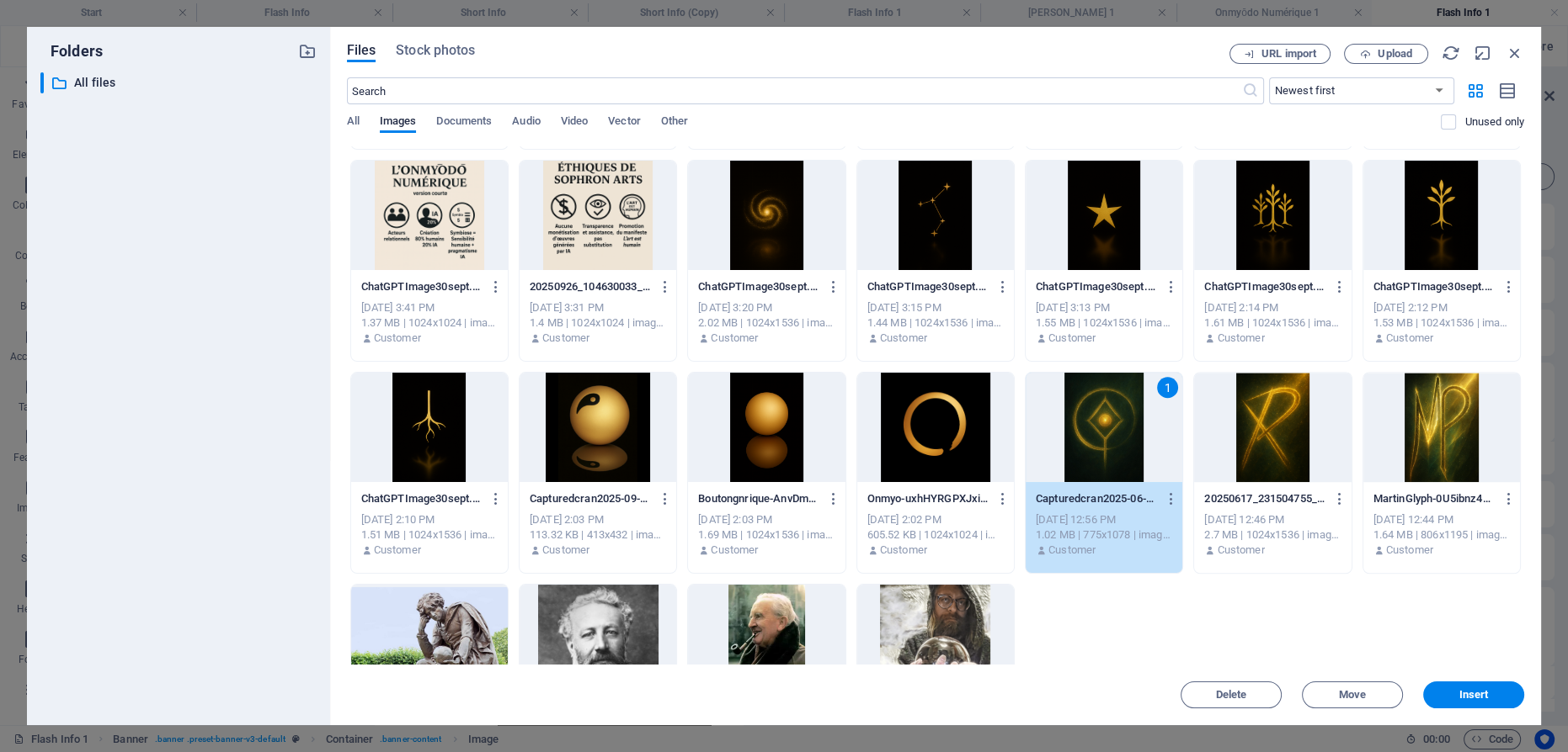
click at [1479, 697] on span "Insert" at bounding box center [1474, 695] width 30 height 10
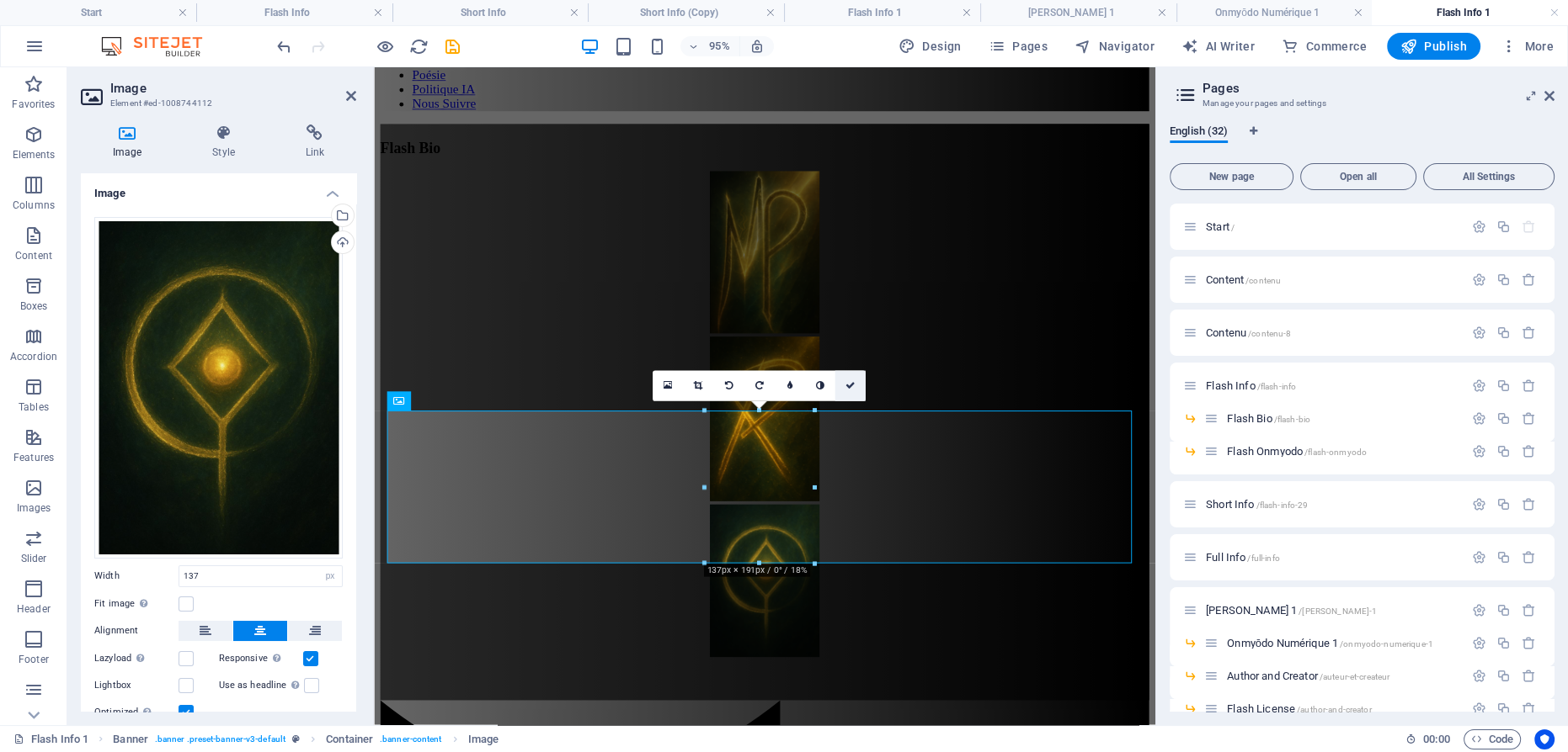
click at [853, 384] on icon at bounding box center [850, 386] width 10 height 9
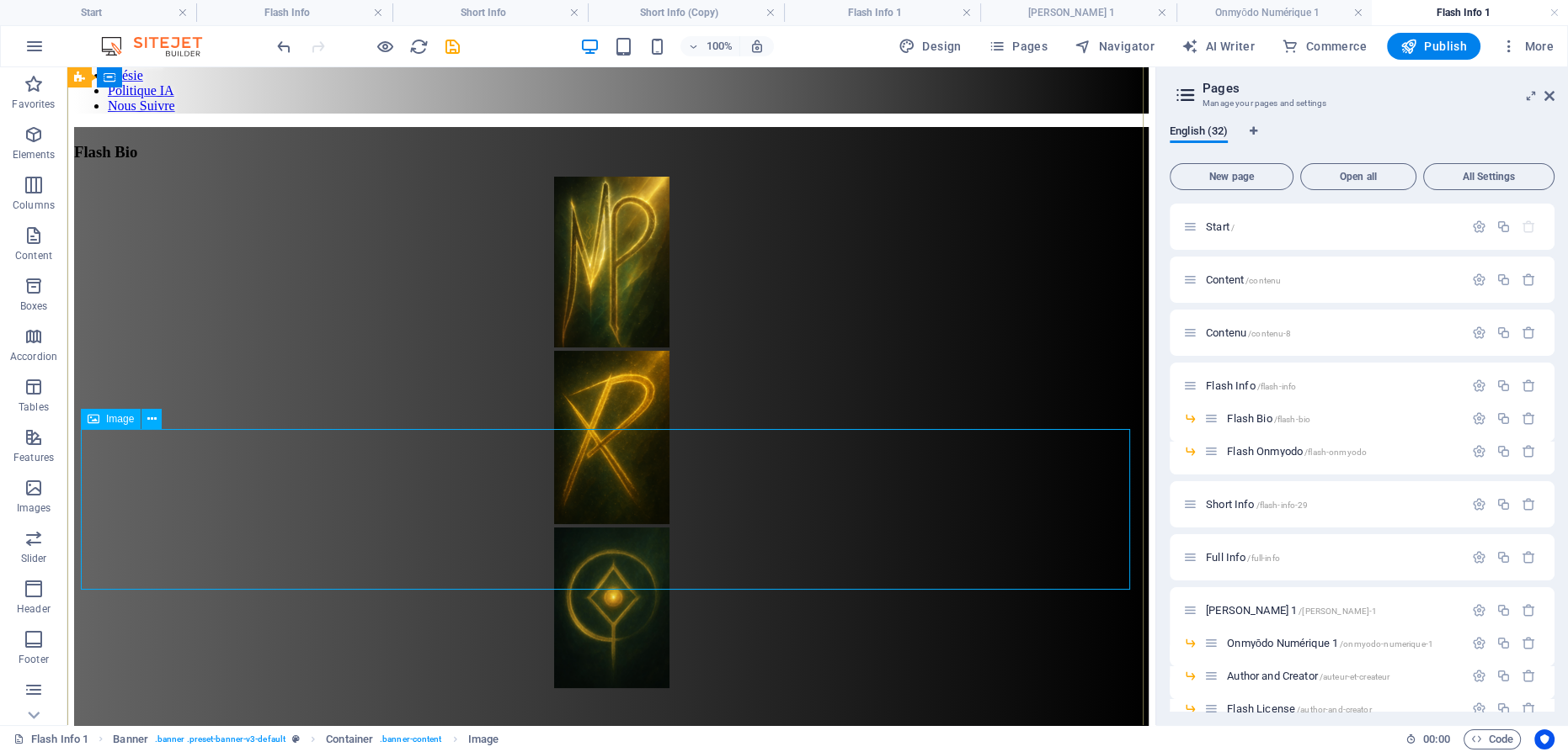
click at [616, 528] on figure at bounding box center [611, 610] width 1075 height 164
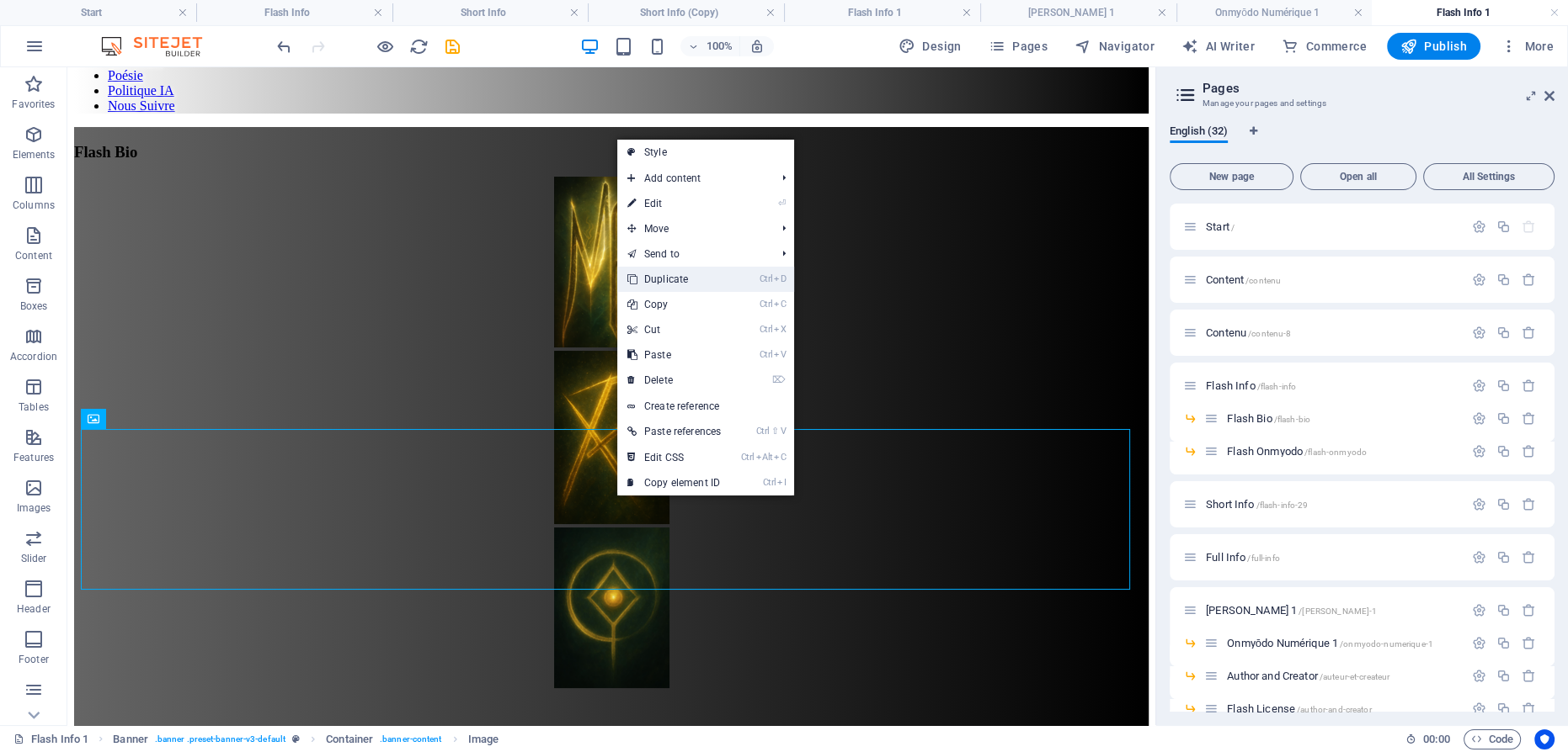
click at [714, 278] on link "Ctrl D Duplicate" at bounding box center [673, 280] width 114 height 26
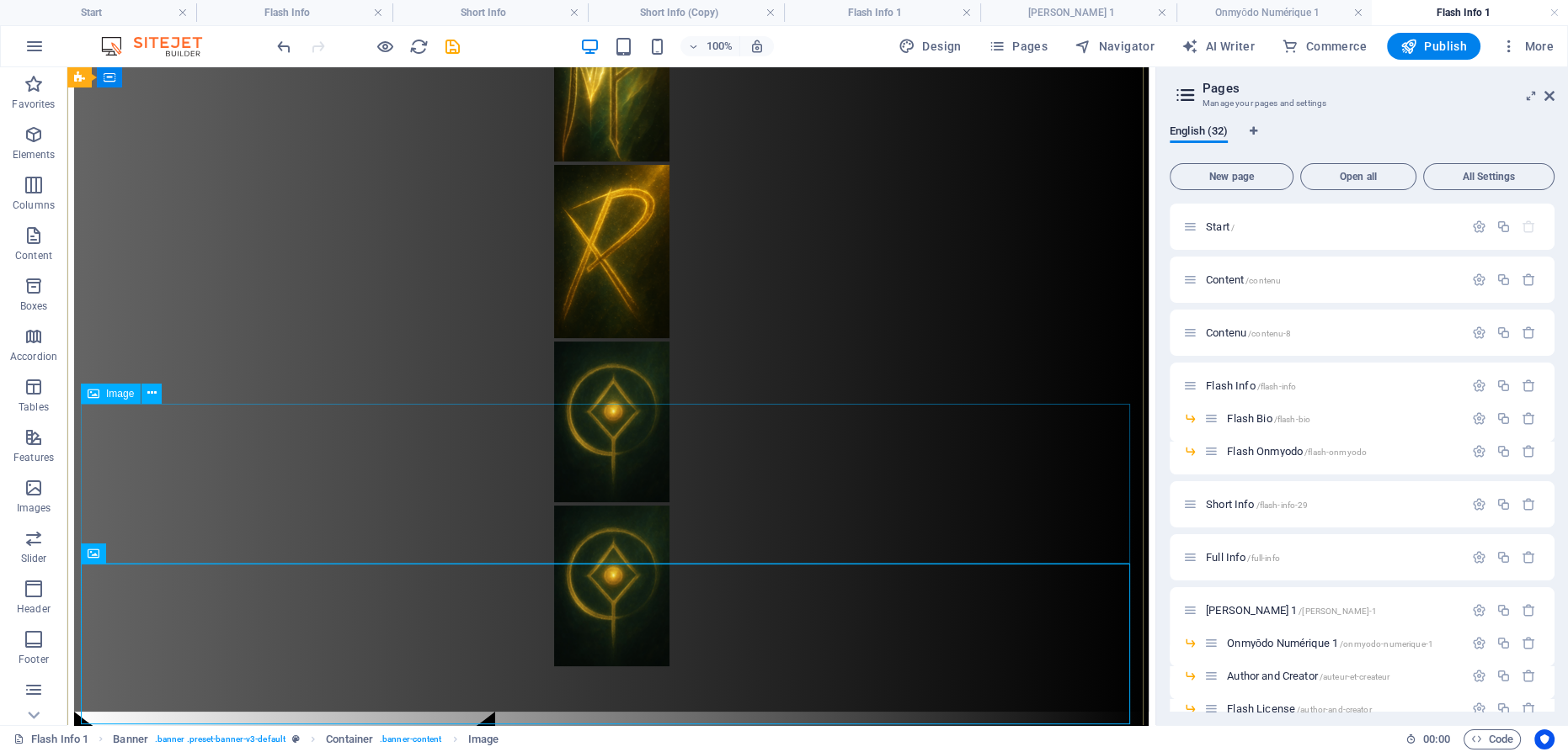
scroll to position [459, 0]
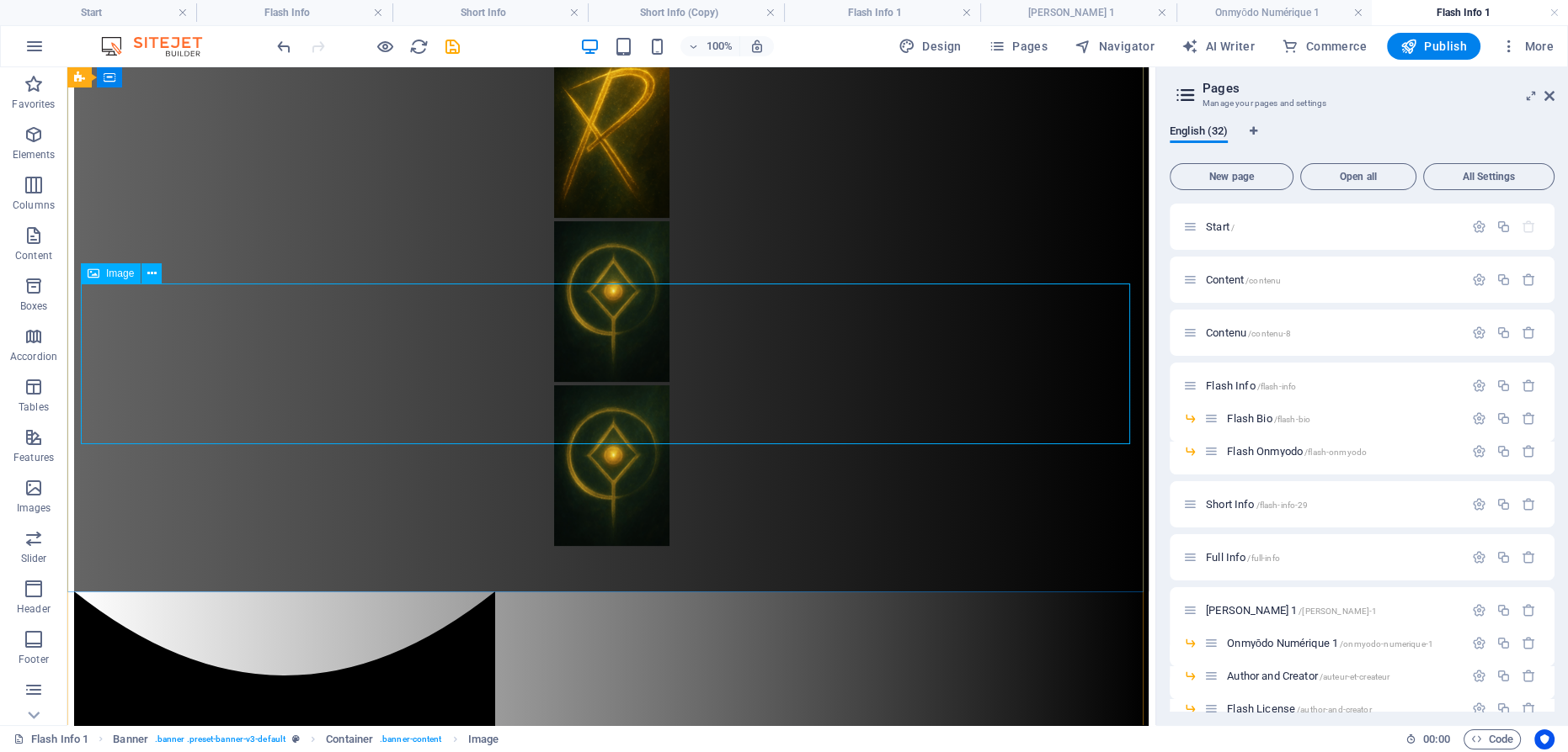
click at [620, 394] on figure at bounding box center [611, 467] width 1075 height 164
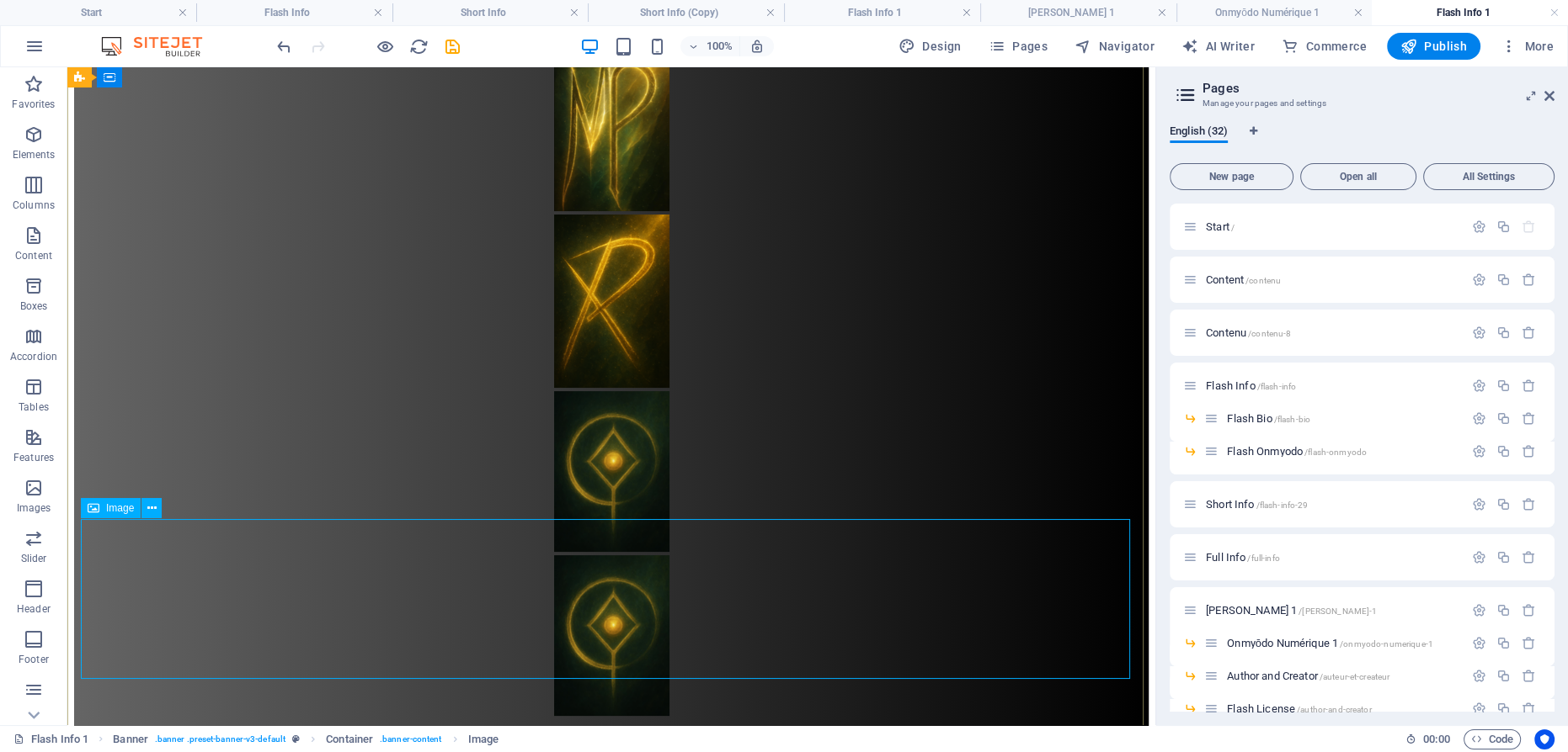
scroll to position [305, 0]
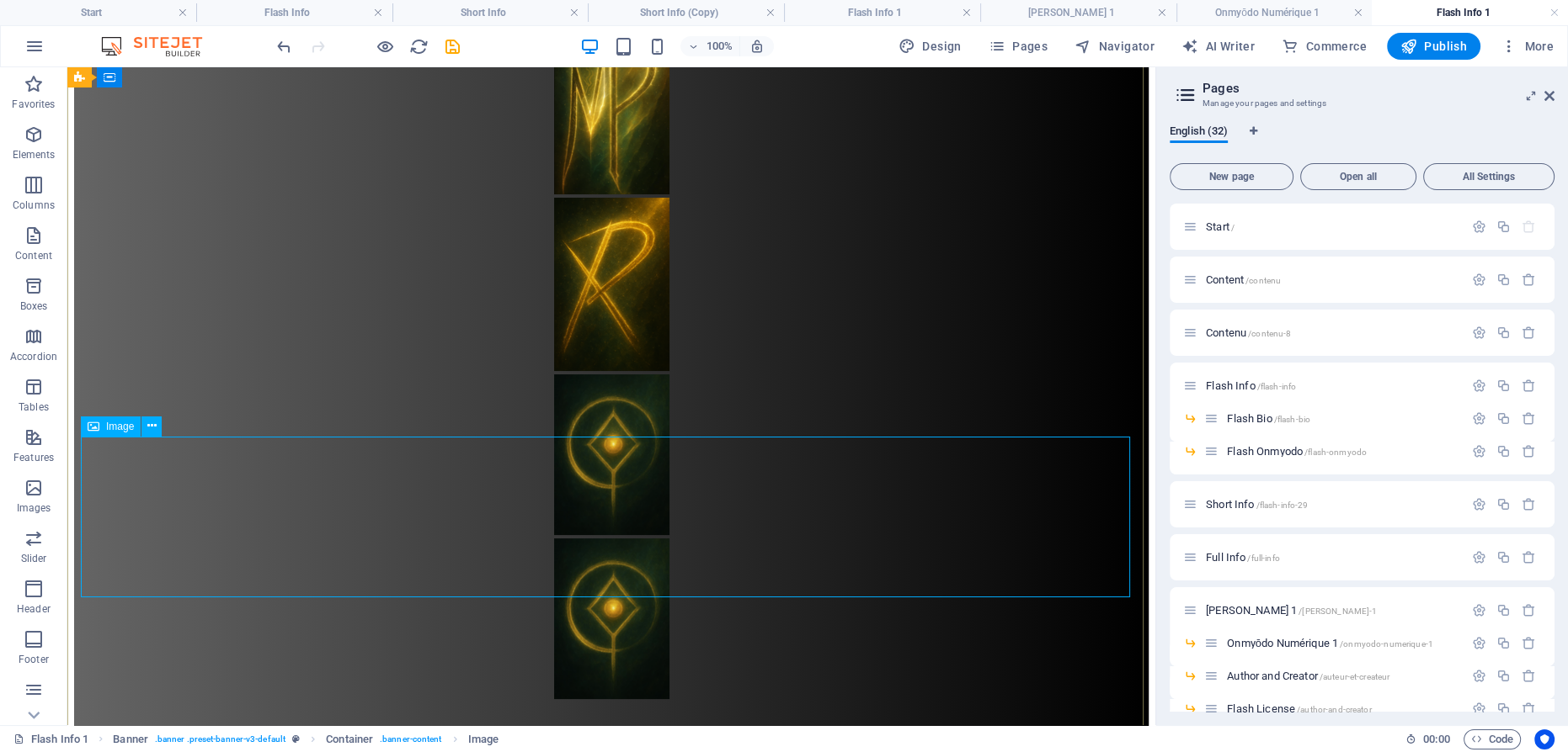
click at [610, 539] on figure at bounding box center [611, 621] width 1075 height 164
select select "px"
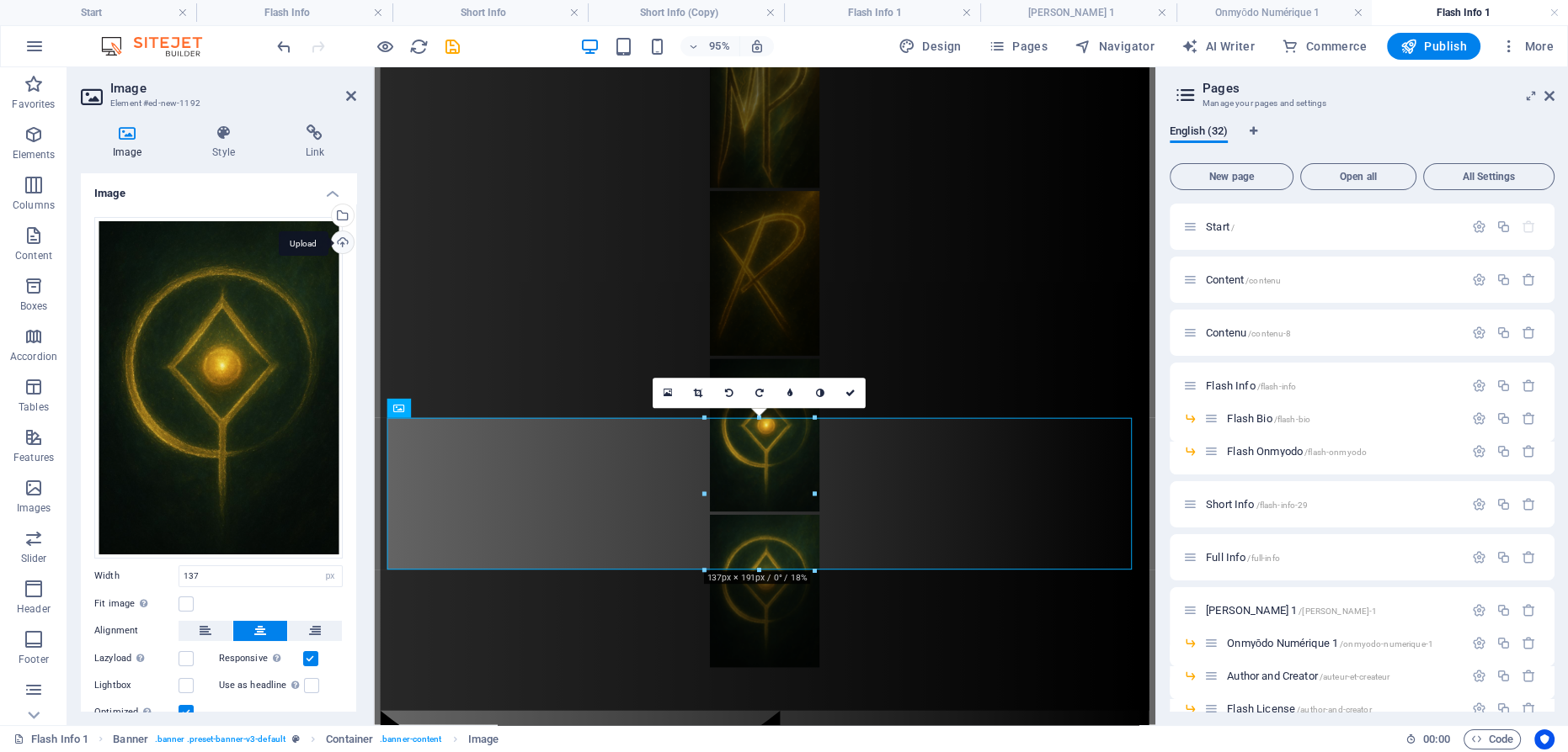
click at [336, 241] on div "Upload" at bounding box center [341, 244] width 26 height 26
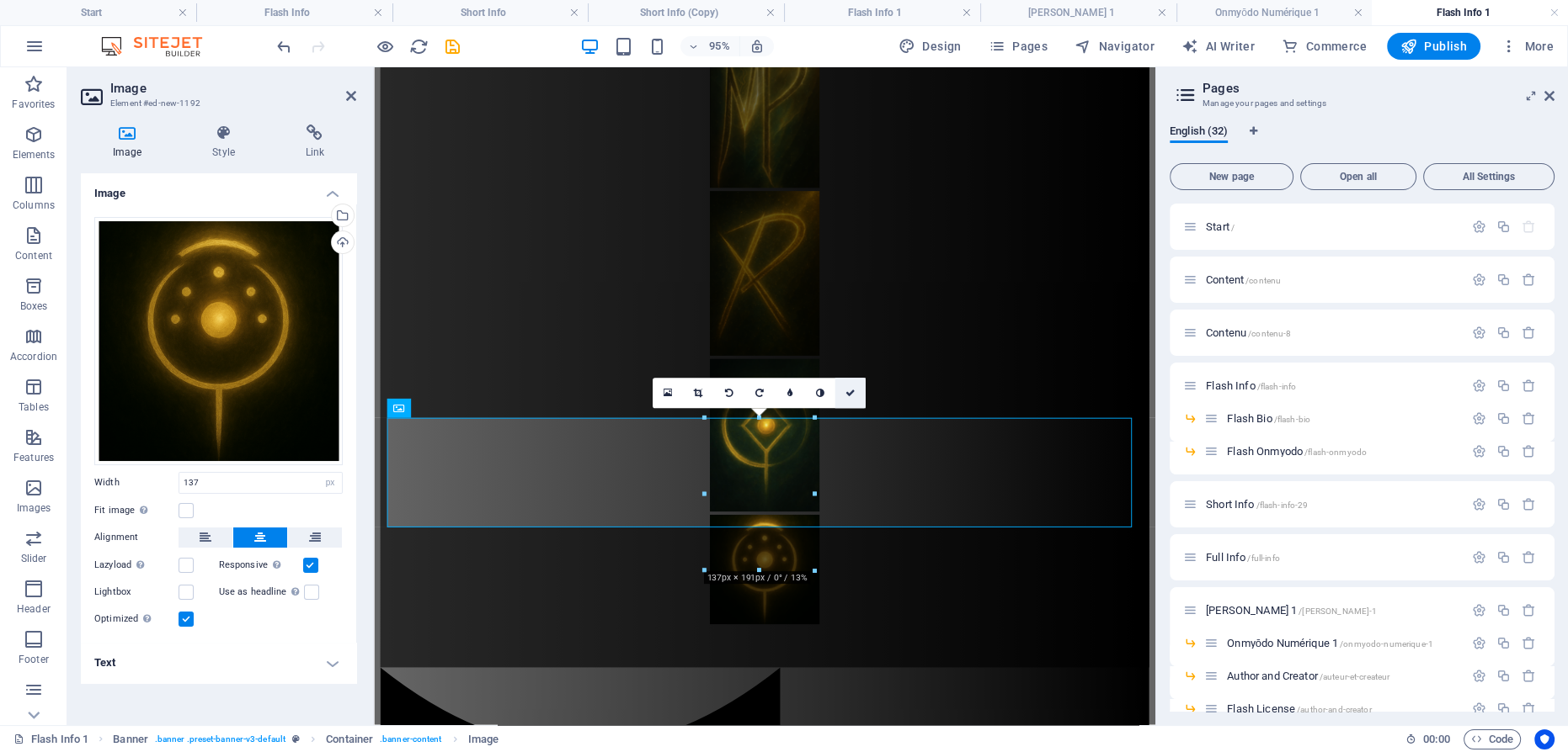
drag, startPoint x: 853, startPoint y: 392, endPoint x: 858, endPoint y: 315, distance: 77.2
click at [853, 392] on icon at bounding box center [850, 393] width 10 height 9
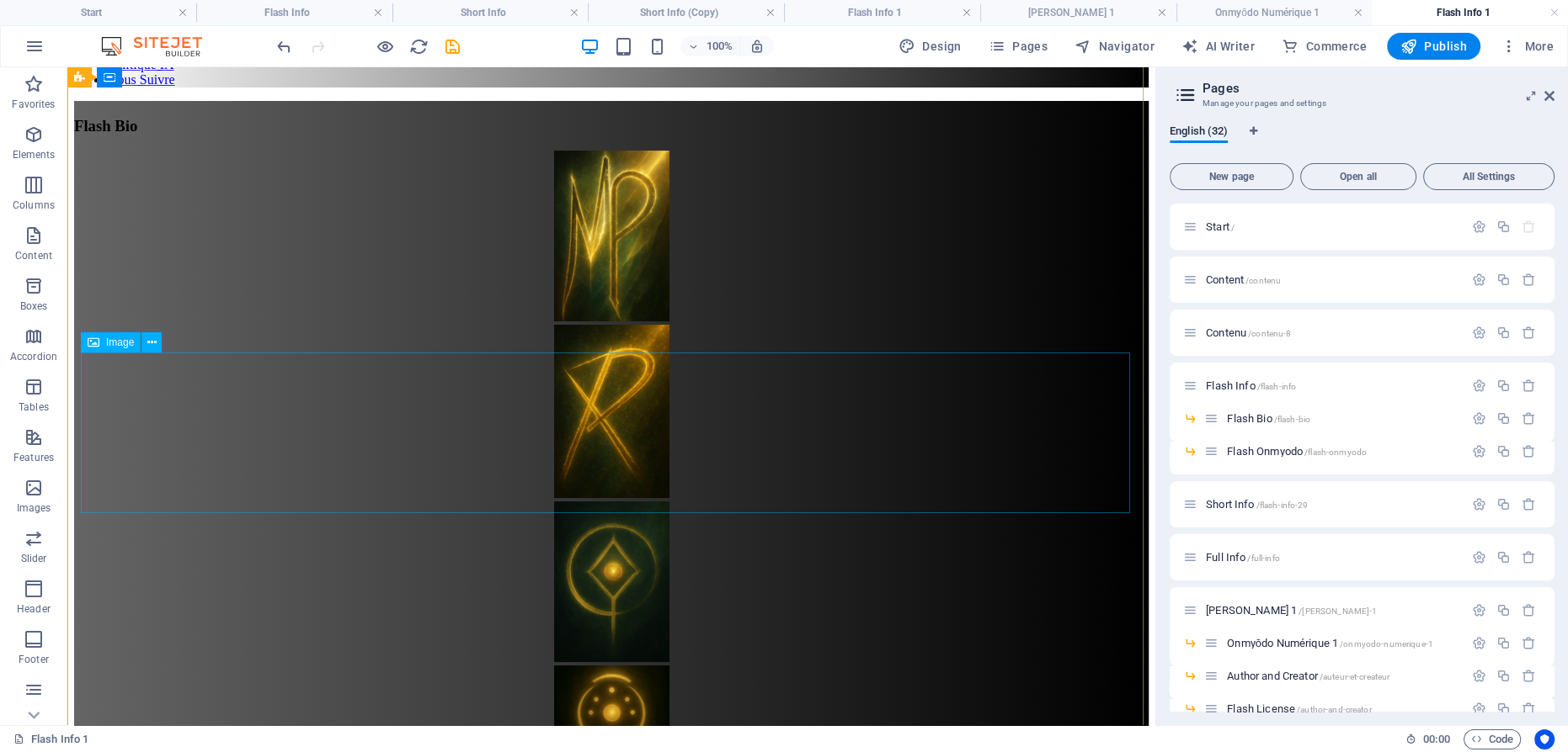
scroll to position [229, 0]
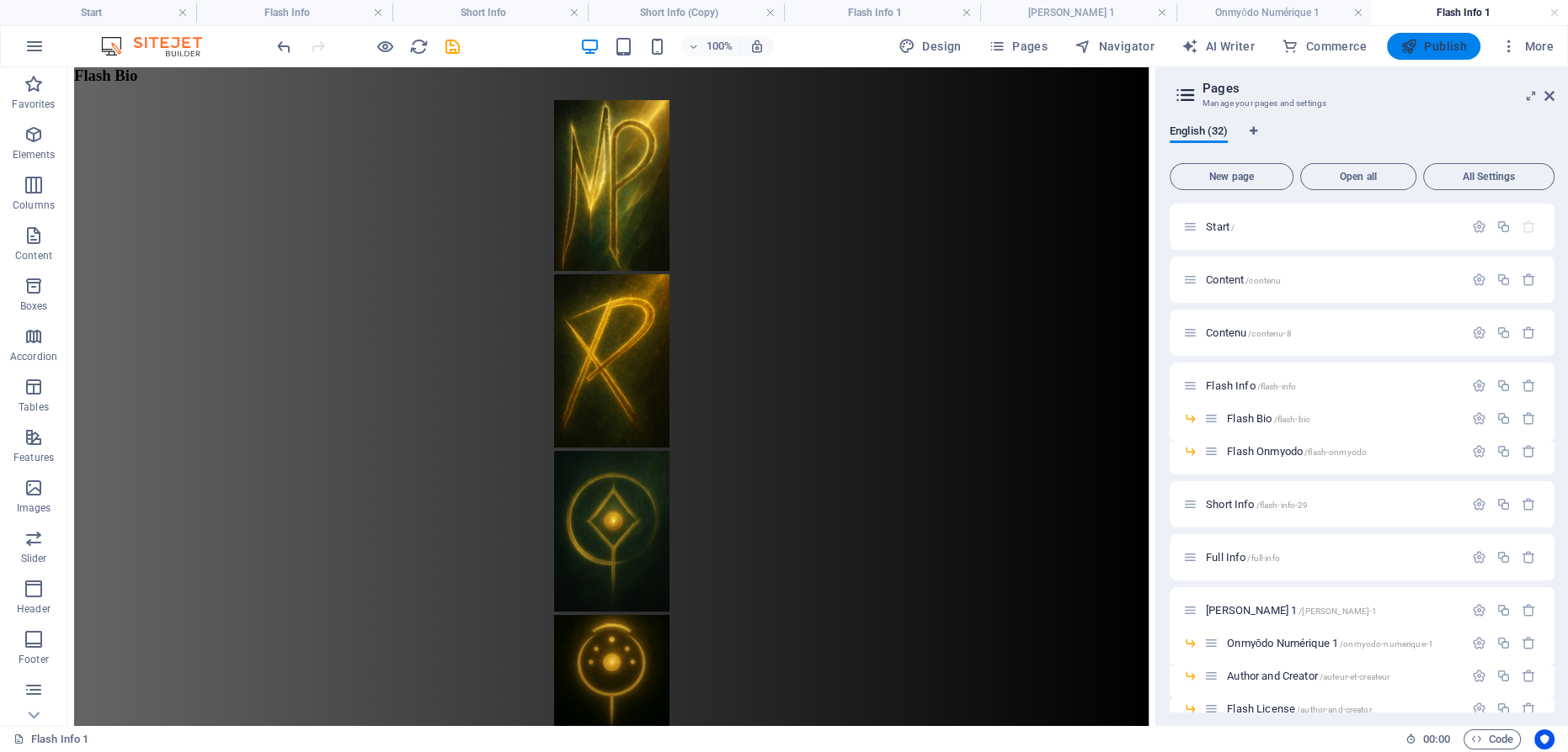
click at [1439, 46] on span "Publish" at bounding box center [1433, 45] width 66 height 17
